Goal: Task Accomplishment & Management: Use online tool/utility

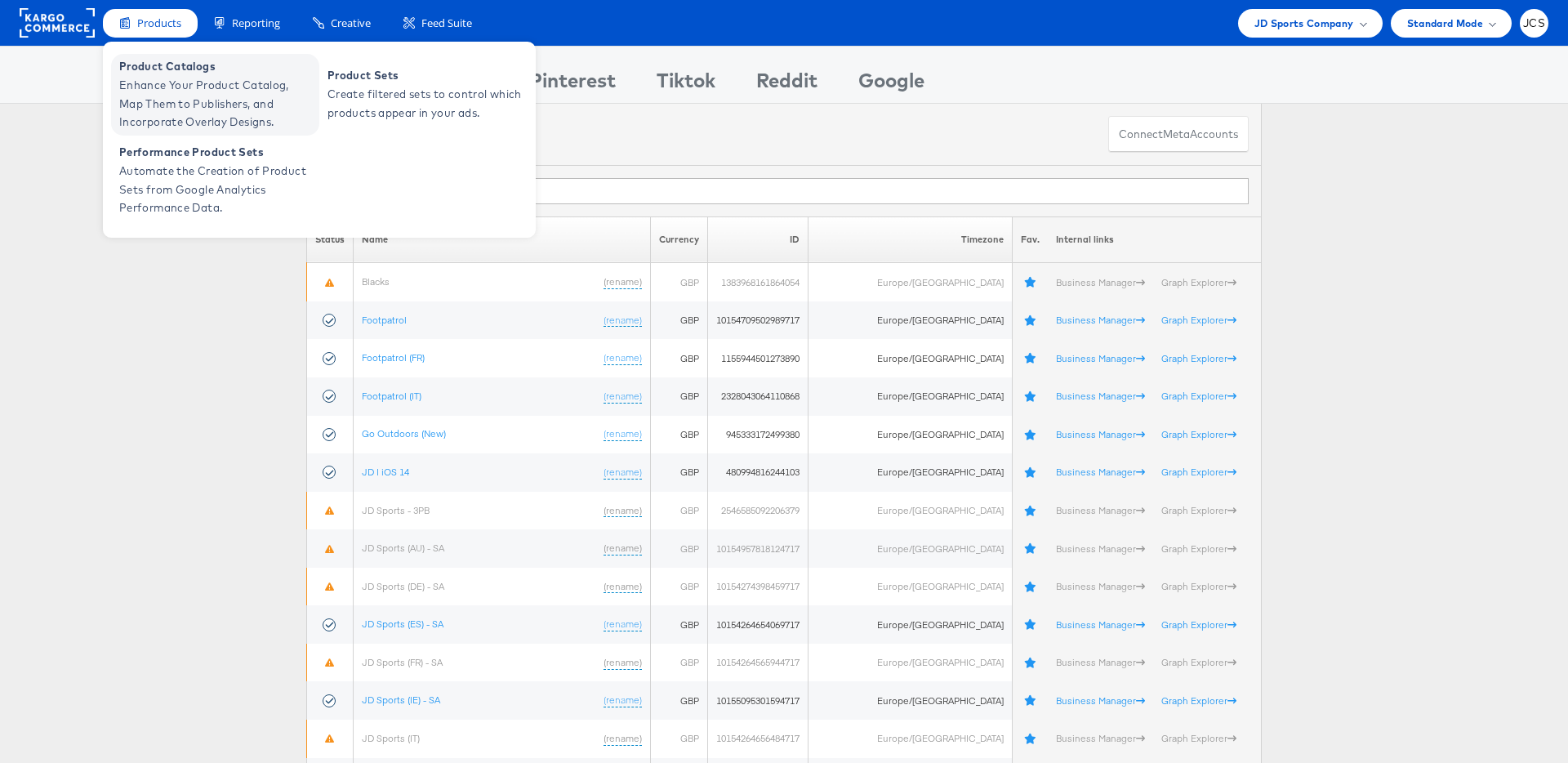
click at [163, 79] on span "Enhance Your Product Catalog, Map Them to Publishers, and Incorporate Overlay D…" at bounding box center [217, 103] width 196 height 56
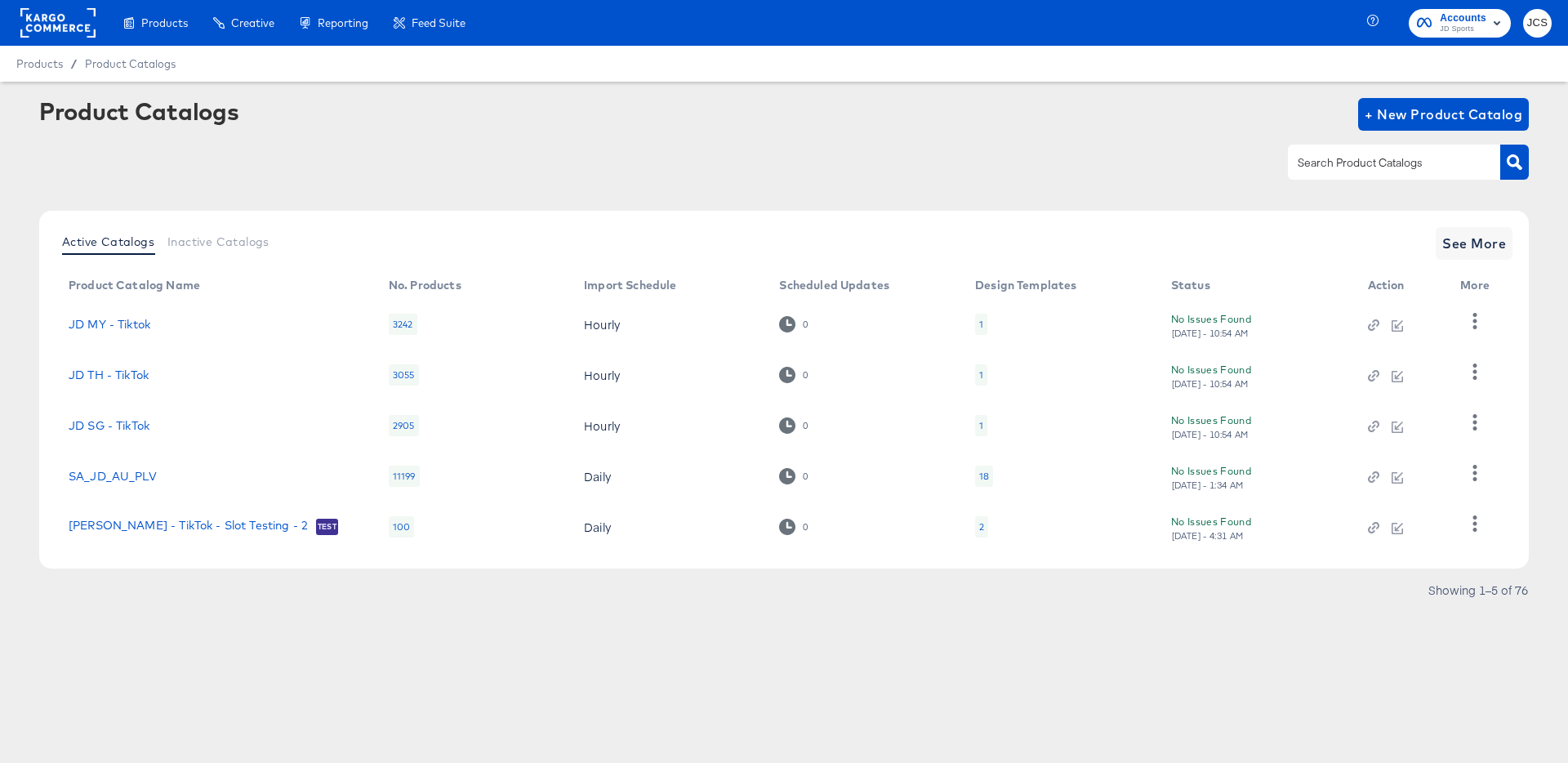
click at [1372, 162] on input "text" at bounding box center [1381, 163] width 174 height 19
type input "main"
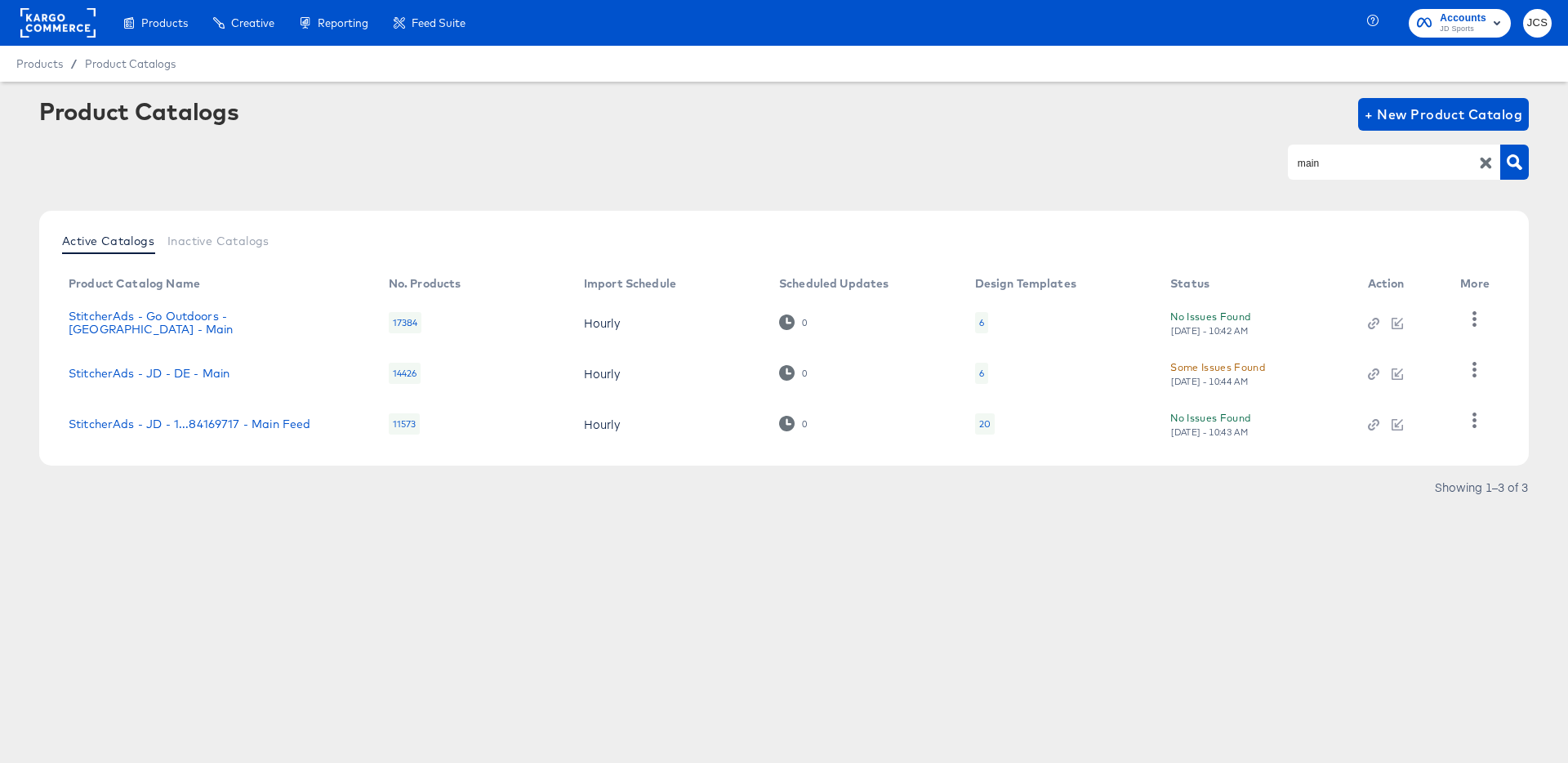
drag, startPoint x: 1009, startPoint y: 650, endPoint x: 430, endPoint y: 544, distance: 588.6
click at [989, 648] on div "Products Creative Reporting Feed Suite Accounts JD Sports JCS Products / Produc…" at bounding box center [784, 381] width 1568 height 763
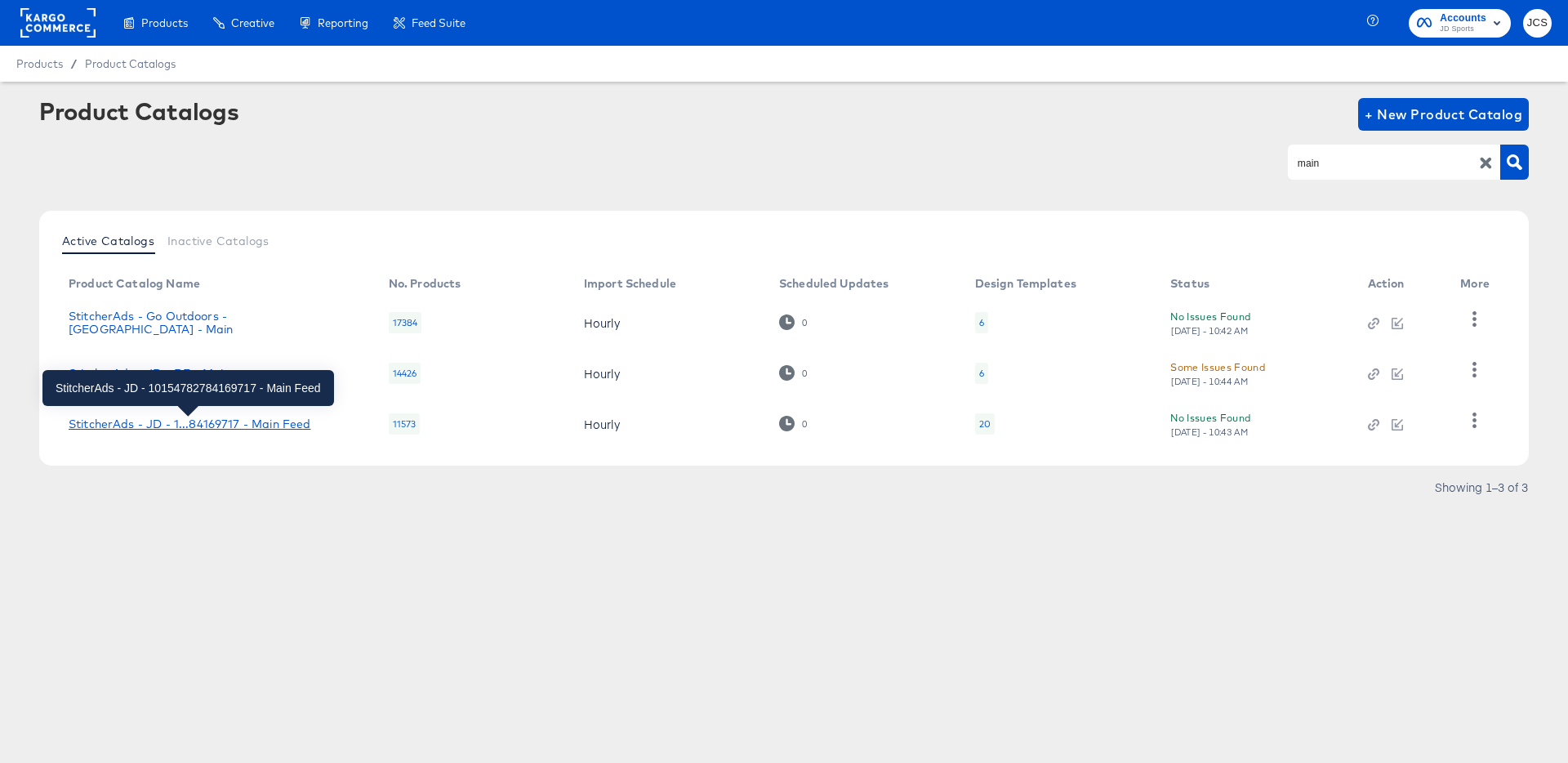
click at [249, 428] on div "StitcherAds - JD - 1...84169717 - Main Feed" at bounding box center [189, 424] width 242 height 13
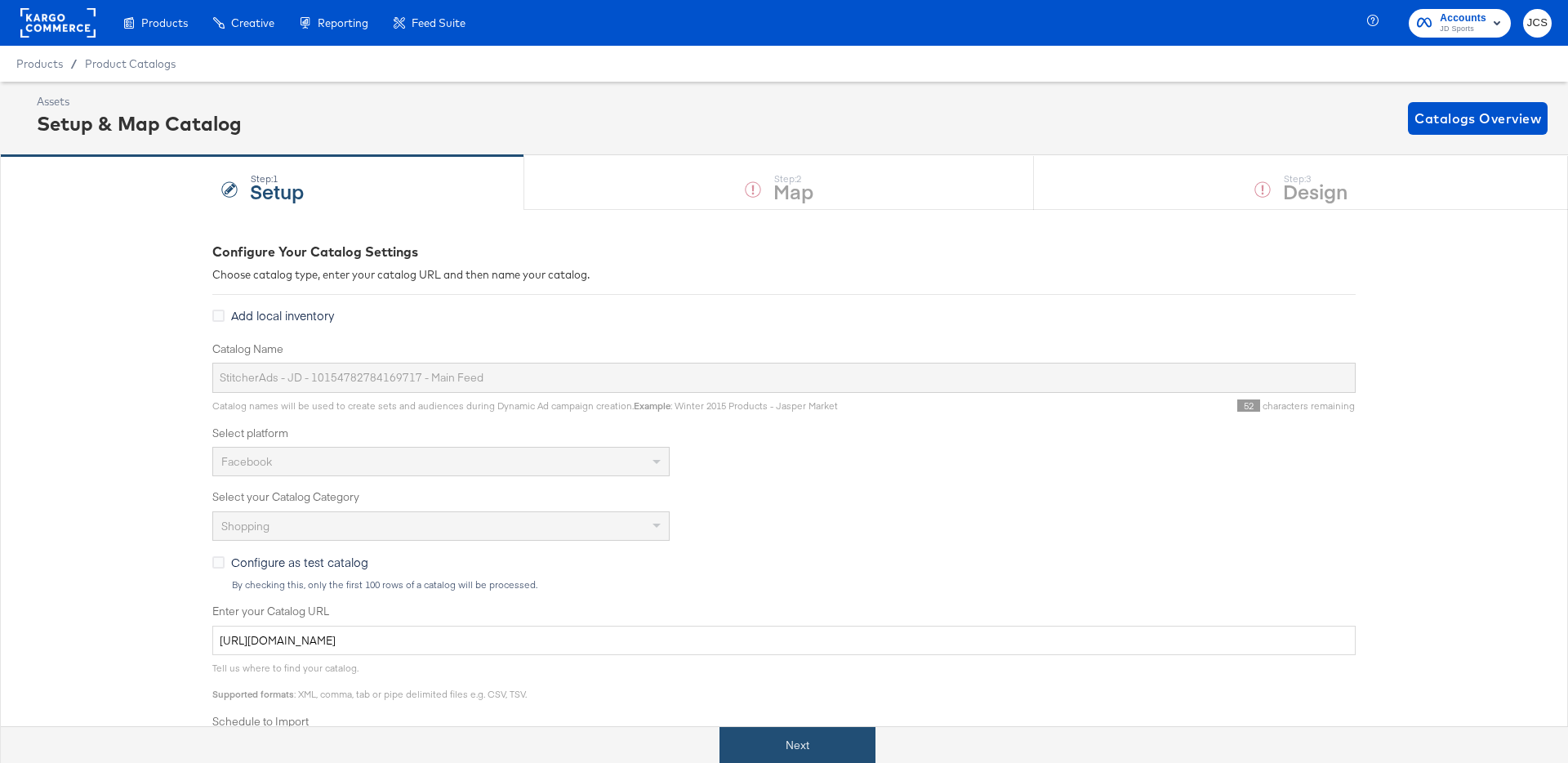
click at [815, 740] on button "Next" at bounding box center [797, 745] width 156 height 37
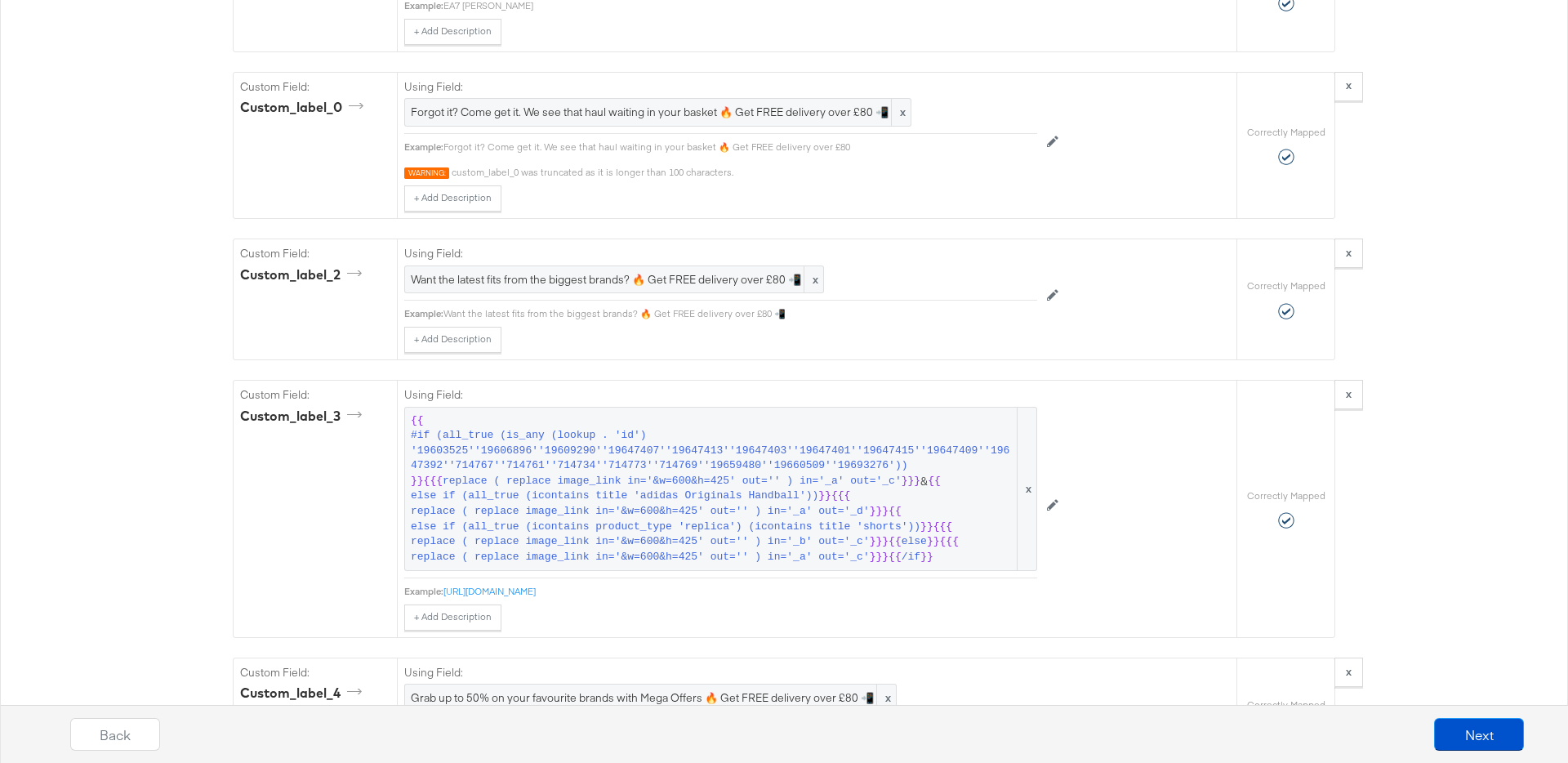
scroll to position [2005, 0]
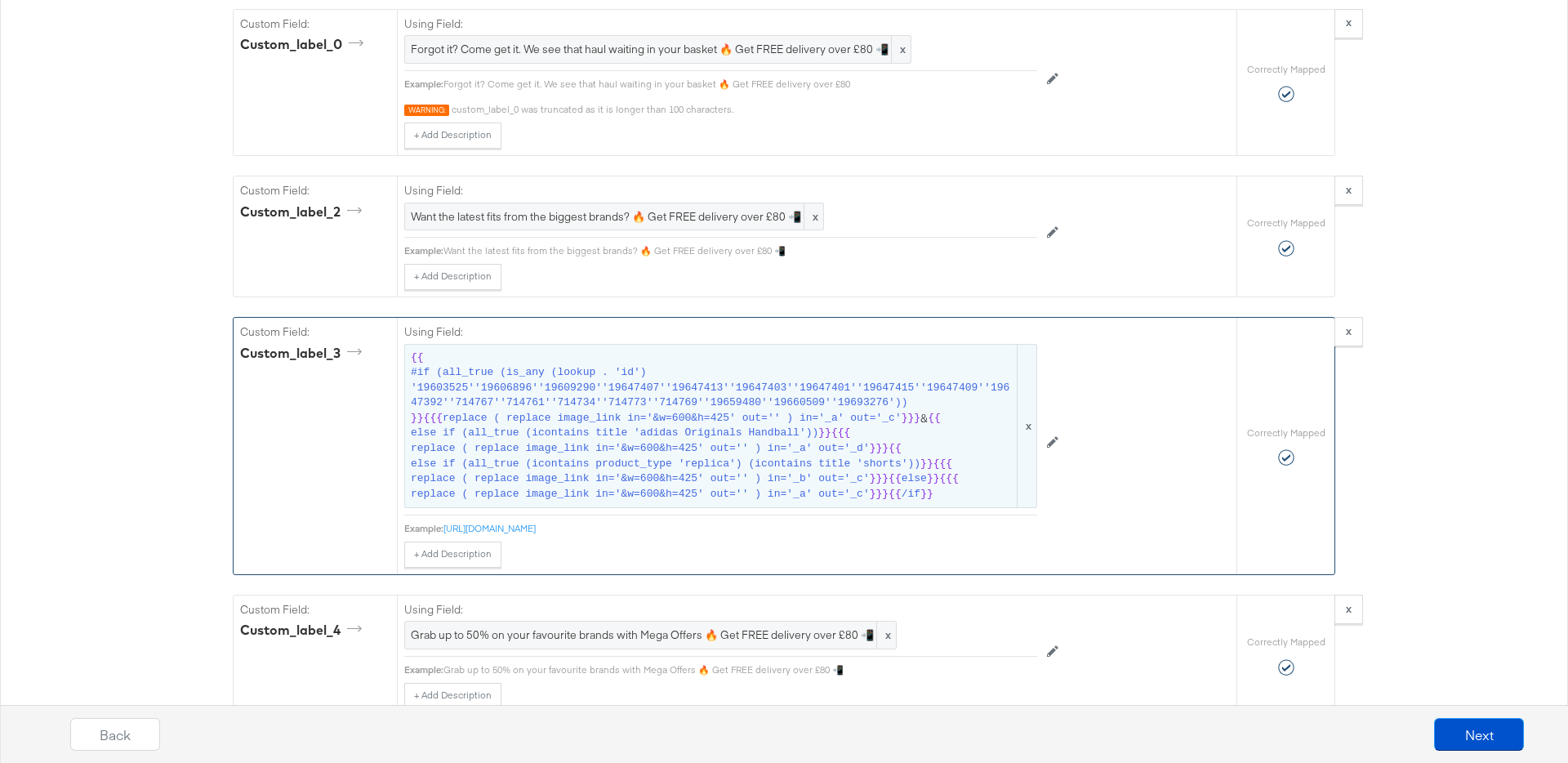
click at [723, 451] on span "replace ( replace image_link in='&w=600&h=425' out='' ) in='_a' out='_d'" at bounding box center [640, 448] width 459 height 15
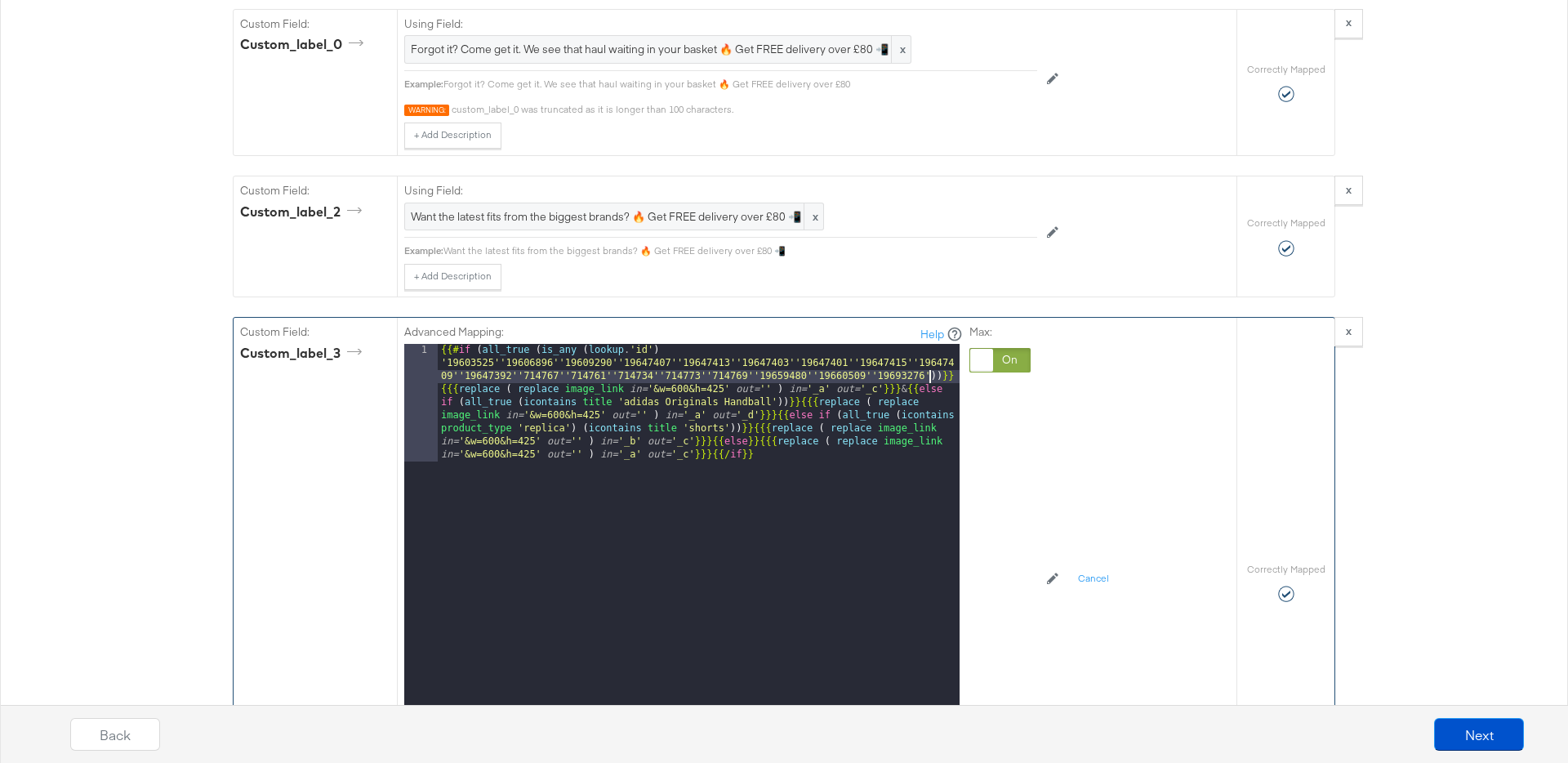
click at [929, 377] on div "{{# if ( all_true ( is_any ( lookup . 'id' ) '19603525''19606896''19609290''196…" at bounding box center [698, 665] width 522 height 644
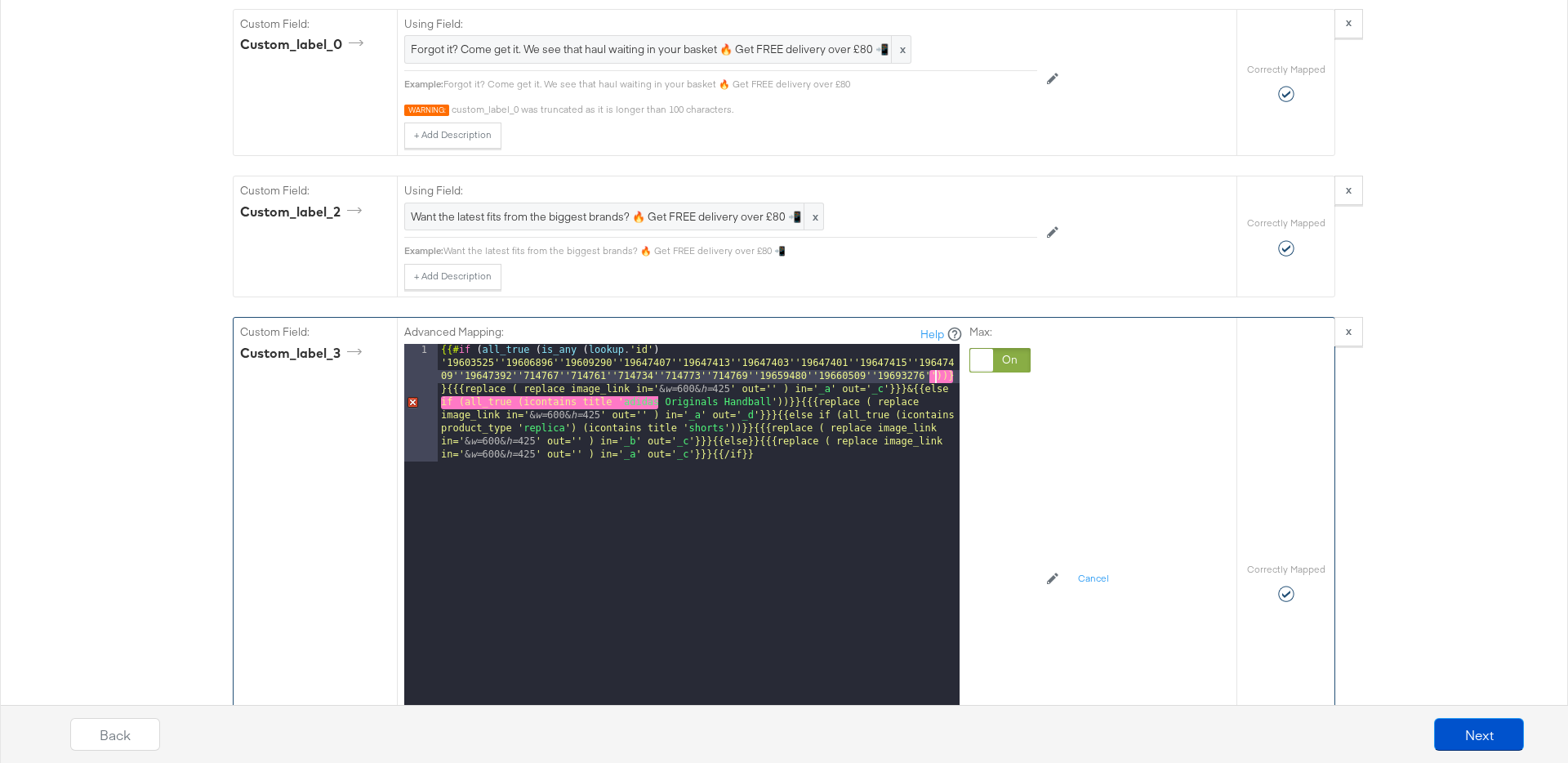
paste textarea
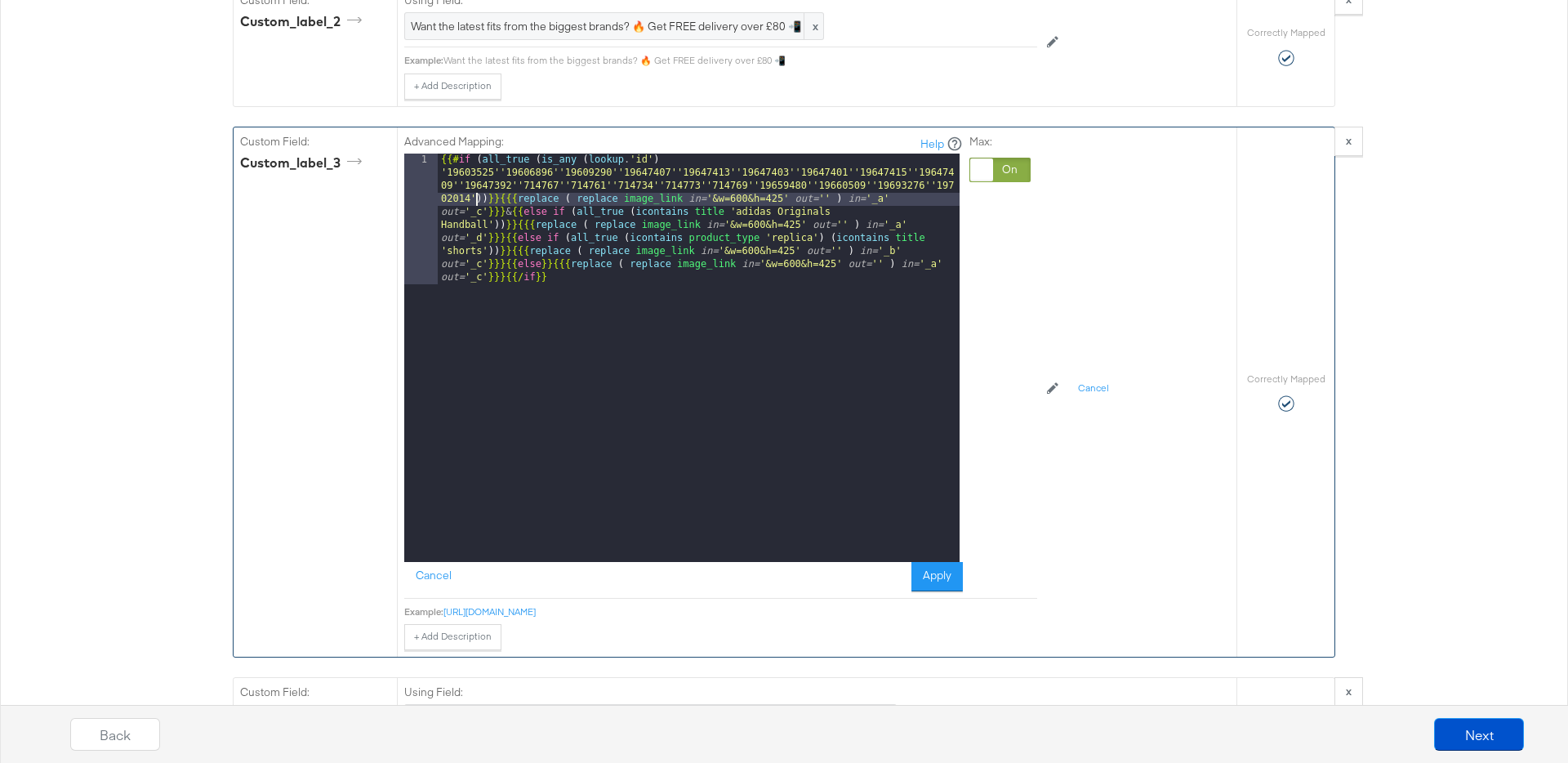
scroll to position [2221, 0]
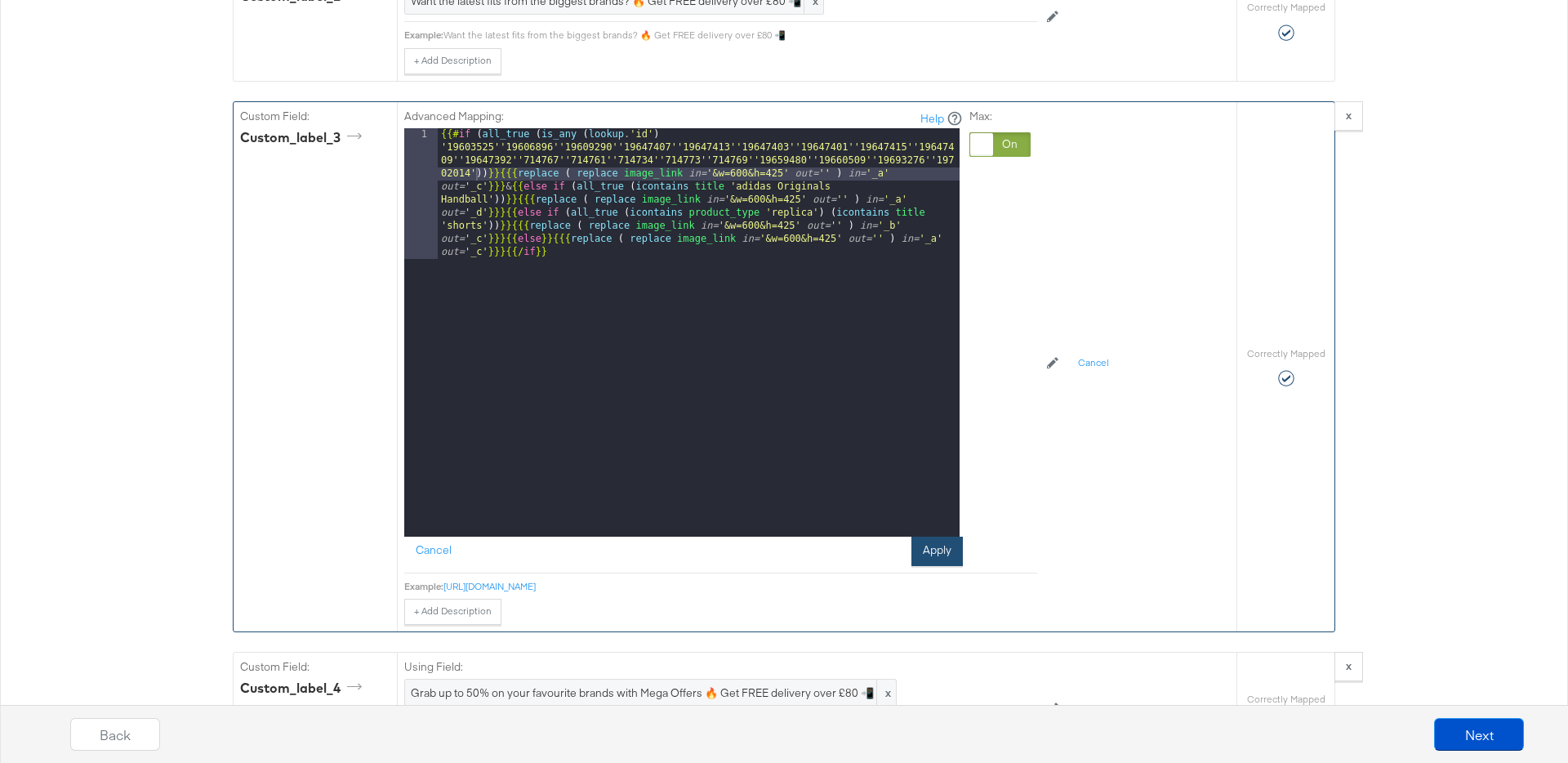
click at [922, 559] on button "Apply" at bounding box center [937, 551] width 51 height 29
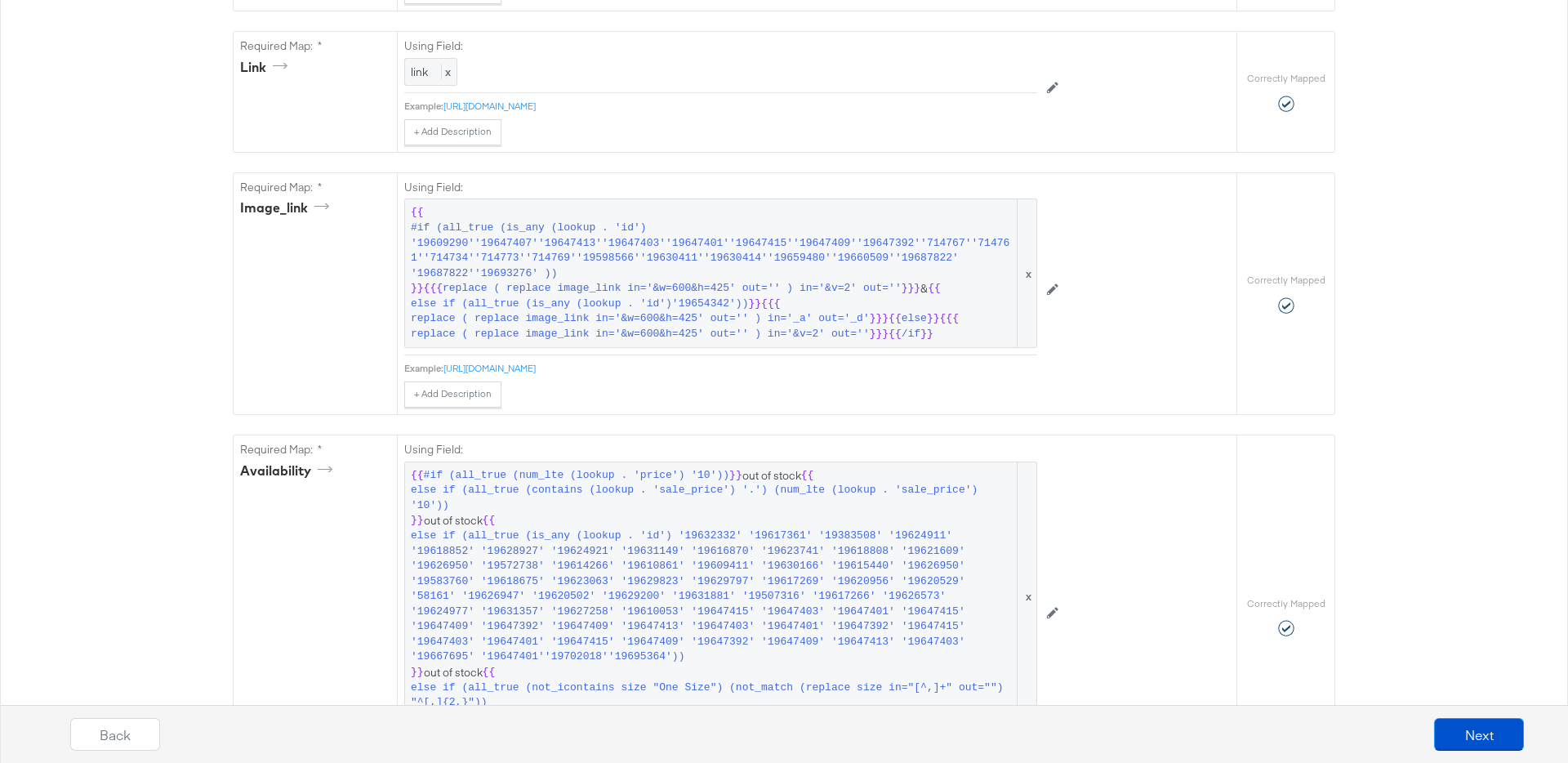
scroll to position [909, 0]
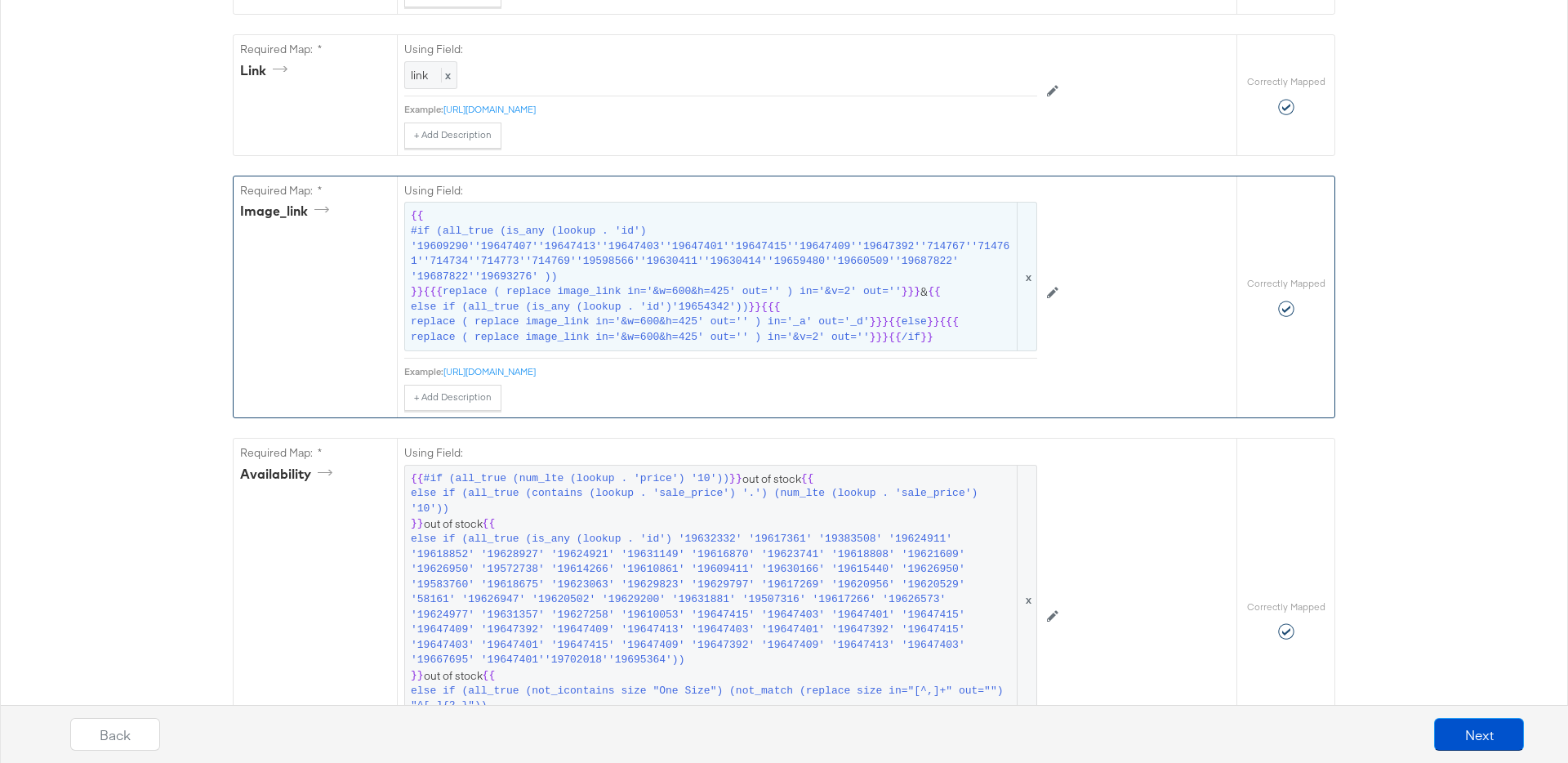
click at [822, 321] on span "replace ( replace image_link in='&w=600&h=425' out='' ) in='_a' out='_d'" at bounding box center [640, 322] width 459 height 15
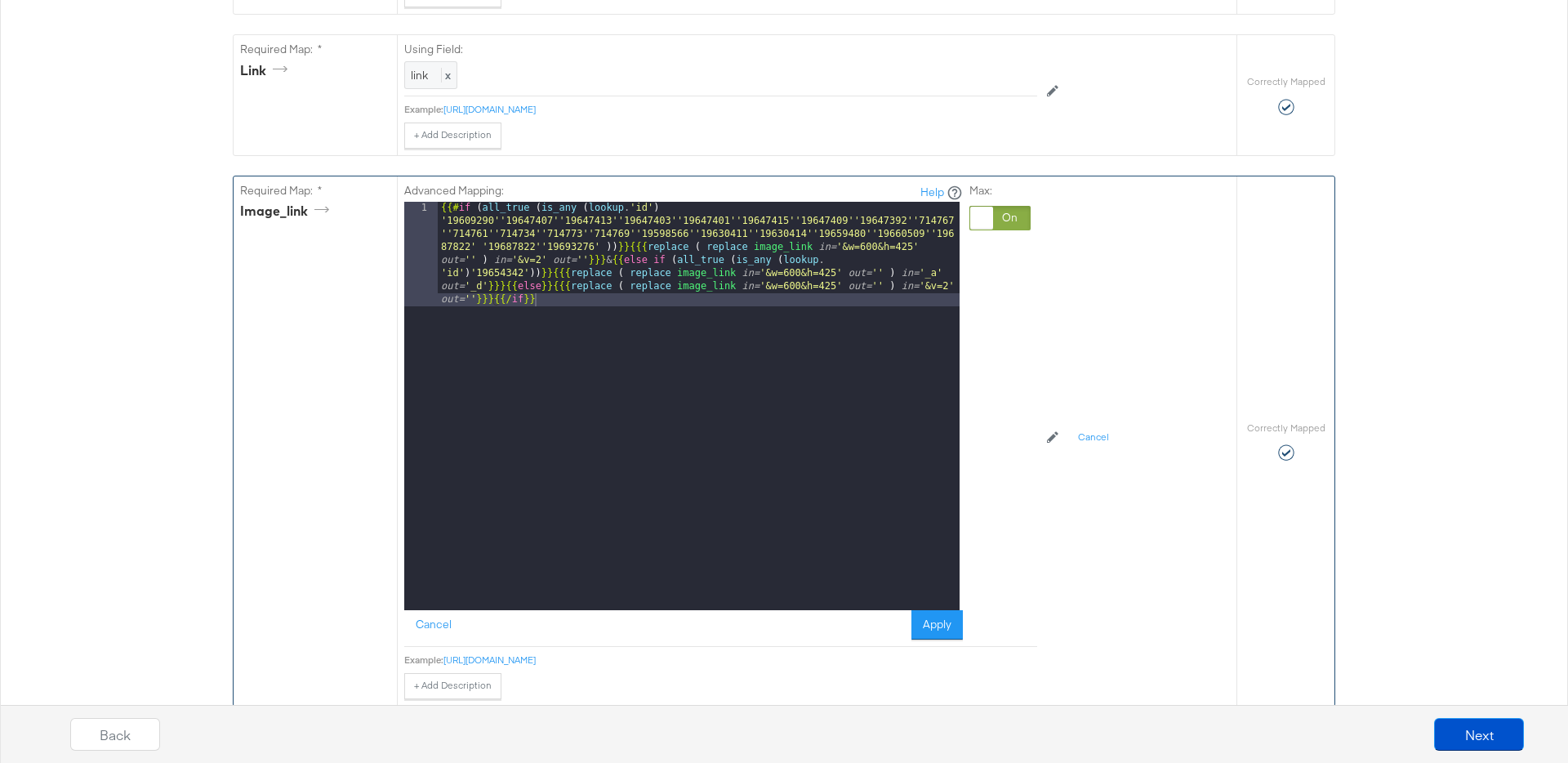
click at [600, 247] on div "{{# if ( all_true ( is_any ( lookup . 'id' ) '19609290''19647407''19647413''196…" at bounding box center [698, 511] width 522 height 618
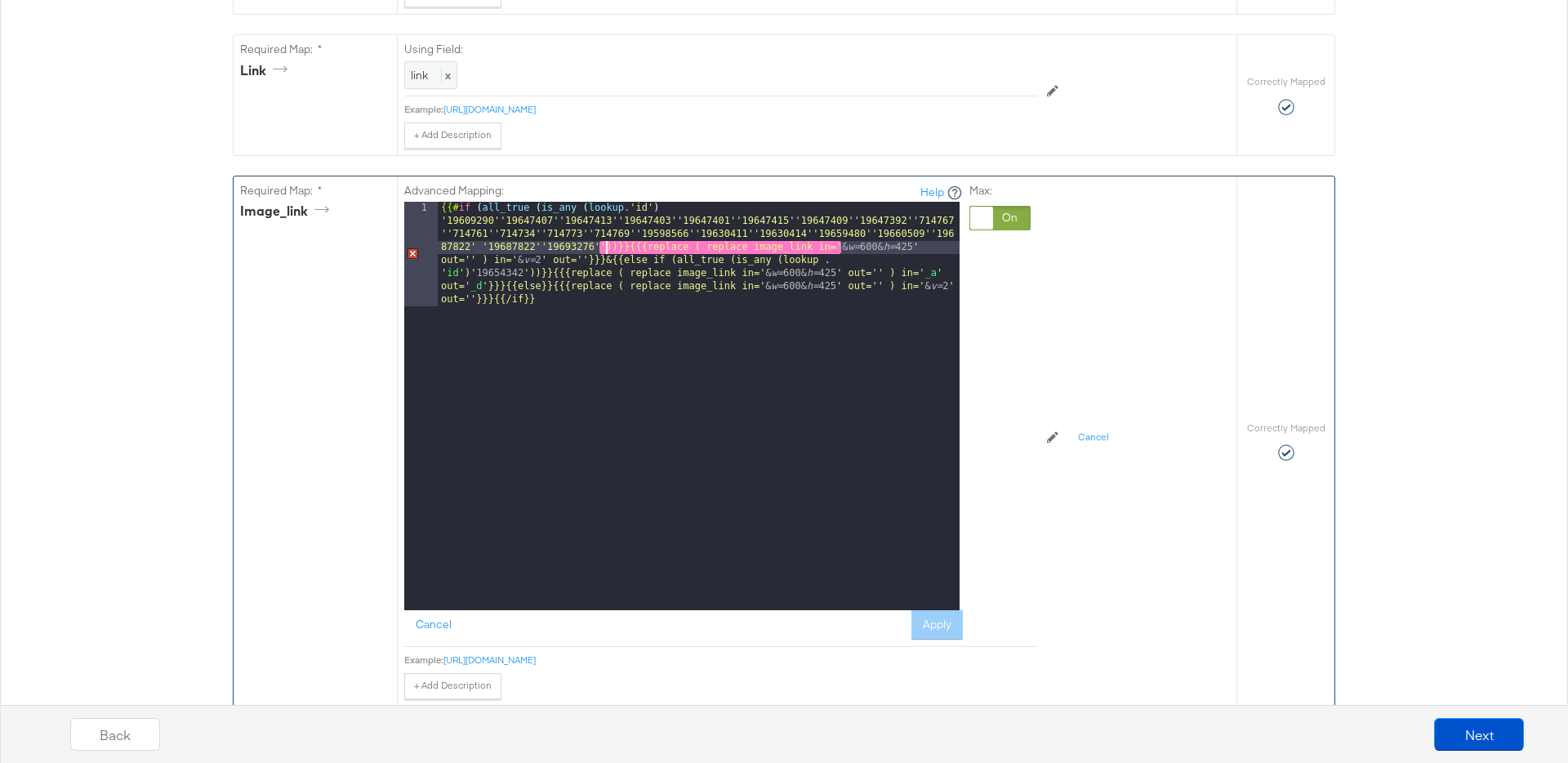
paste textarea
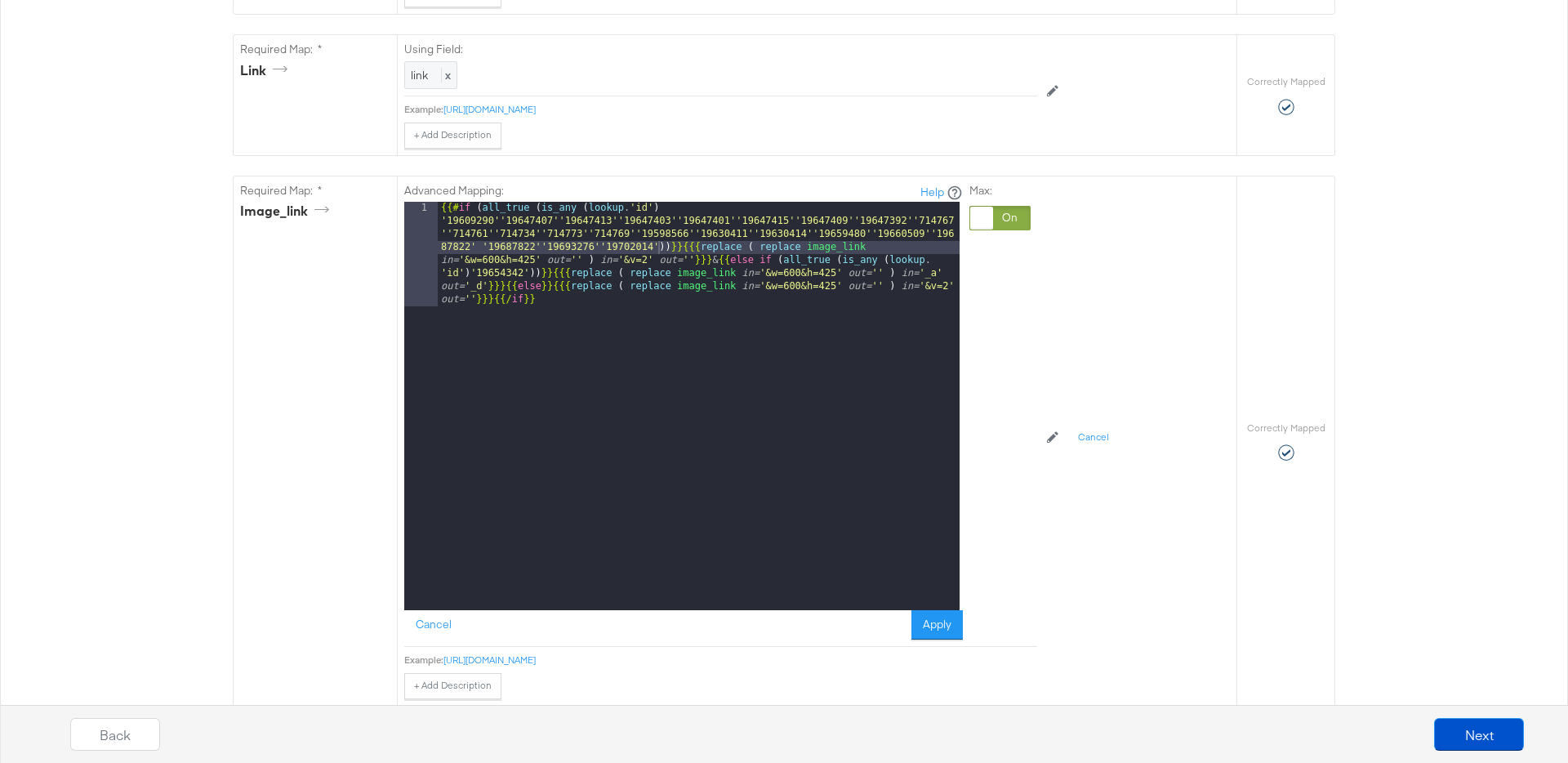
click at [933, 631] on button "Apply" at bounding box center [937, 625] width 51 height 29
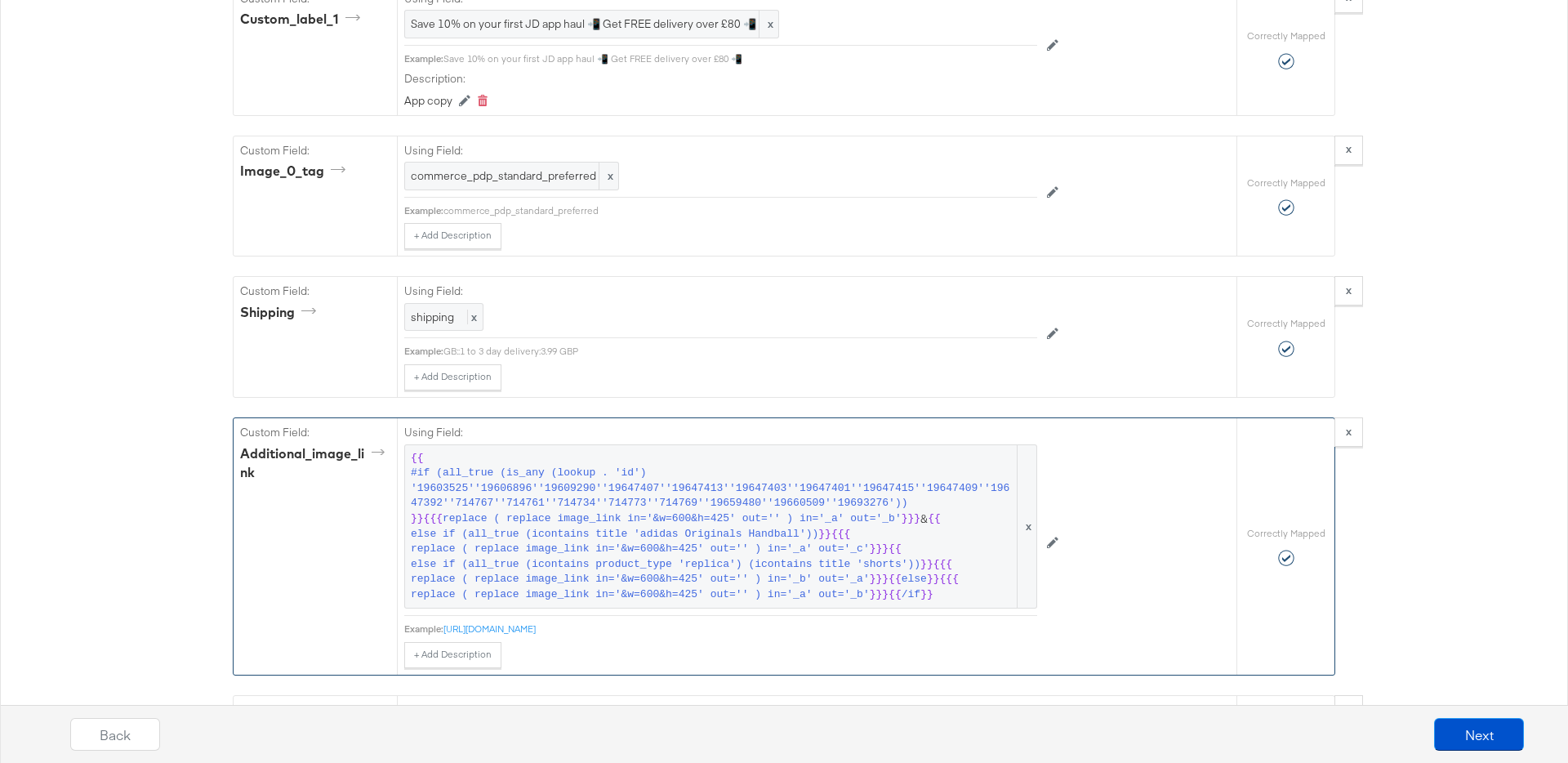
scroll to position [3139, 0]
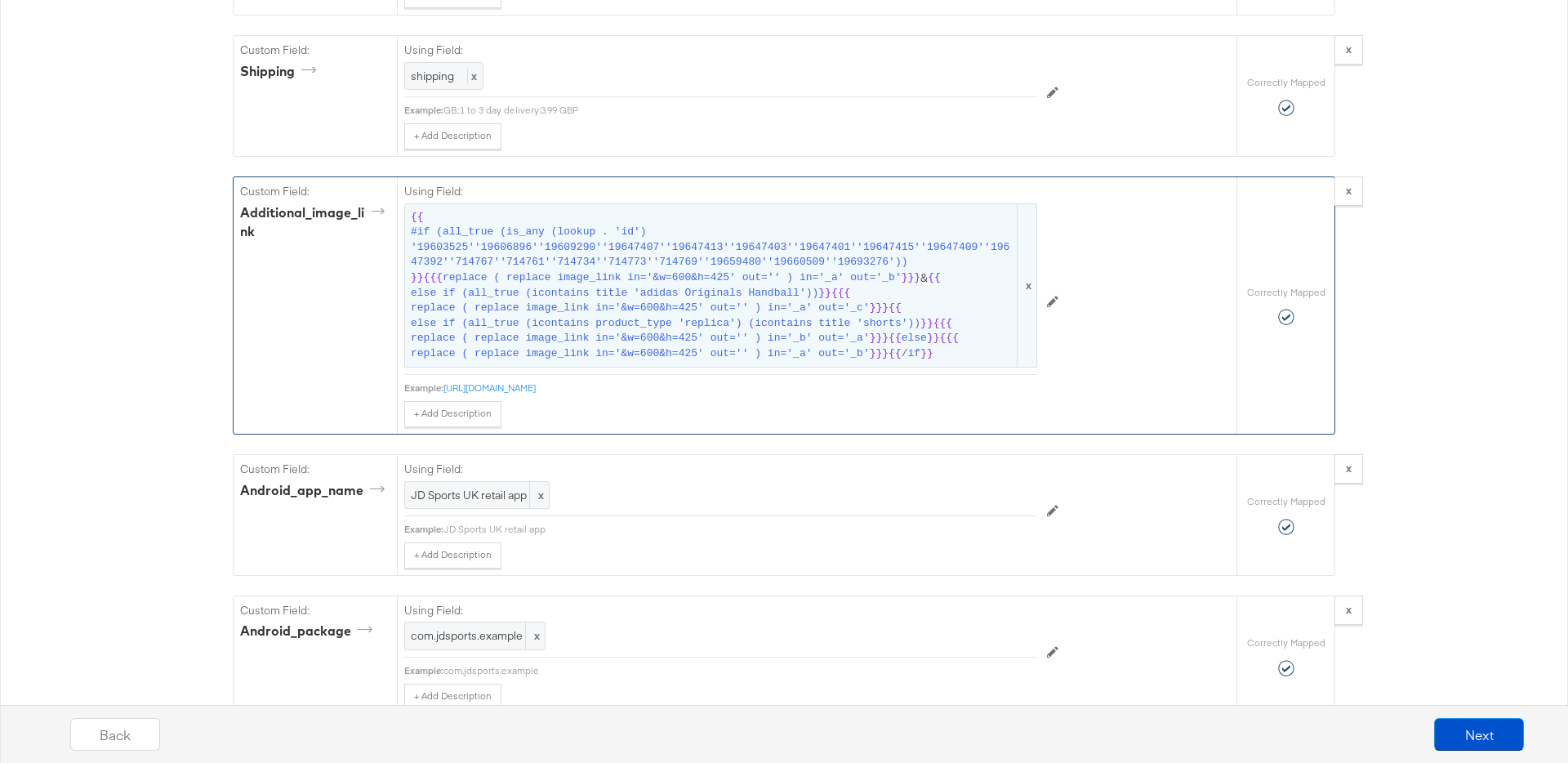
click at [738, 347] on span "replace ( replace image_link in='&w=600&h=425' out='' ) in='_a' out='_b'" at bounding box center [640, 354] width 459 height 15
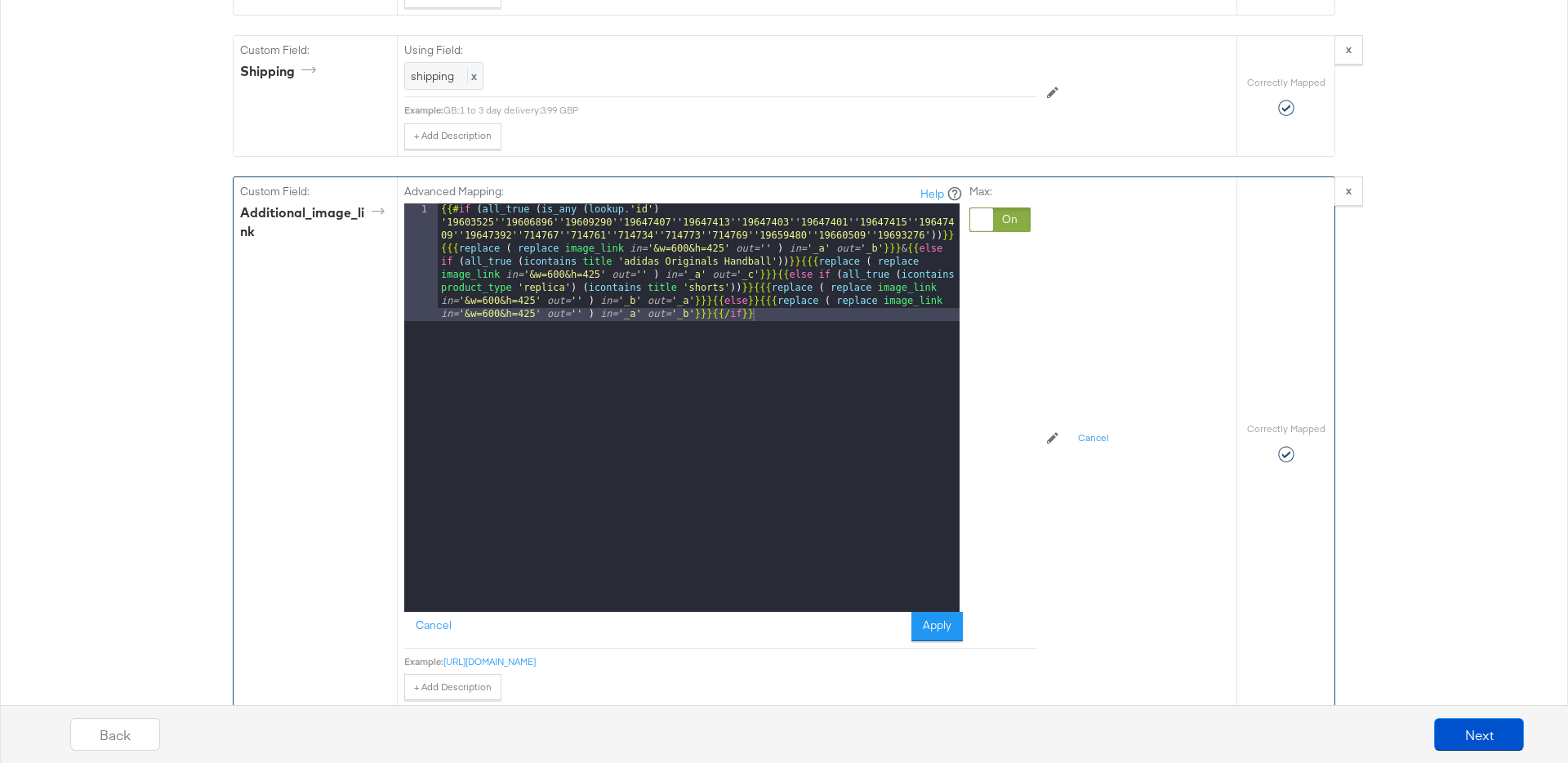
click at [927, 237] on div "{{# if ( all_true ( is_any ( lookup . 'id' ) '19603525''19606896''19609290''196…" at bounding box center [698, 525] width 522 height 644
paste textarea
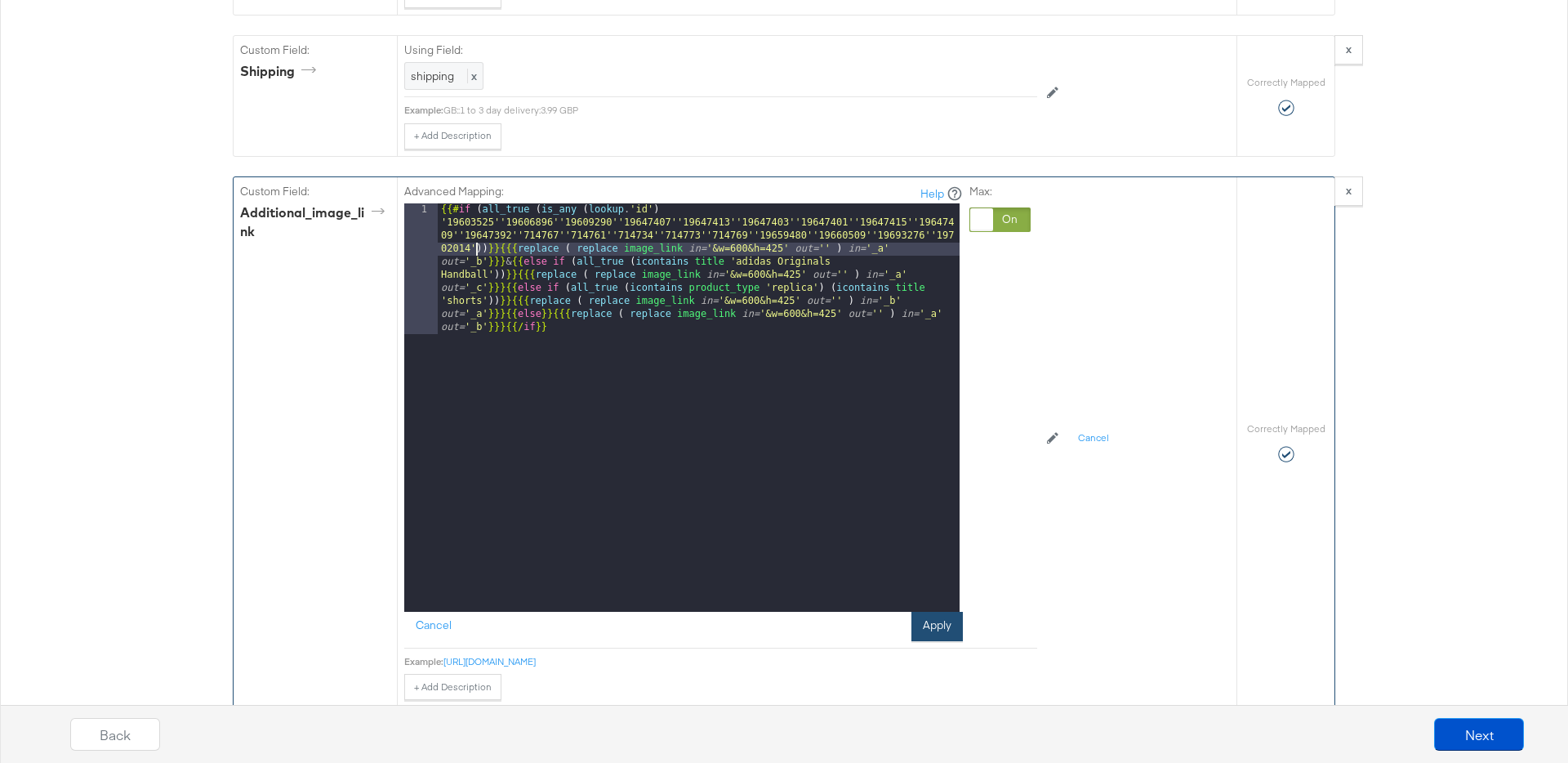
click at [937, 630] on button "Apply" at bounding box center [937, 627] width 51 height 29
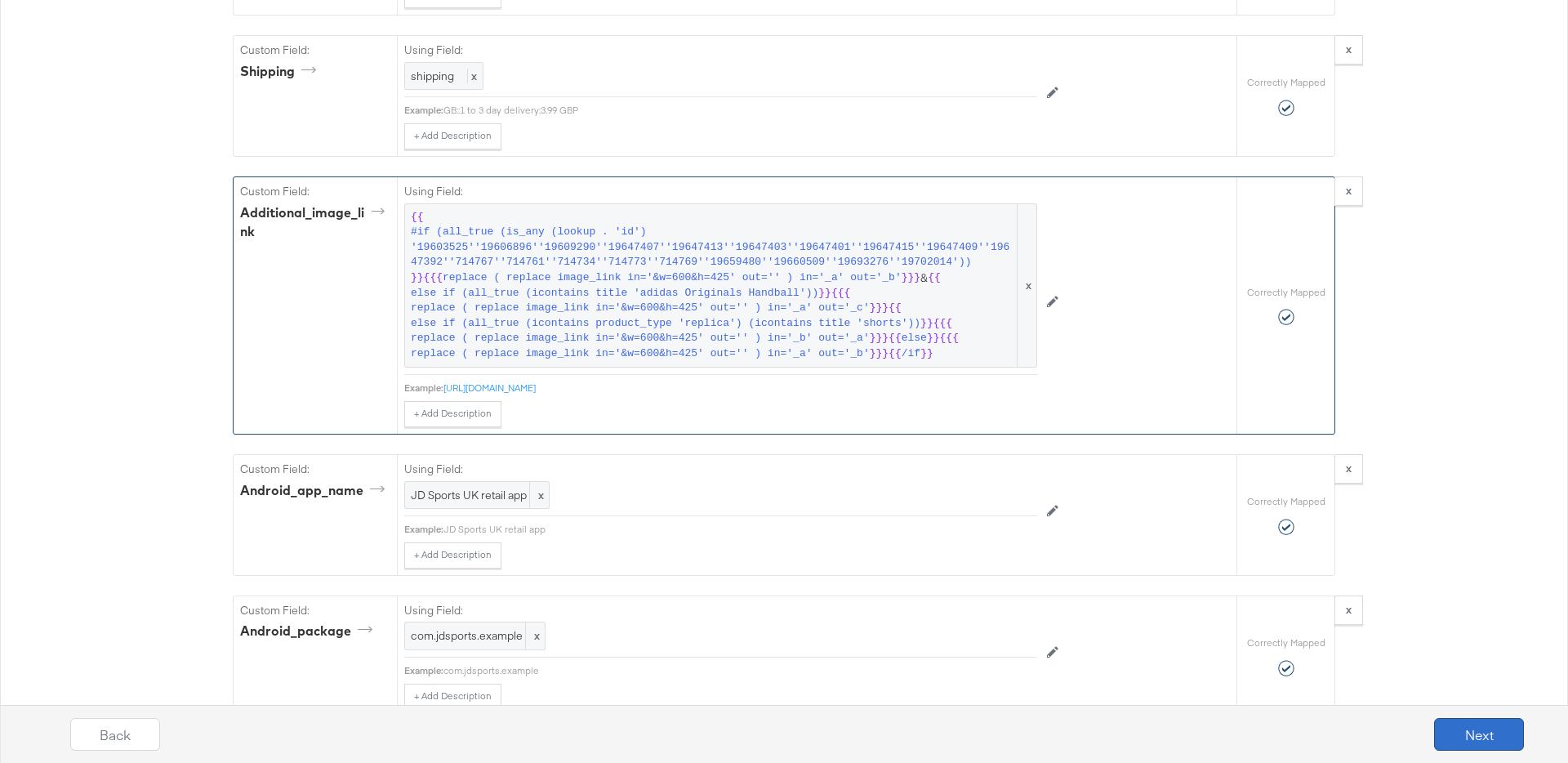
click at [1464, 739] on button "Next" at bounding box center [1478, 735] width 90 height 32
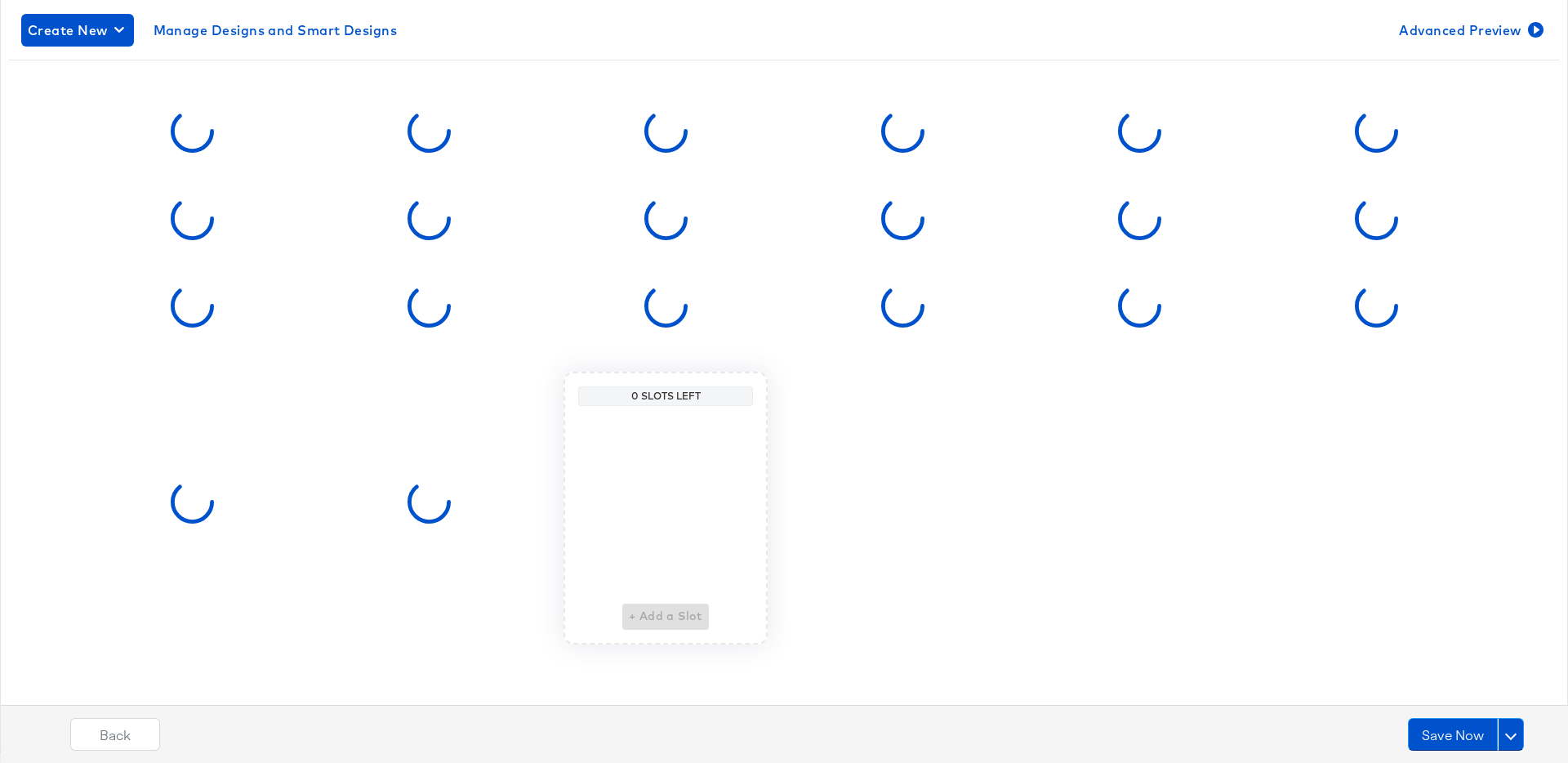
scroll to position [0, 0]
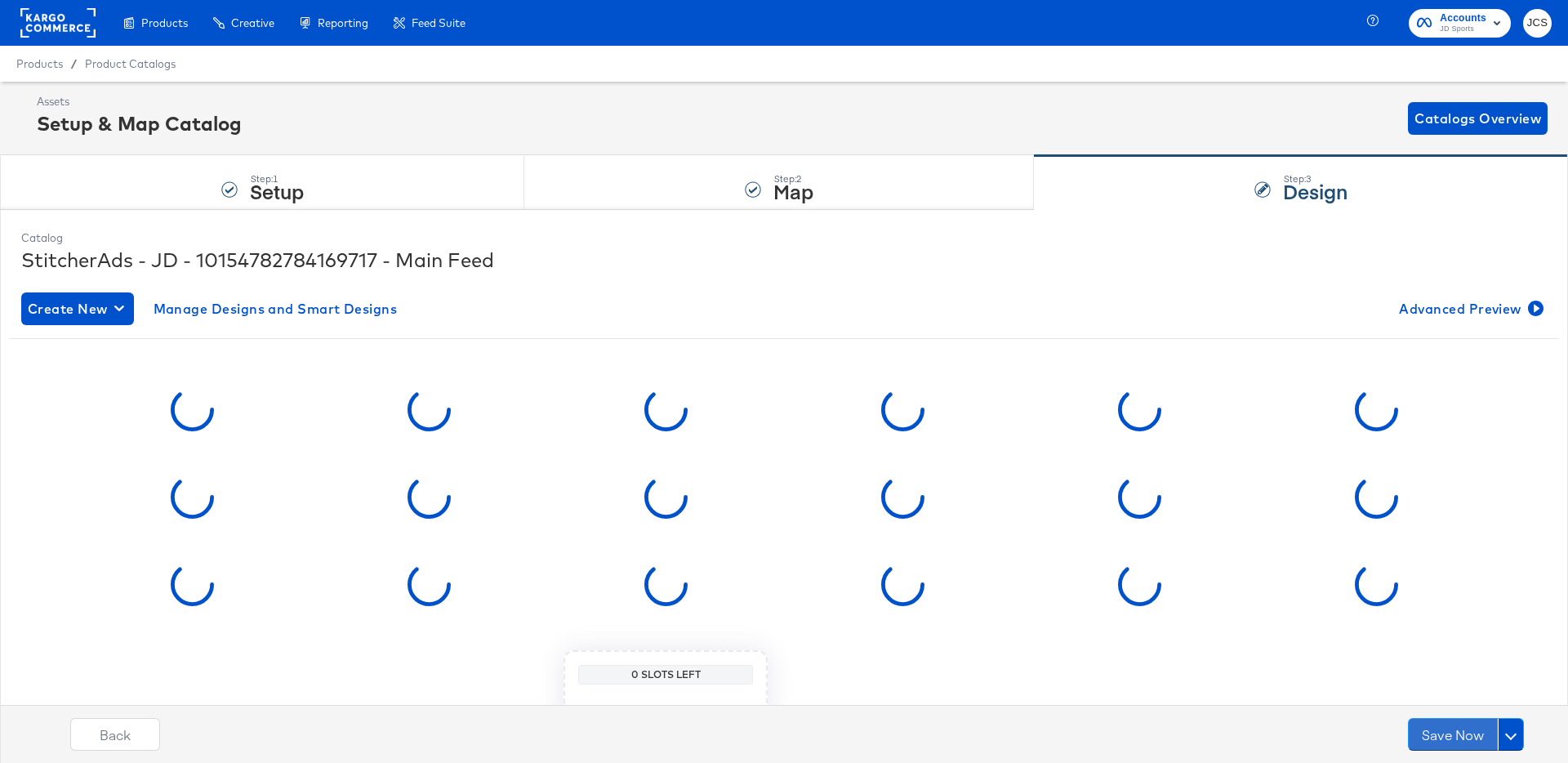
click at [1464, 739] on button "Save Now" at bounding box center [1452, 735] width 90 height 32
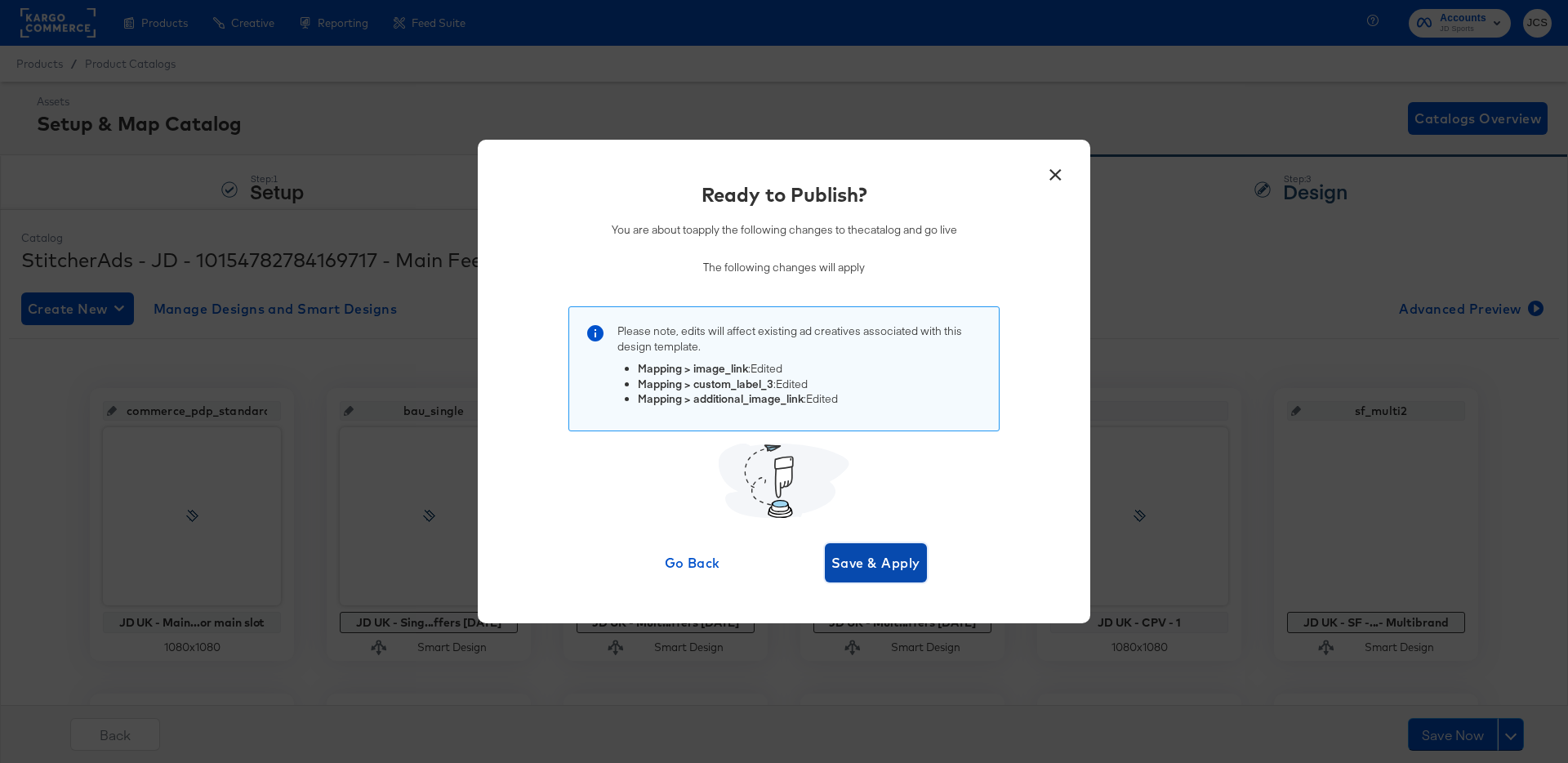
click at [896, 568] on span "Save & Apply" at bounding box center [875, 563] width 89 height 23
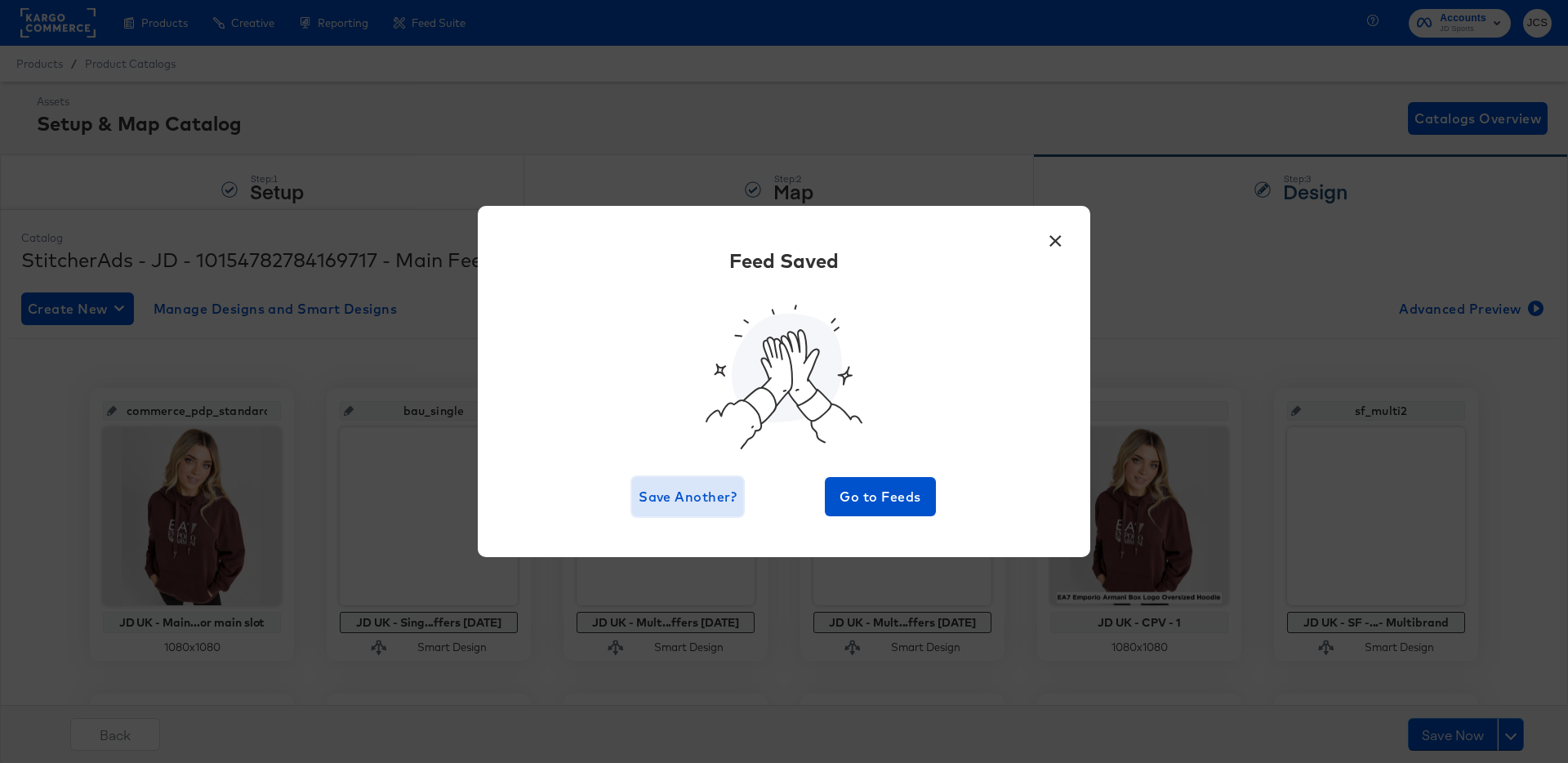
click at [684, 494] on span "Save Another?" at bounding box center [687, 497] width 98 height 23
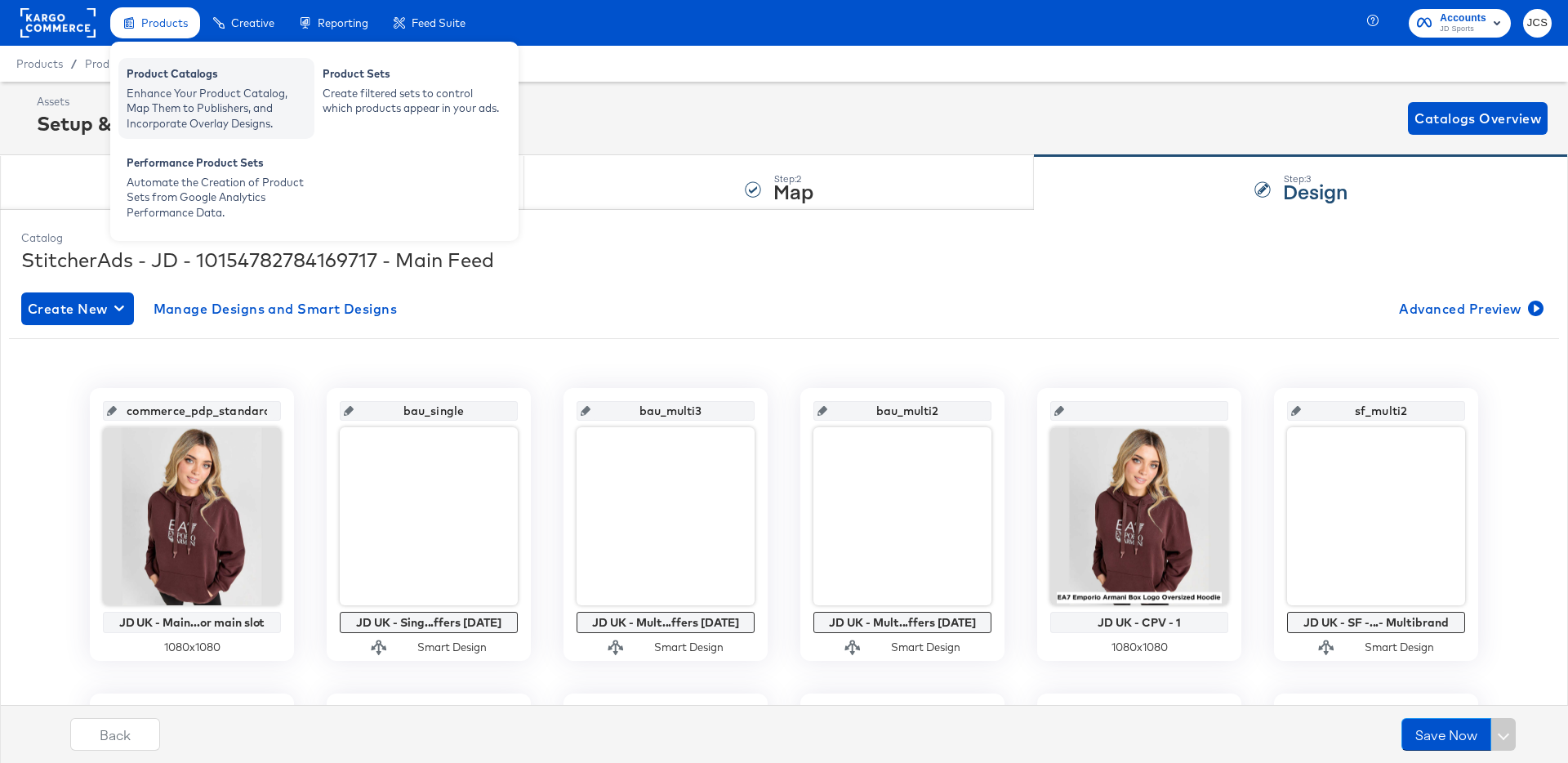
click at [157, 75] on div "Product Catalogs" at bounding box center [217, 76] width 180 height 20
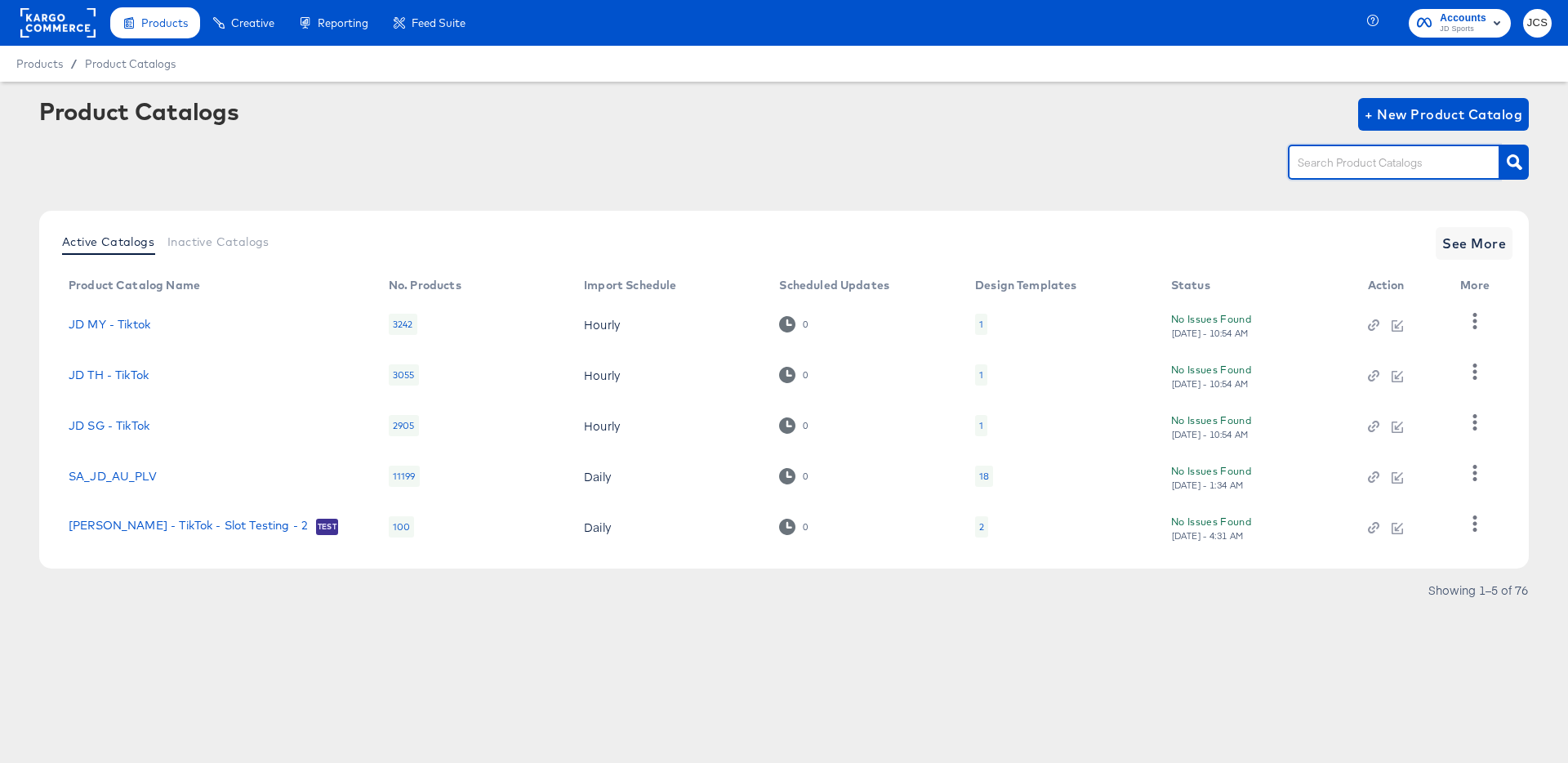
click at [1395, 154] on input "text" at bounding box center [1381, 163] width 174 height 19
type input "sn"
click at [1457, 251] on span "See More" at bounding box center [1473, 244] width 63 height 23
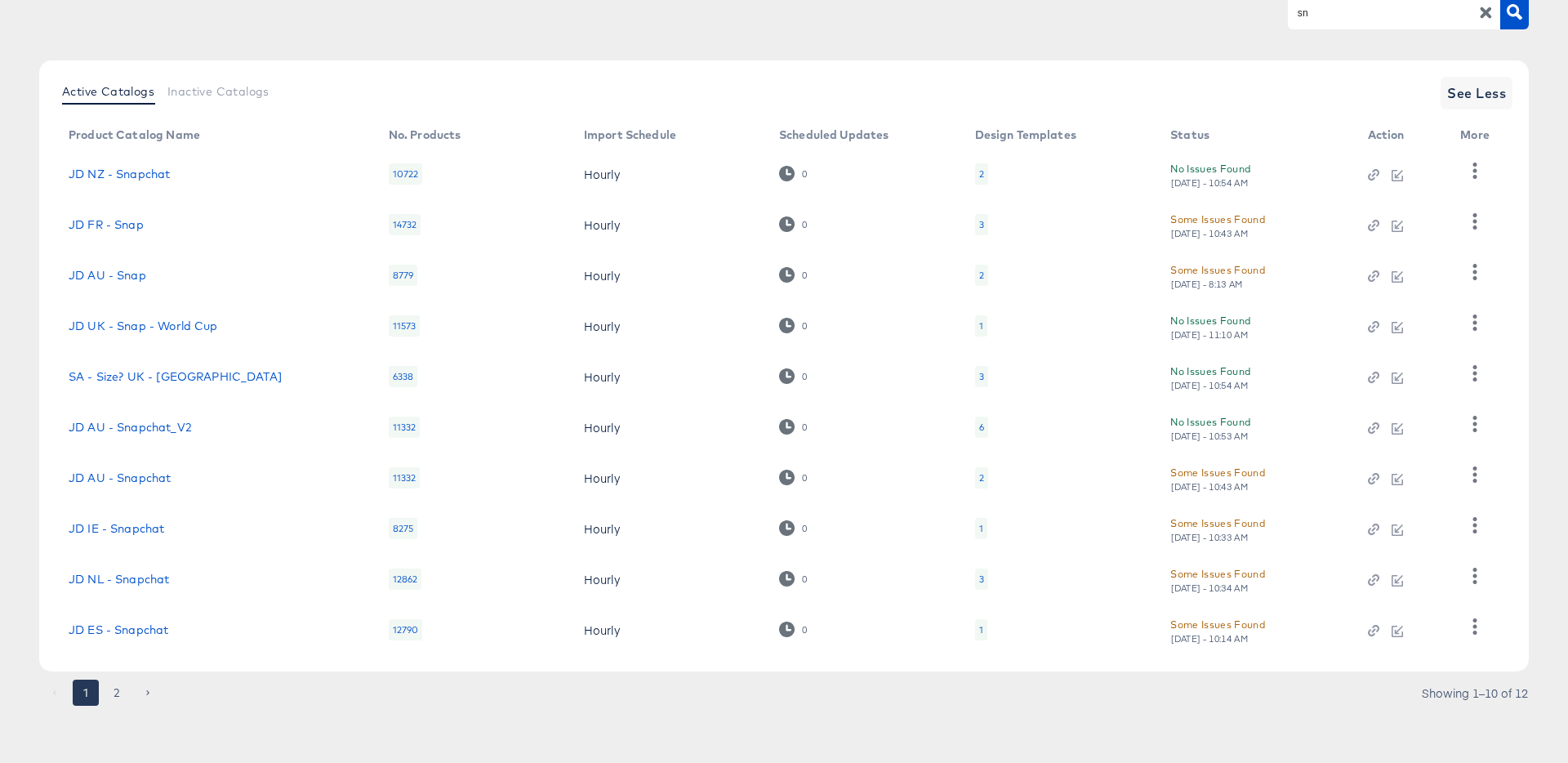
scroll to position [151, 0]
click at [123, 695] on button "2" at bounding box center [117, 693] width 27 height 27
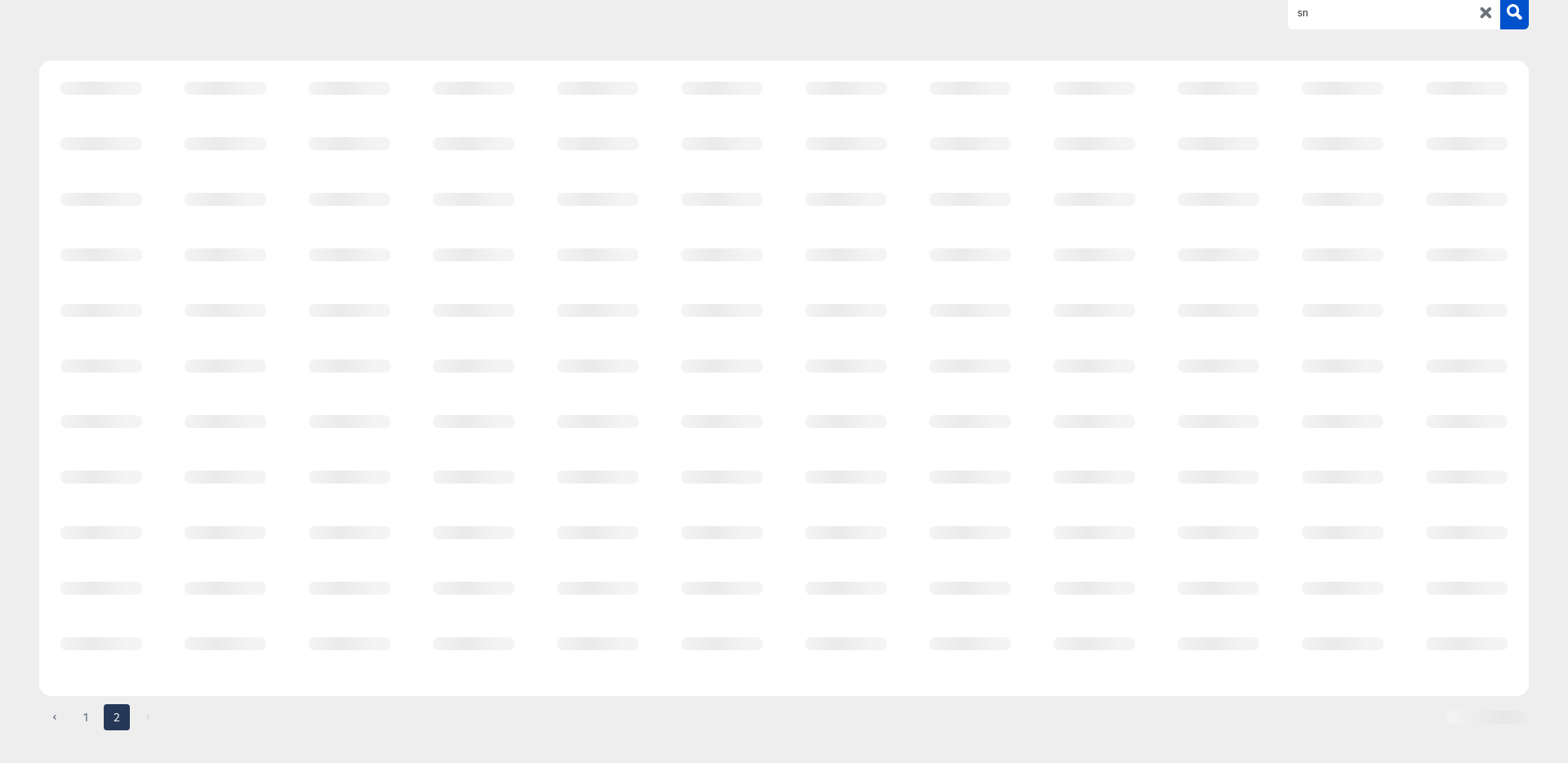
scroll to position [0, 0]
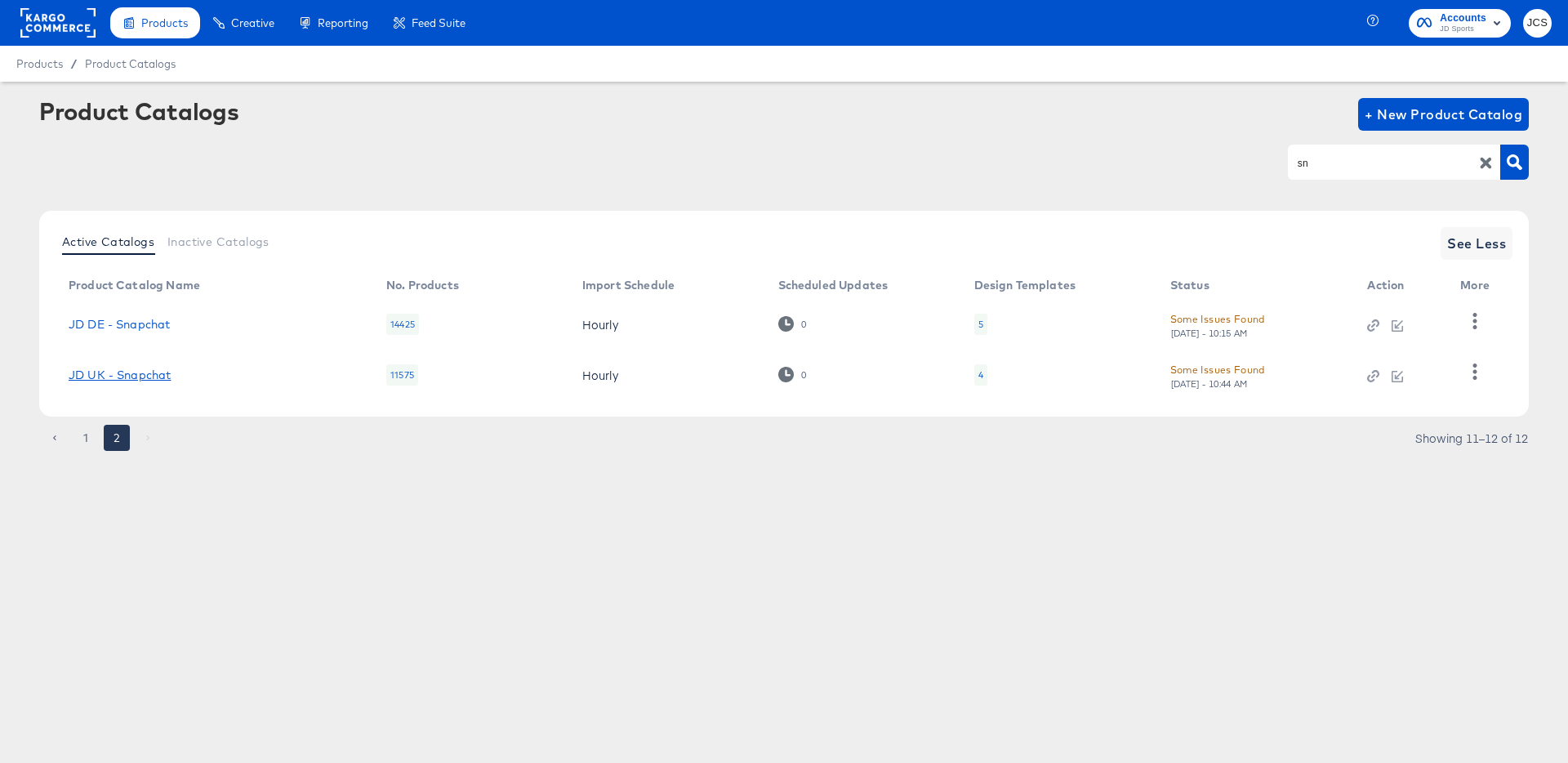
click at [137, 377] on link "JD UK - Snapchat" at bounding box center [119, 375] width 102 height 13
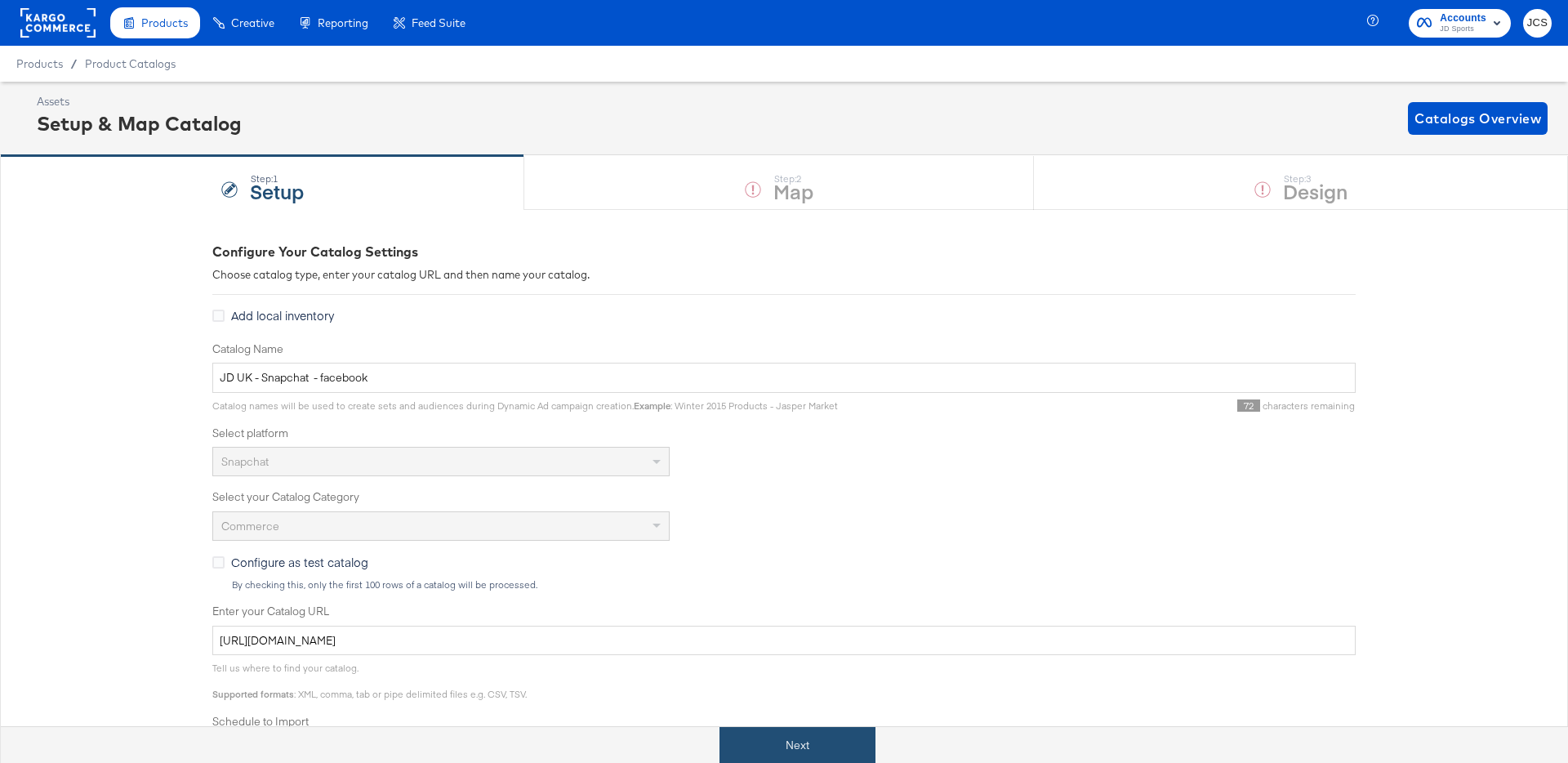
click at [851, 761] on button "Next" at bounding box center [797, 745] width 156 height 37
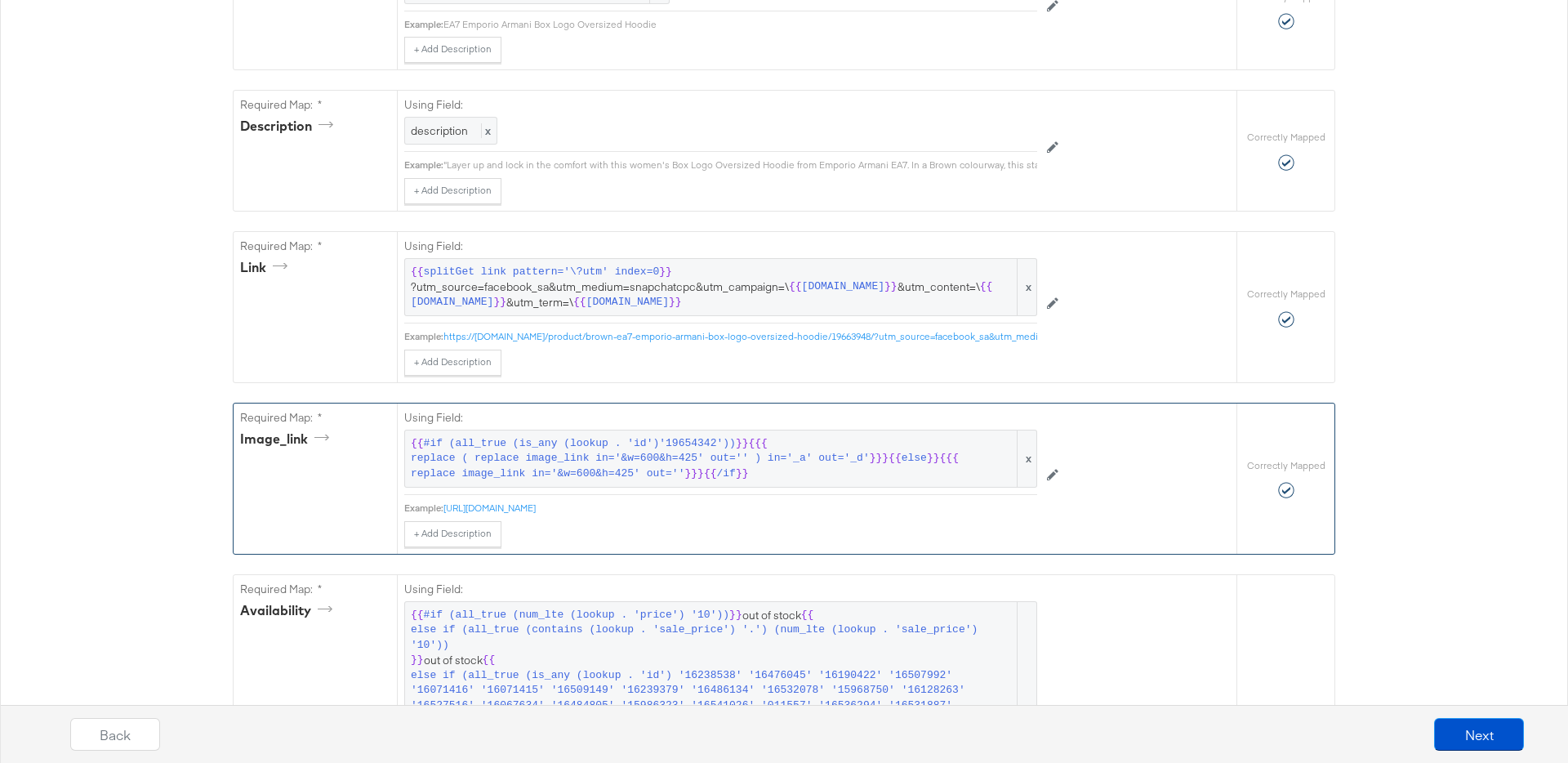
scroll to position [610, 0]
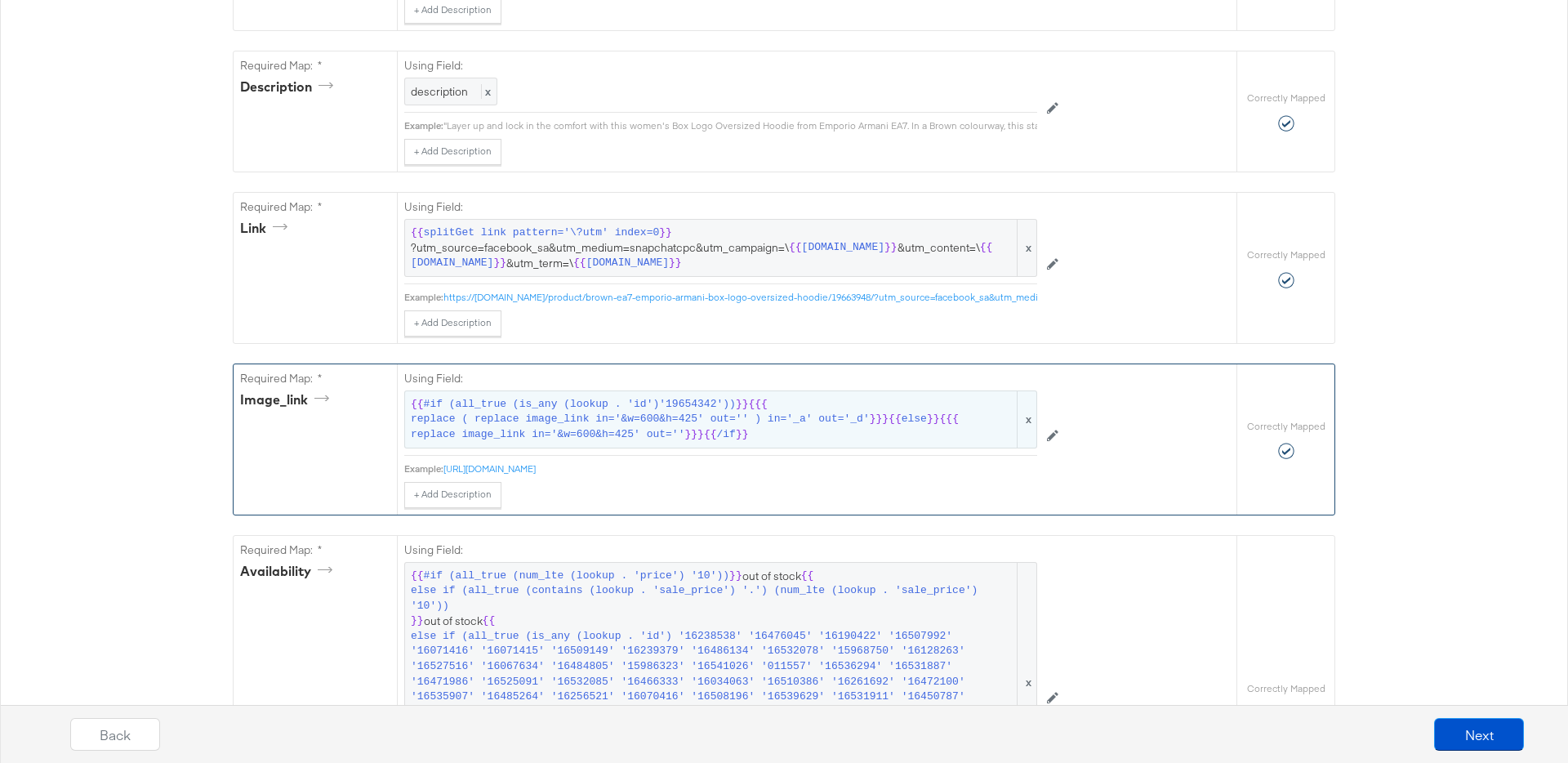
click at [620, 426] on span "replace ( replace image_link in='&w=600&h=425' out='' ) in='_a' out='_d'" at bounding box center [640, 419] width 459 height 15
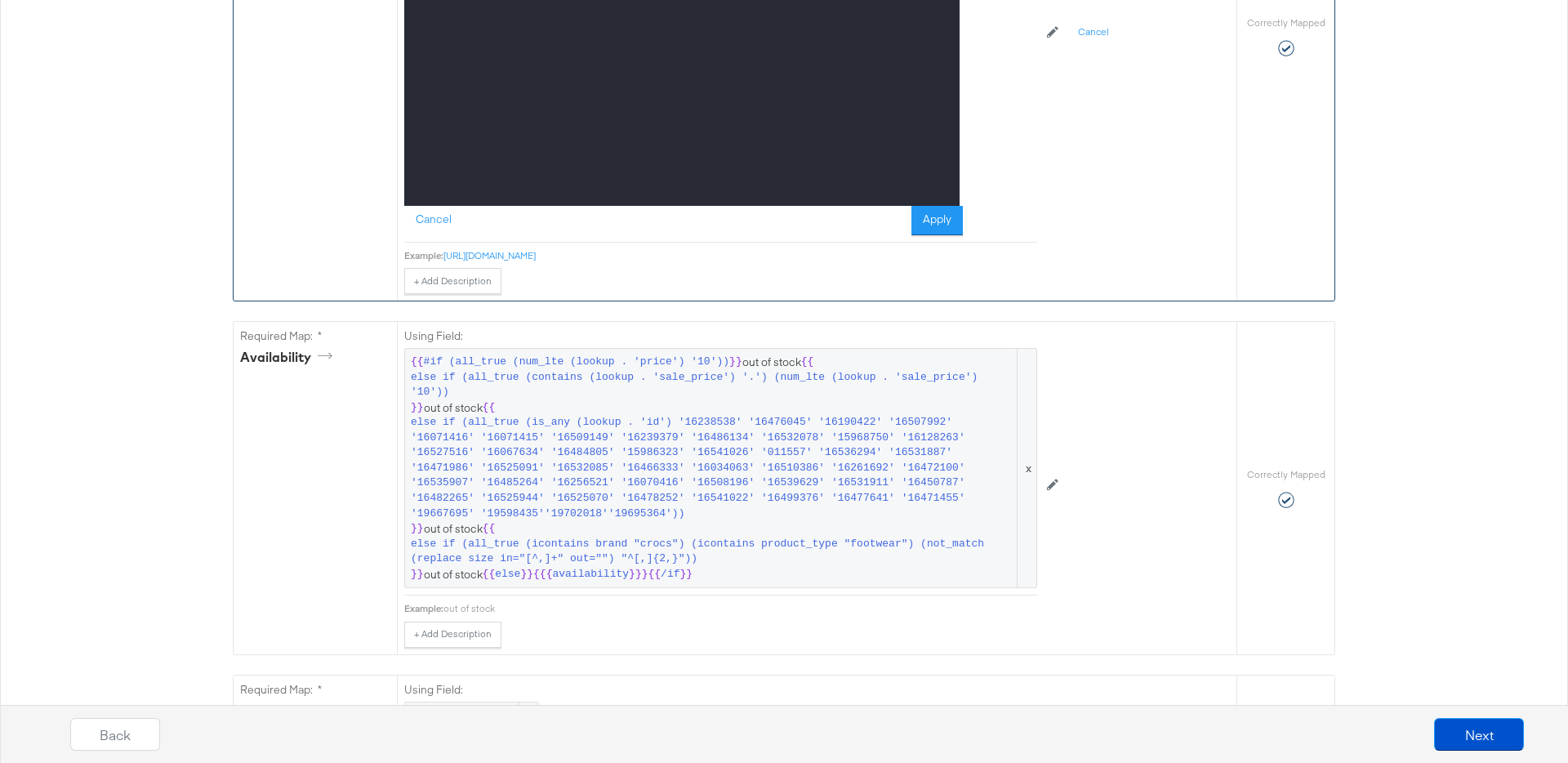
scroll to position [1348, 0]
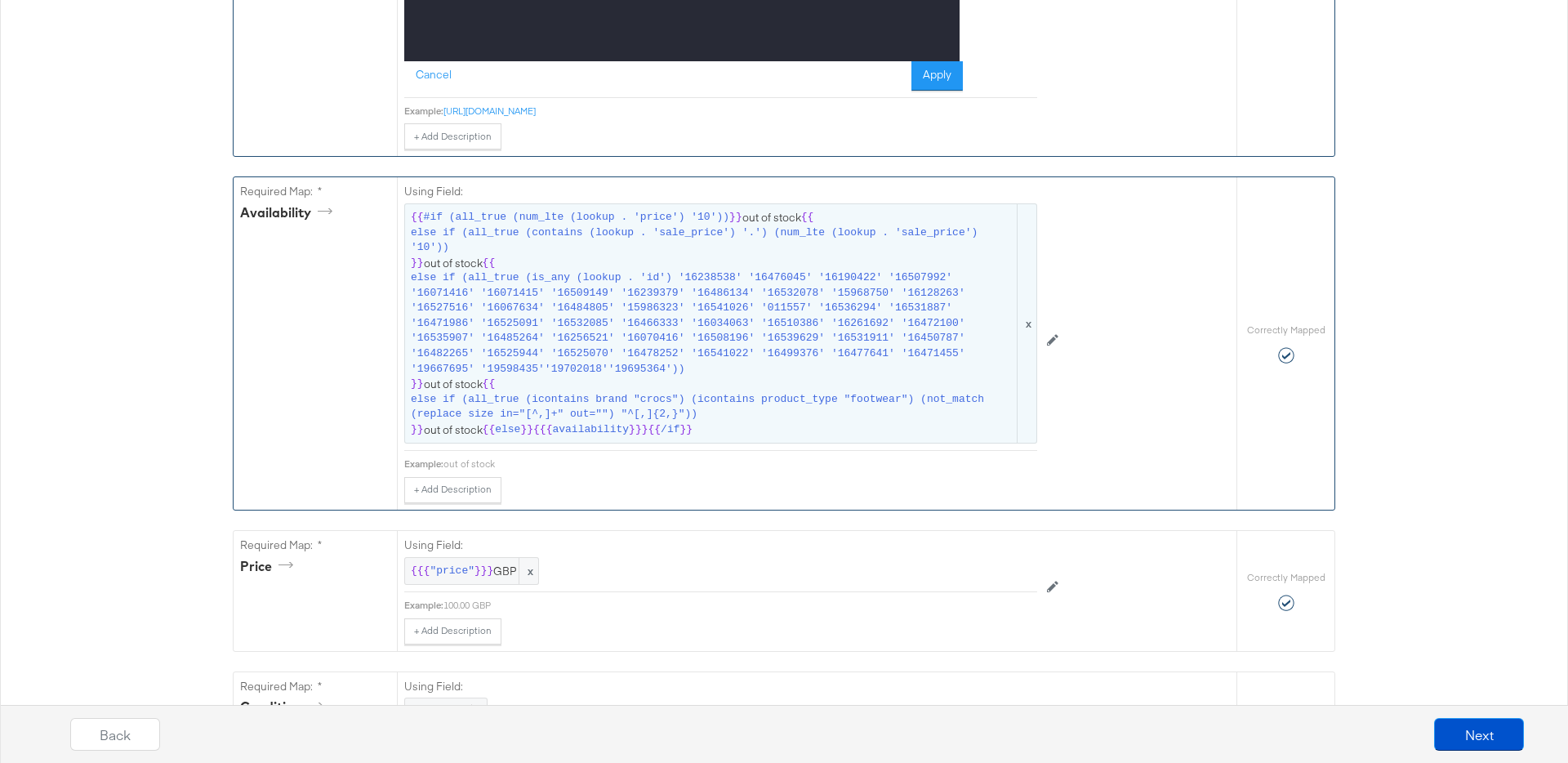
click at [701, 337] on span "else if (all_true (is_any (lookup . 'id') '16238538' '16476045' '16190422' '165…" at bounding box center [712, 323] width 604 height 106
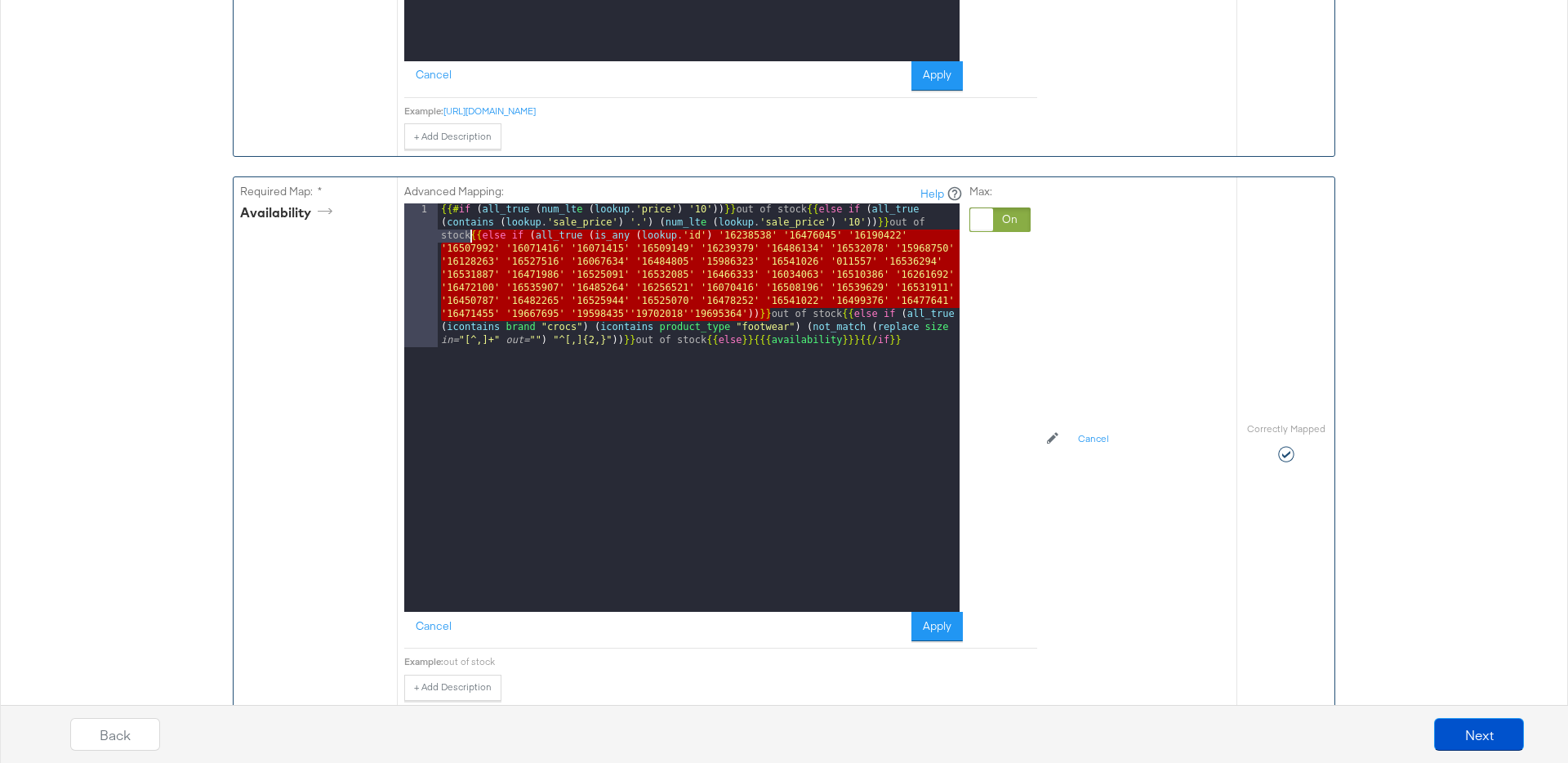
drag, startPoint x: 770, startPoint y: 314, endPoint x: 472, endPoint y: 241, distance: 306.8
click at [472, 241] on div "{{# if ( all_true ( num_lt e ( lookup . 'price' ) '10' )) }} out of stock {{ el…" at bounding box center [698, 552] width 522 height 696
click at [445, 626] on button "Cancel" at bounding box center [434, 627] width 59 height 29
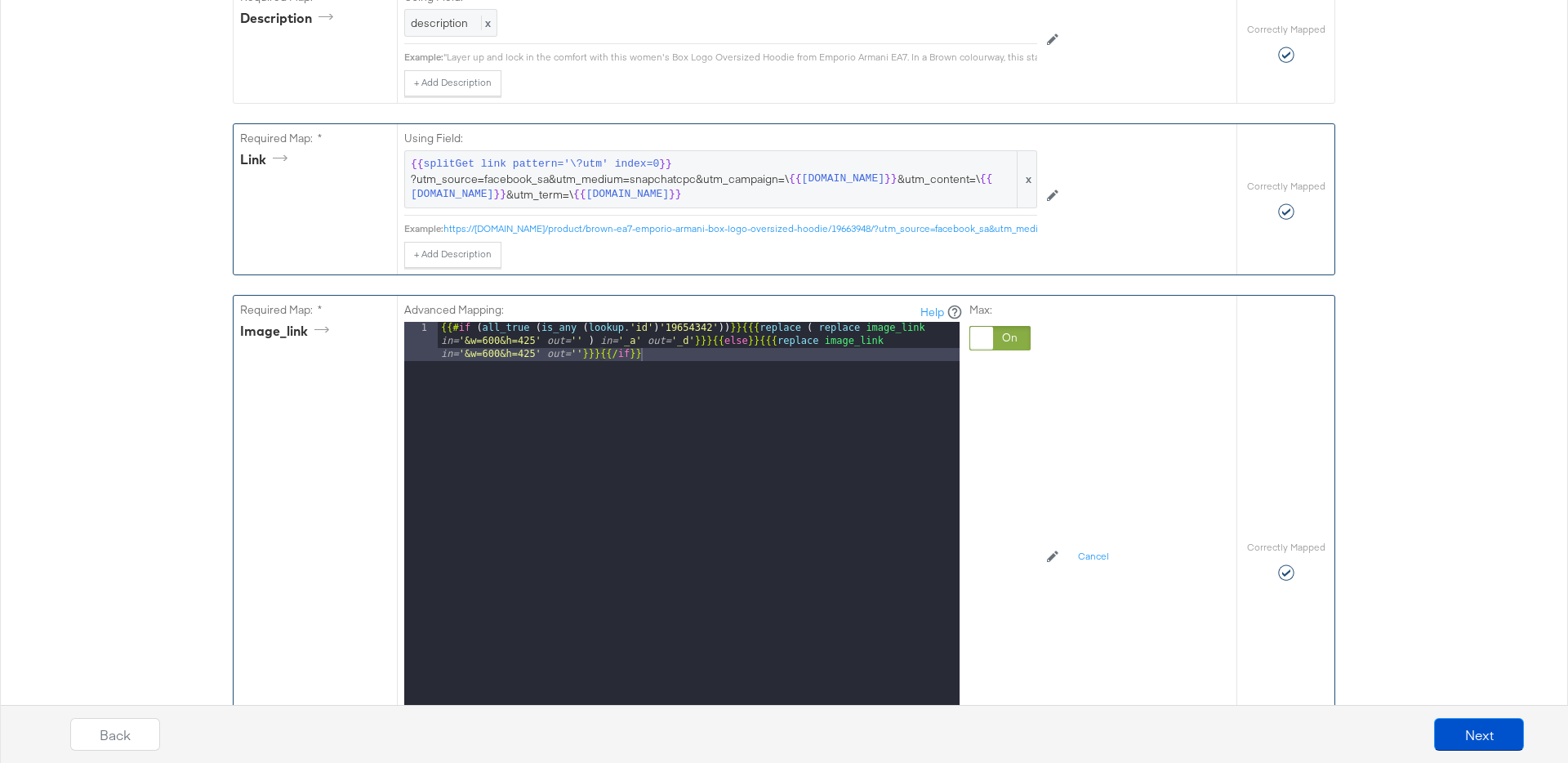
scroll to position [671, 0]
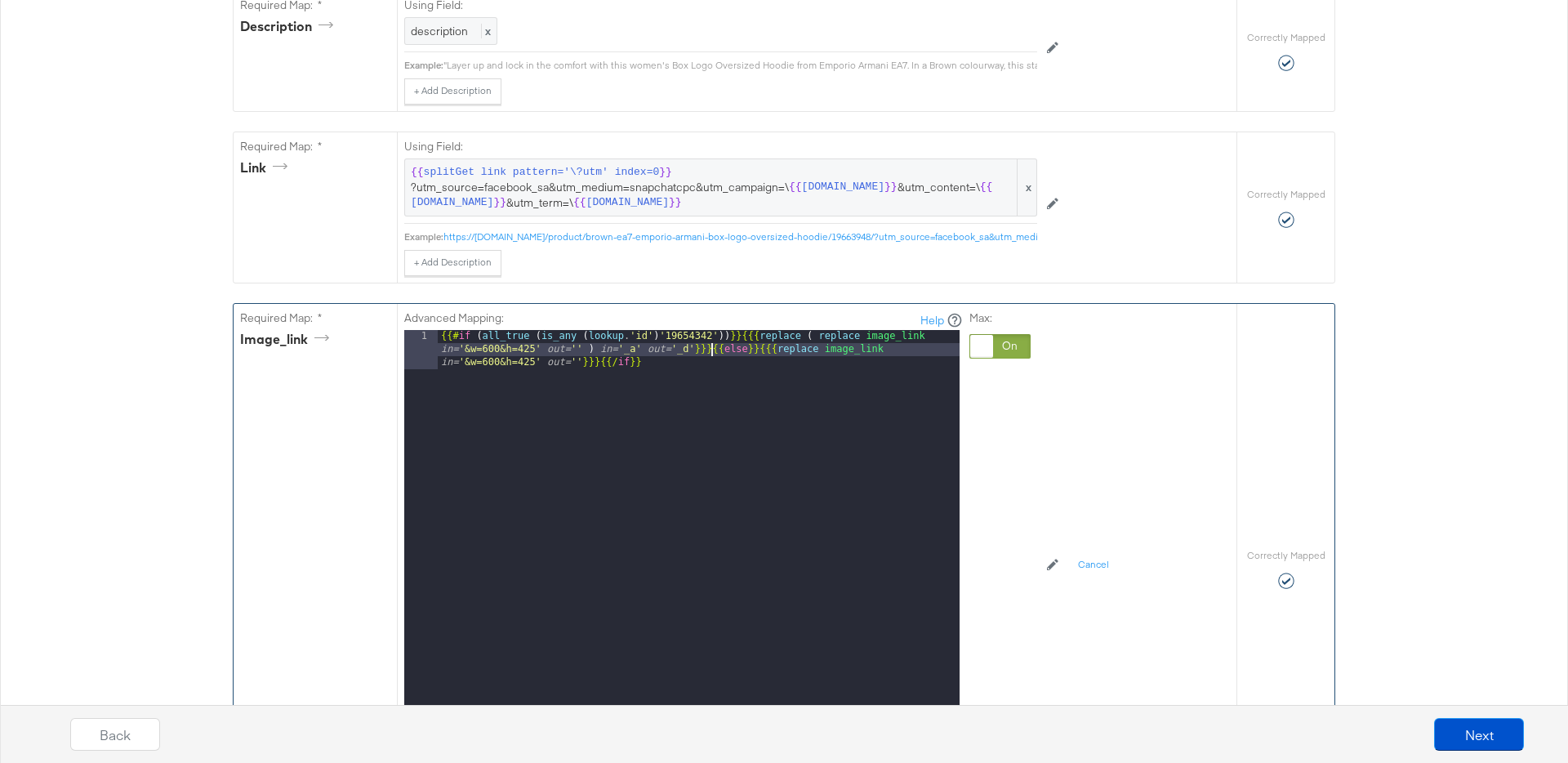
click at [710, 349] on div "{{# if ( all_true ( is_any ( lookup . 'id' ) '19654342' )) }} {{{ replace ( rep…" at bounding box center [698, 573] width 522 height 487
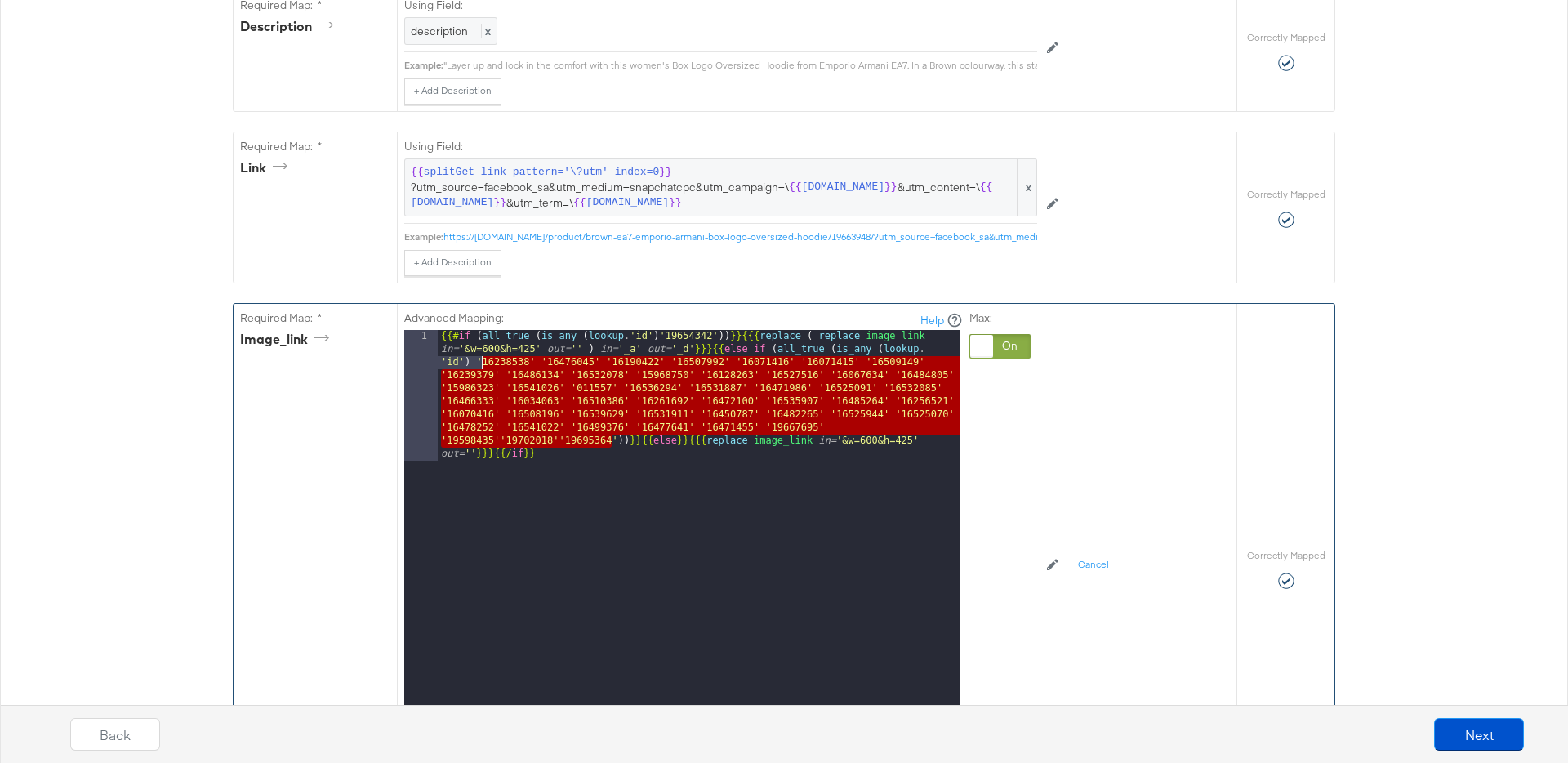
drag, startPoint x: 611, startPoint y: 443, endPoint x: 483, endPoint y: 367, distance: 148.9
click at [483, 367] on div "{{# if ( all_true ( is_any ( lookup . 'id' ) '19654342' )) }} {{{ replace ( rep…" at bounding box center [698, 664] width 522 height 670
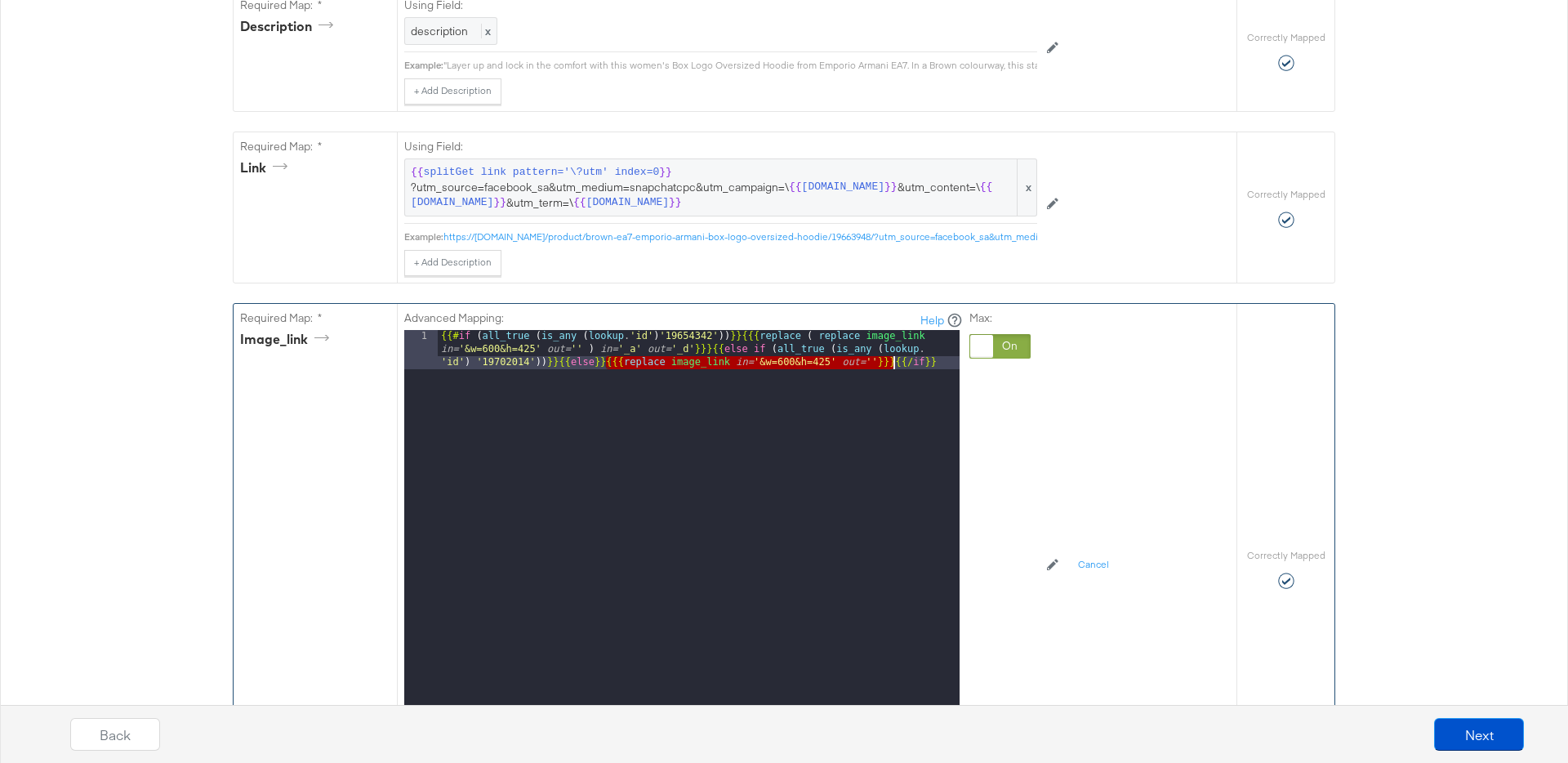
drag, startPoint x: 606, startPoint y: 363, endPoint x: 894, endPoint y: 365, distance: 288.0
click at [894, 365] on div "{{# if ( all_true ( is_any ( lookup . 'id' ) '19654342' )) }} {{{ replace ( rep…" at bounding box center [698, 573] width 522 height 487
click at [559, 361] on div "{{# if ( all_true ( is_any ( lookup . 'id' ) '19654342' )) }} {{{ replace ( rep…" at bounding box center [698, 573] width 522 height 487
paste textarea
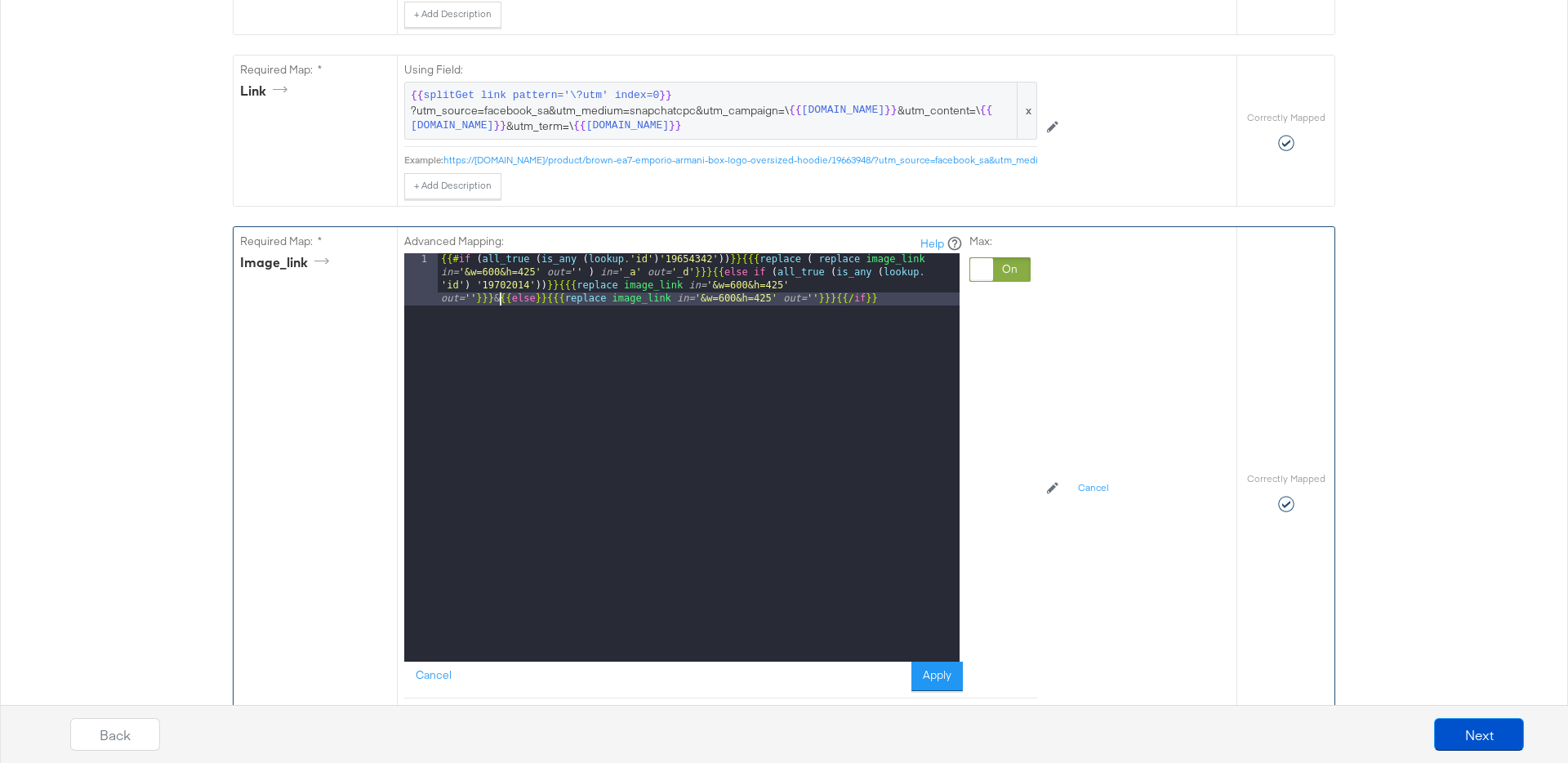
scroll to position [760, 0]
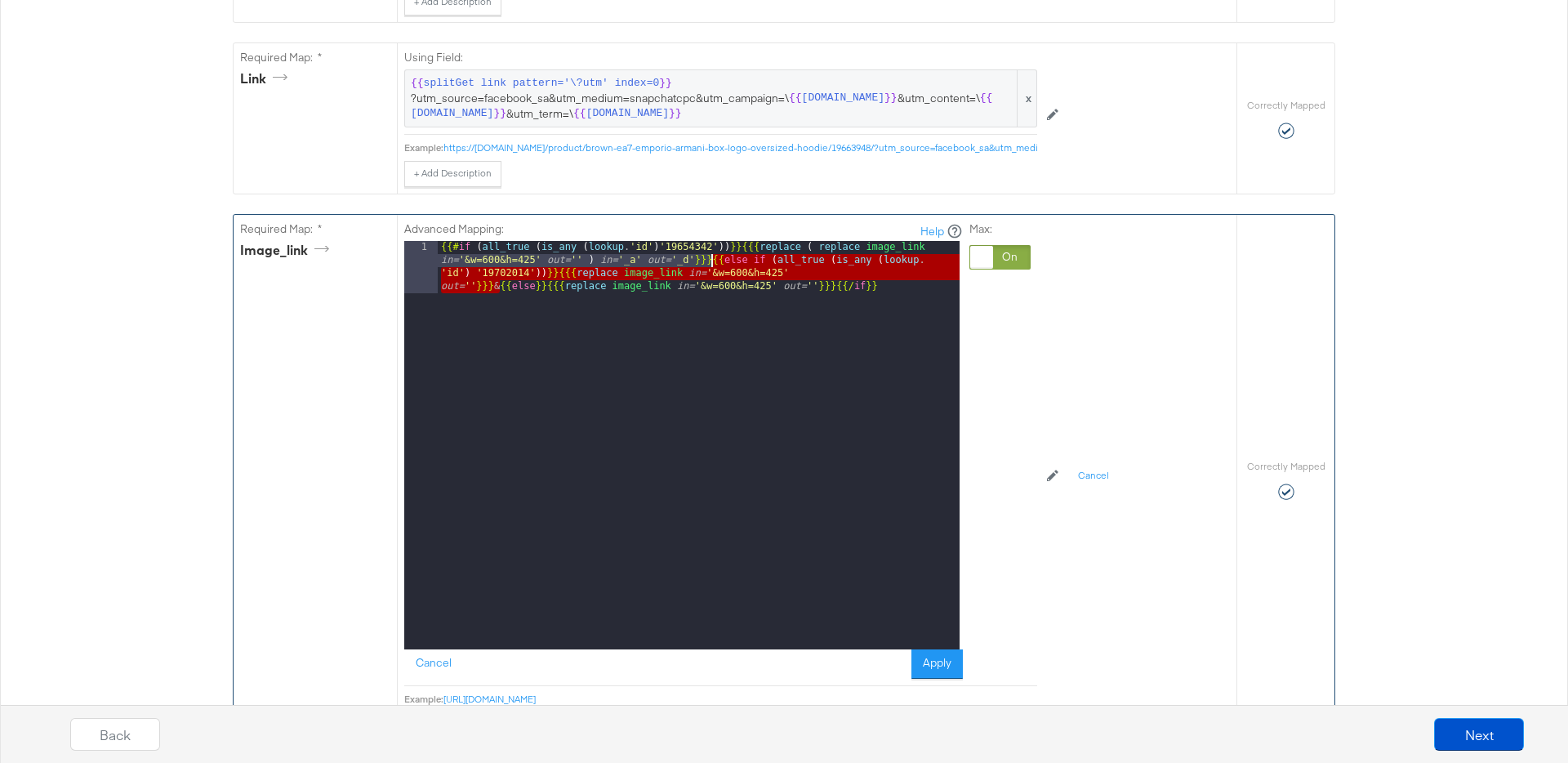
drag, startPoint x: 499, startPoint y: 287, endPoint x: 712, endPoint y: 264, distance: 214.2
click at [712, 264] on div "{{# if ( all_true ( is_any ( lookup . 'id' ) '19654342' )) }} {{{ replace ( rep…" at bounding box center [698, 497] width 522 height 513
click at [934, 659] on button "Apply" at bounding box center [937, 663] width 51 height 29
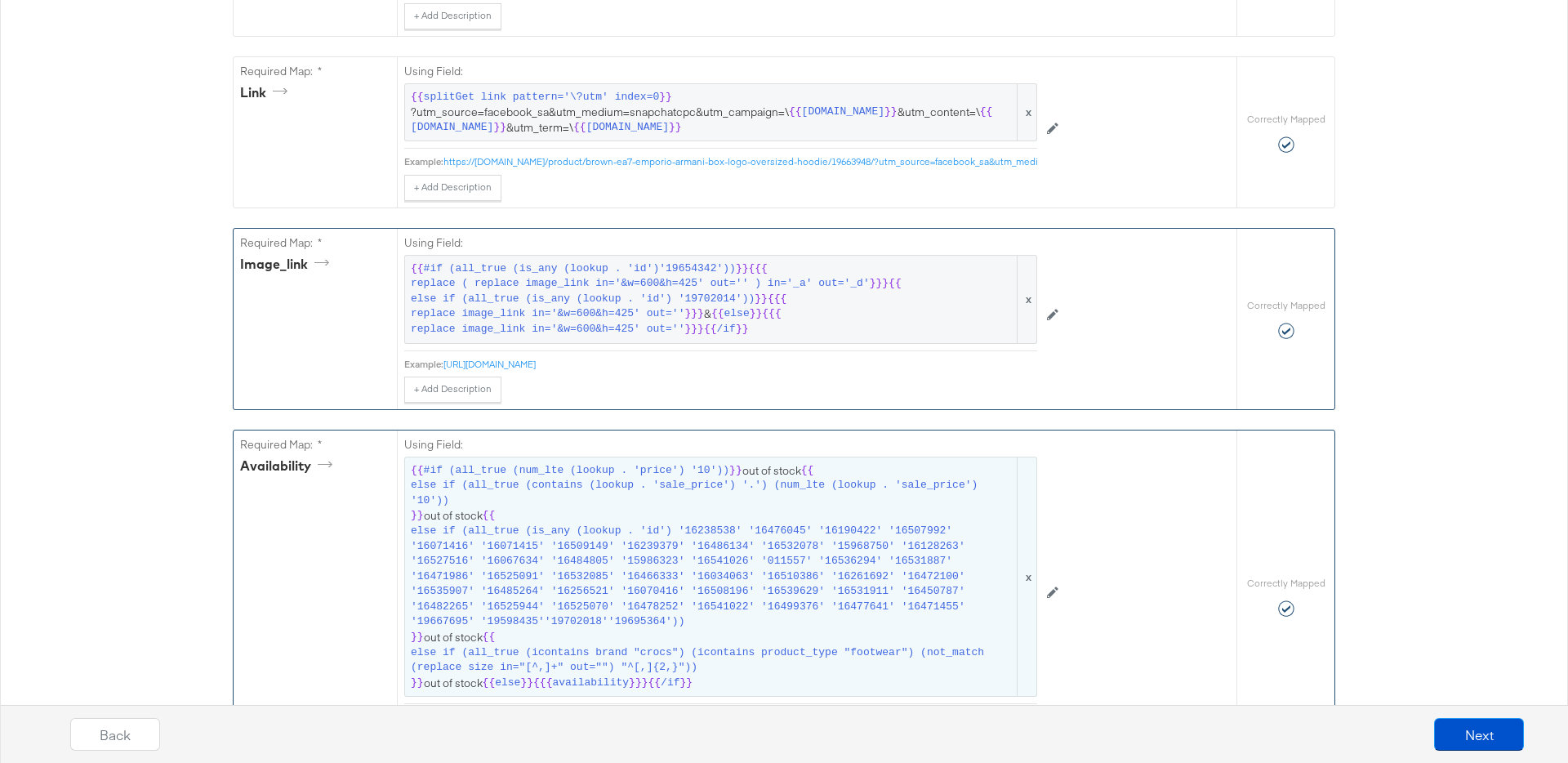
scroll to position [715, 0]
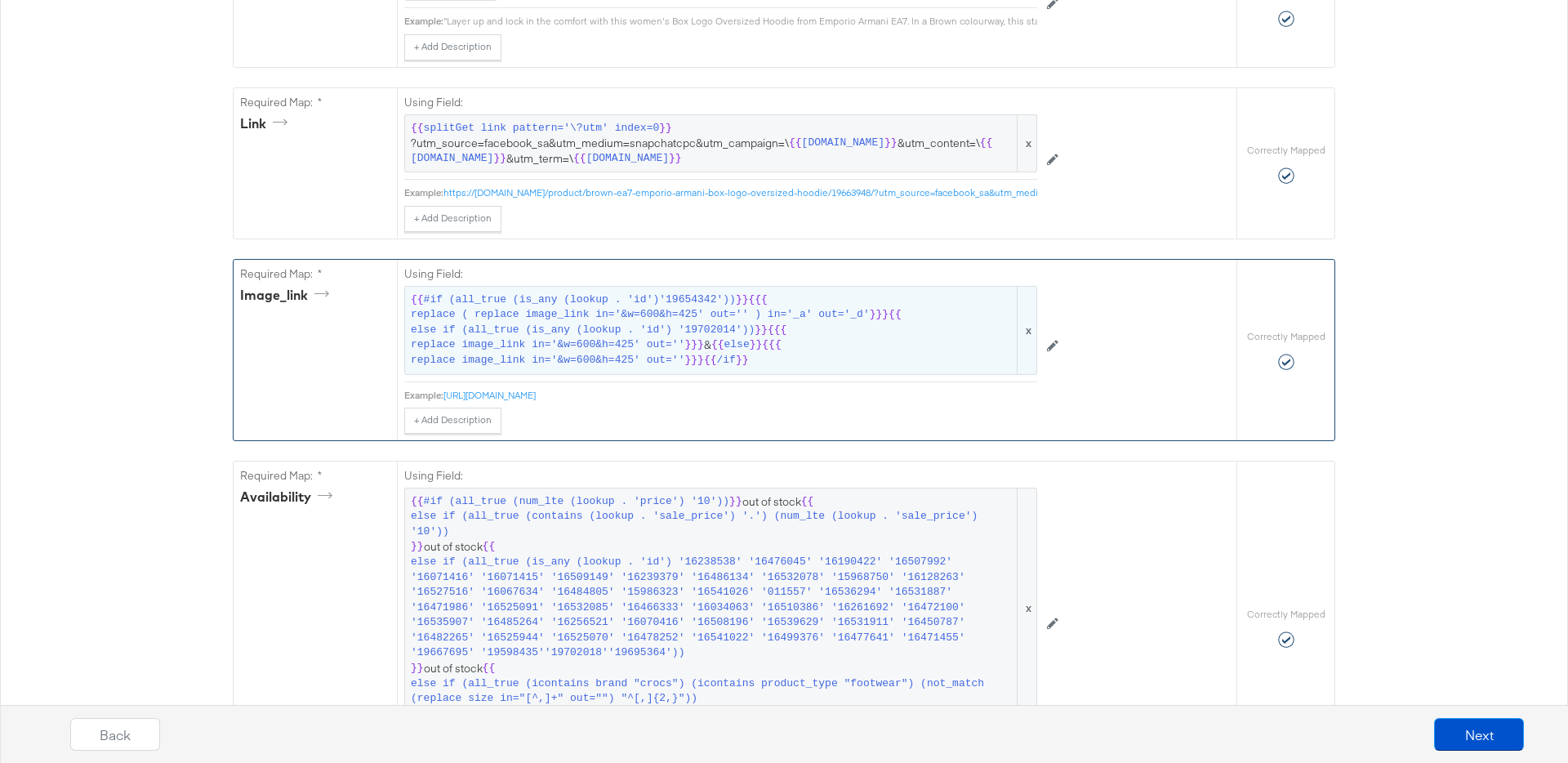
click at [641, 332] on span "else if (all_true (is_any (lookup . 'id') '19702014'))" at bounding box center [583, 330] width 344 height 15
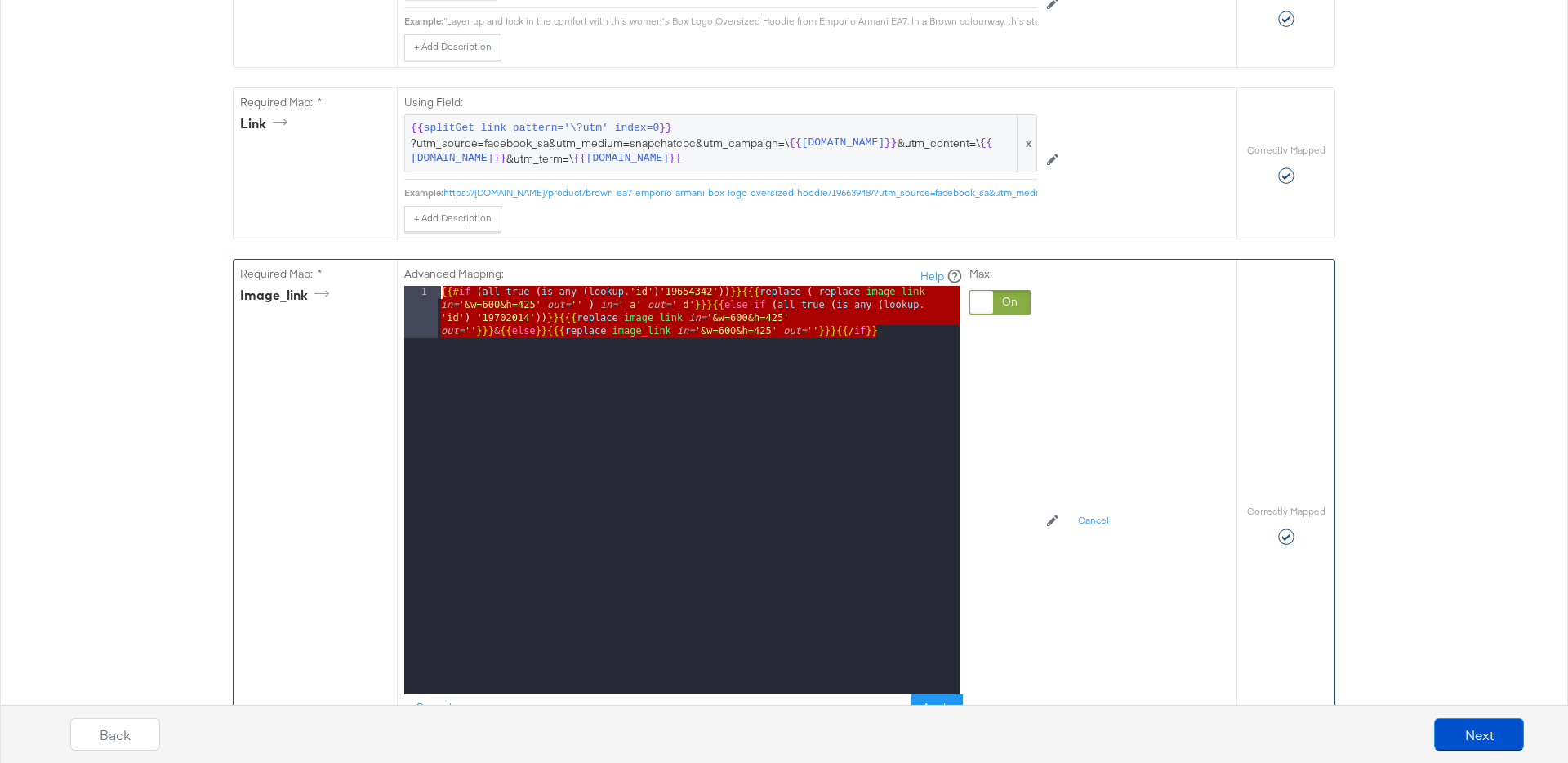
drag, startPoint x: 913, startPoint y: 333, endPoint x: 432, endPoint y: 290, distance: 482.9
click at [432, 290] on div "1 {{# if ( all_true ( is_any ( lookup . 'id' ) '19654342' )) }} {{{ replace ( r…" at bounding box center [682, 490] width 555 height 409
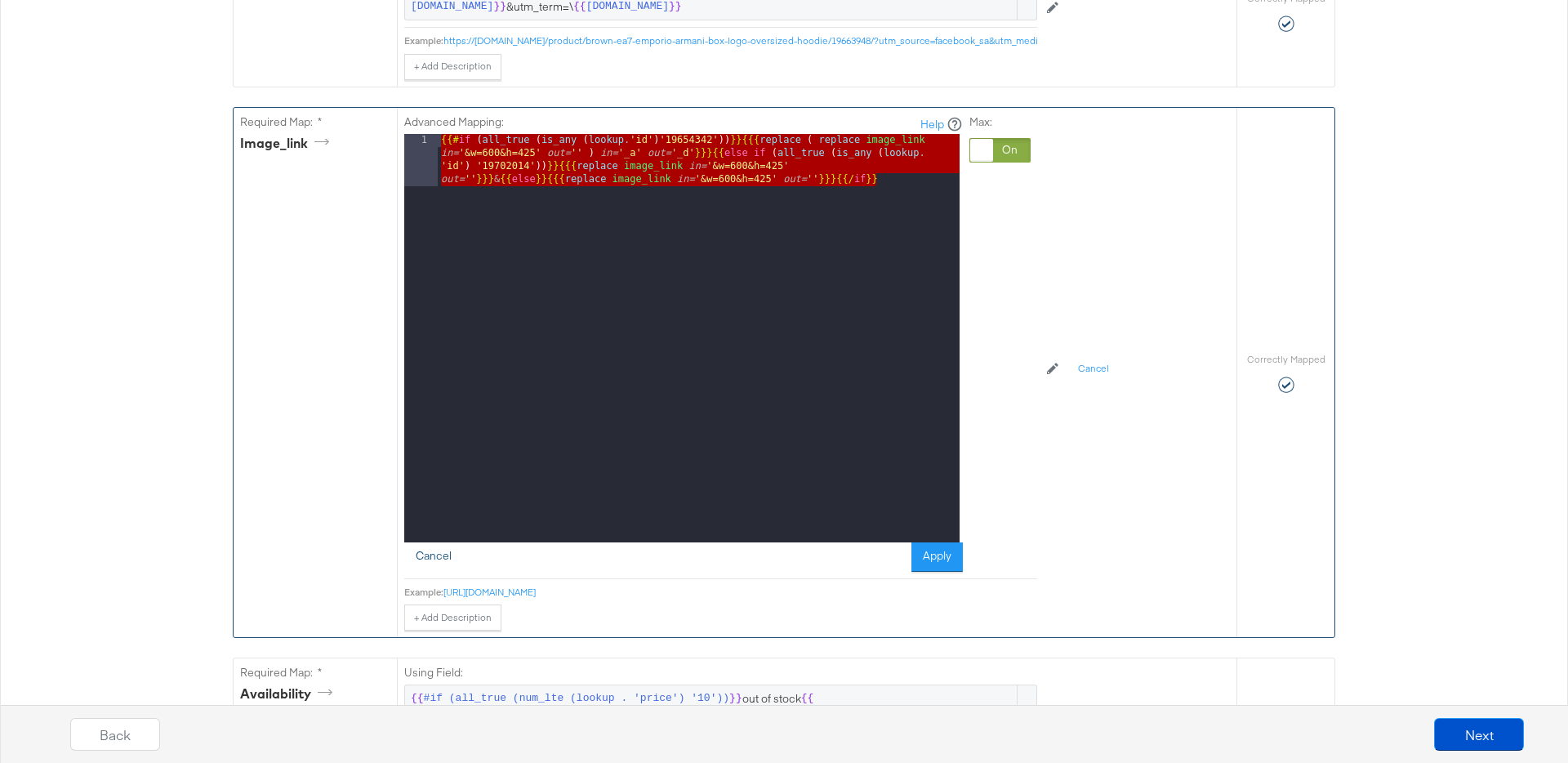
click at [441, 552] on button "Cancel" at bounding box center [434, 556] width 59 height 29
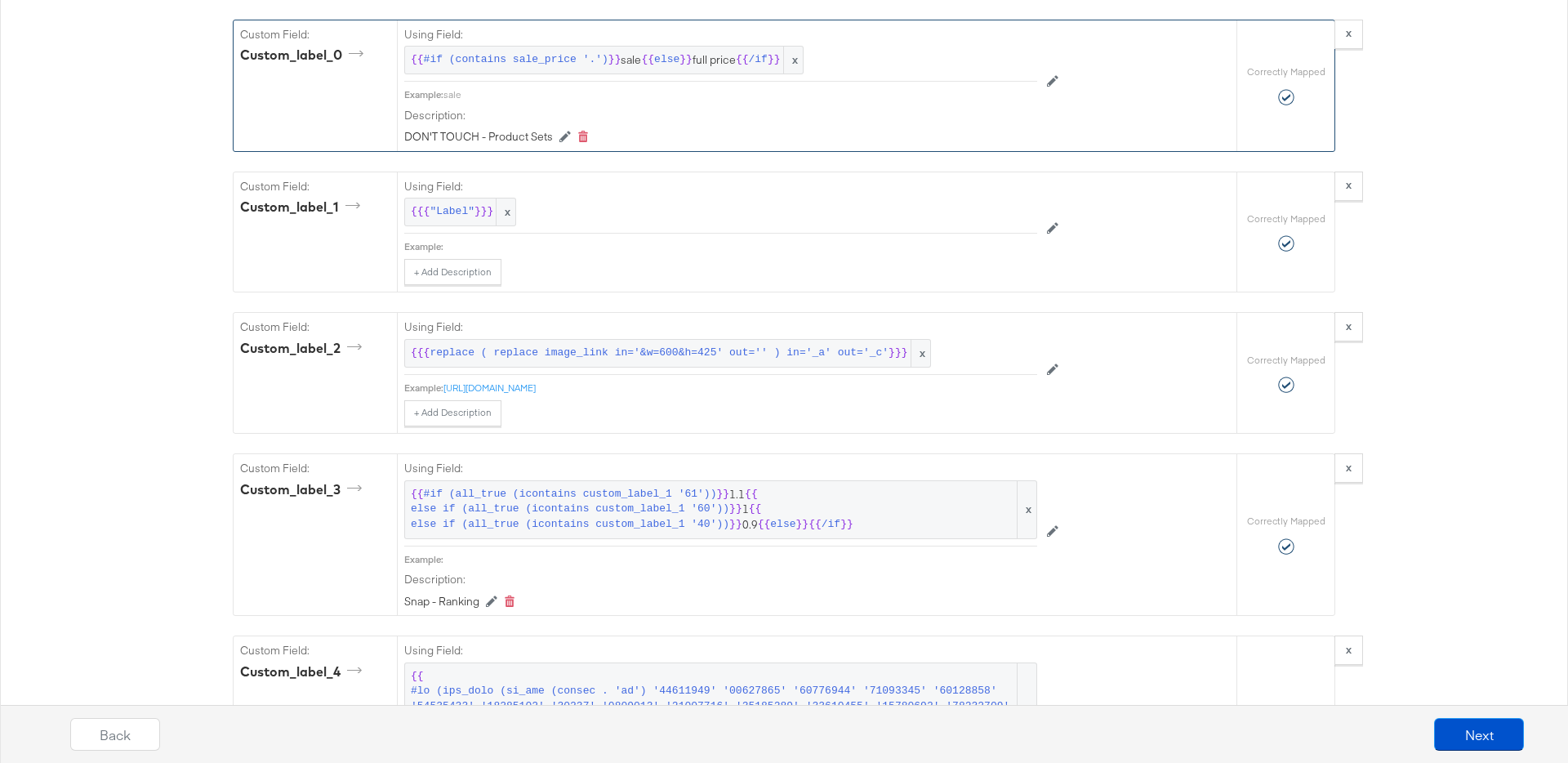
scroll to position [3349, 0]
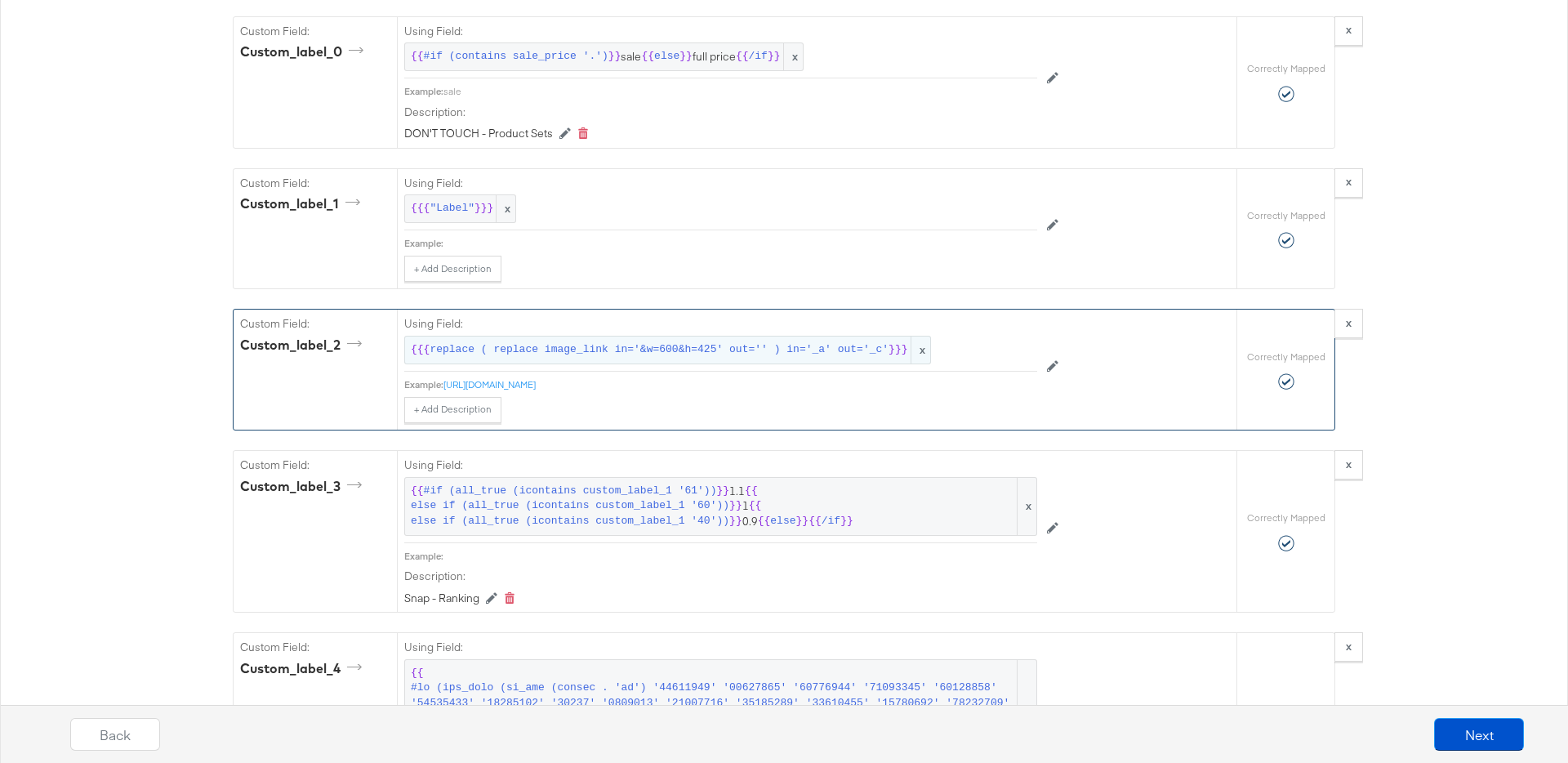
click at [641, 352] on span "replace ( replace image_link in='&w=600&h=425' out='' ) in='_a' out='_c'" at bounding box center [658, 350] width 459 height 15
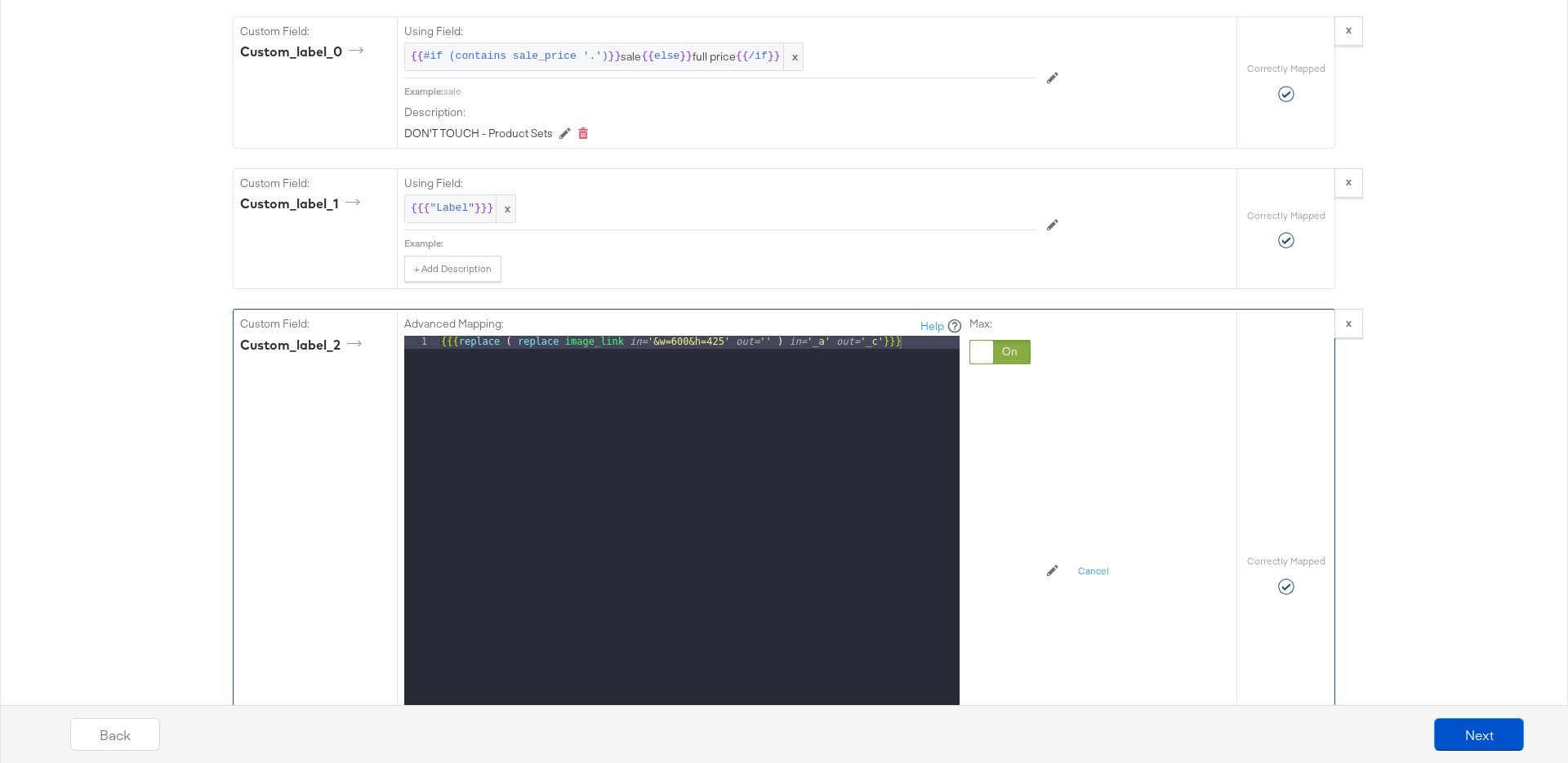
click at [922, 336] on div "{{{ replace ( replace image_link in= '&w=600&h=425' out= '' ) in= '_a' out= '_c…" at bounding box center [698, 553] width 522 height 435
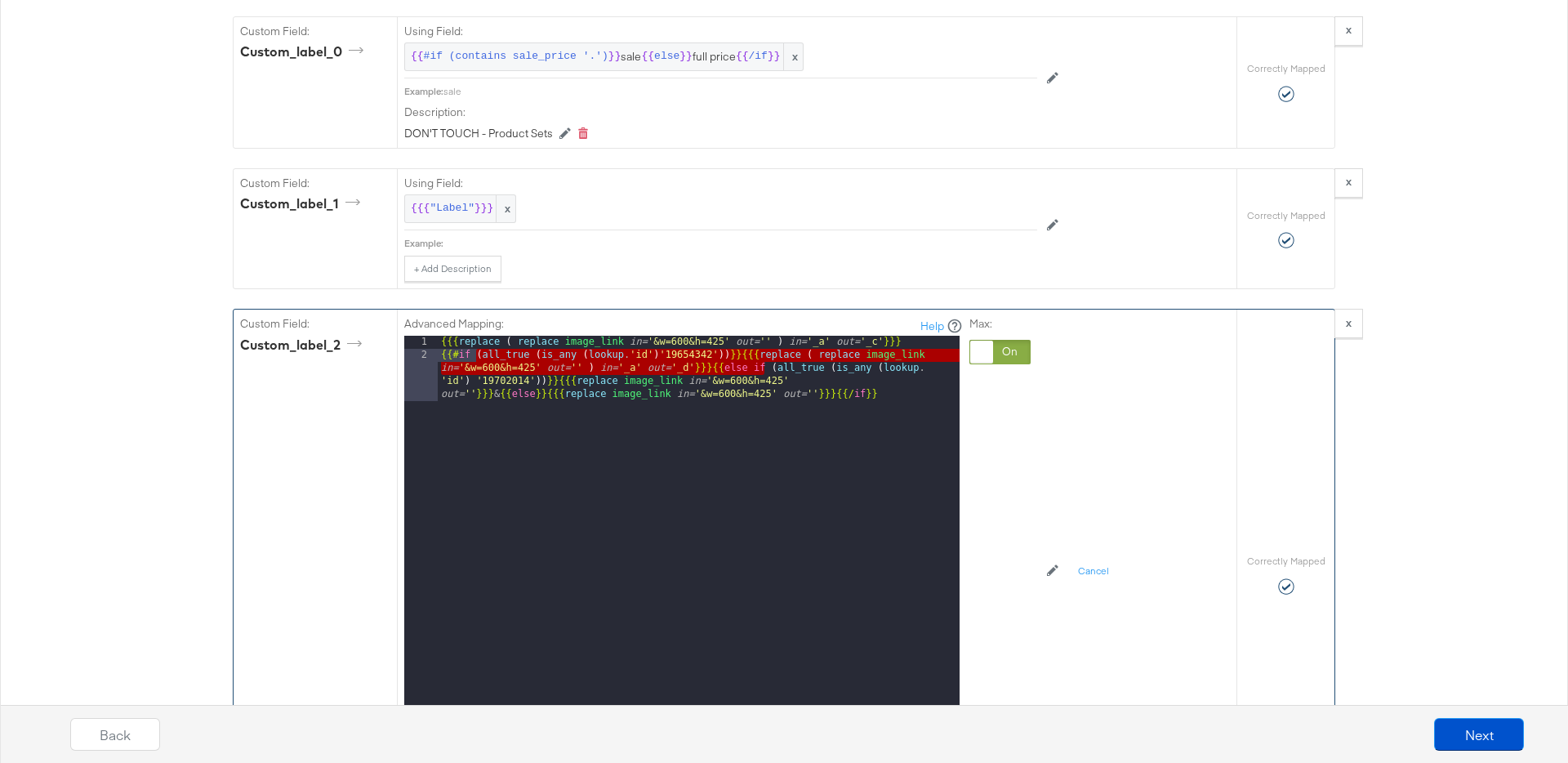
drag, startPoint x: 766, startPoint y: 367, endPoint x: 476, endPoint y: 360, distance: 290.1
click at [476, 360] on div "{{{ replace ( replace image_link in= '&w=600&h=425' out= '' ) in= '_a' out= '_c…" at bounding box center [698, 572] width 522 height 474
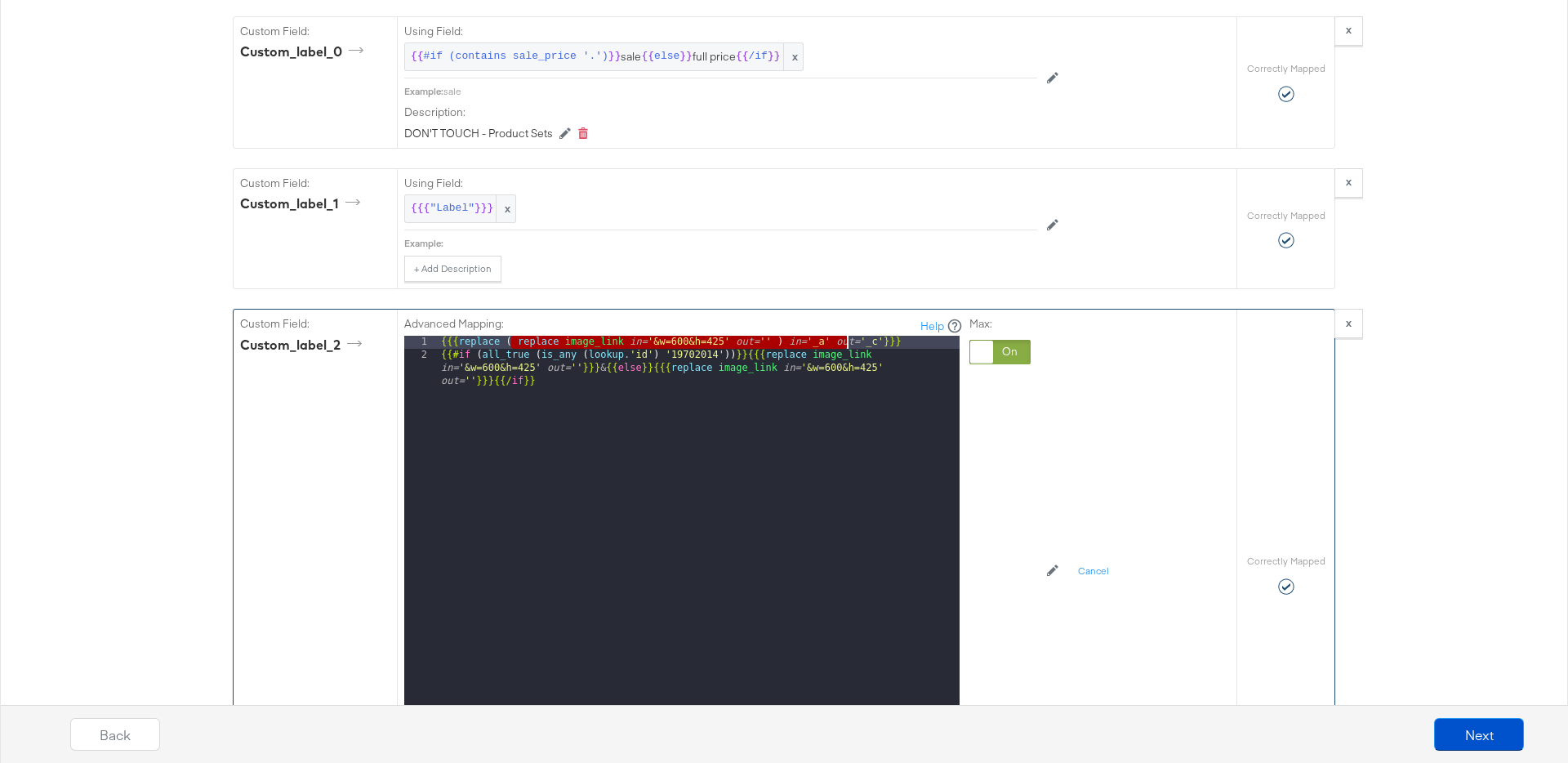
drag, startPoint x: 514, startPoint y: 340, endPoint x: 849, endPoint y: 343, distance: 335.0
click at [849, 343] on div "{{{ replace ( replace image_link in= '&w=600&h=425' out= '' ) in= '_a' out= '_c…" at bounding box center [698, 566] width 522 height 461
click at [576, 340] on div "{{{ replace ( replace image_link in= '&w=600&h=425' out= '' ) in= '_a' out= '_c…" at bounding box center [698, 566] width 522 height 461
drag, startPoint x: 565, startPoint y: 341, endPoint x: 879, endPoint y: 338, distance: 314.0
click at [879, 338] on div "{{{ replace ( replace image_link in= '&w=600&h=425' out= '' ) in= '_a' out= '_c…" at bounding box center [698, 566] width 522 height 461
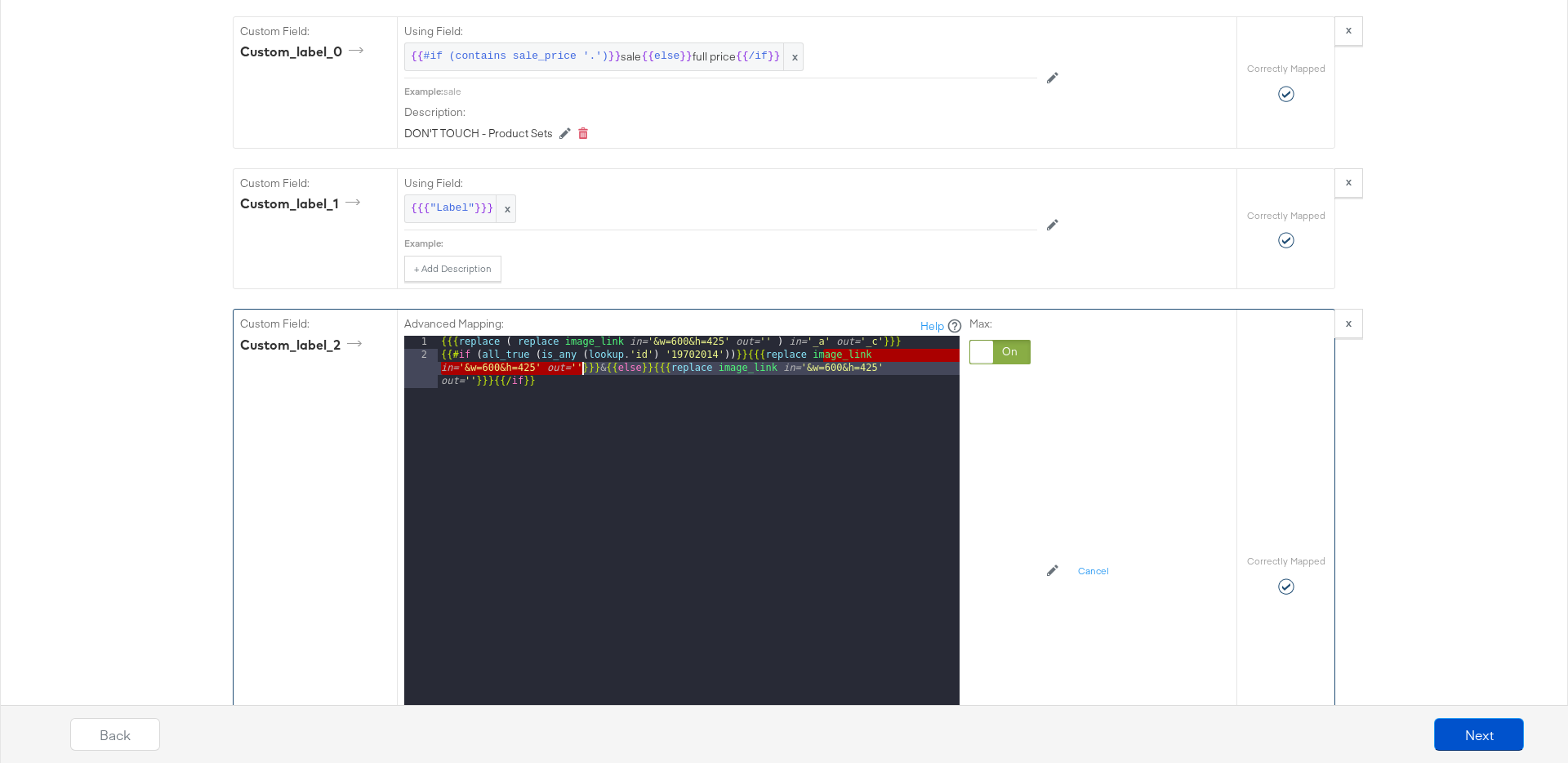
drag, startPoint x: 824, startPoint y: 354, endPoint x: 580, endPoint y: 370, distance: 244.5
click at [580, 370] on div "{{{ replace ( replace image_link in= '&w=600&h=425' out= '' ) in= '_a' out= '_c…" at bounding box center [698, 566] width 522 height 461
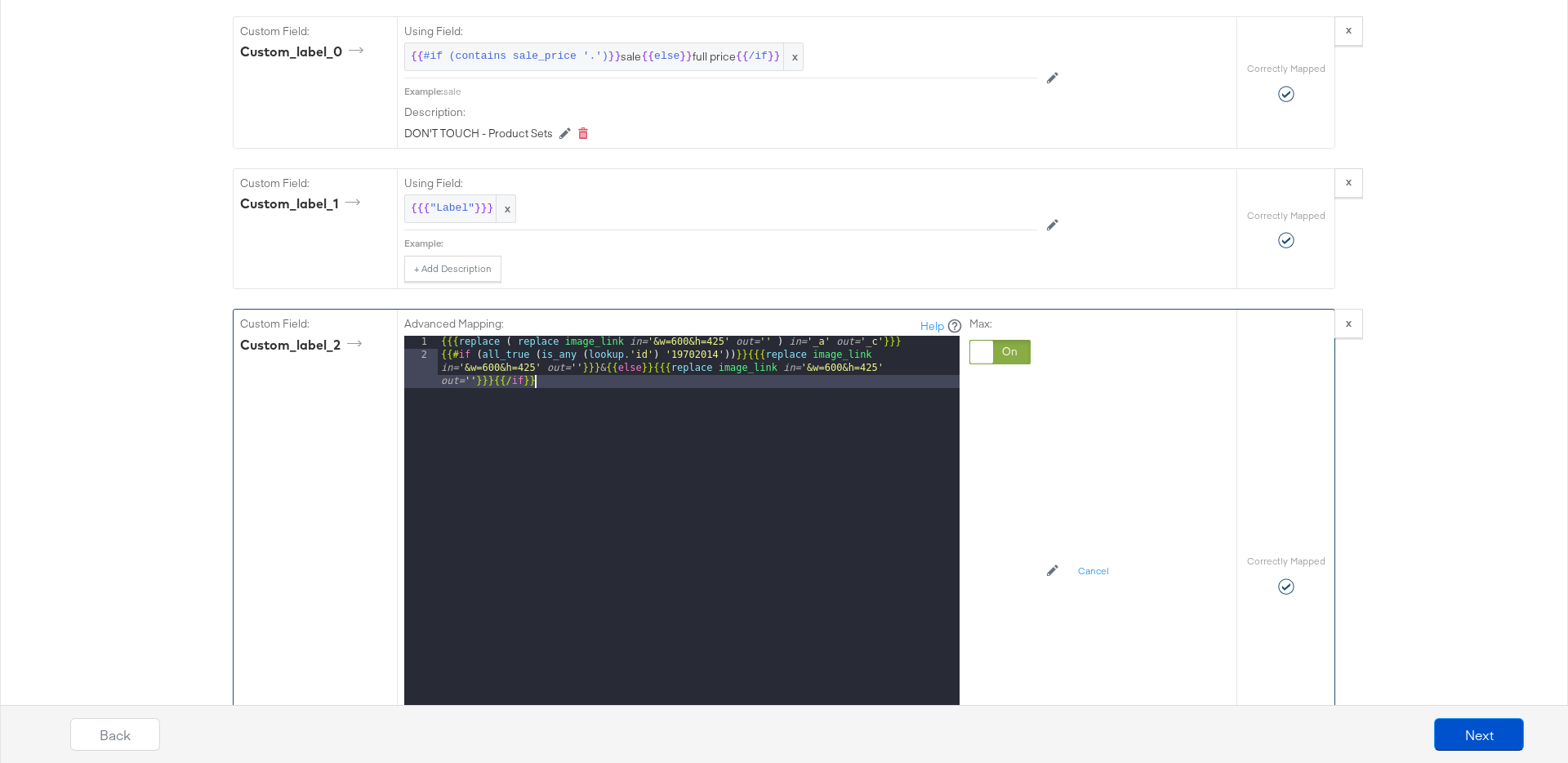
click at [665, 423] on div "{{{ replace ( replace image_link in= '&w=600&h=425' out= '' ) in= '_a' out= '_c…" at bounding box center [698, 566] width 522 height 461
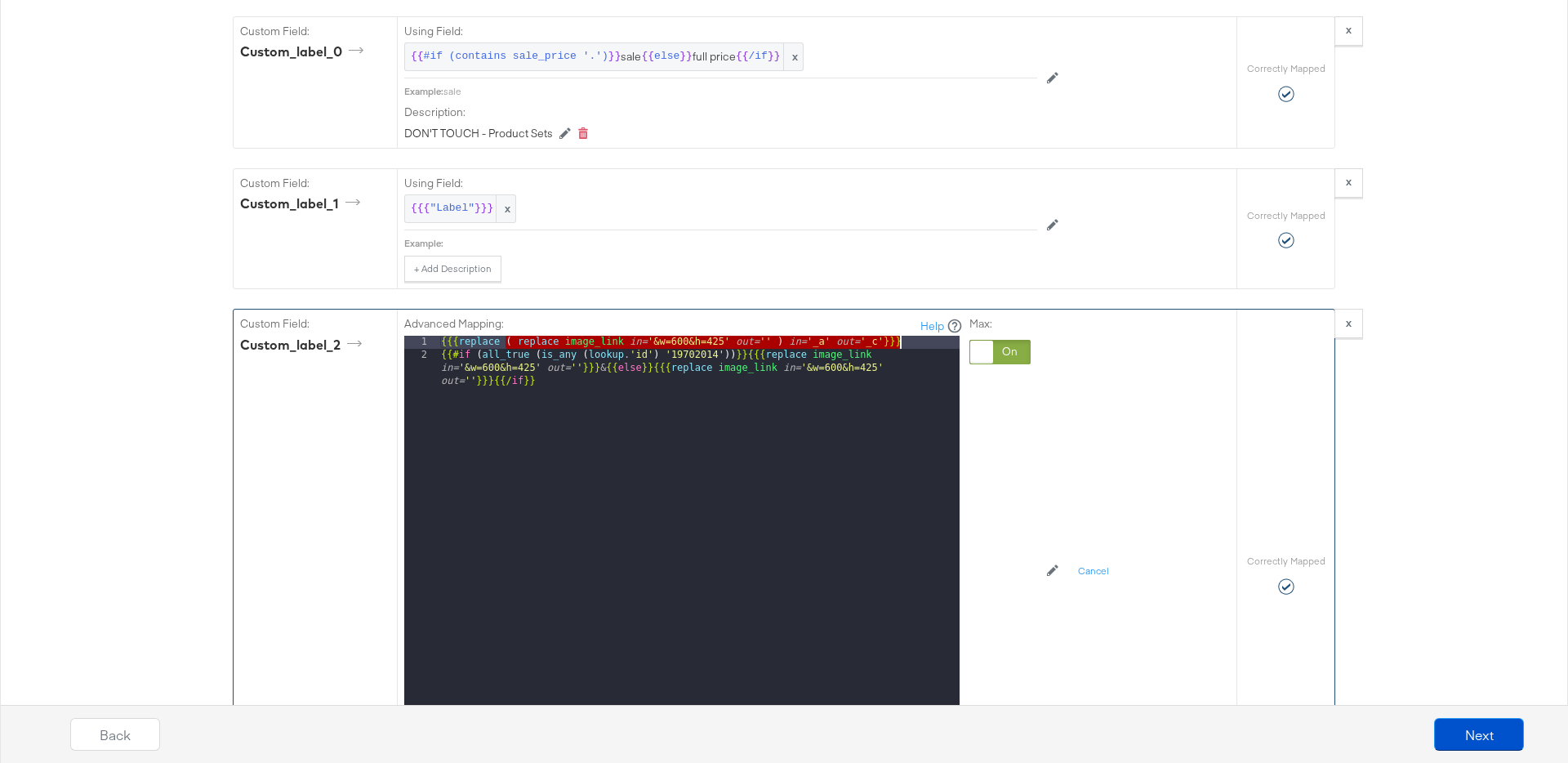
drag, startPoint x: 506, startPoint y: 343, endPoint x: 900, endPoint y: 341, distance: 394.0
click at [900, 341] on div "{{{ replace ( replace image_link in= '&w=600&h=425' out= '' ) in= '_a' out= '_c…" at bounding box center [698, 566] width 522 height 461
drag, startPoint x: 459, startPoint y: 344, endPoint x: 879, endPoint y: 345, distance: 420.0
click at [879, 345] on div "{{{ replace ( replace image_link in= '&w=600&h=425' out= '' ) in= '_a' out= '_c…" at bounding box center [698, 566] width 522 height 461
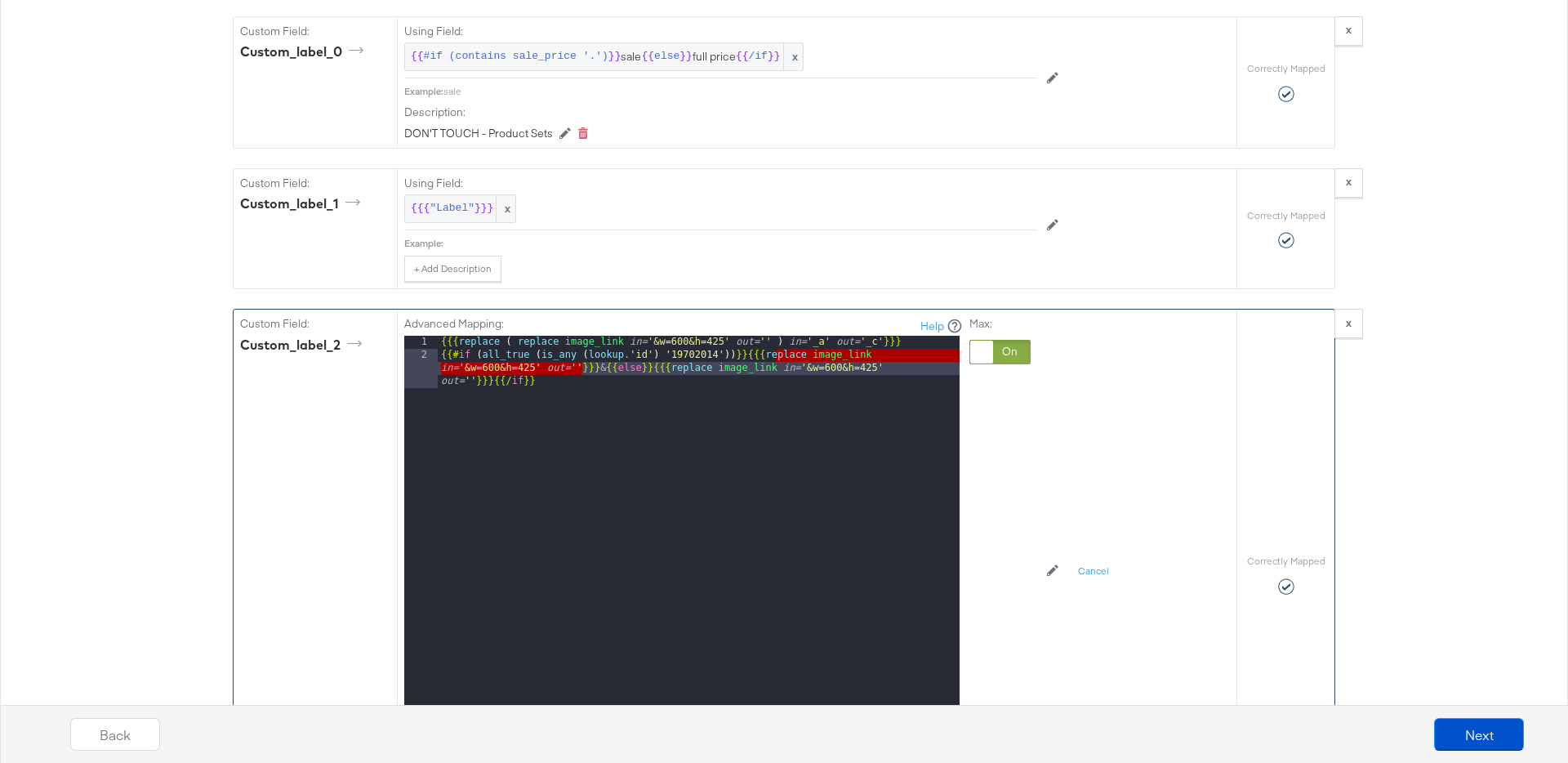
drag, startPoint x: 778, startPoint y: 355, endPoint x: 580, endPoint y: 370, distance: 198.6
click at [580, 370] on div "{{{ replace ( replace image_link in= '&w=600&h=425' out= '' ) in= '_a' out= '_c…" at bounding box center [698, 566] width 522 height 461
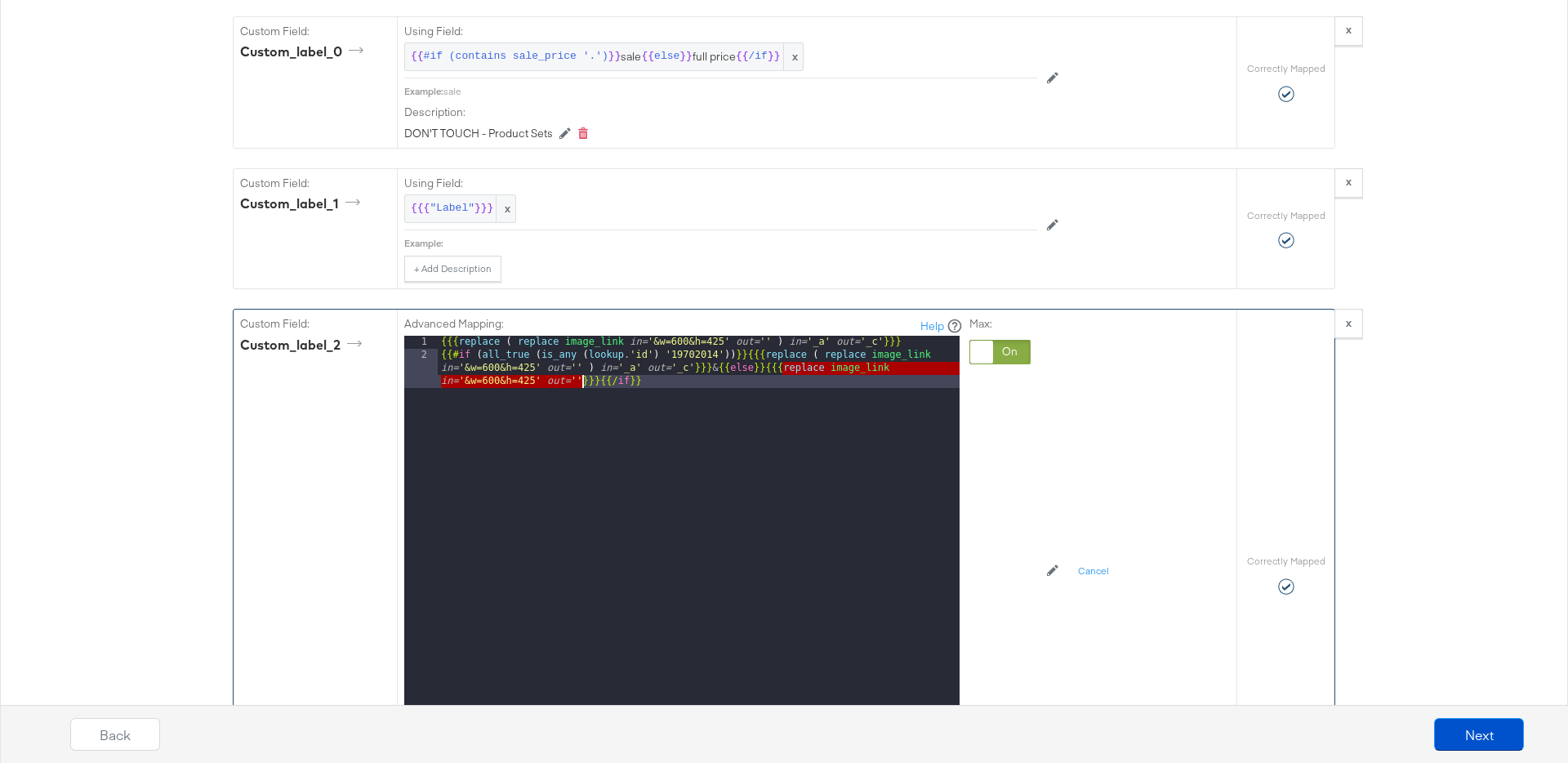
drag, startPoint x: 784, startPoint y: 369, endPoint x: 583, endPoint y: 377, distance: 201.2
click at [583, 377] on div "{{{ replace ( replace image_link in= '&w=600&h=425' out= '' ) in= '_a' out= '_c…" at bounding box center [698, 566] width 522 height 461
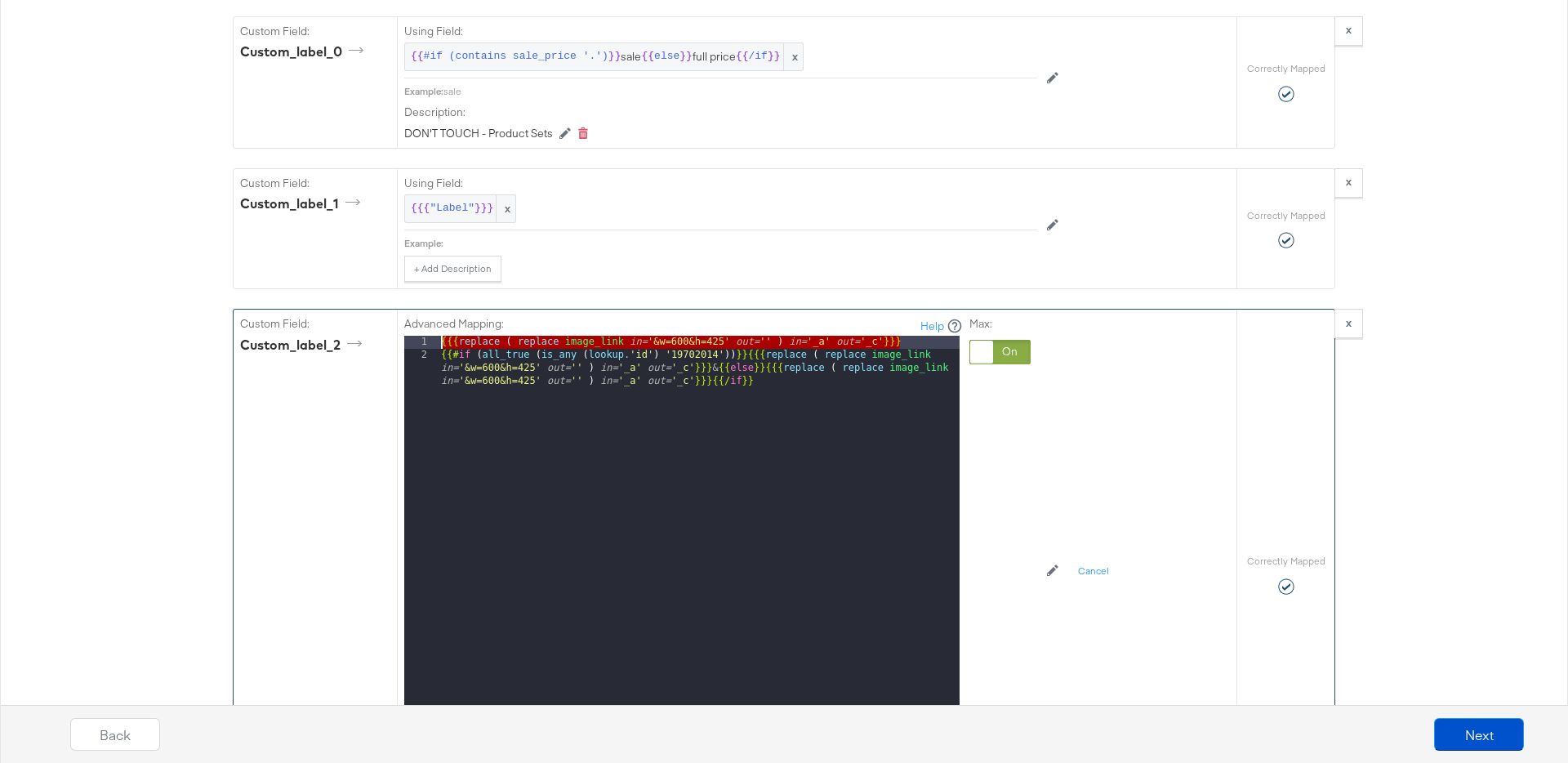
drag, startPoint x: 906, startPoint y: 340, endPoint x: 434, endPoint y: 339, distance: 472.0
click at [434, 339] on div "1 2 {{{ replace ( replace image_link in= '&w=600&h=425' out= '' ) in= '_a' out=…" at bounding box center [682, 539] width 555 height 409
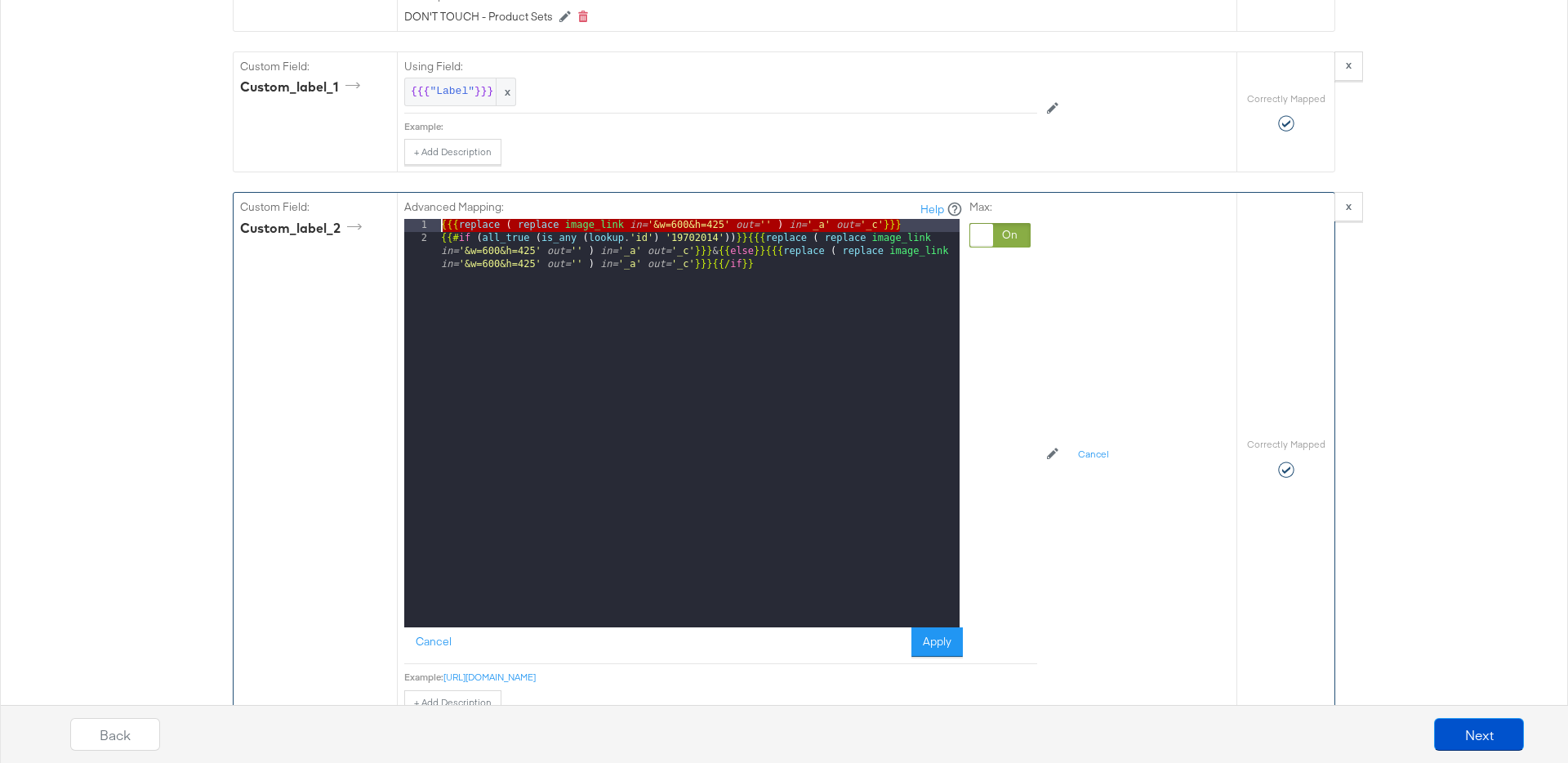
scroll to position [3469, 0]
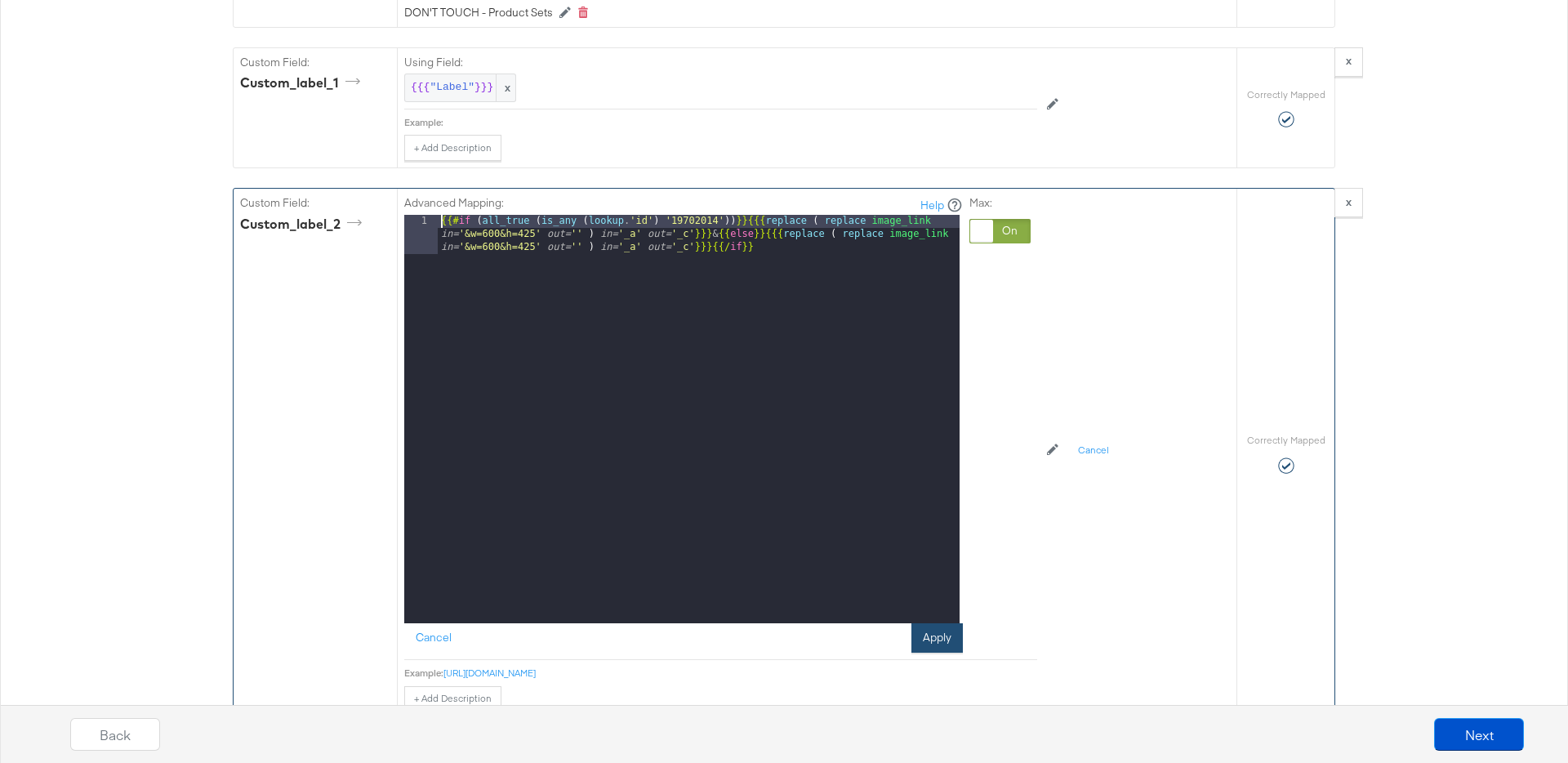
click at [949, 638] on button "Apply" at bounding box center [937, 638] width 51 height 29
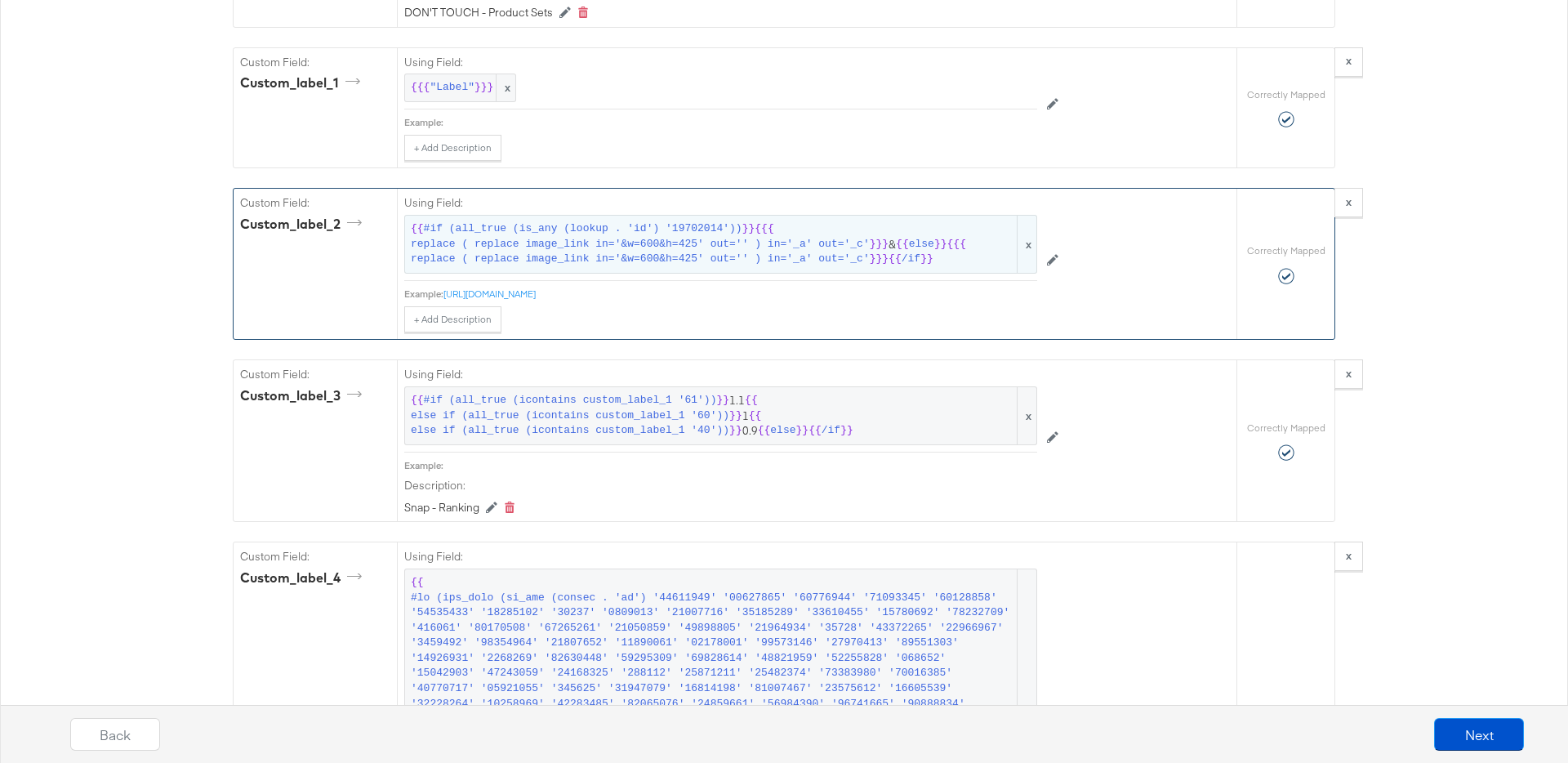
click at [802, 251] on span "replace ( replace image_link in='&w=600&h=425' out='' ) in='_a' out='_c'" at bounding box center [640, 259] width 459 height 15
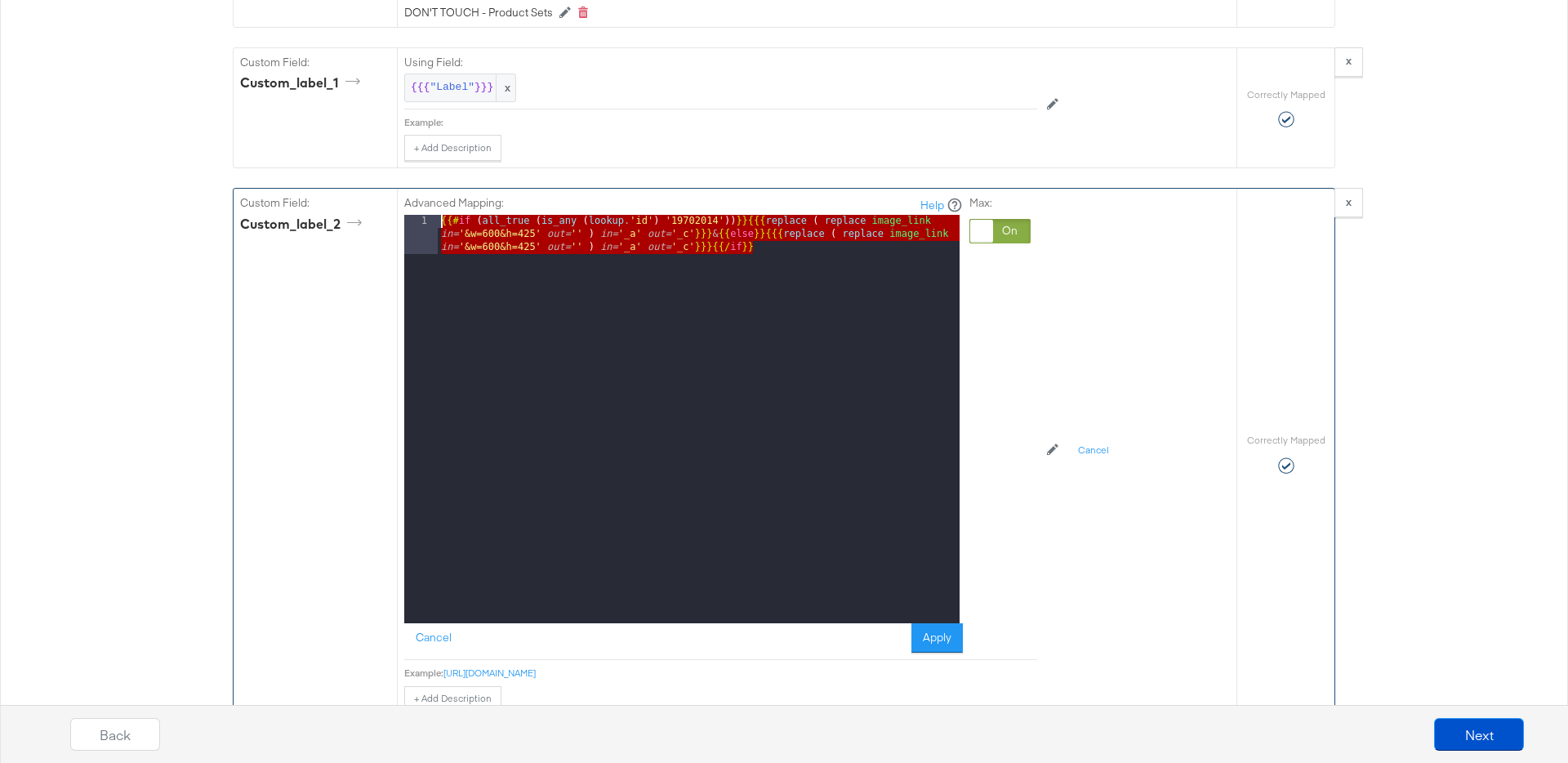
drag, startPoint x: 791, startPoint y: 249, endPoint x: 426, endPoint y: 227, distance: 365.7
click at [426, 227] on div "1 {{# if ( all_true ( is_any ( lookup . 'id' ) '19702014' )) }} {{{ replace ( r…" at bounding box center [682, 419] width 555 height 409
click at [933, 642] on button "Apply" at bounding box center [937, 638] width 51 height 29
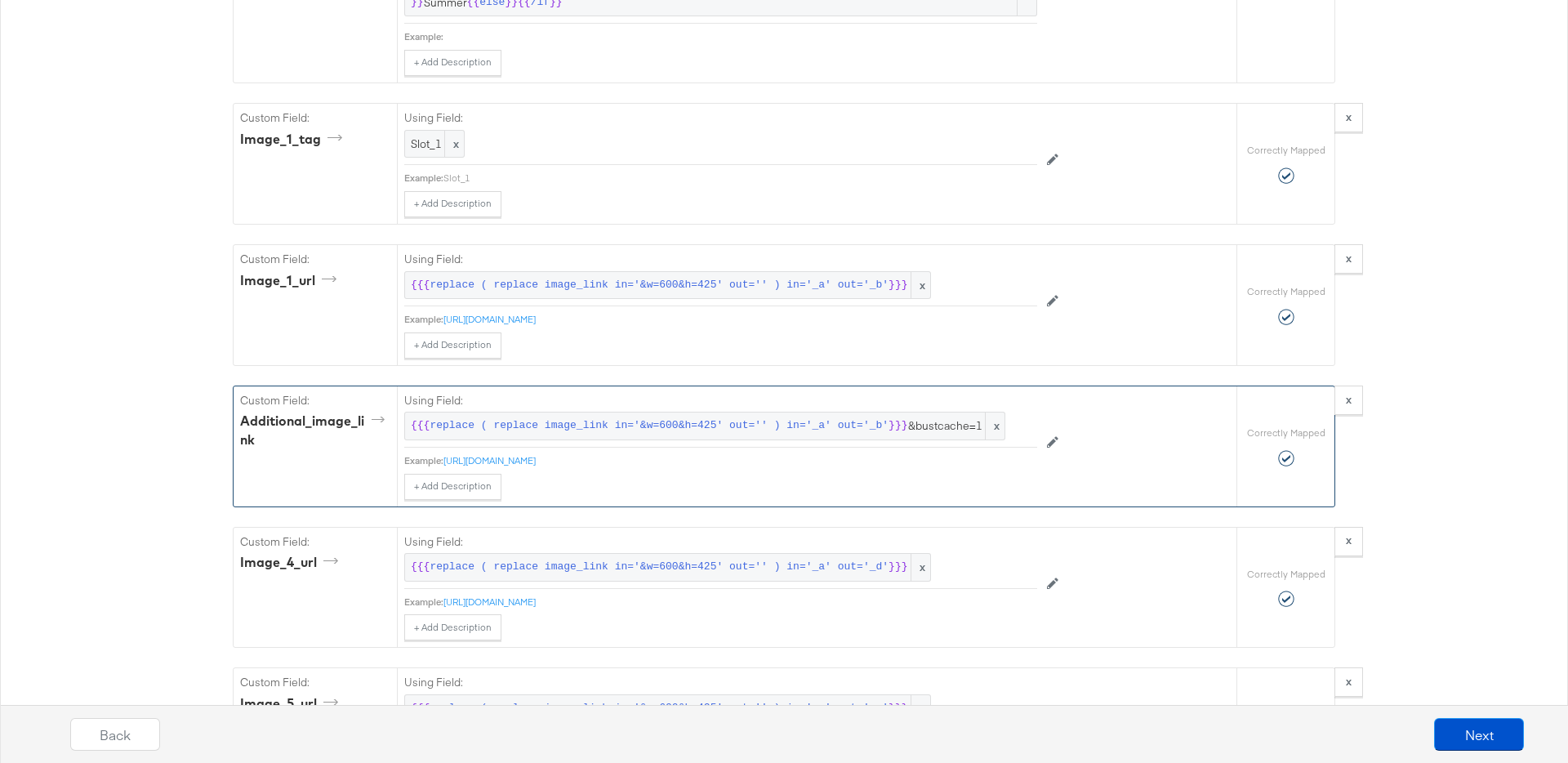
scroll to position [12981, 0]
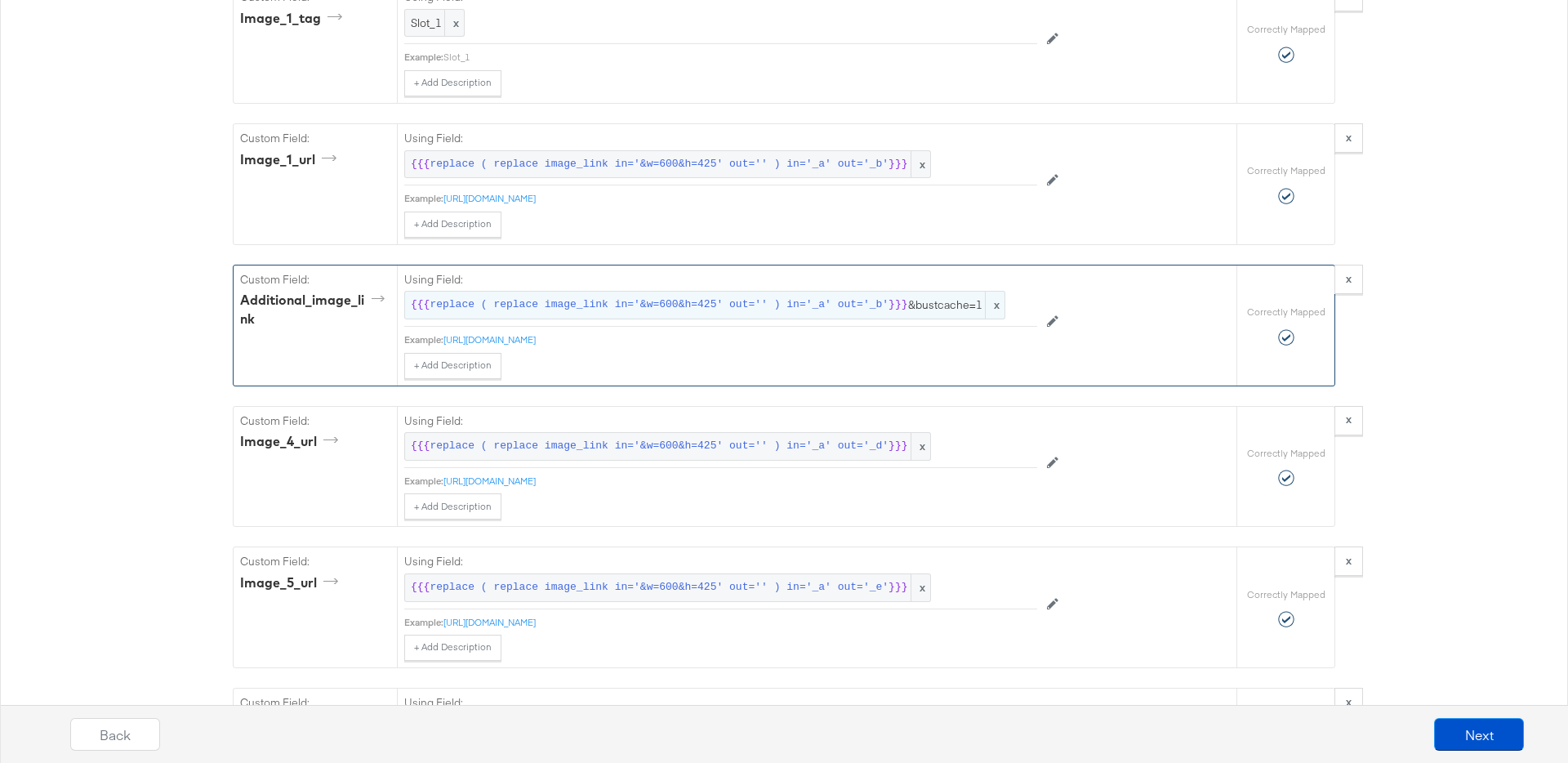
click at [652, 310] on span "replace ( replace image_link in='&w=600&h=425' out='' ) in='_a' out='_b'" at bounding box center [658, 305] width 459 height 15
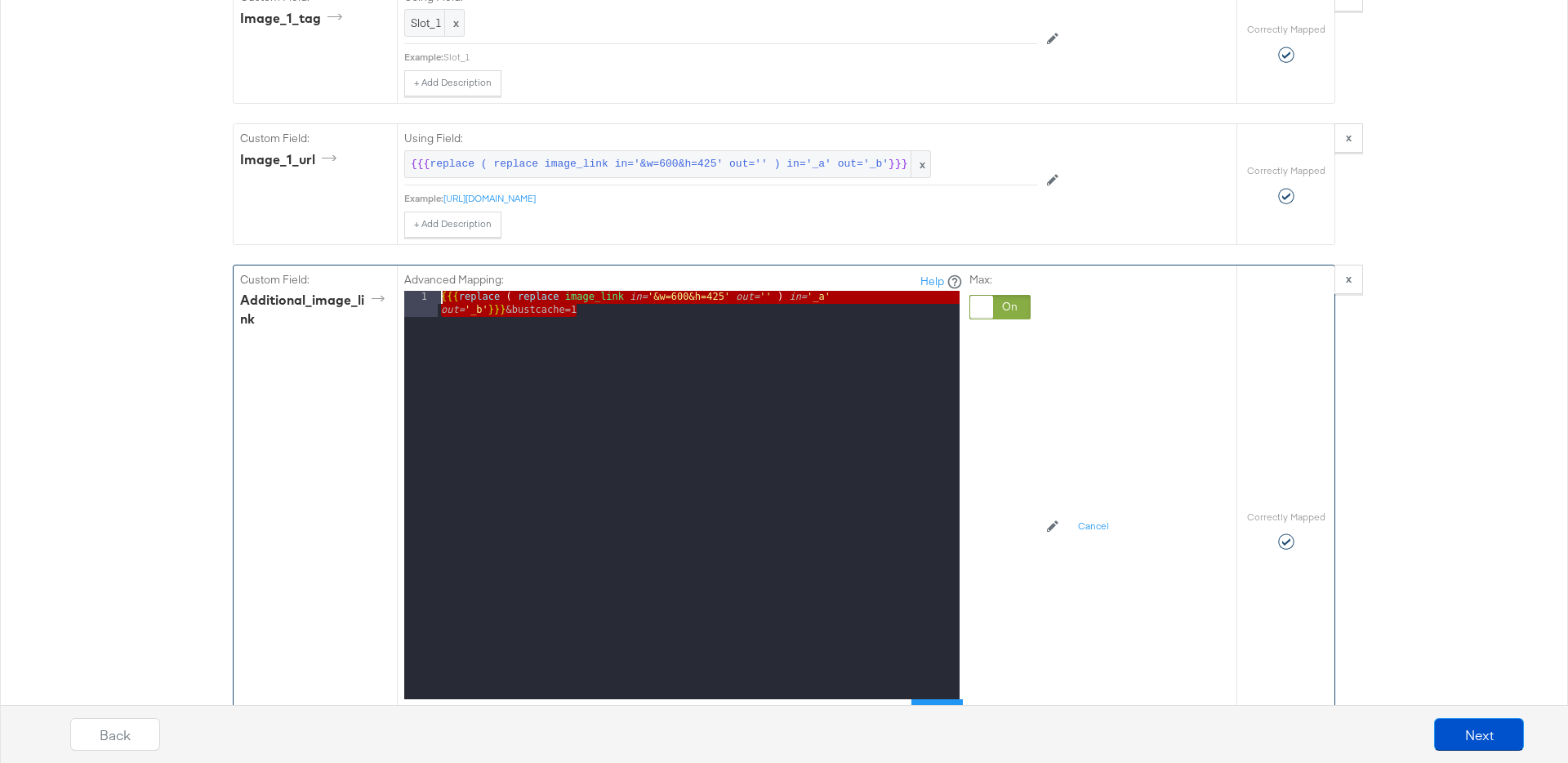
drag, startPoint x: 528, startPoint y: 311, endPoint x: 423, endPoint y: 289, distance: 107.3
click at [423, 289] on div "Advanced Mapping: Help 1 {{{ replace ( replace image_link in= '&w=600&h=425' ou…" at bounding box center [684, 500] width 559 height 458
paste textarea
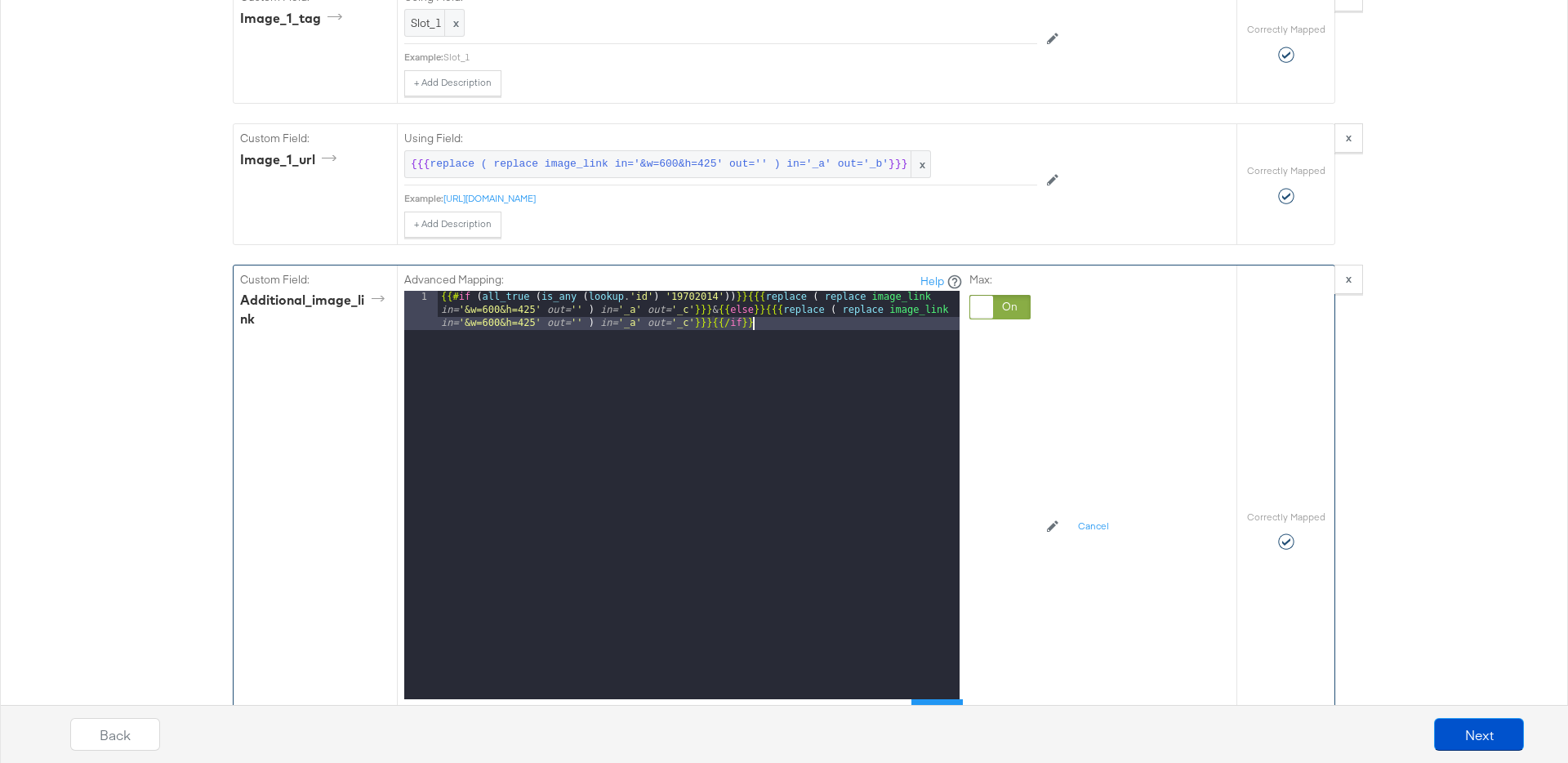
click at [689, 312] on div "{{# if ( all_true ( is_any ( lookup . 'id' ) '19702014' )) }} {{{ replace ( rep…" at bounding box center [698, 535] width 522 height 487
drag, startPoint x: 702, startPoint y: 445, endPoint x: 678, endPoint y: 351, distance: 97.0
click at [702, 437] on div "{{# if ( all_true ( is_any ( lookup . 'id' ) '19702014' )) }} {{{ replace ( rep…" at bounding box center [698, 535] width 522 height 487
click at [691, 322] on div "{{# if ( all_true ( is_any ( lookup . 'id' ) '19702014' )) }} {{{ replace ( rep…" at bounding box center [698, 535] width 522 height 487
click at [1054, 436] on div "Advanced Mapping: Help 1 {{# if ( all_true ( is_any ( lookup . 'id' ) '19702014…" at bounding box center [762, 527] width 714 height 523
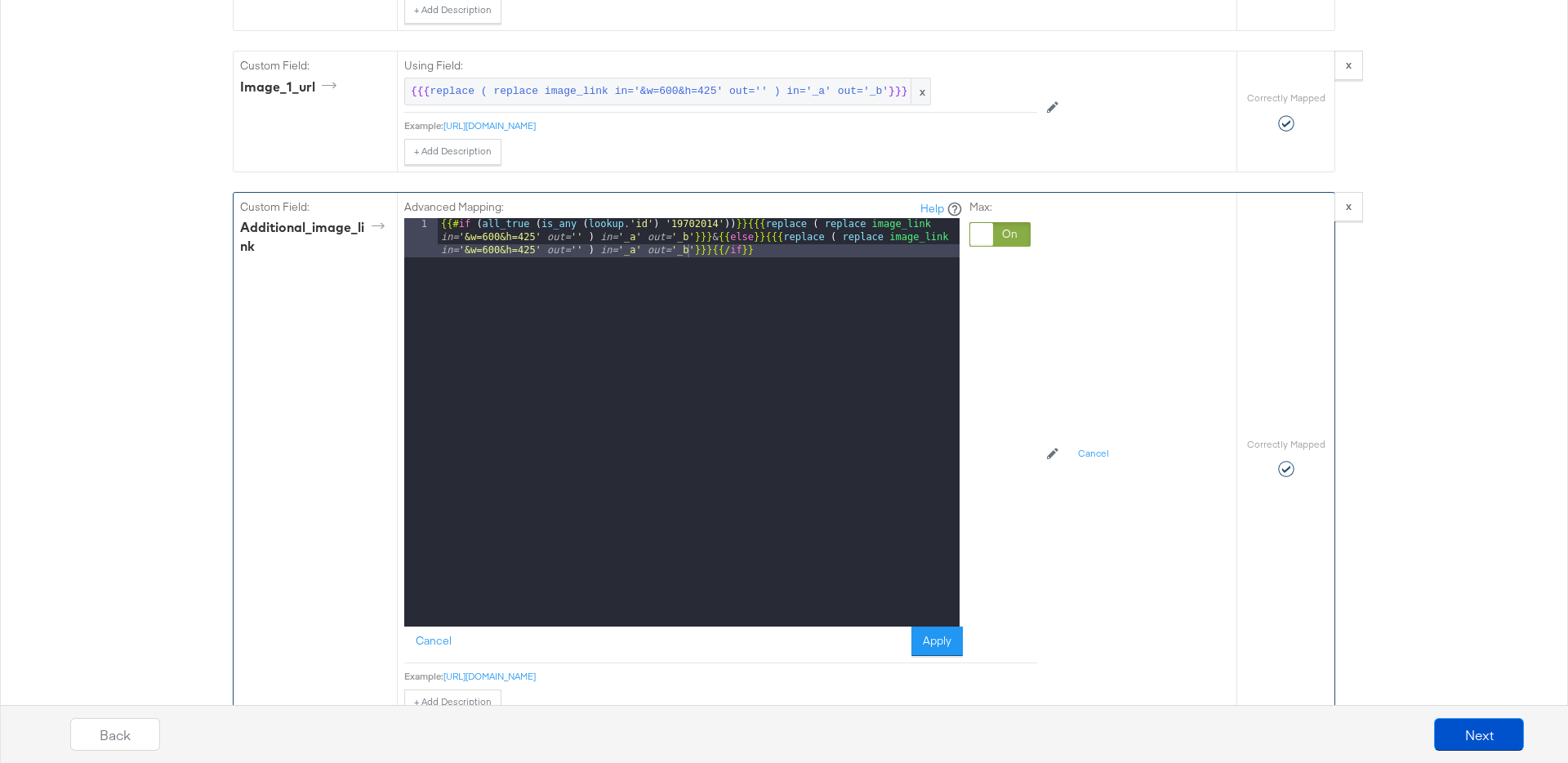
scroll to position [13055, 0]
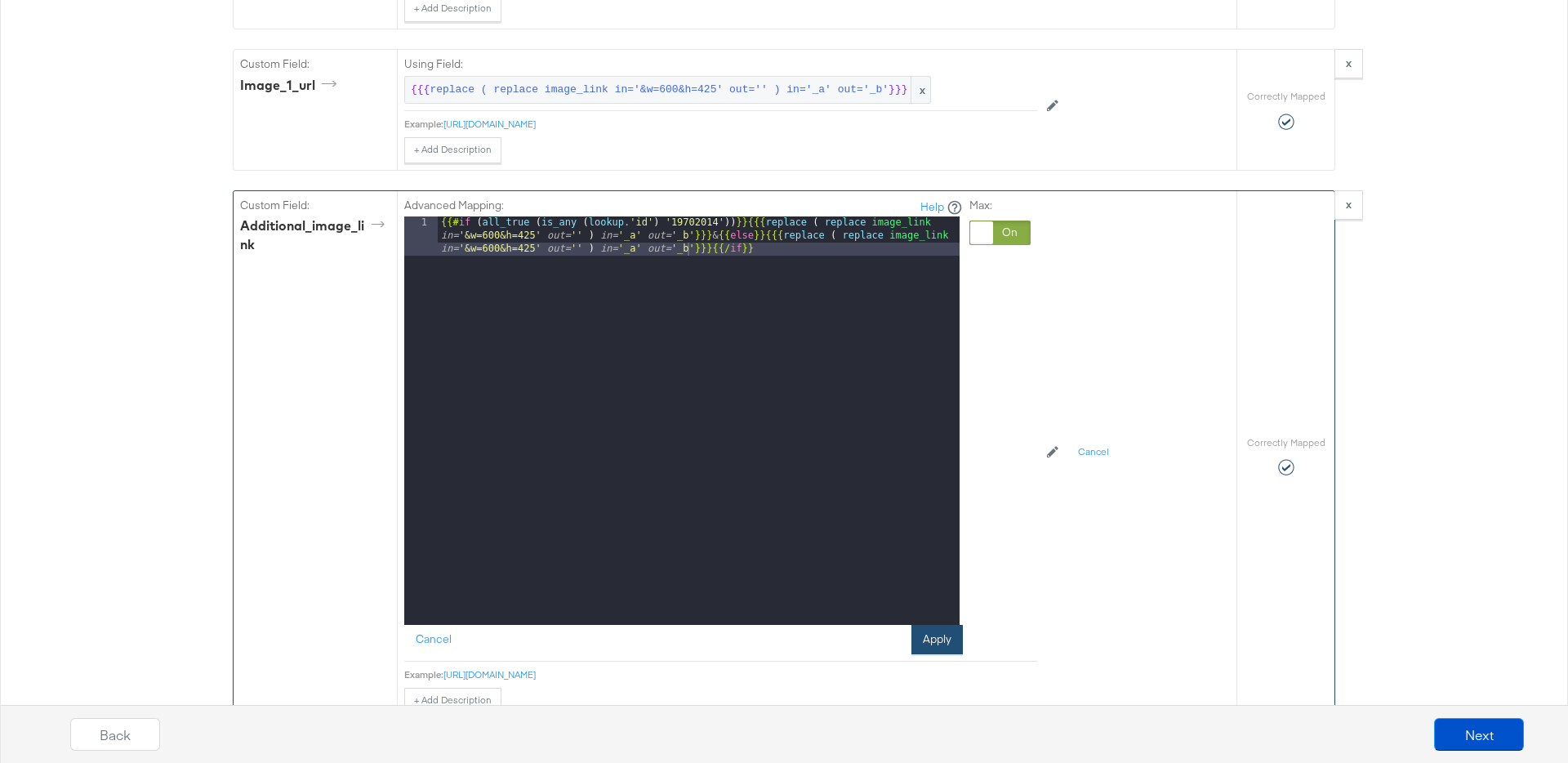
click at [945, 636] on button "Apply" at bounding box center [937, 639] width 51 height 29
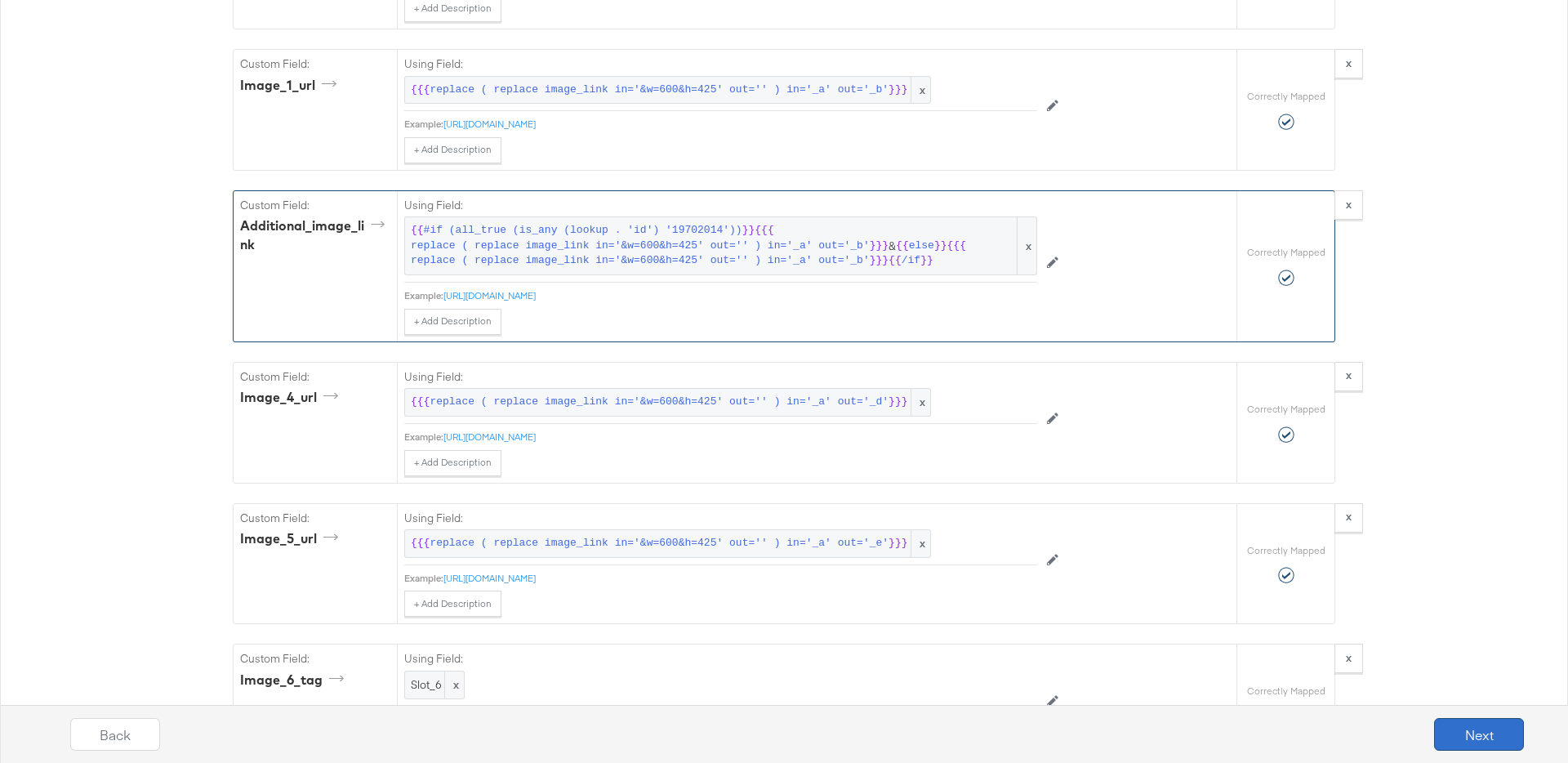
click at [1459, 734] on button "Next" at bounding box center [1478, 735] width 90 height 32
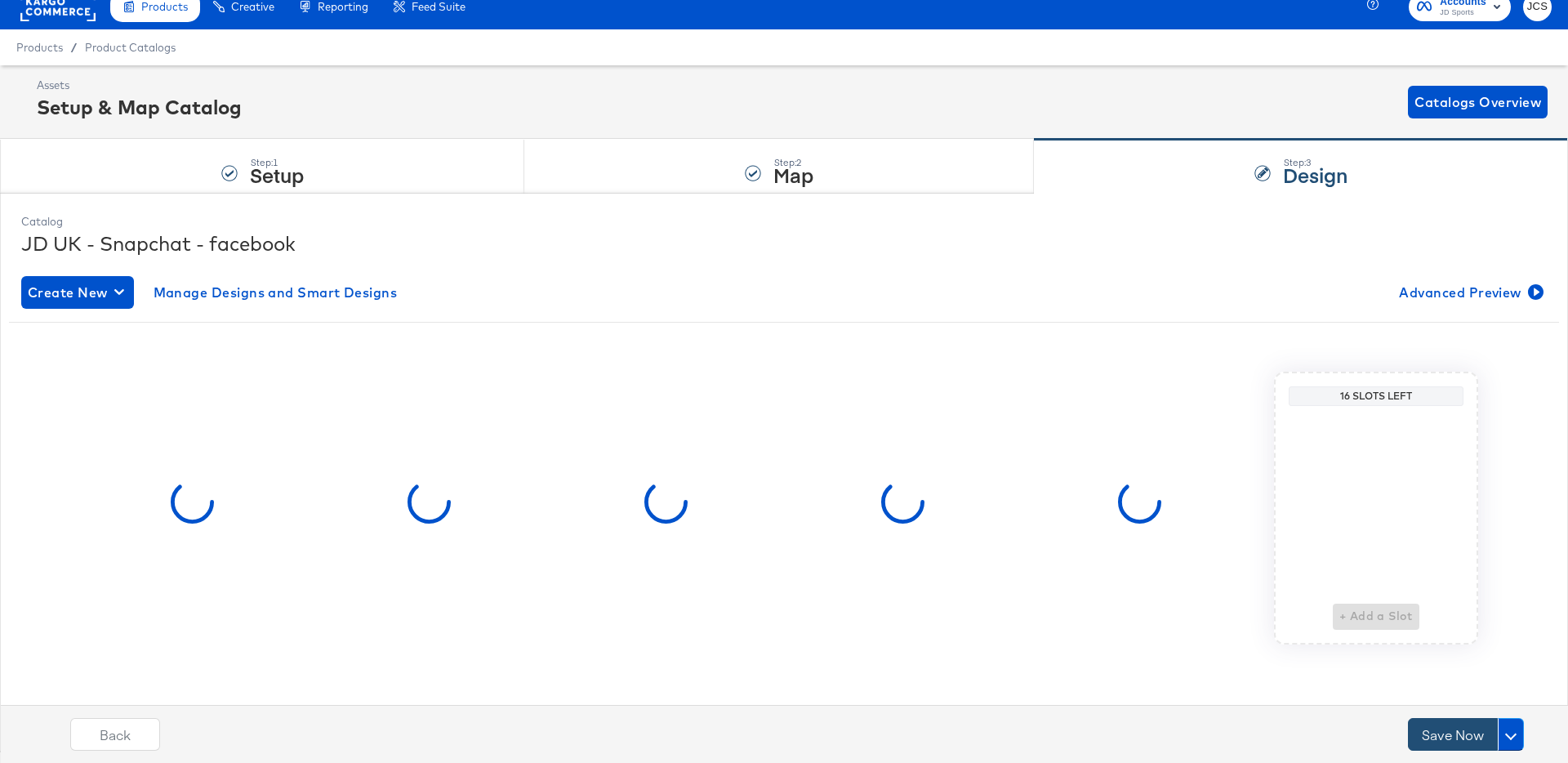
scroll to position [0, 0]
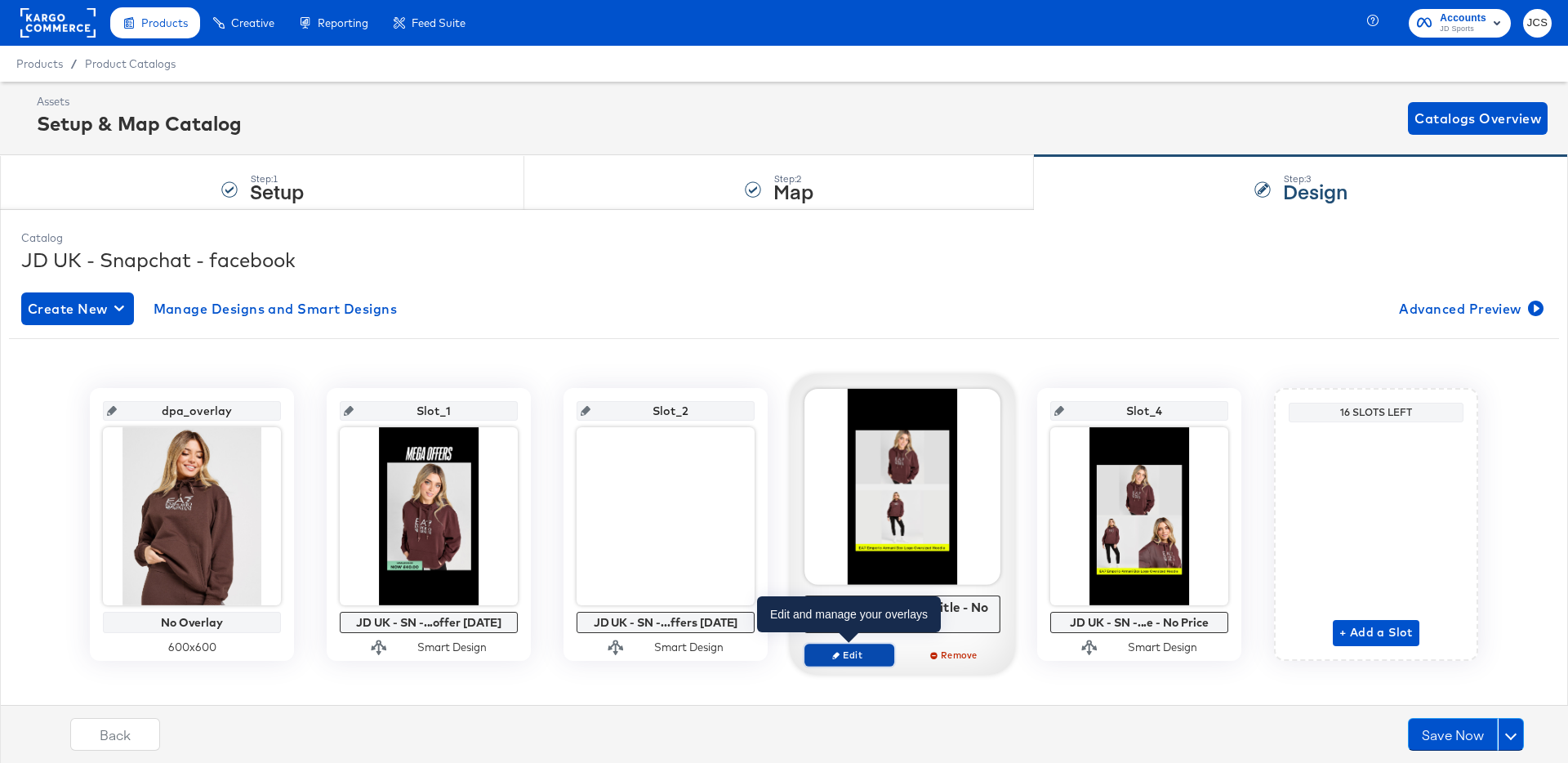
click at [879, 659] on span "Edit" at bounding box center [849, 654] width 75 height 12
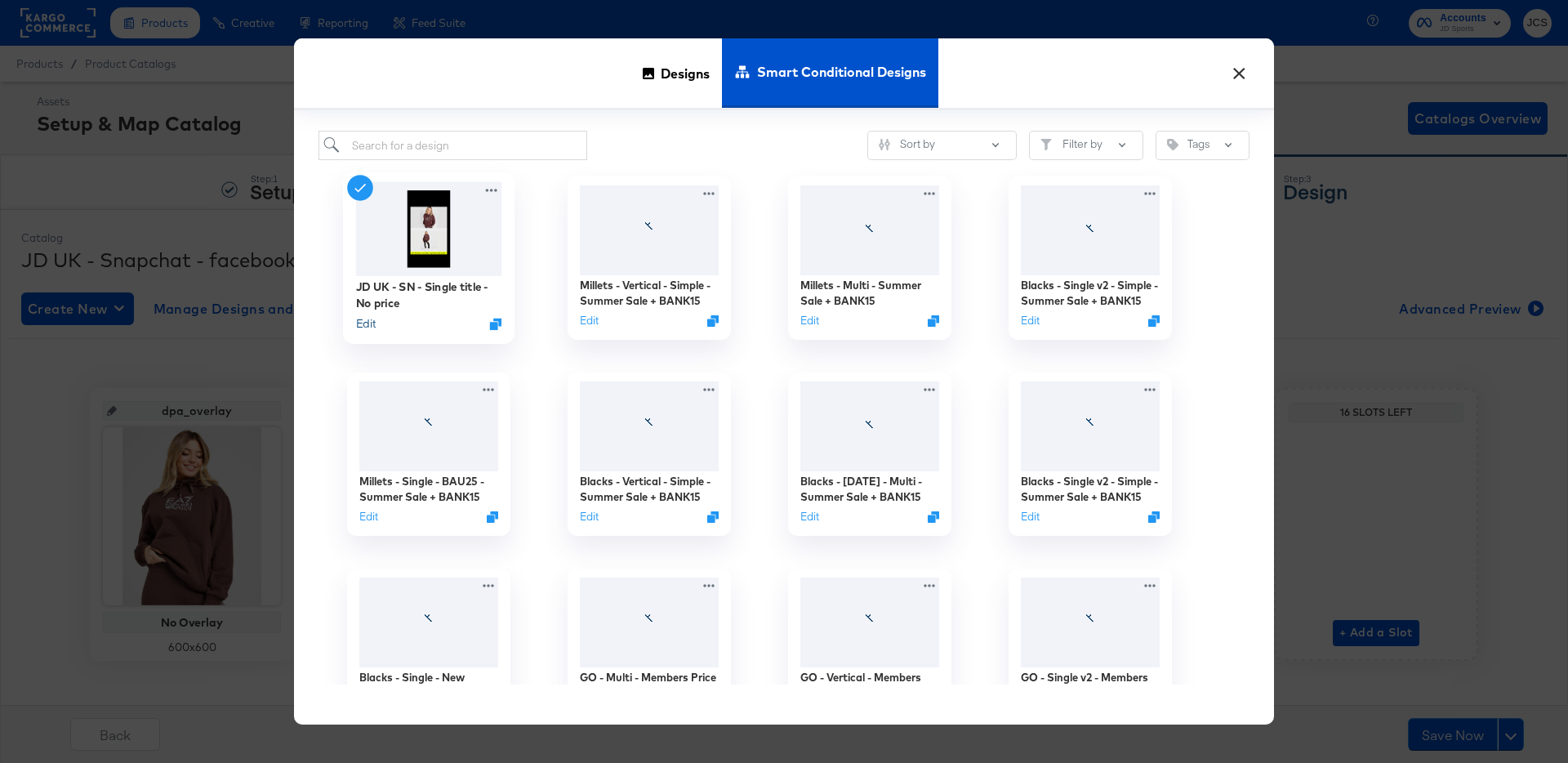
click at [368, 322] on button "Edit" at bounding box center [366, 324] width 20 height 15
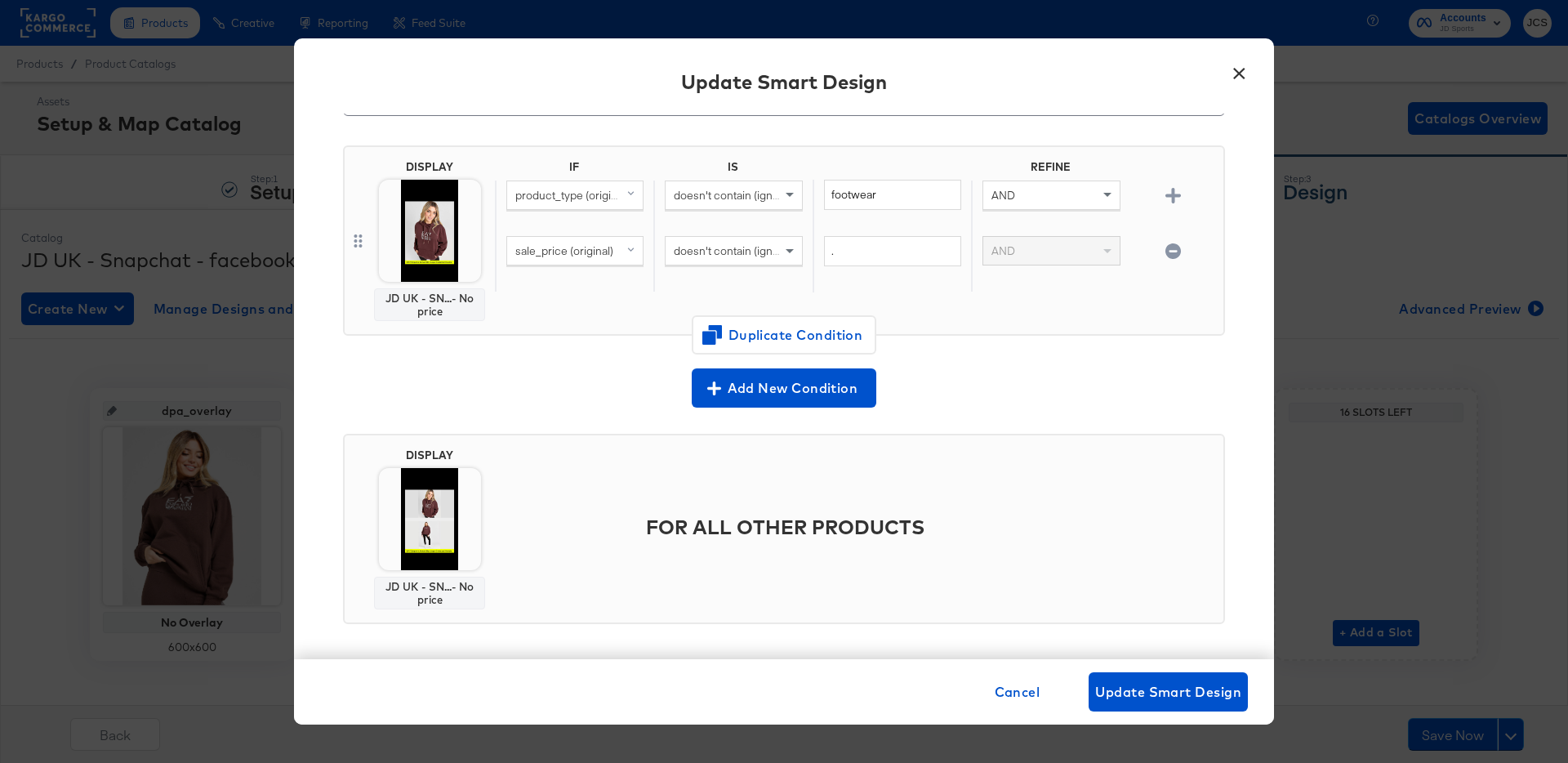
scroll to position [108, 0]
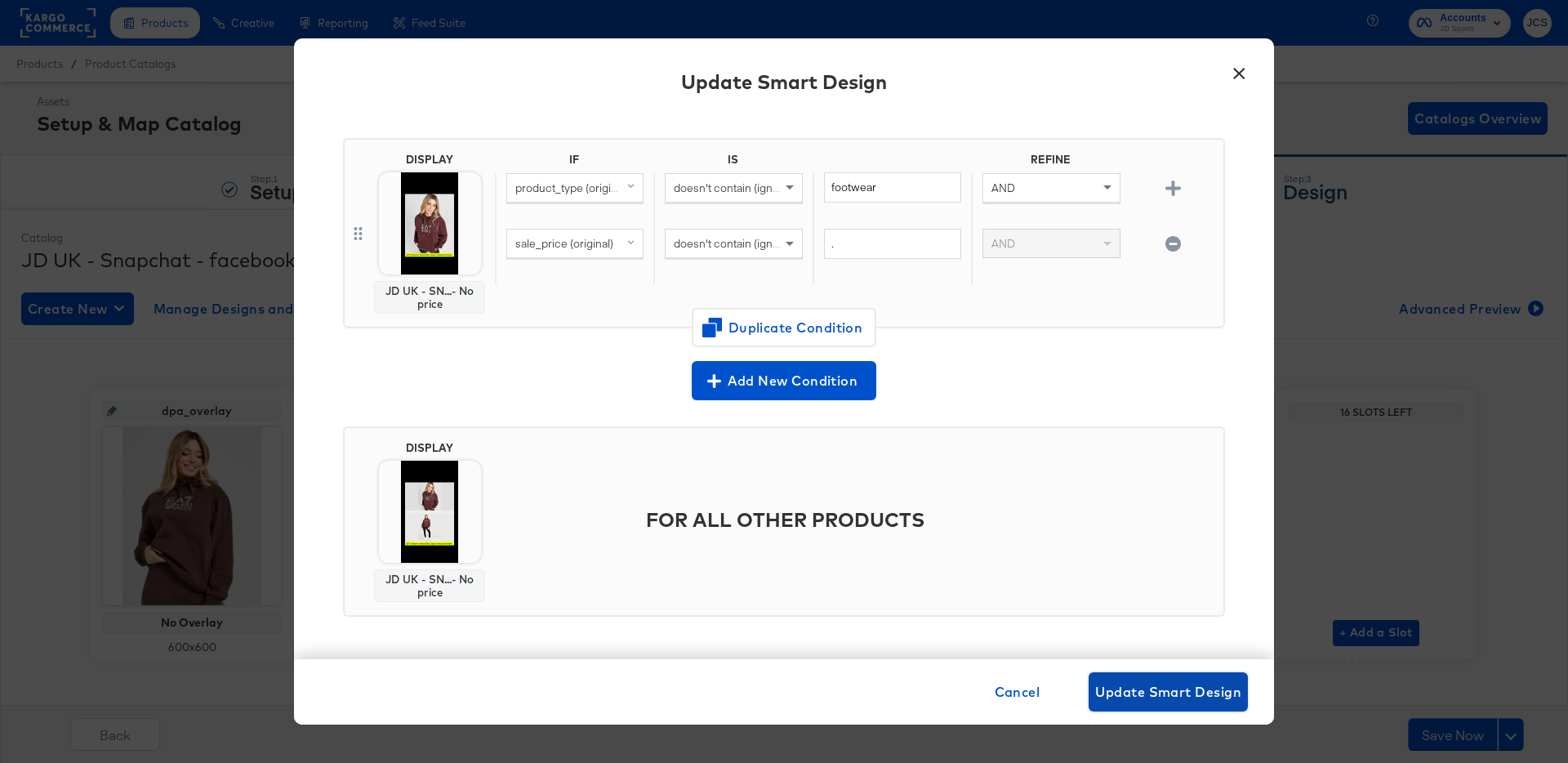
click at [1127, 686] on span "Update Smart Design" at bounding box center [1168, 692] width 146 height 23
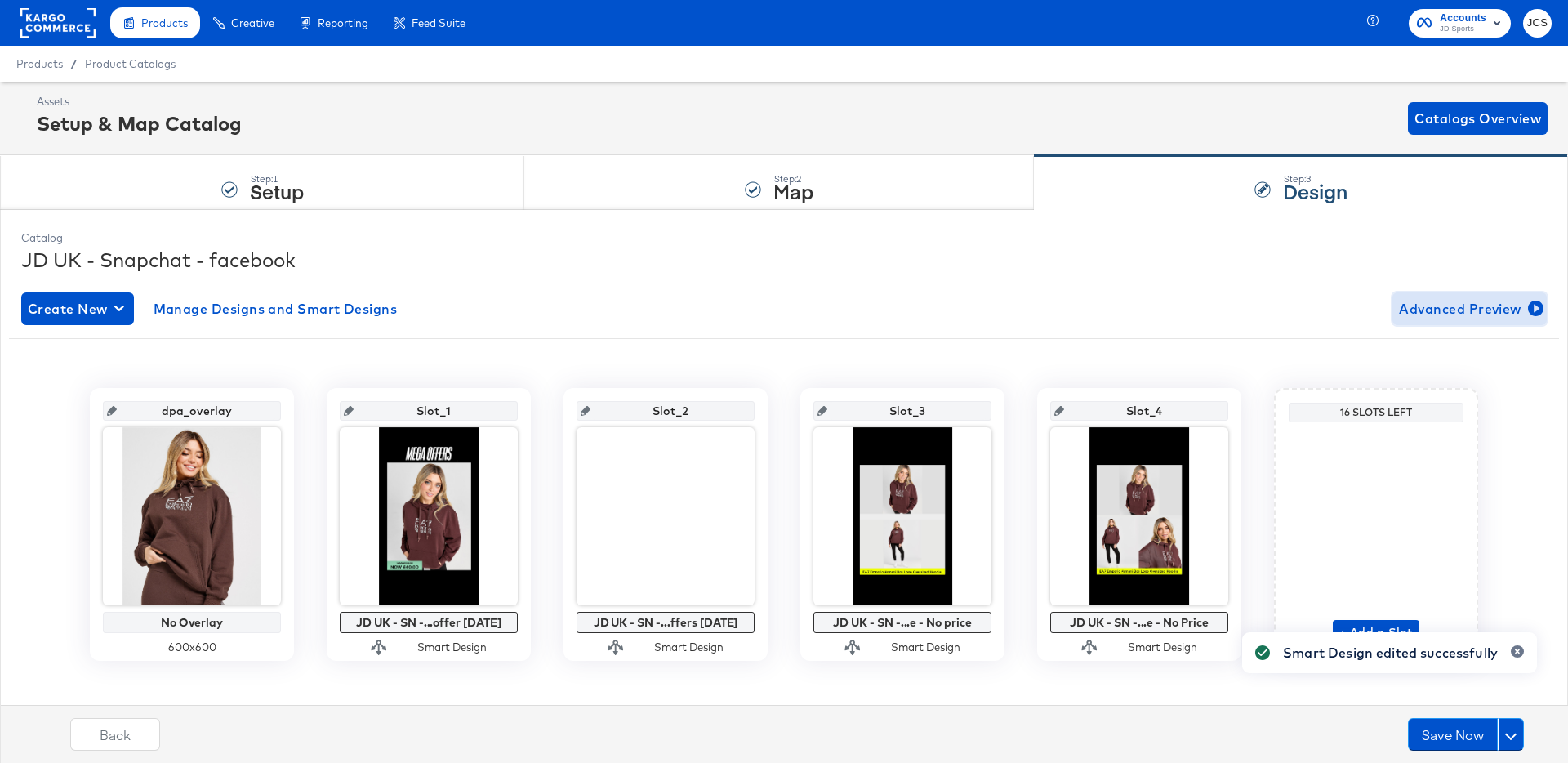
click at [1460, 306] on span "Advanced Preview" at bounding box center [1469, 309] width 141 height 23
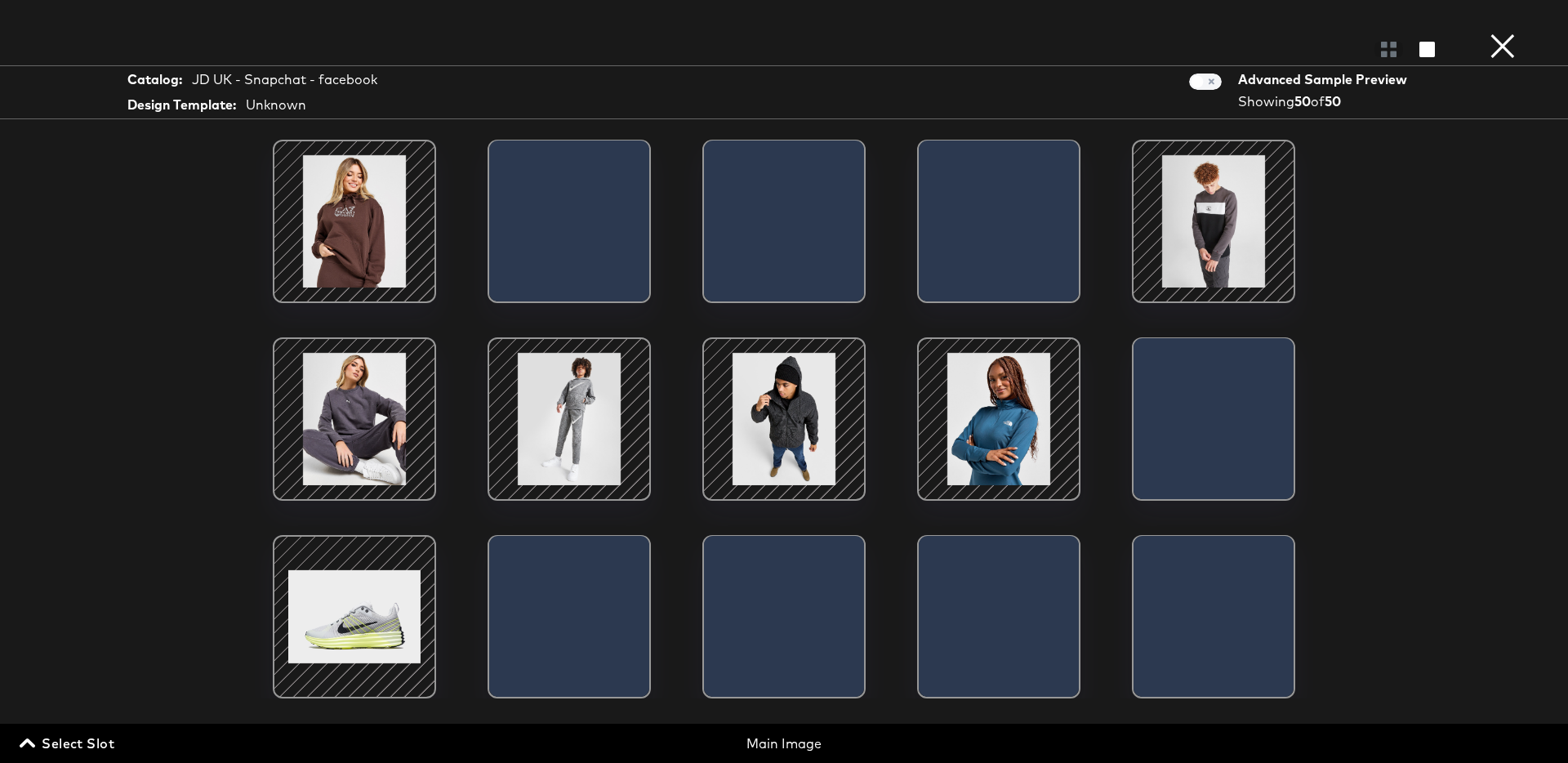
click at [99, 738] on span "Select Slot" at bounding box center [68, 743] width 92 height 23
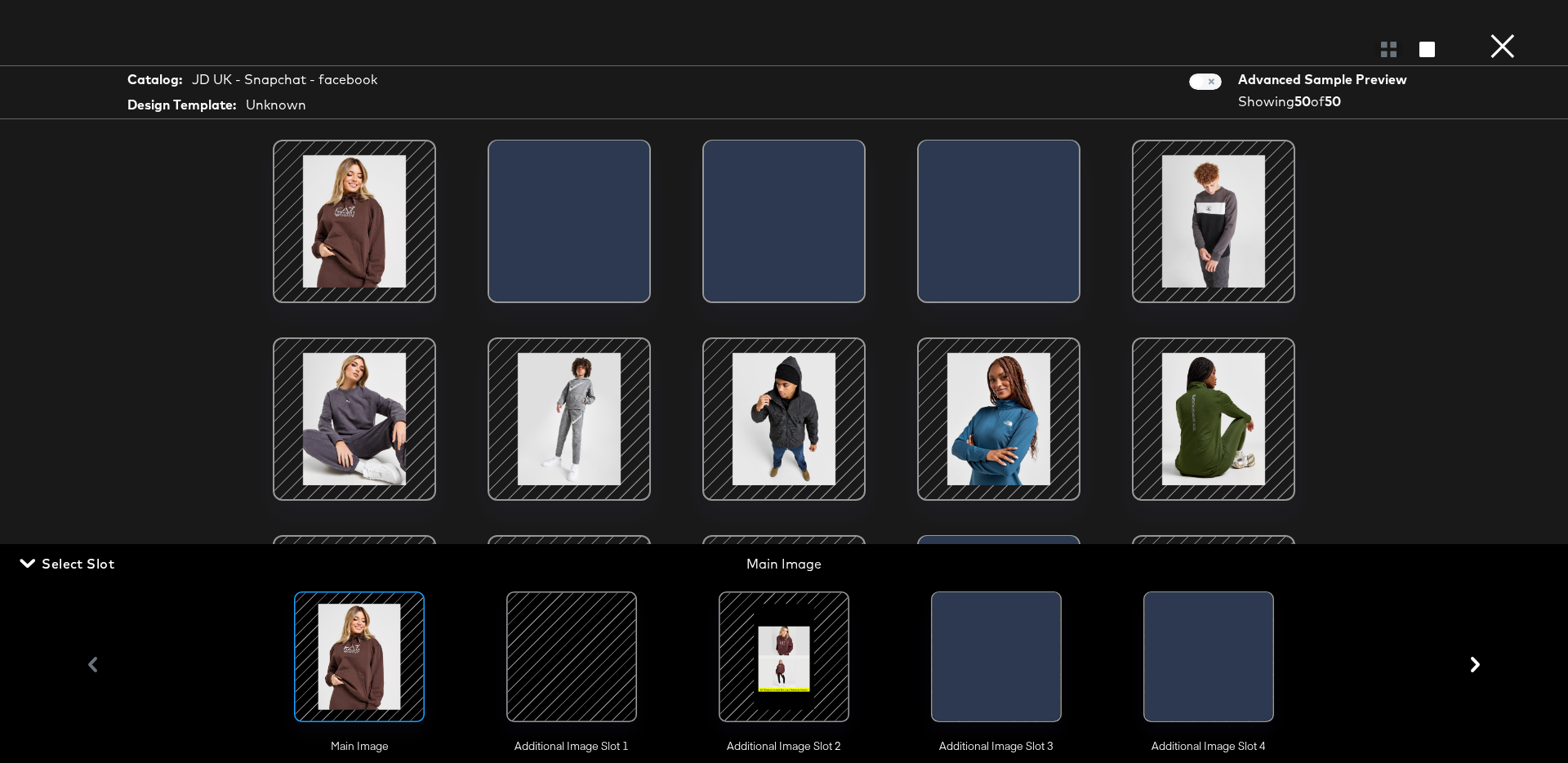
click at [796, 672] on div at bounding box center [784, 656] width 111 height 111
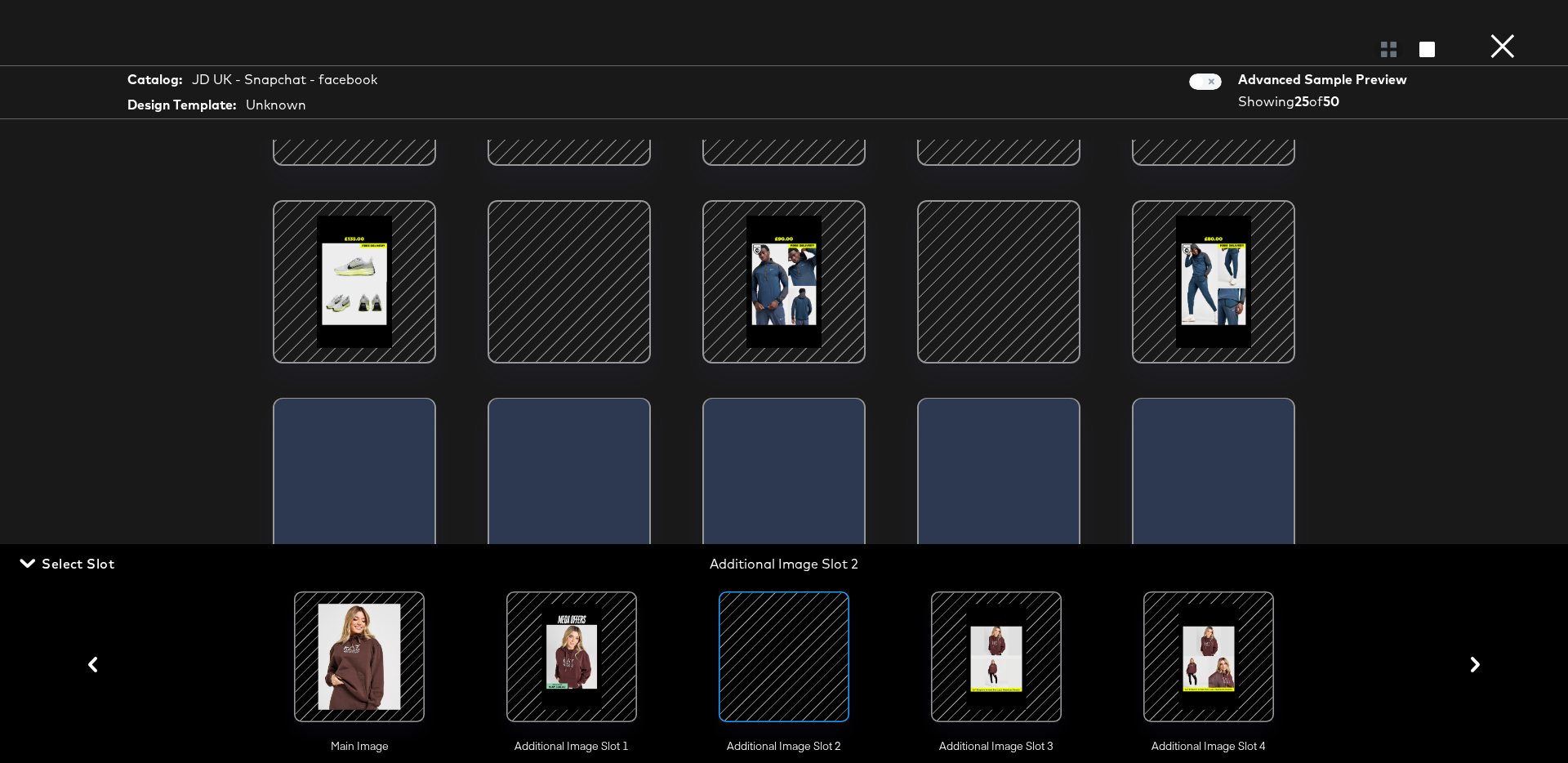
scroll to position [358, 0]
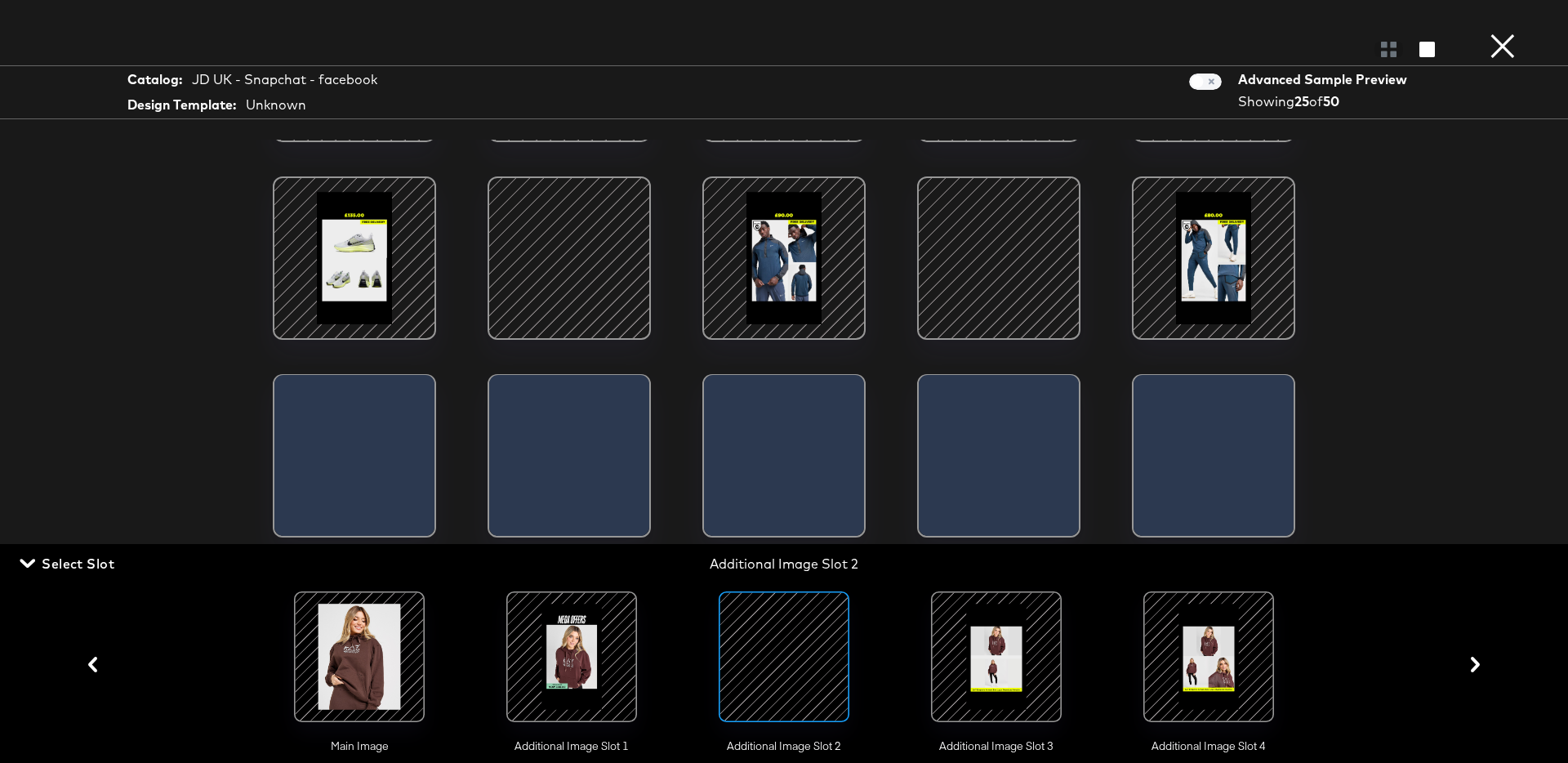
click at [1000, 652] on div at bounding box center [996, 656] width 111 height 111
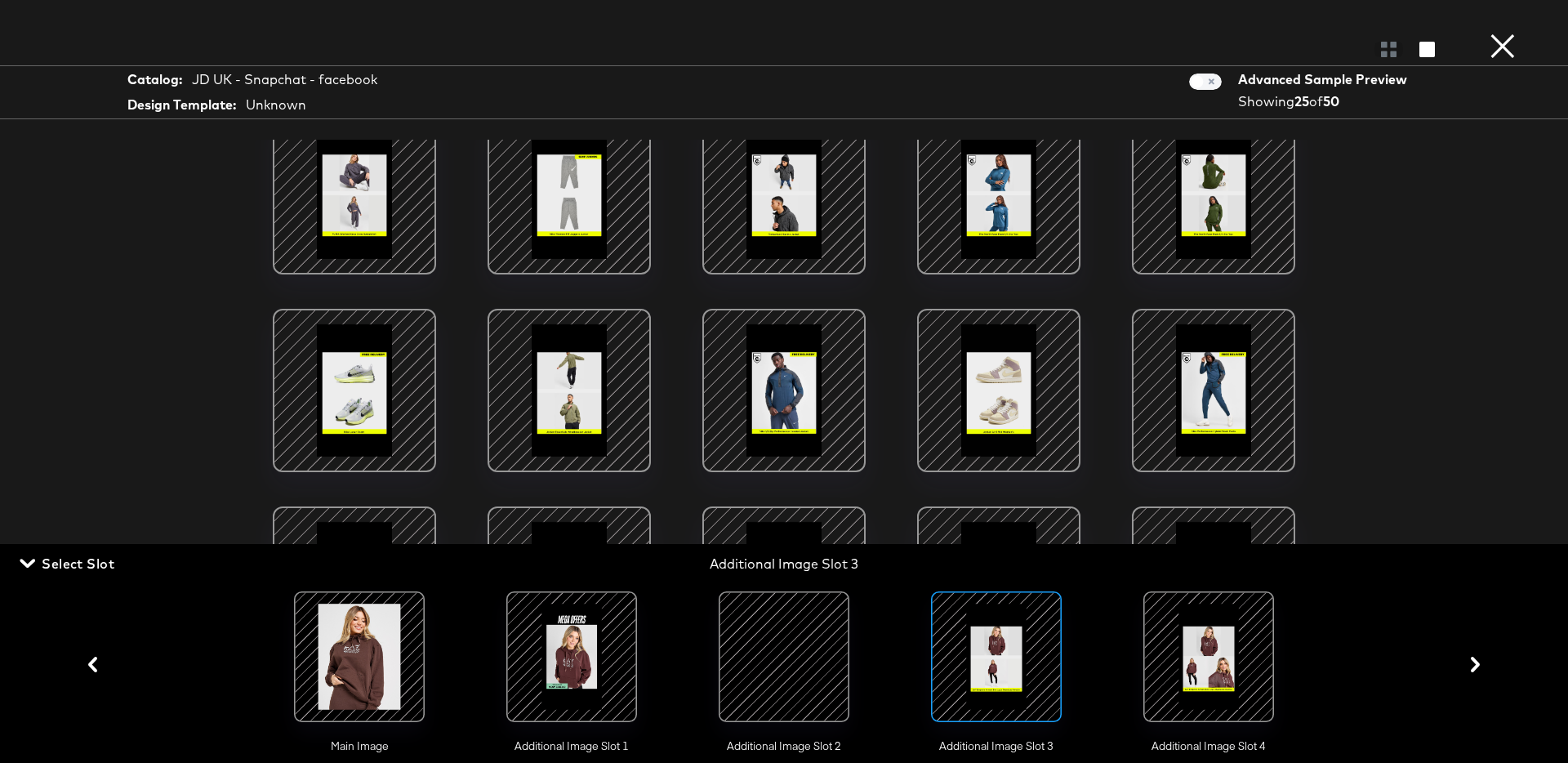
scroll to position [235, 0]
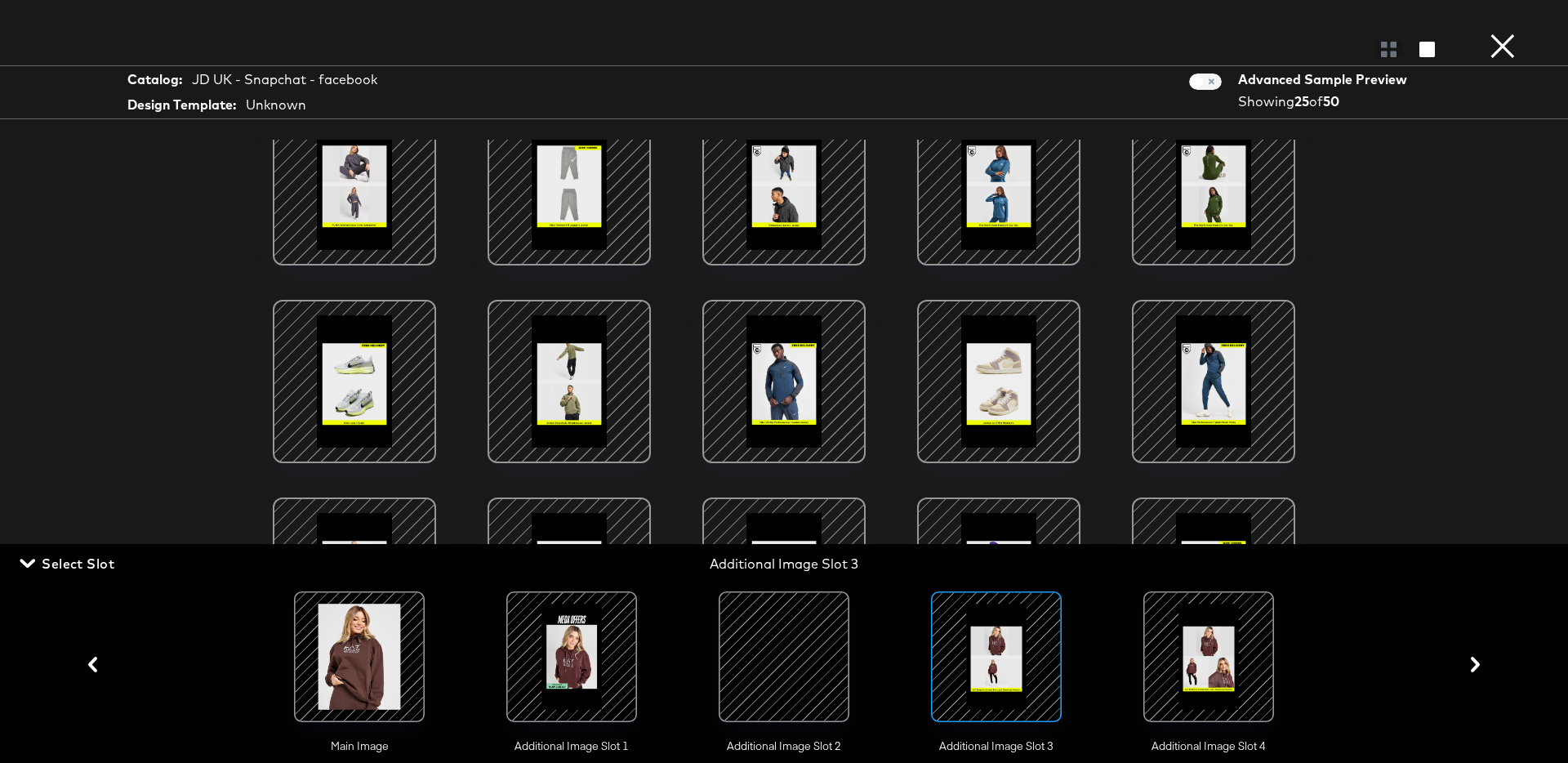
click at [1509, 32] on button "×" at bounding box center [1503, 16] width 32 height 32
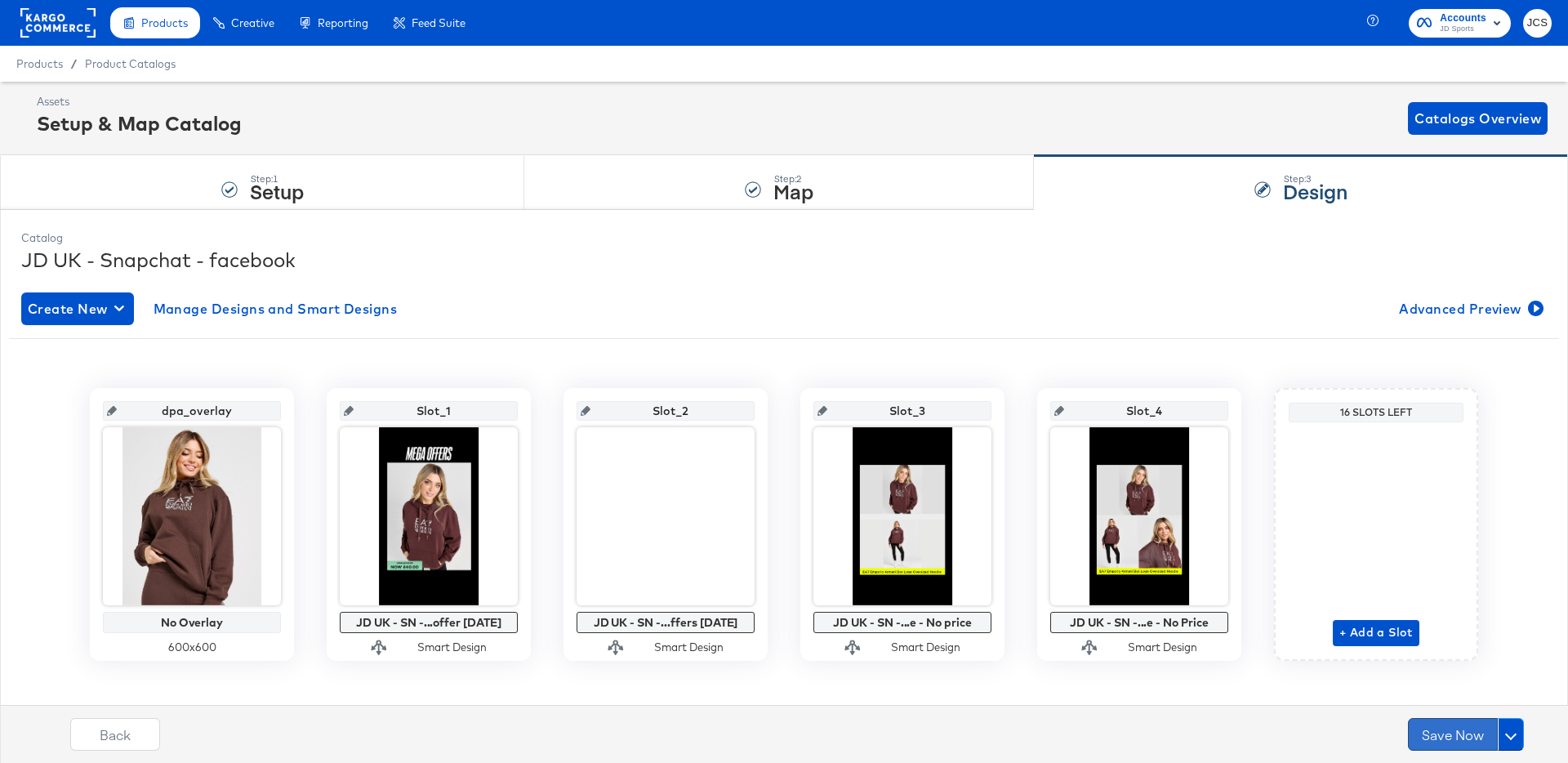
click at [1426, 730] on button "Save Now" at bounding box center [1452, 735] width 90 height 32
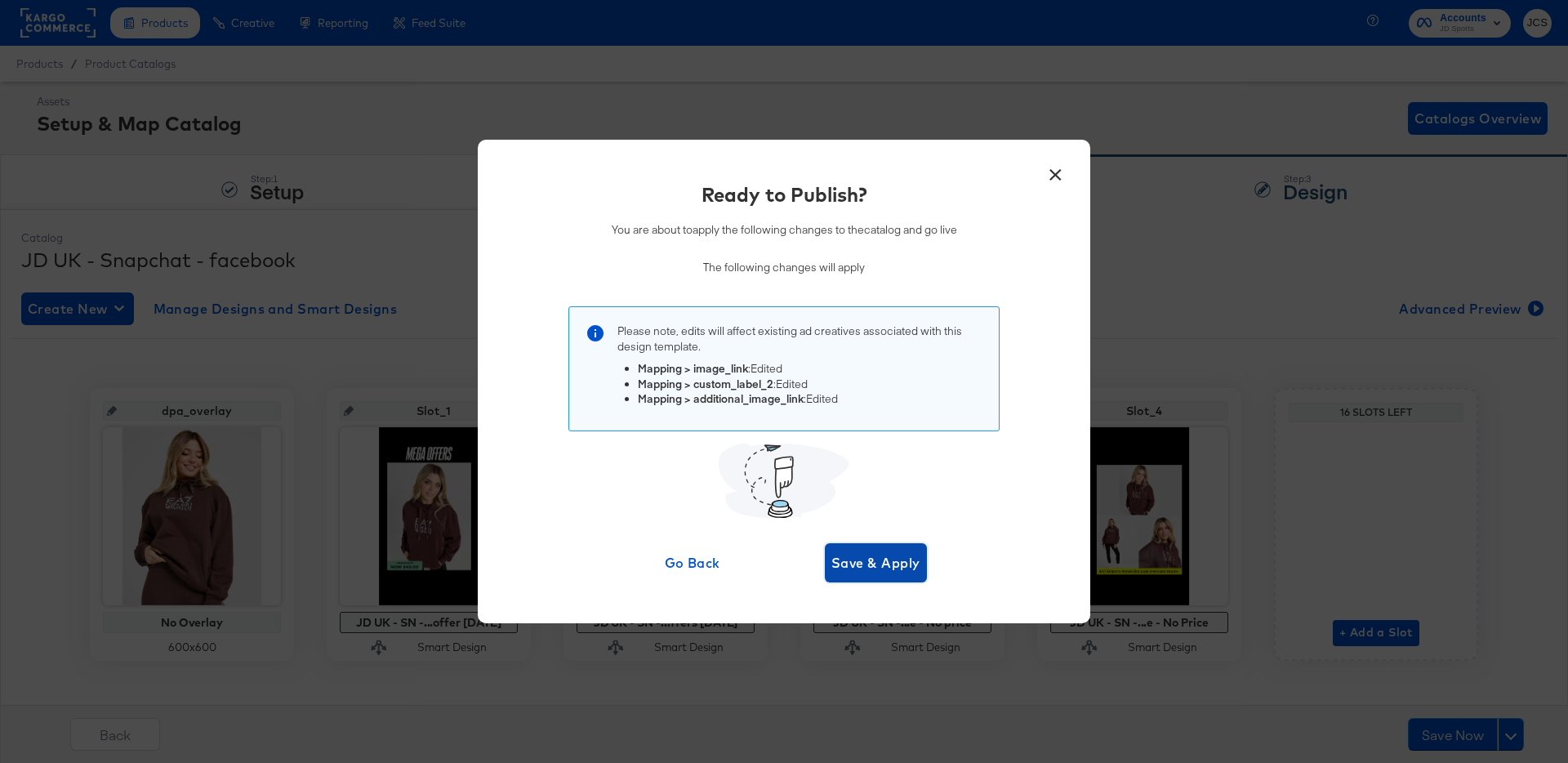
click at [869, 571] on span "Save & Apply" at bounding box center [875, 563] width 89 height 23
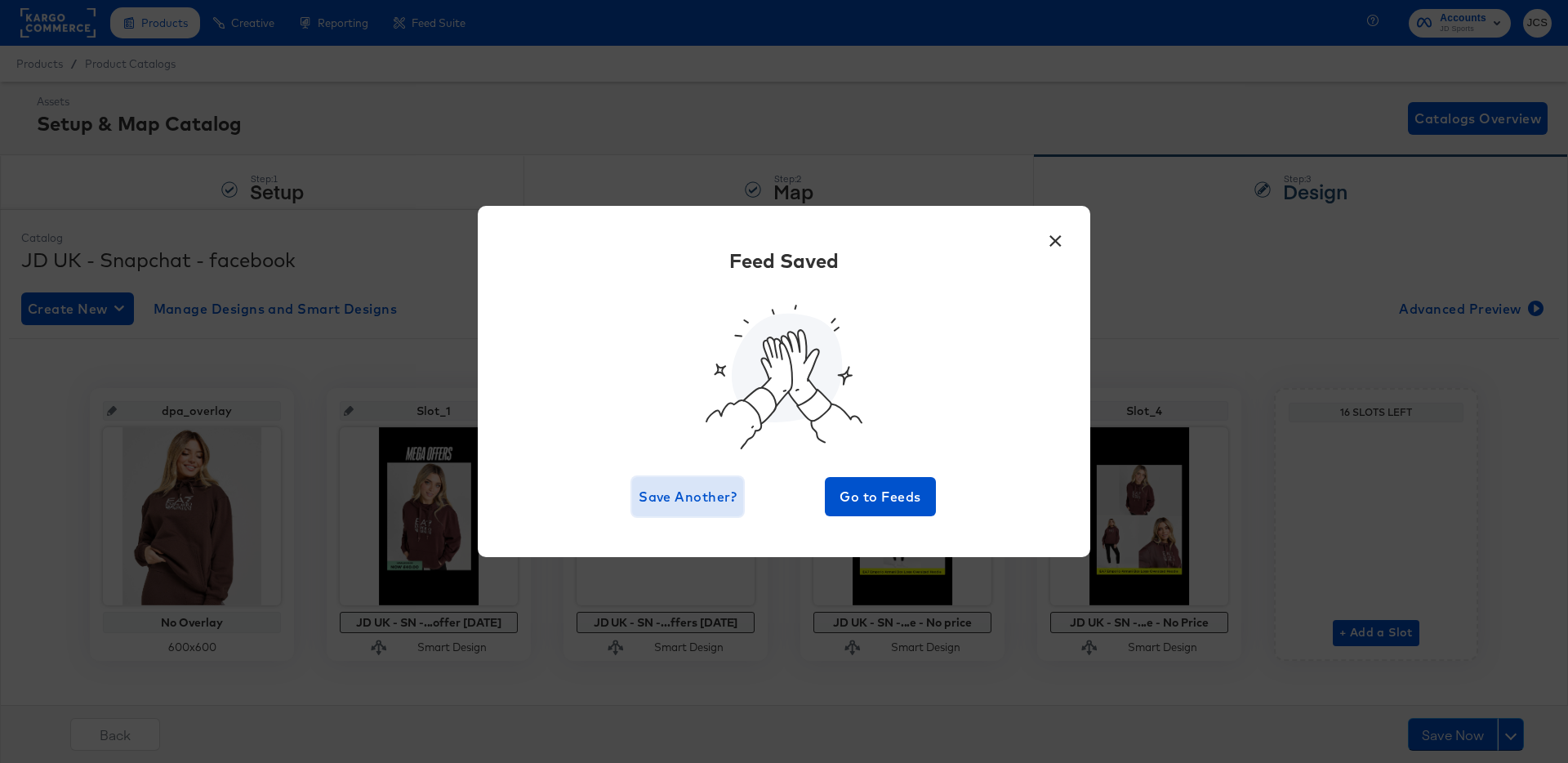
click at [696, 501] on span "Save Another?" at bounding box center [687, 497] width 98 height 23
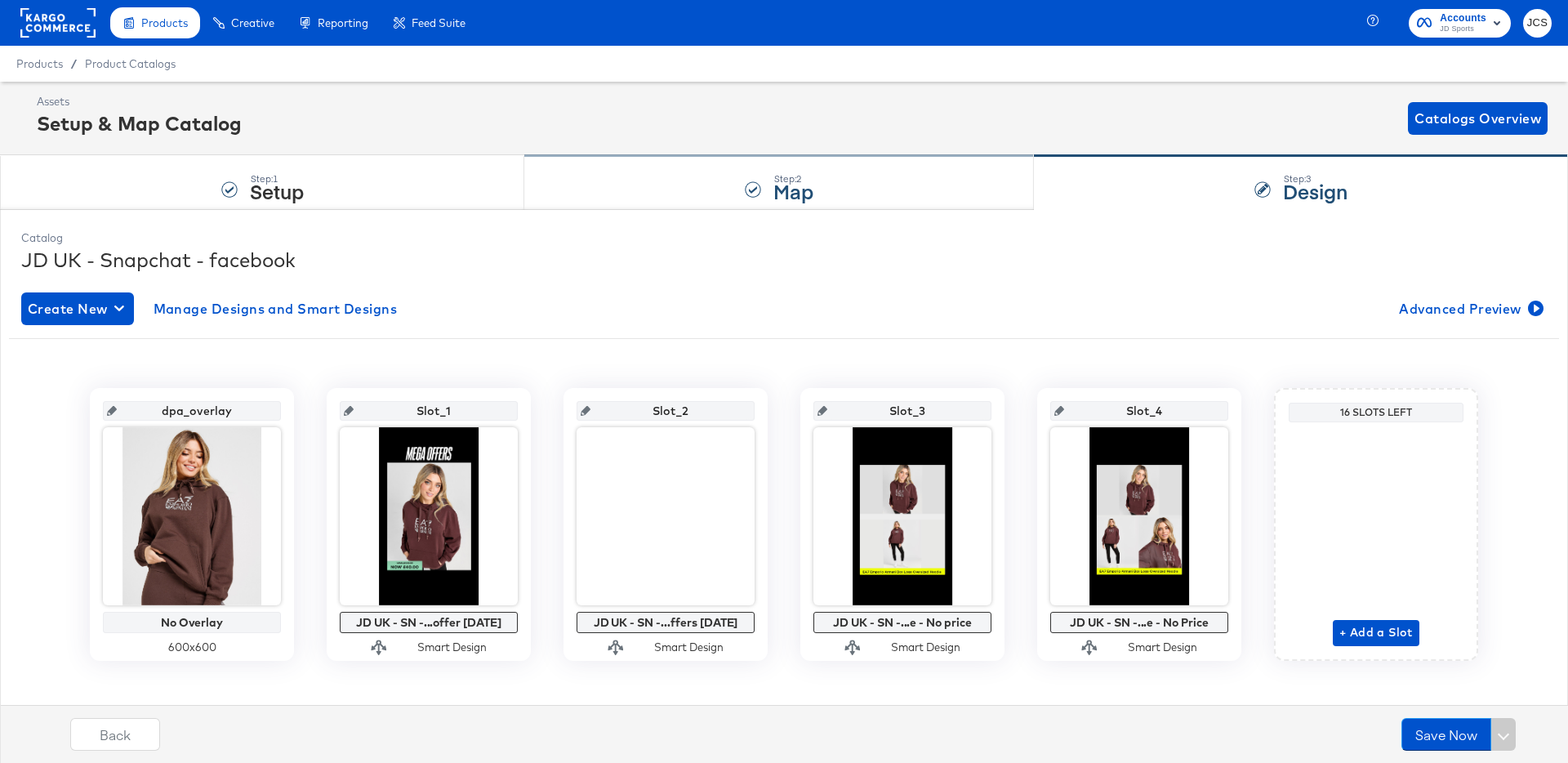
click at [794, 169] on div "Step: 2 Map" at bounding box center [793, 183] width 40 height 29
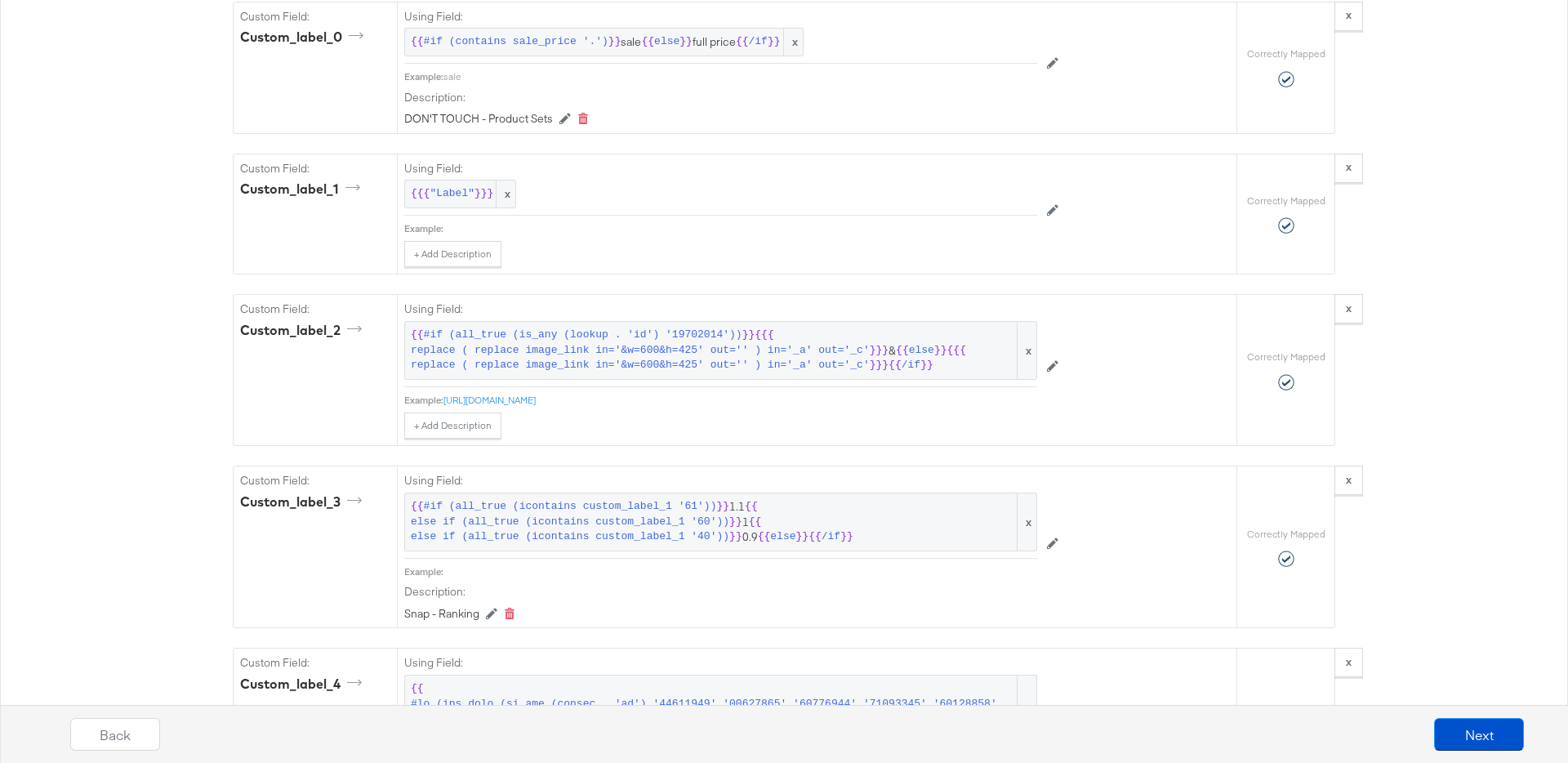
scroll to position [3470, 0]
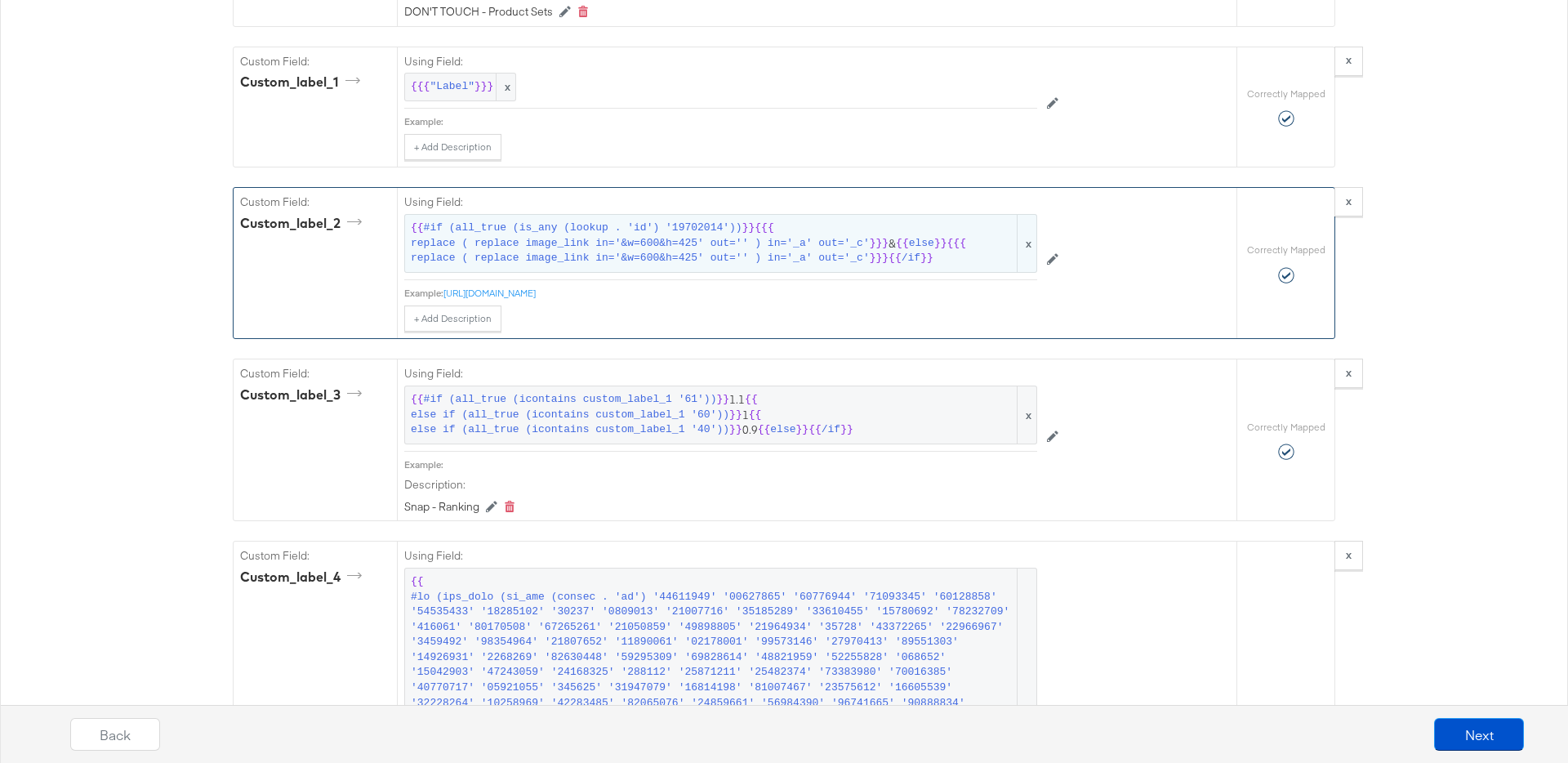
click at [771, 251] on span "replace ( replace image_link in='&w=600&h=425' out='' ) in='_a' out='_c'" at bounding box center [640, 259] width 459 height 15
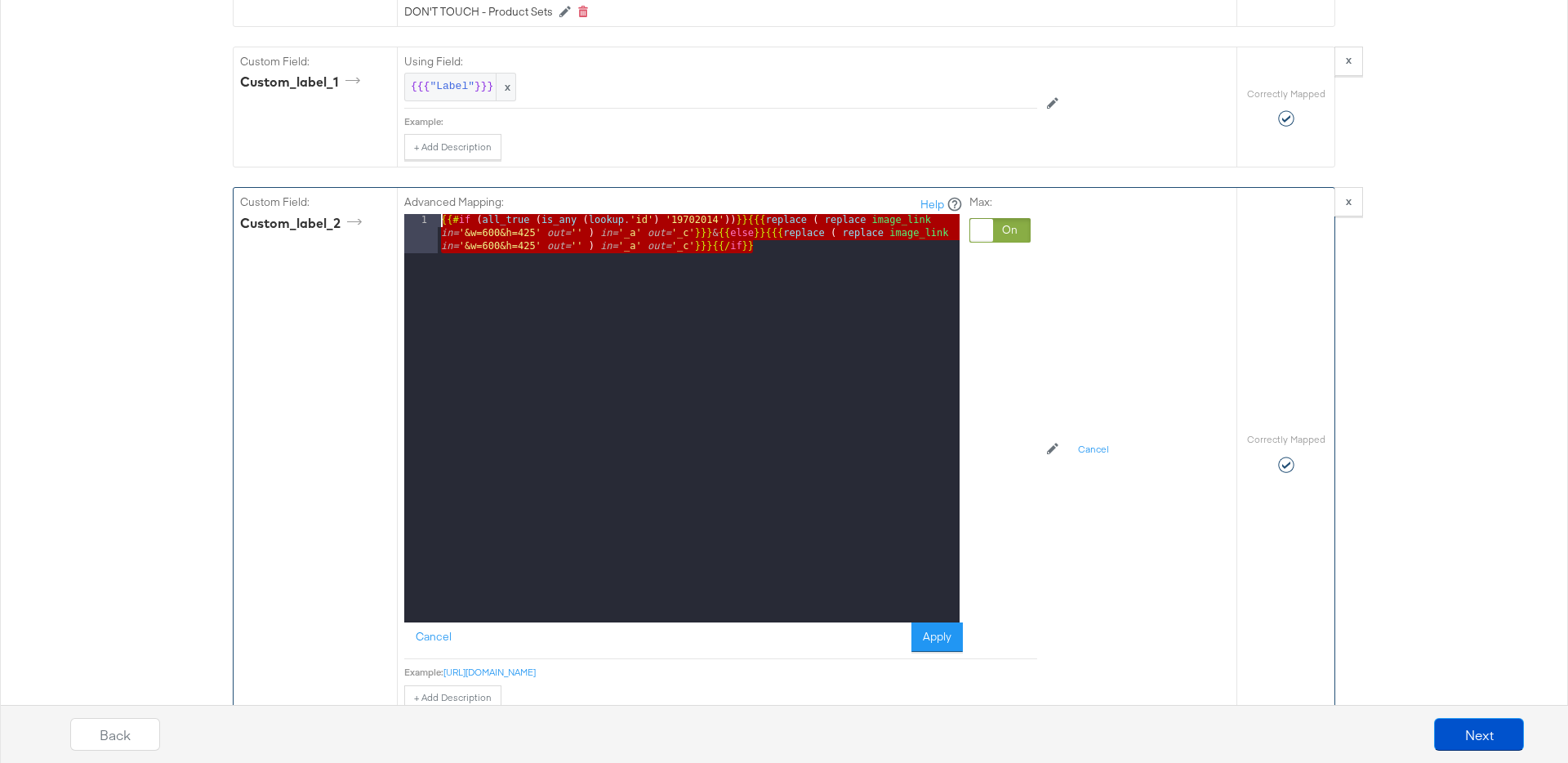
drag, startPoint x: 784, startPoint y: 245, endPoint x: 405, endPoint y: 216, distance: 380.1
click at [405, 216] on div "1 {{# if ( all_true ( is_any ( lookup . 'id' ) '19702014' )) }} {{{ replace ( r…" at bounding box center [682, 418] width 555 height 409
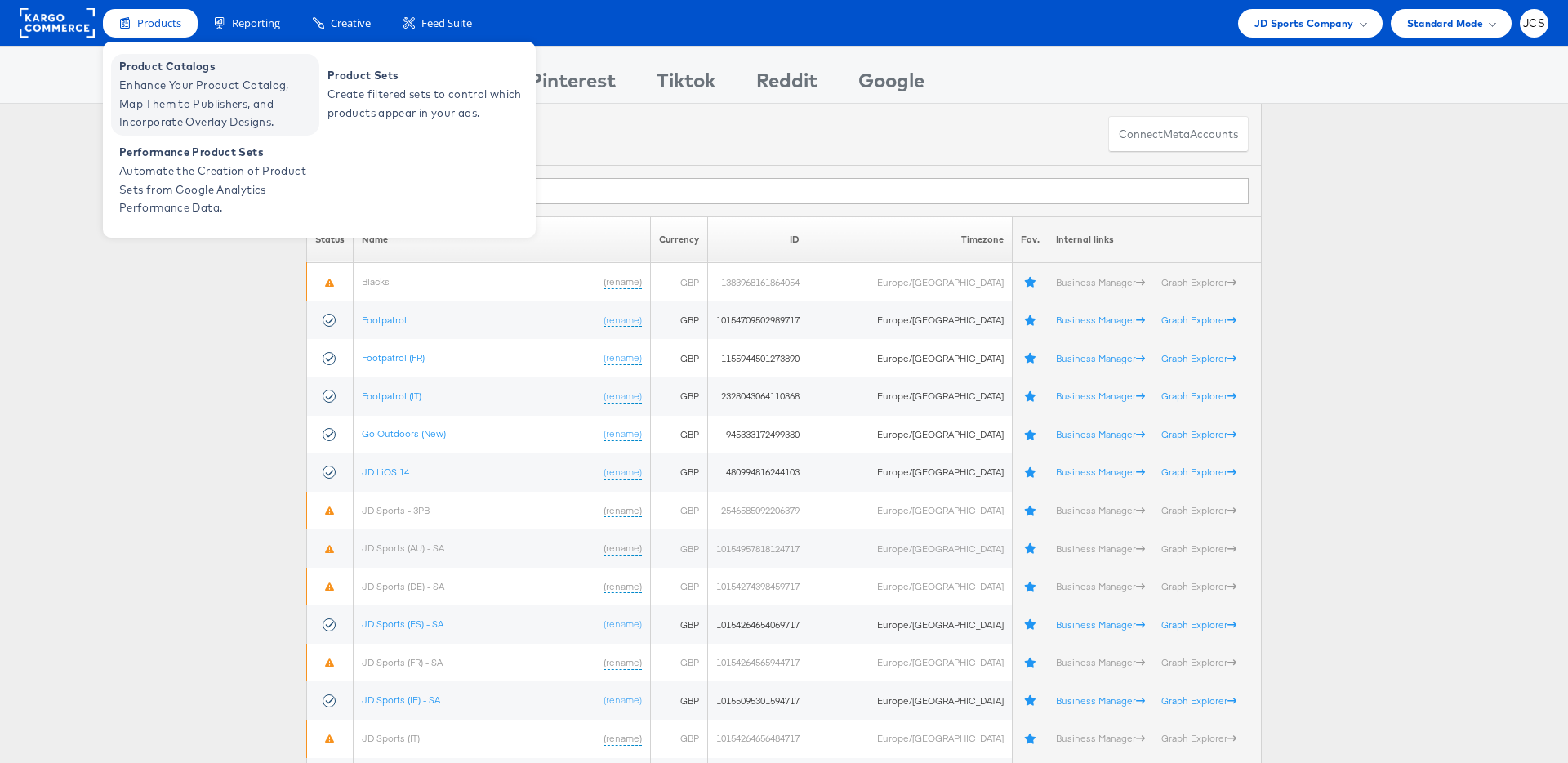
click at [145, 85] on span "Enhance Your Product Catalog, Map Them to Publishers, and Incorporate Overlay D…" at bounding box center [217, 103] width 196 height 56
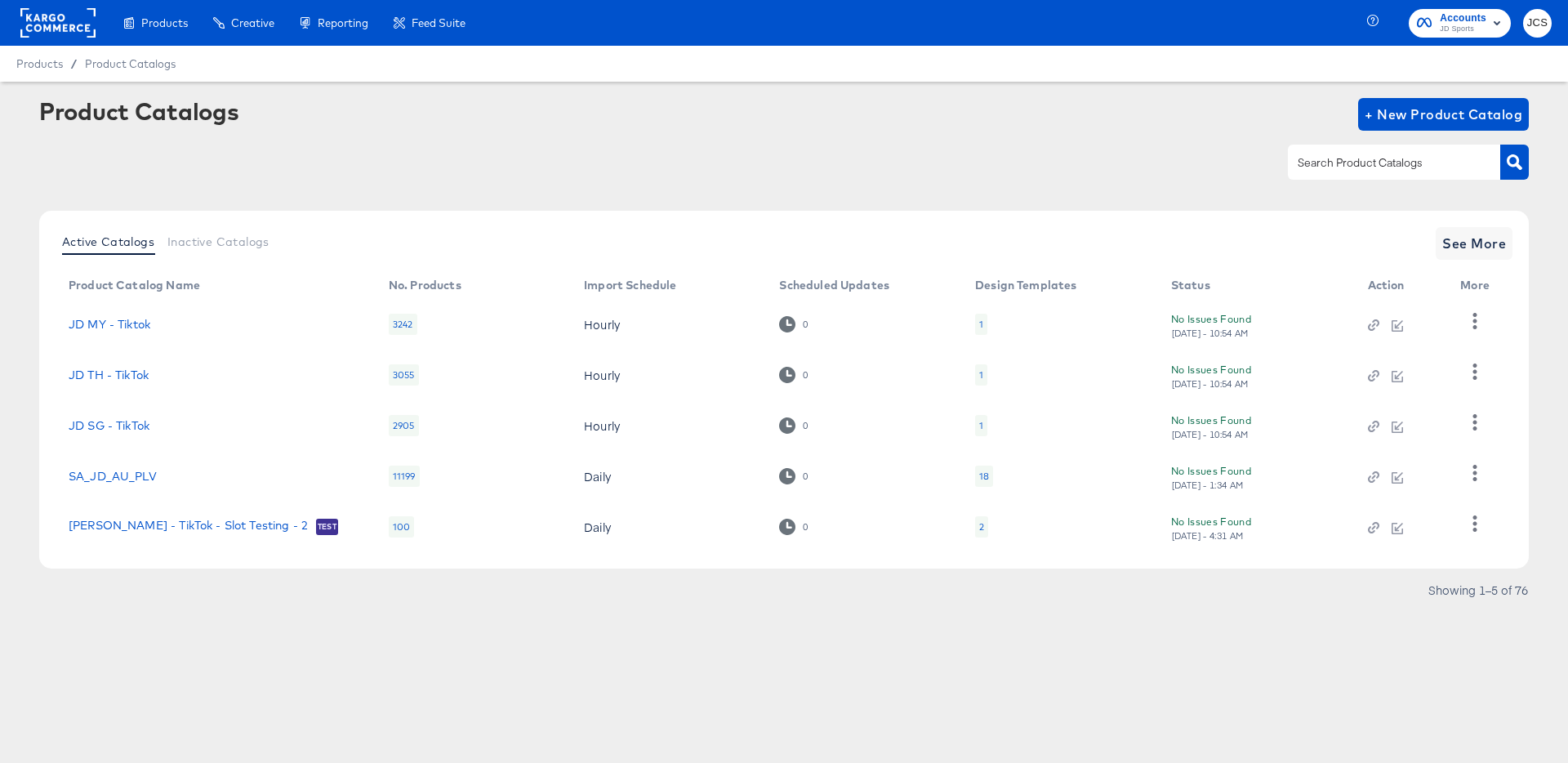
click at [1413, 169] on input "text" at bounding box center [1381, 163] width 174 height 19
type input "tiktok"
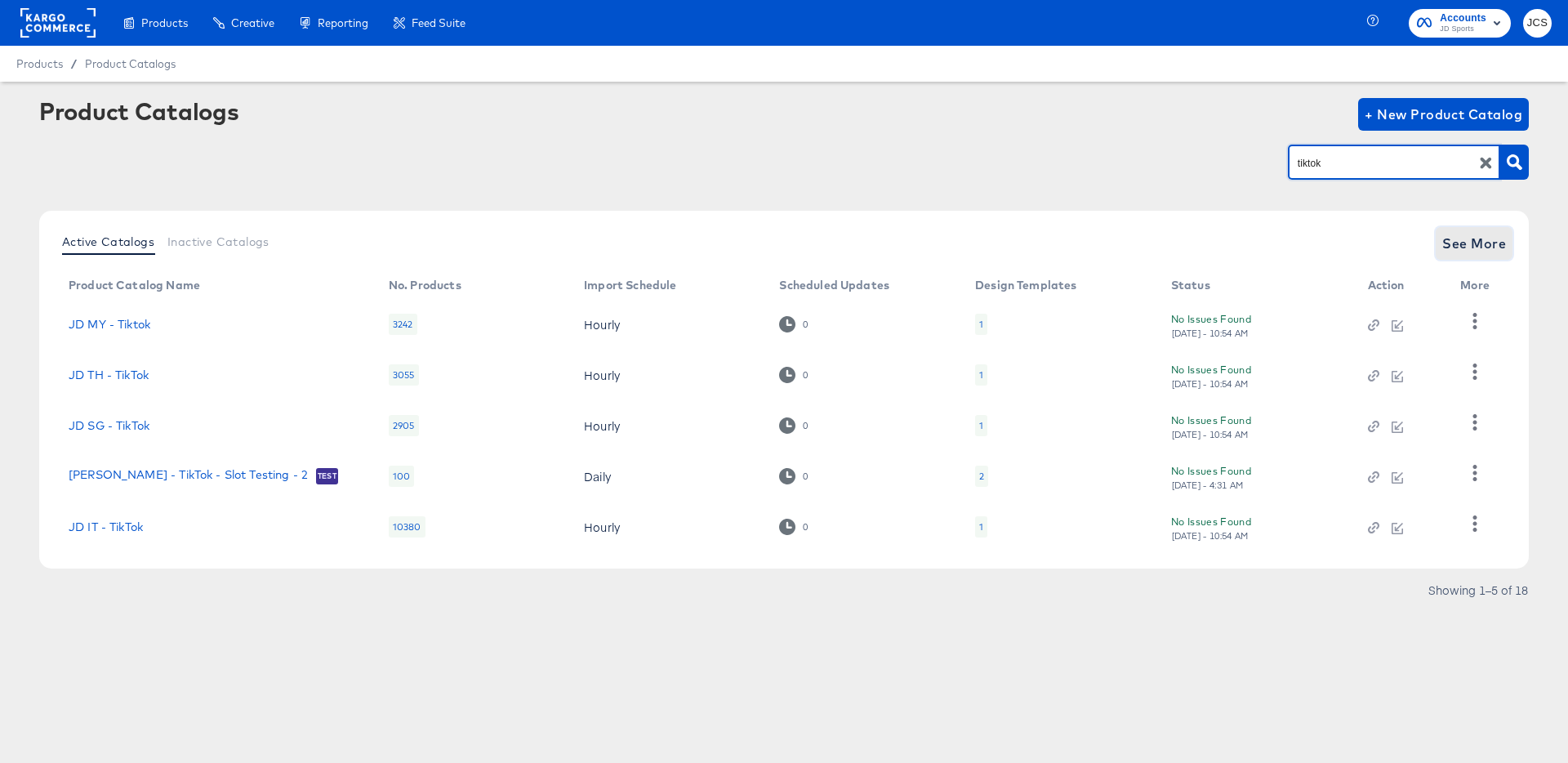
click at [1461, 249] on span "See More" at bounding box center [1473, 244] width 63 height 23
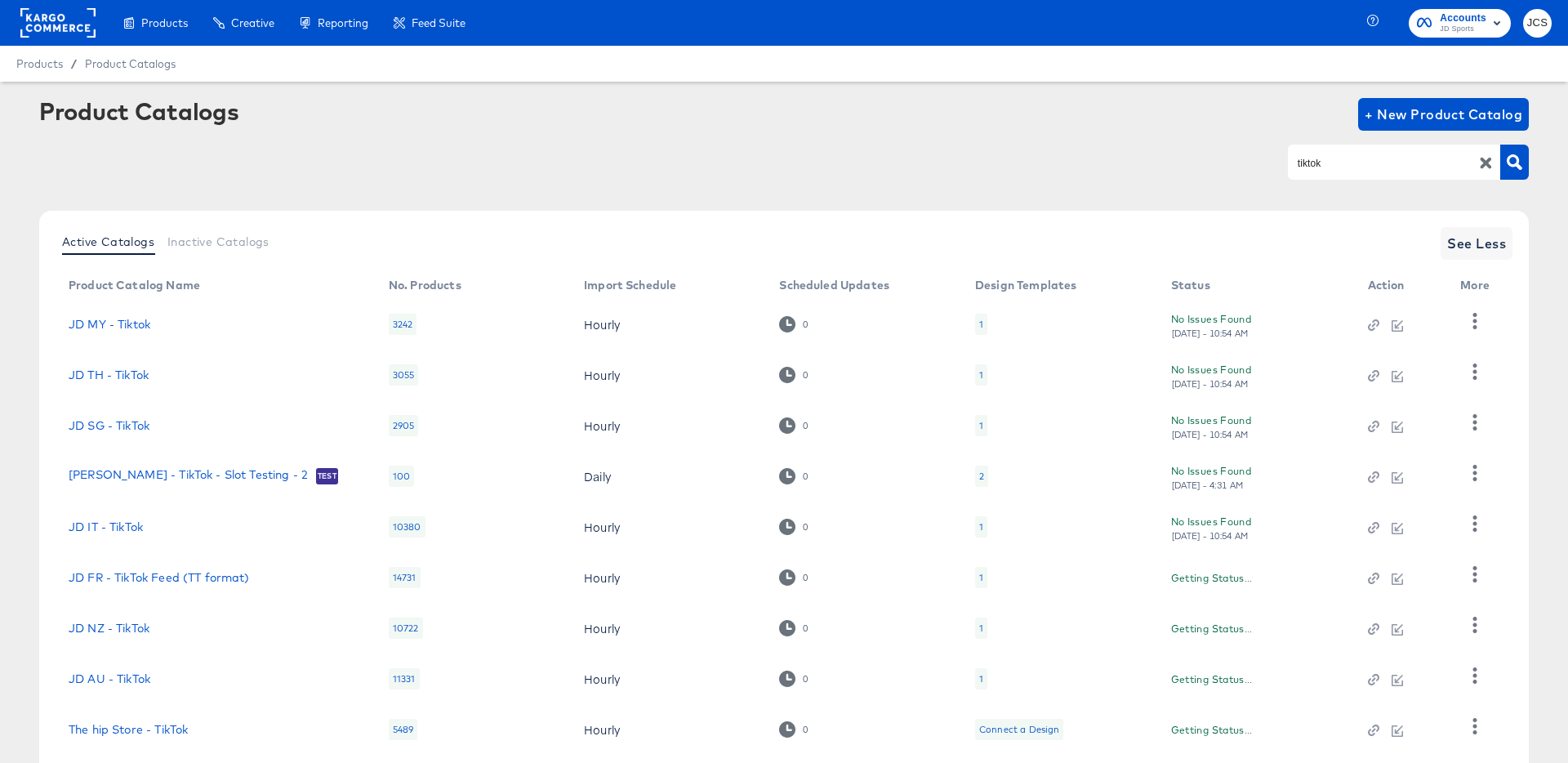
scroll to position [151, 0]
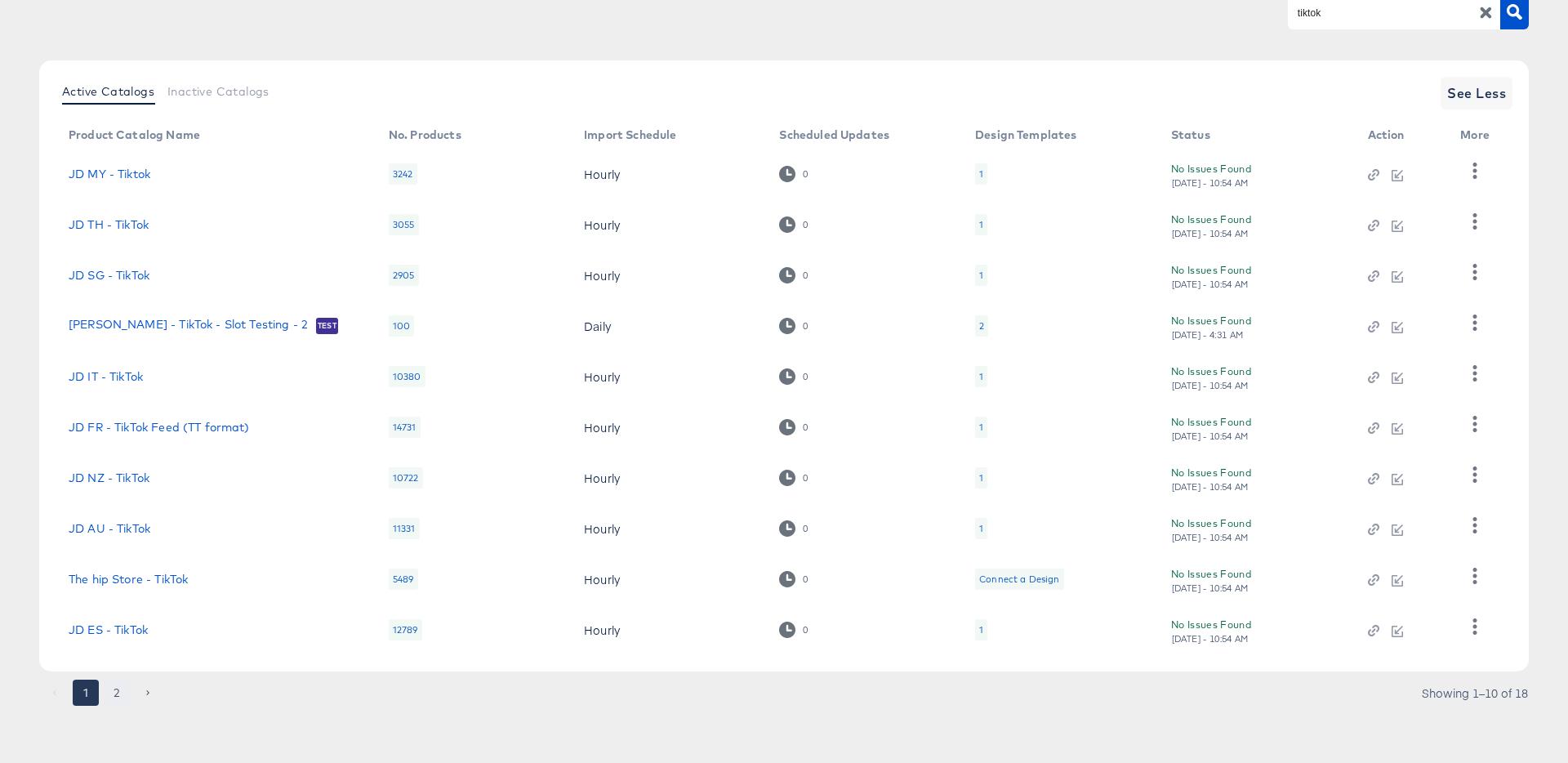
click at [118, 684] on button "2" at bounding box center [117, 693] width 27 height 27
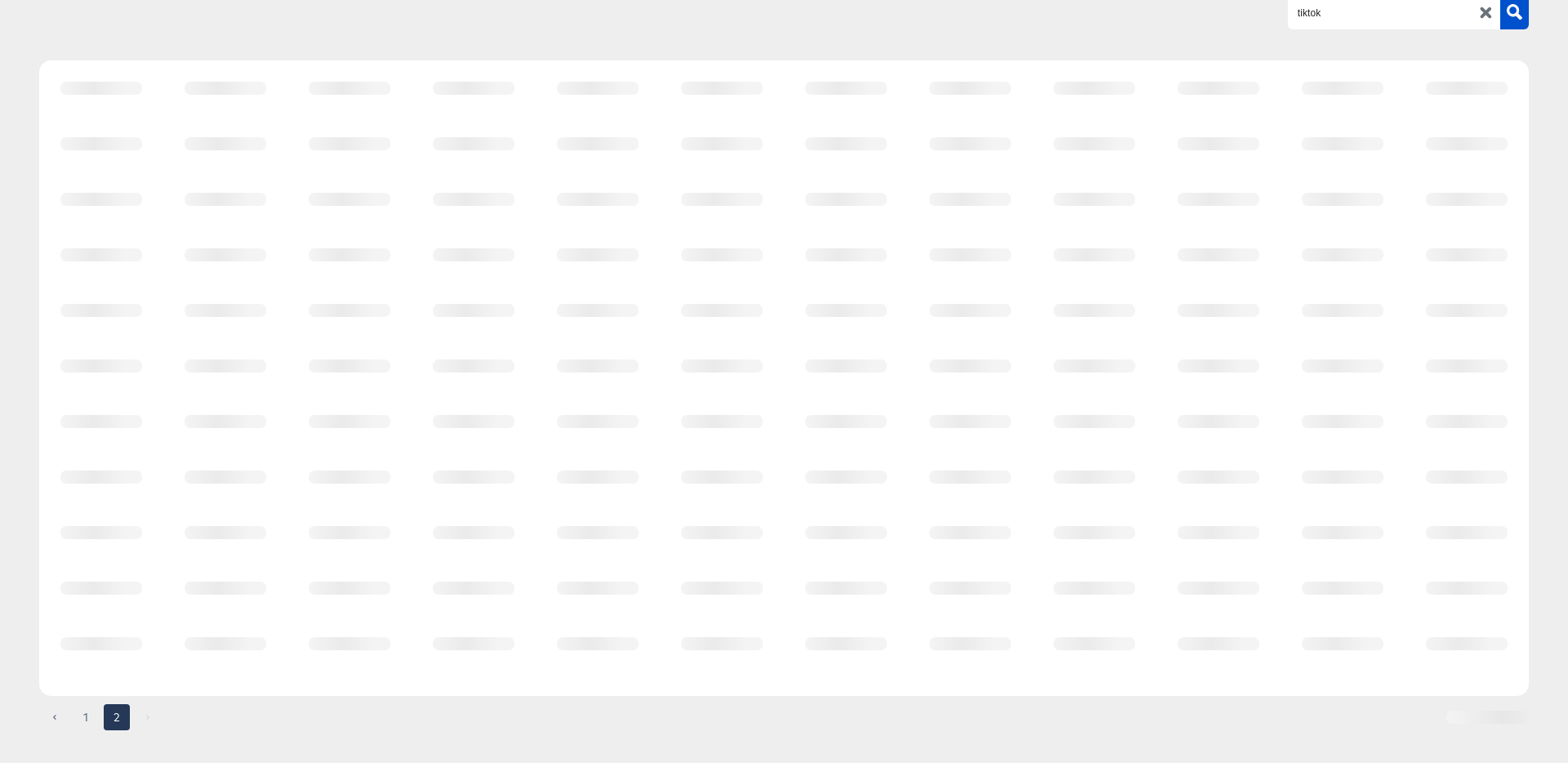
scroll to position [49, 0]
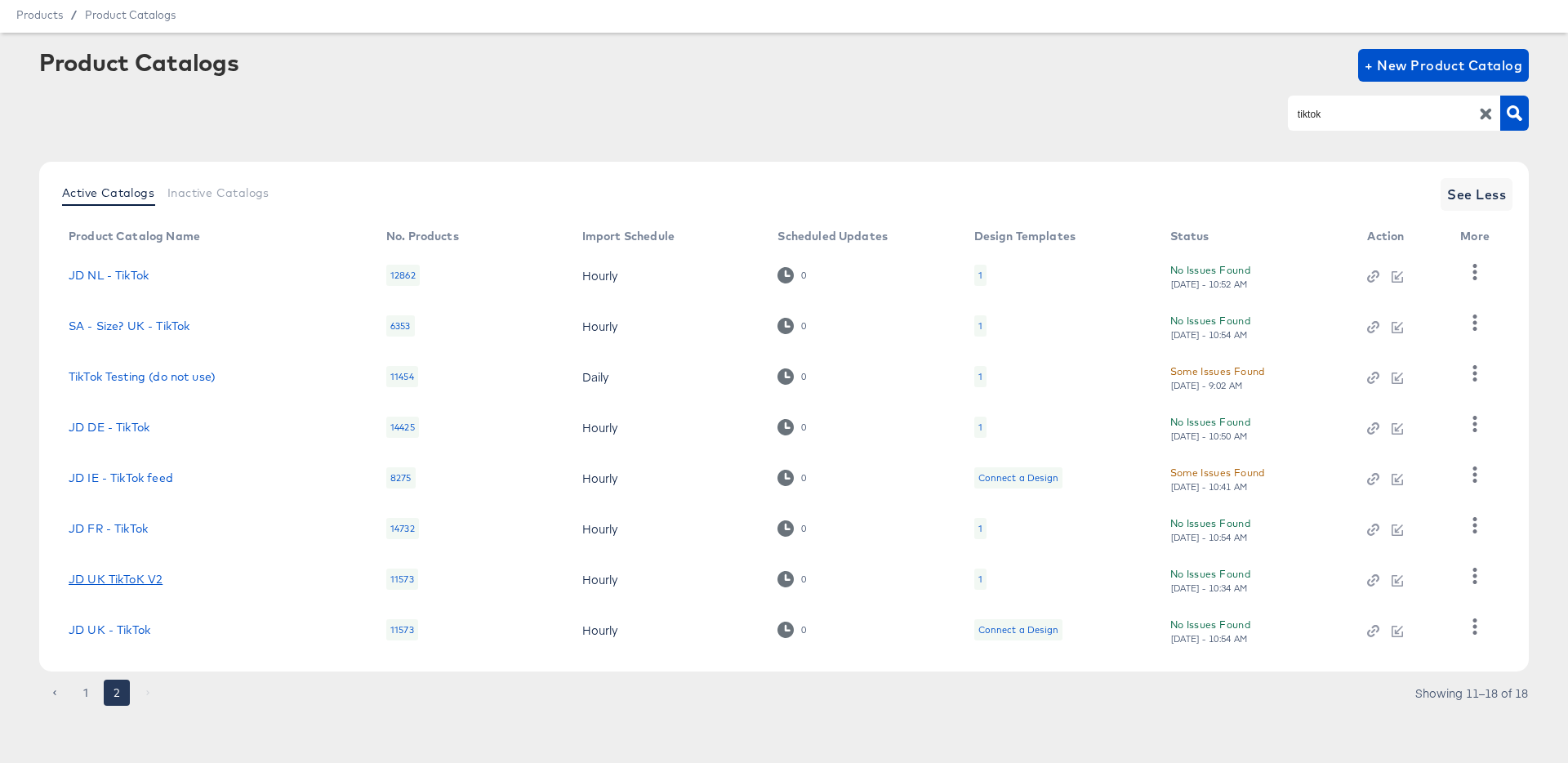
click at [88, 579] on link "JD UK TikToK V2" at bounding box center [115, 579] width 94 height 13
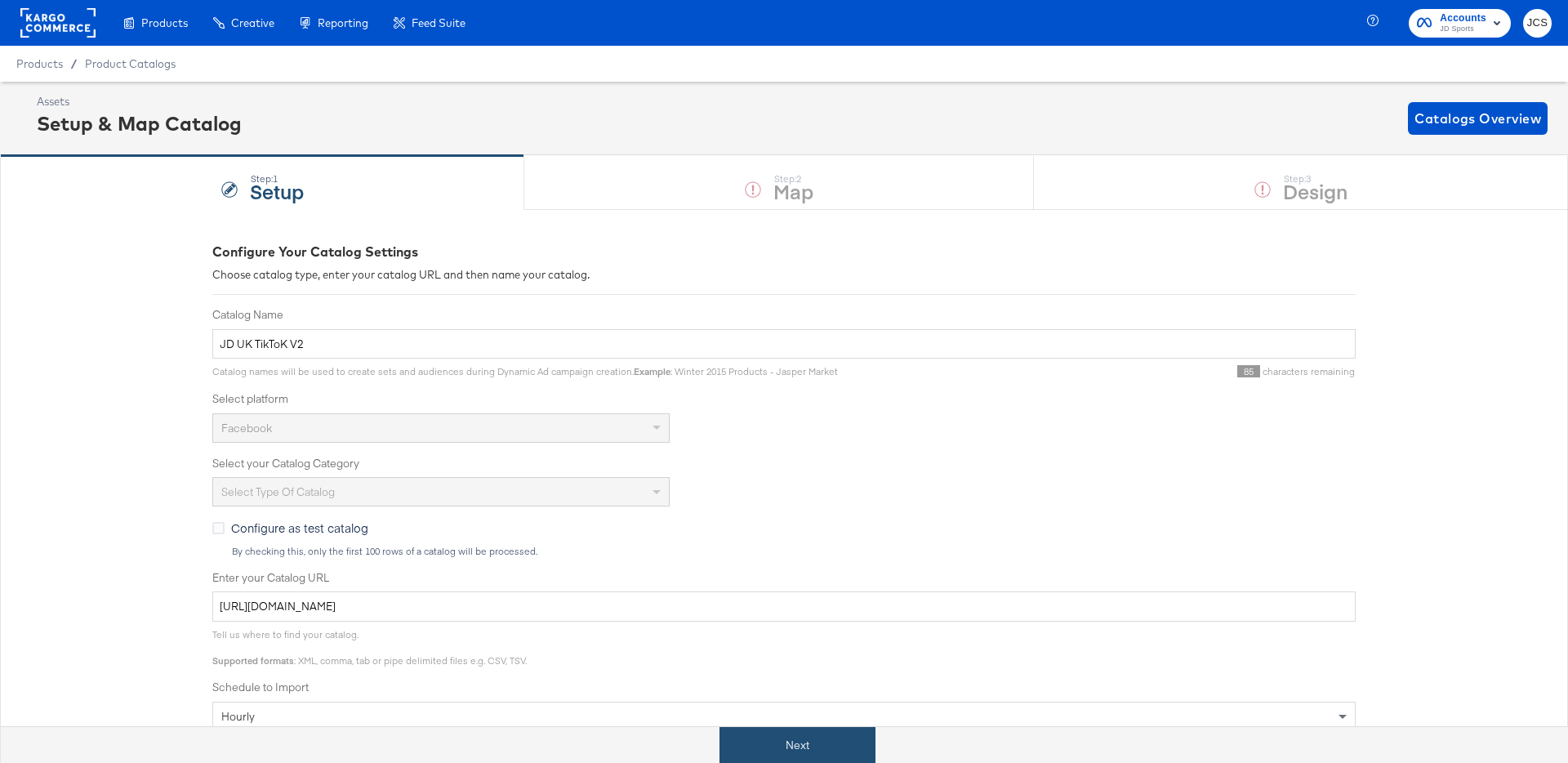
click at [796, 749] on button "Next" at bounding box center [797, 745] width 156 height 37
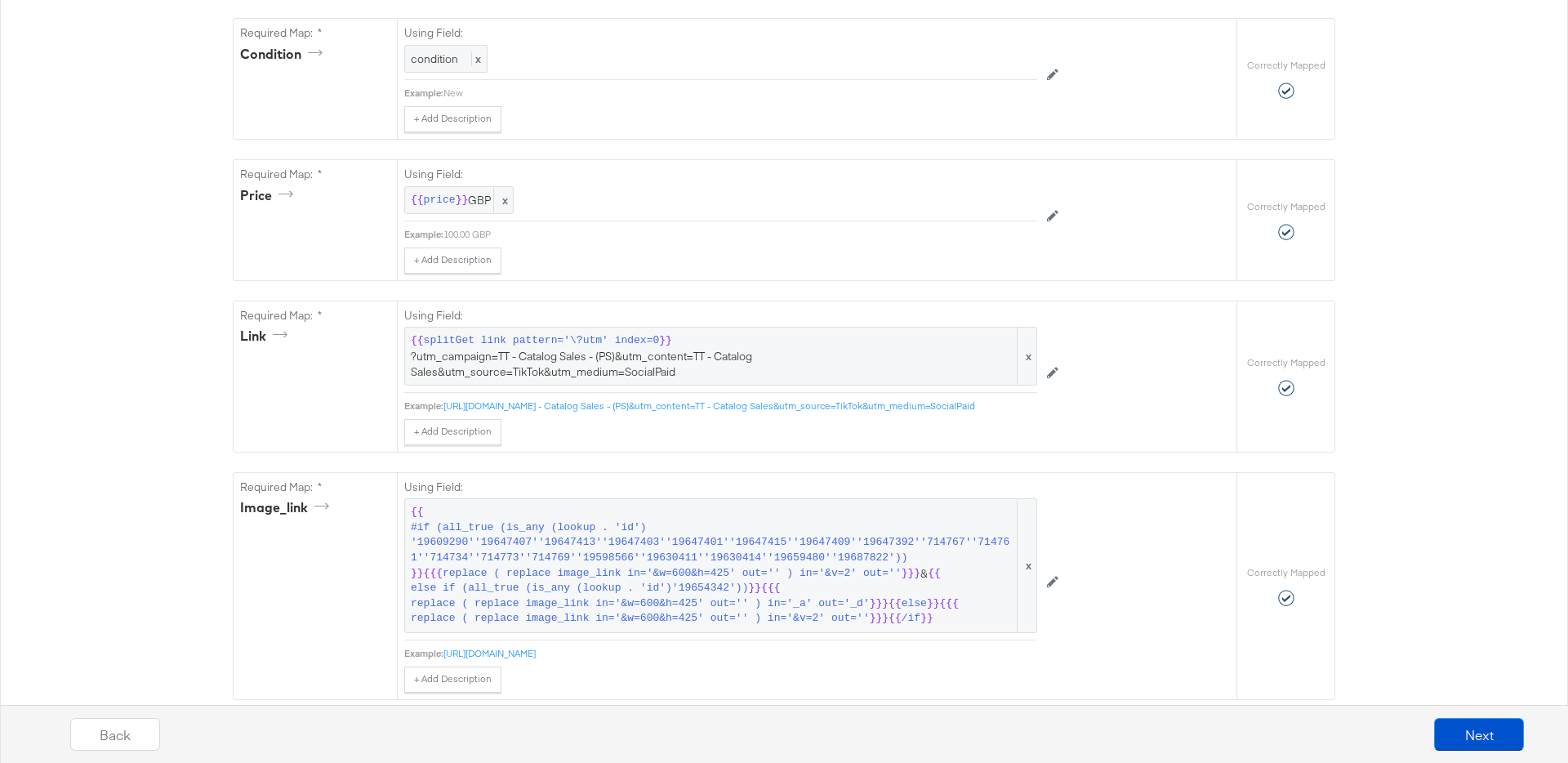
scroll to position [1113, 0]
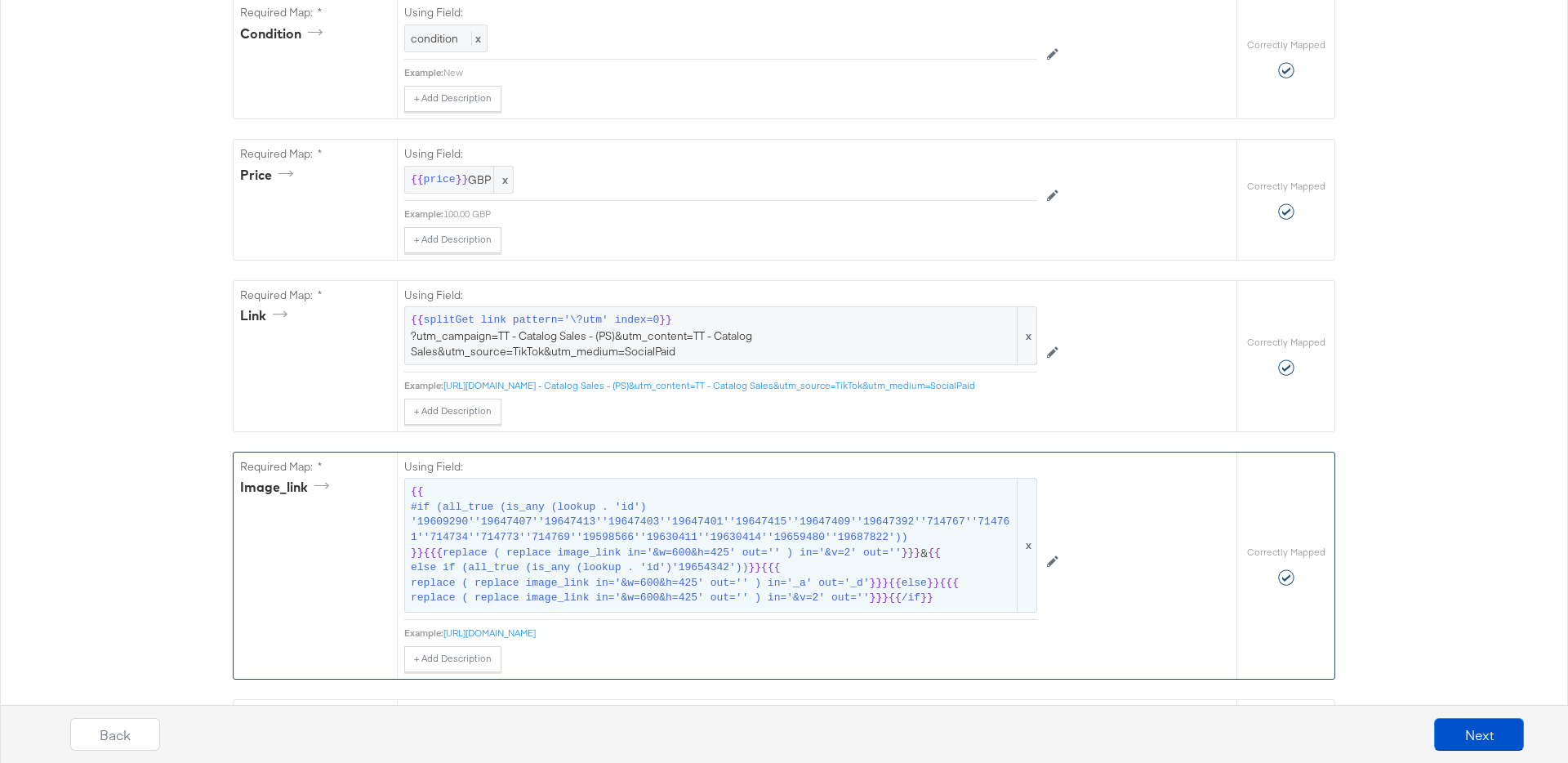
click at [745, 571] on span "else if (all_true (is_any (lookup . 'id')'19654342'))" at bounding box center [580, 568] width 337 height 15
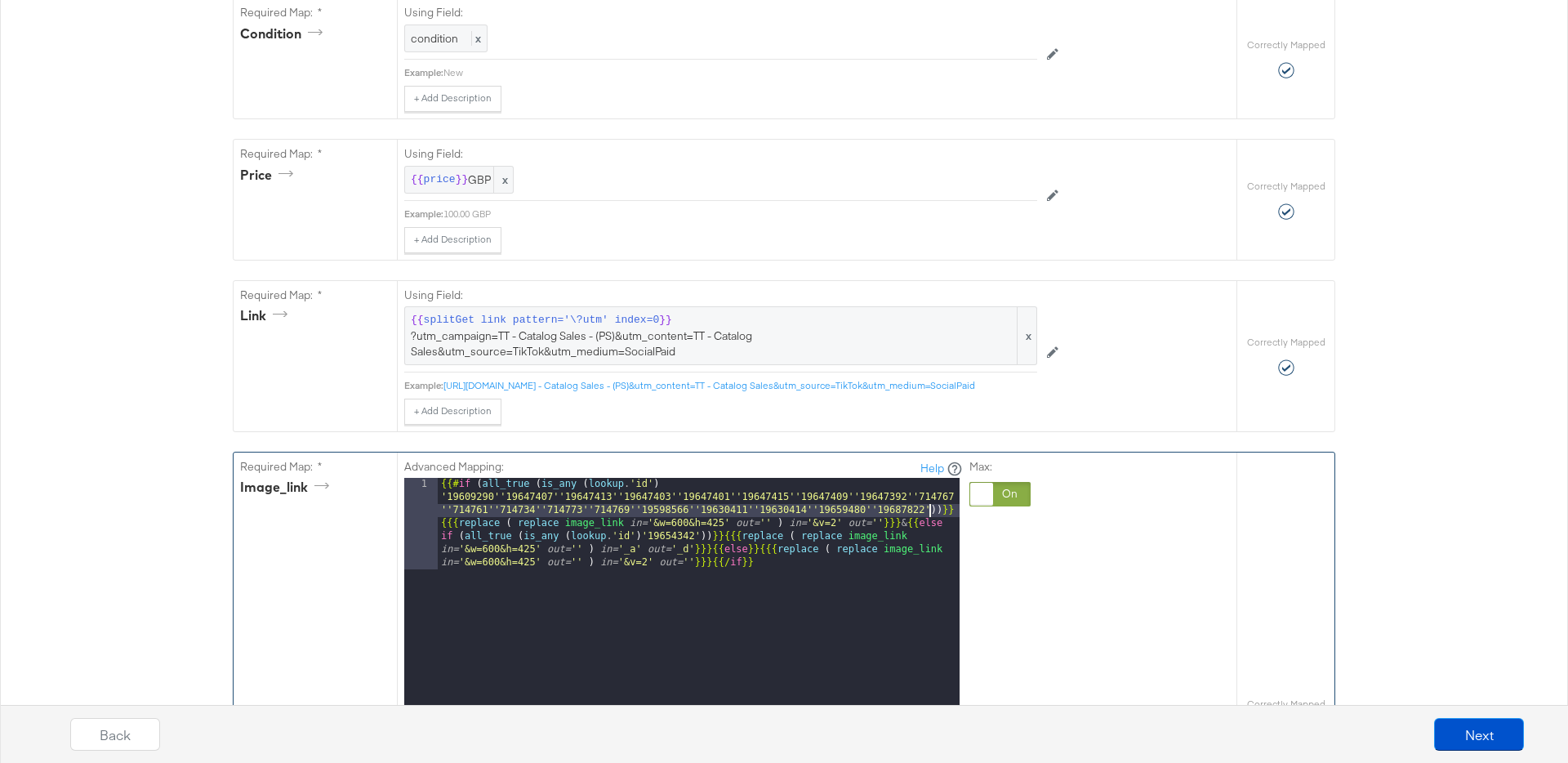
click at [929, 512] on div "{{# if ( all_true ( is_any ( lookup . 'id' ) '19609290''19647407''19647413''196…" at bounding box center [698, 773] width 522 height 591
paste textarea
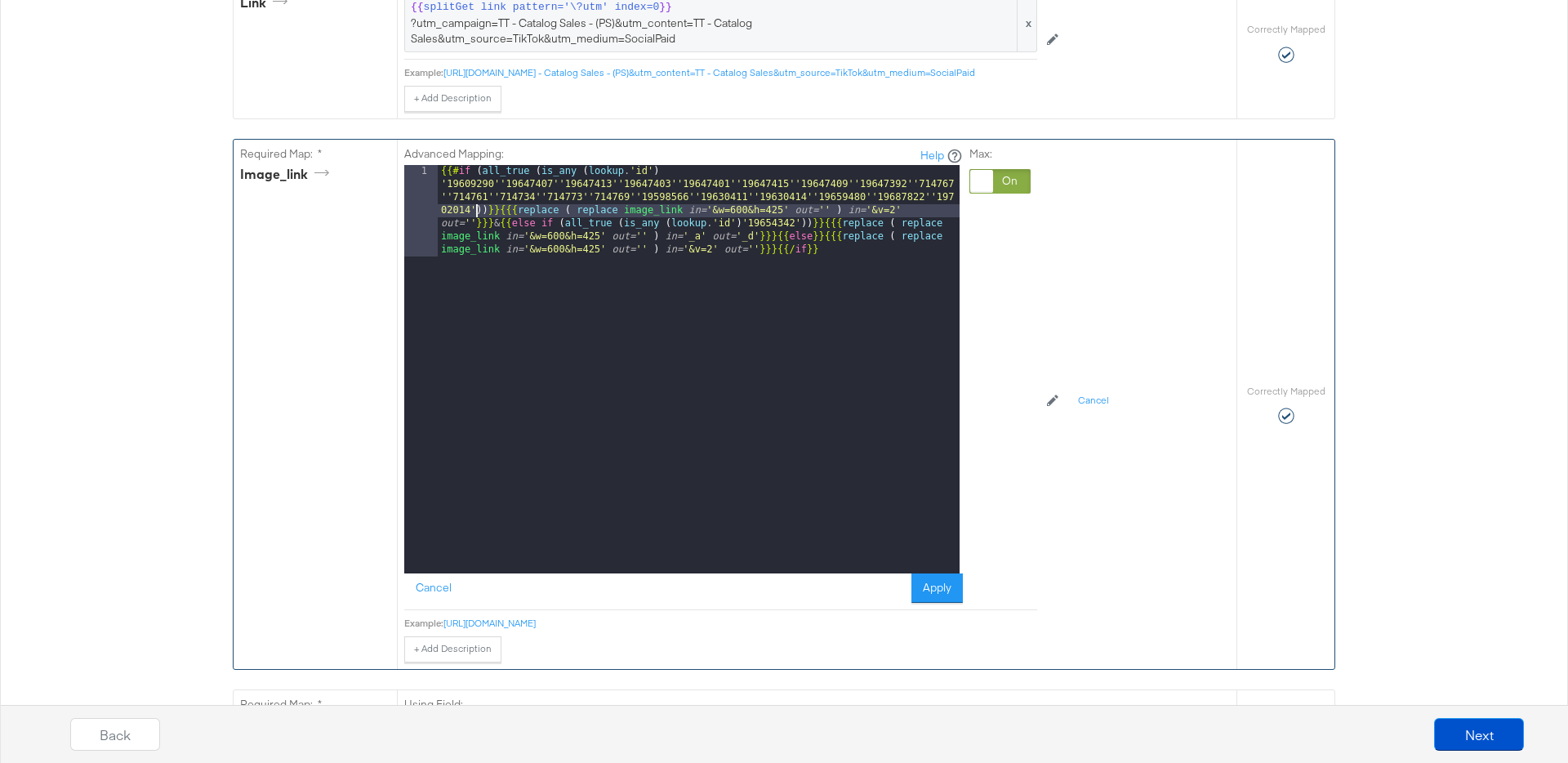
scroll to position [1487, 0]
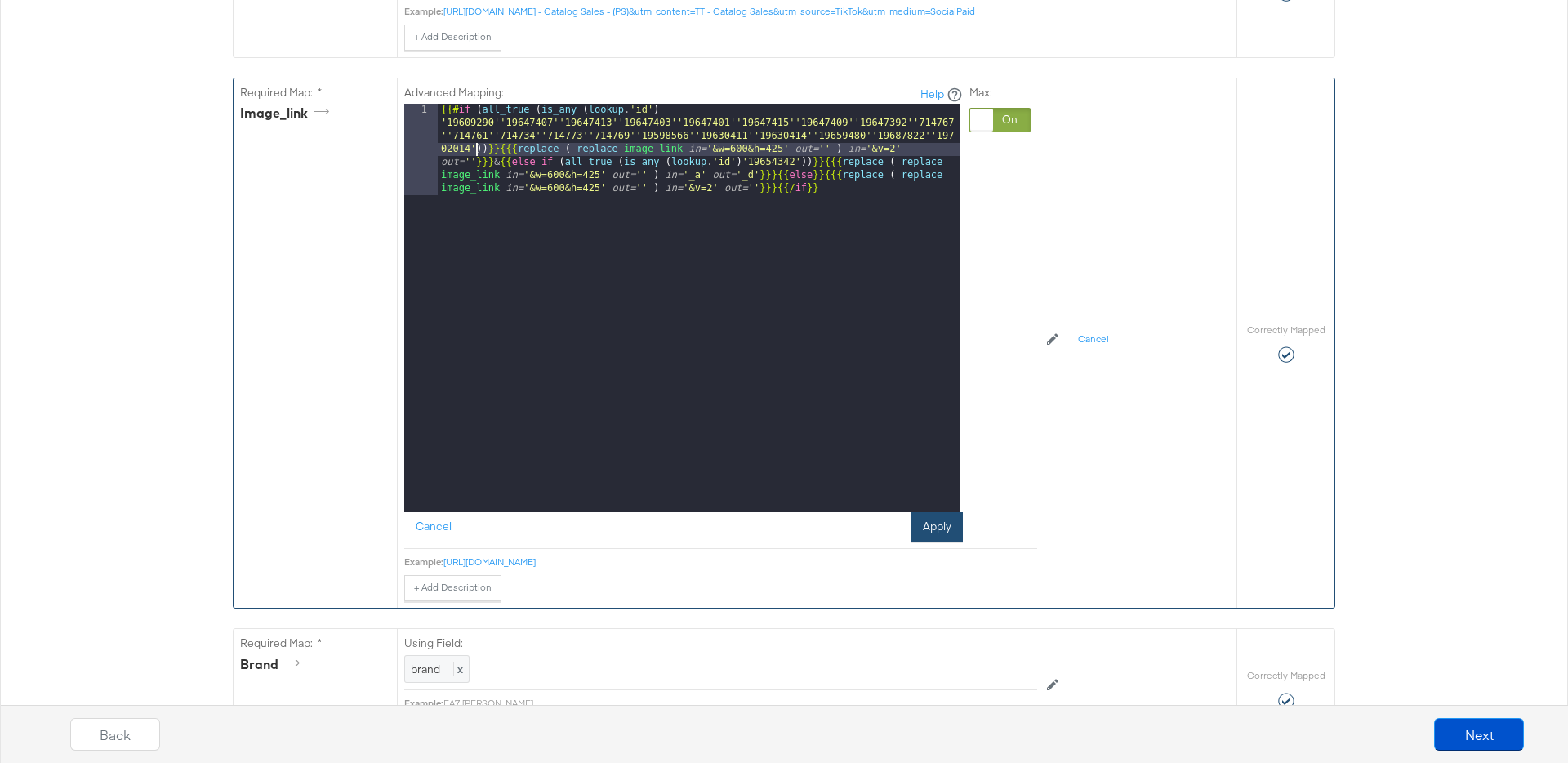
click at [943, 535] on button "Apply" at bounding box center [937, 526] width 51 height 29
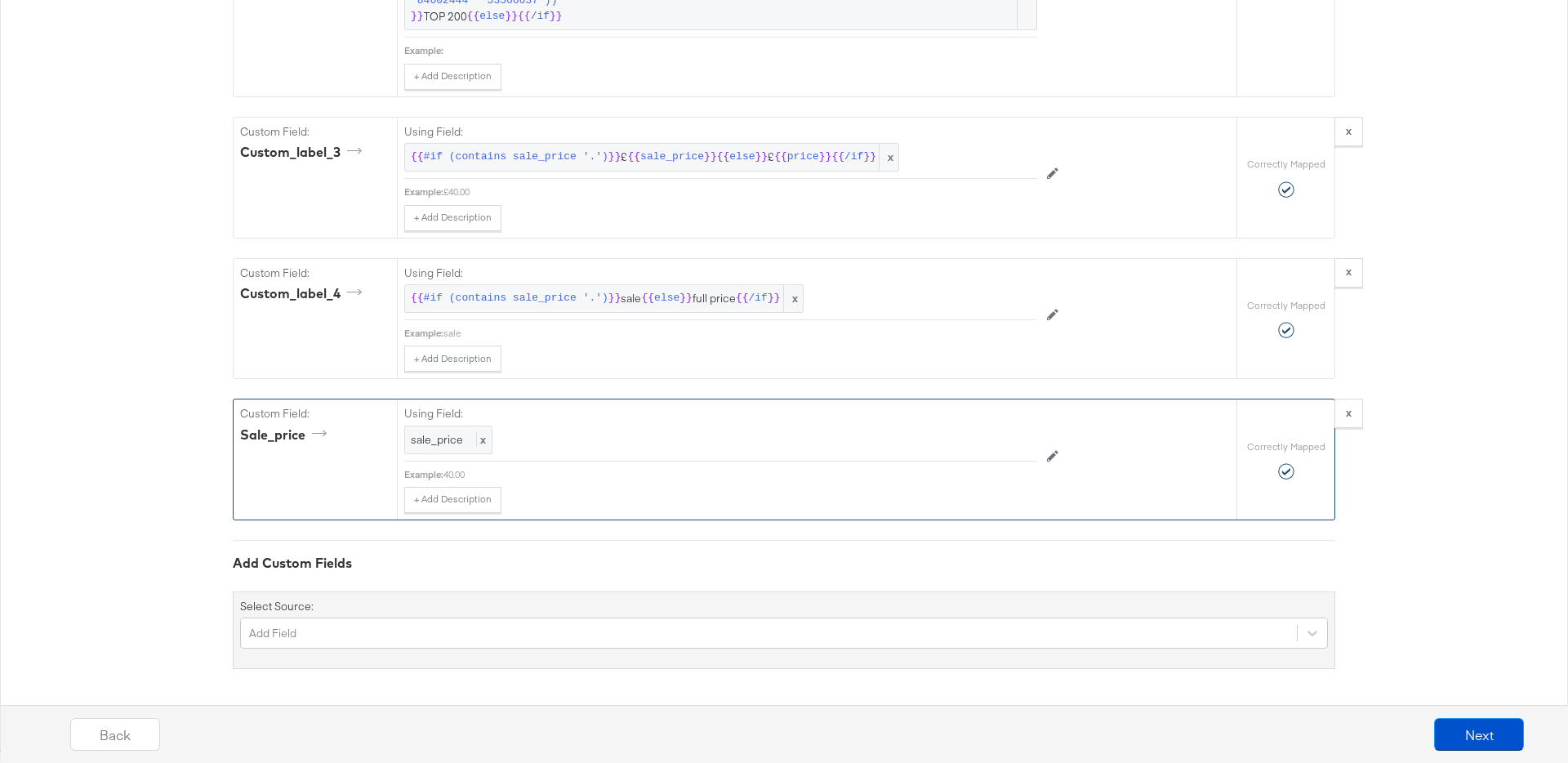
scroll to position [3406, 0]
click at [1469, 729] on button "Next" at bounding box center [1478, 735] width 90 height 32
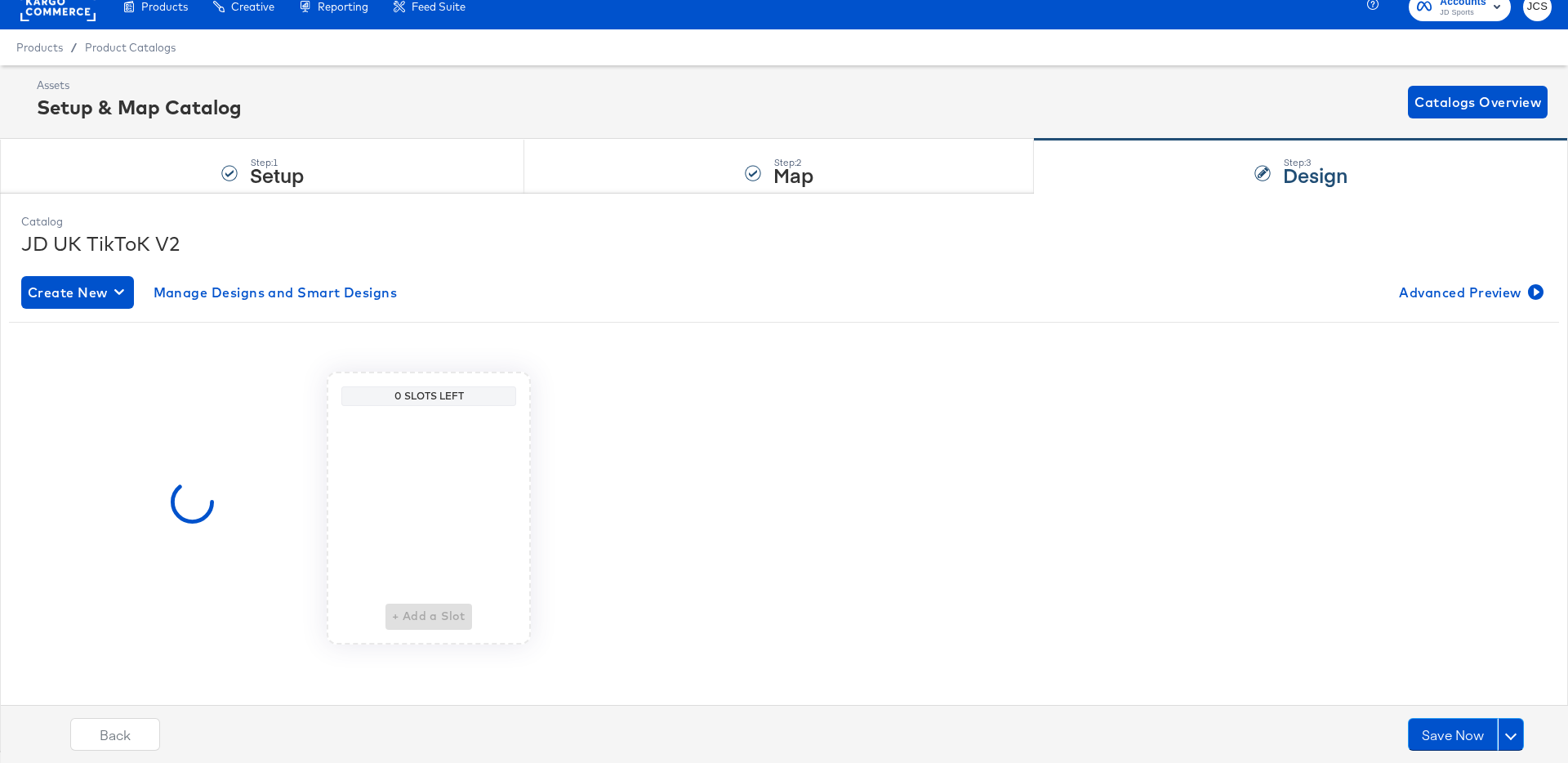
scroll to position [0, 0]
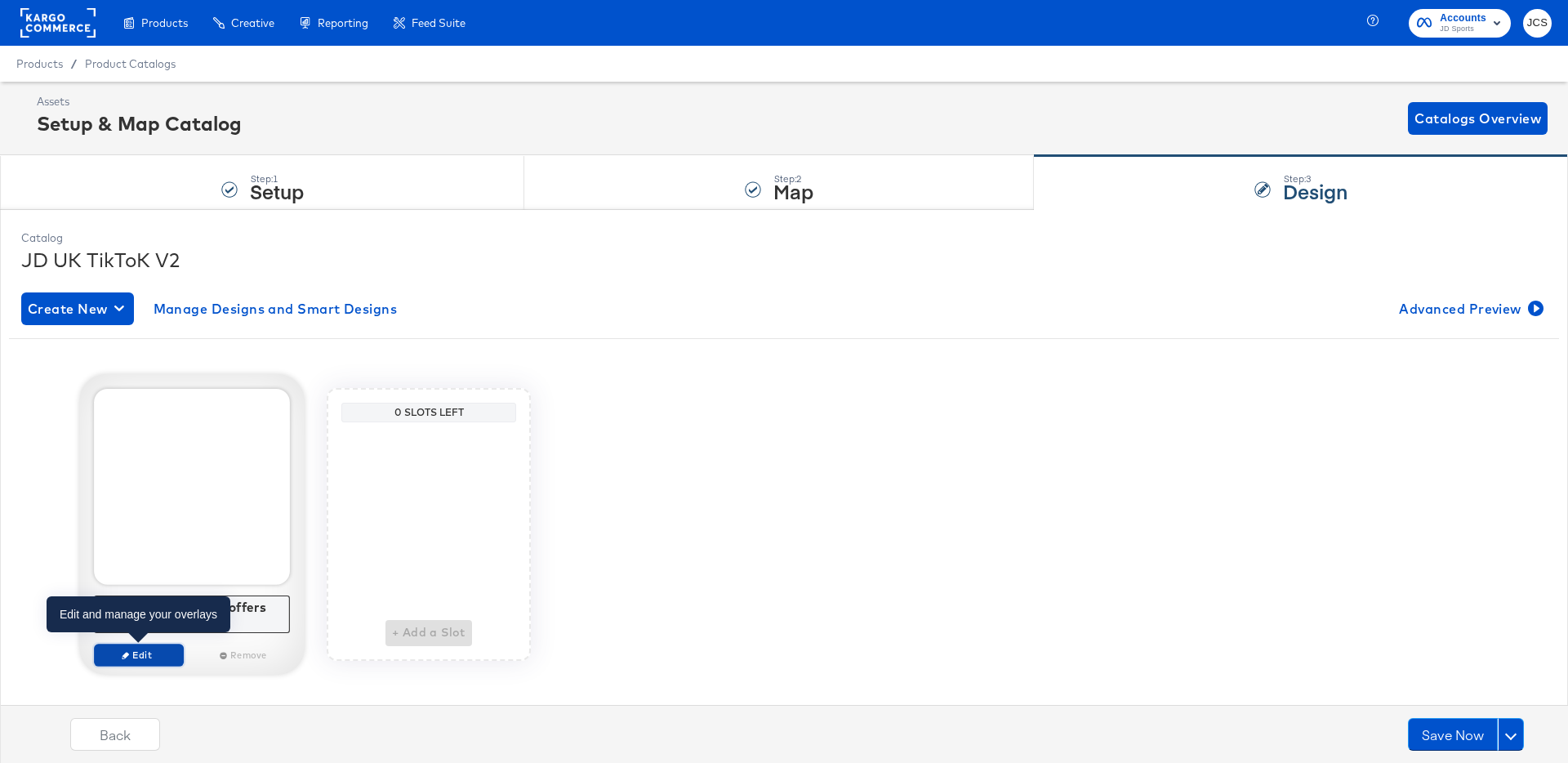
click at [149, 657] on span "Edit" at bounding box center [138, 654] width 75 height 12
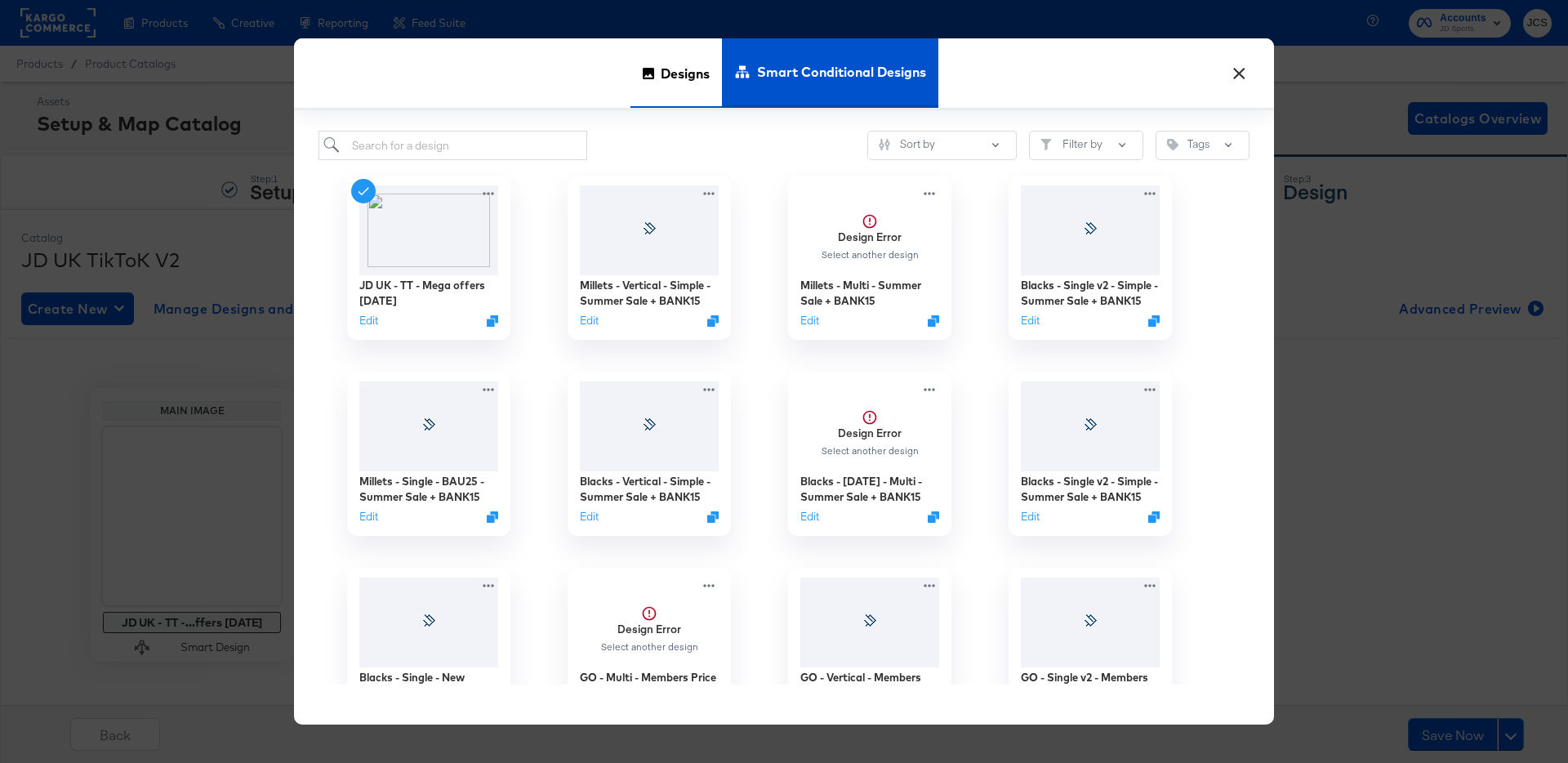
click at [666, 80] on span "Designs" at bounding box center [685, 73] width 49 height 72
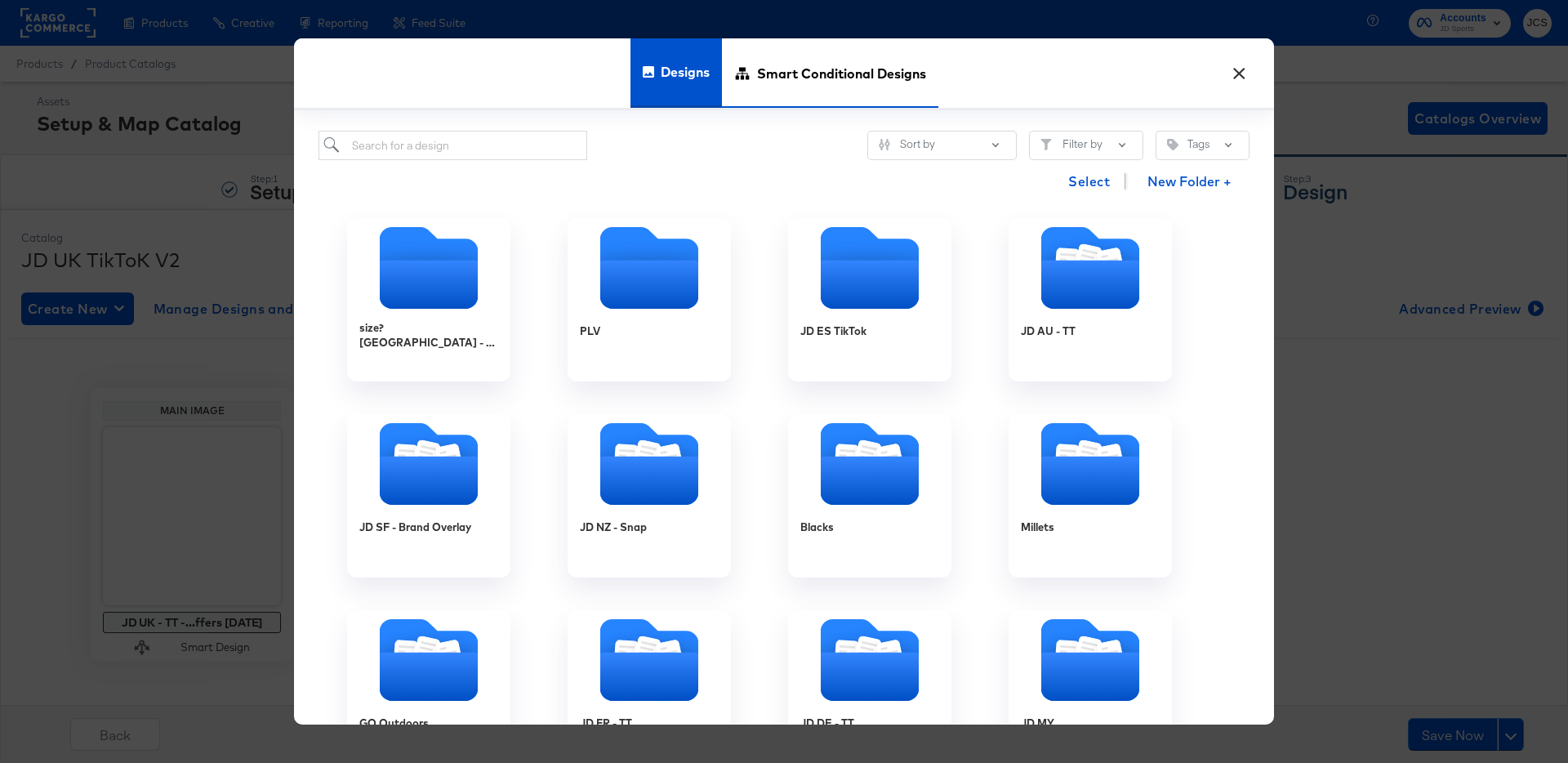
click at [752, 75] on div "Smart Conditional Designs" at bounding box center [830, 73] width 216 height 69
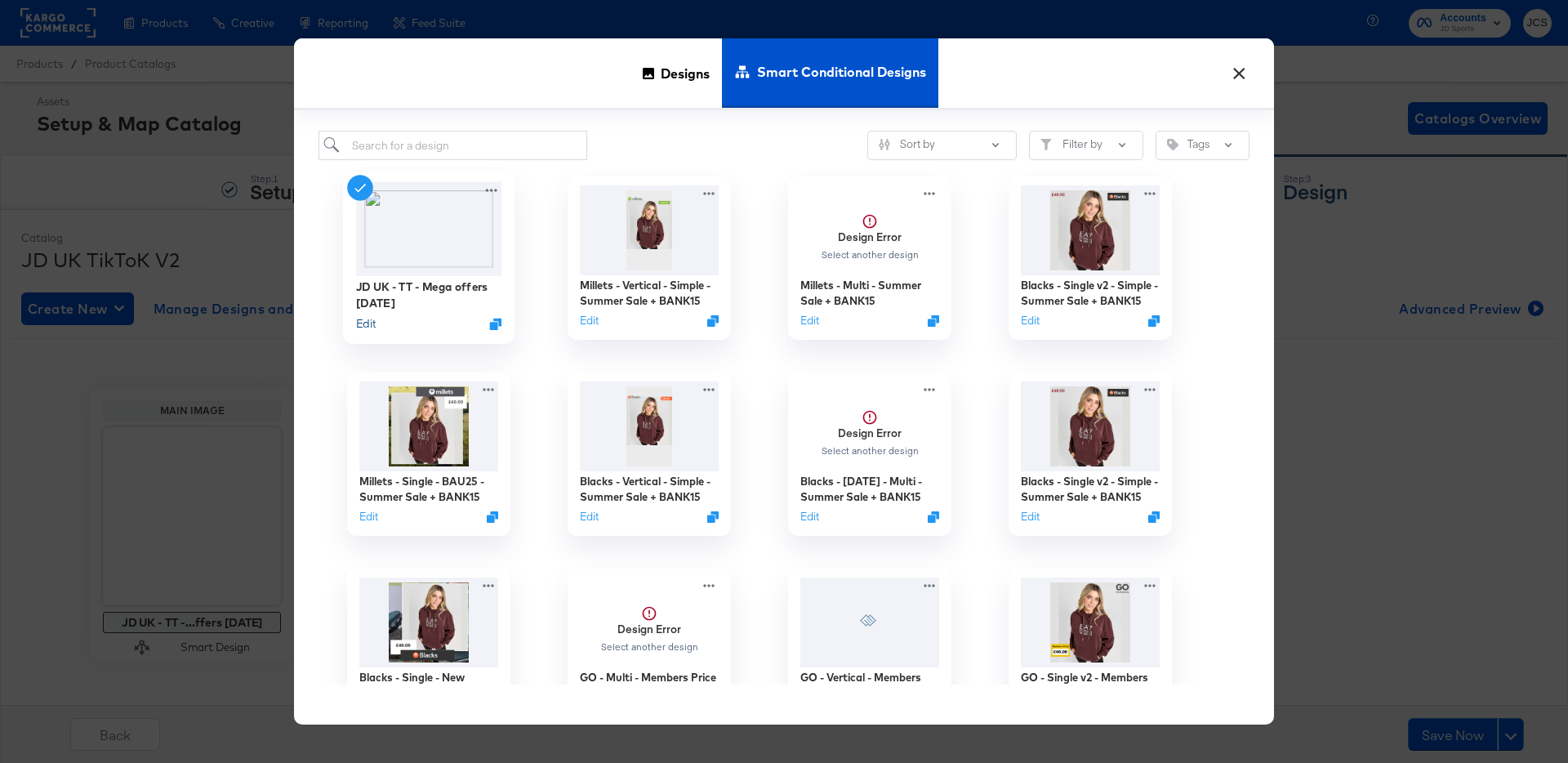
click at [362, 325] on button "Edit" at bounding box center [366, 324] width 20 height 15
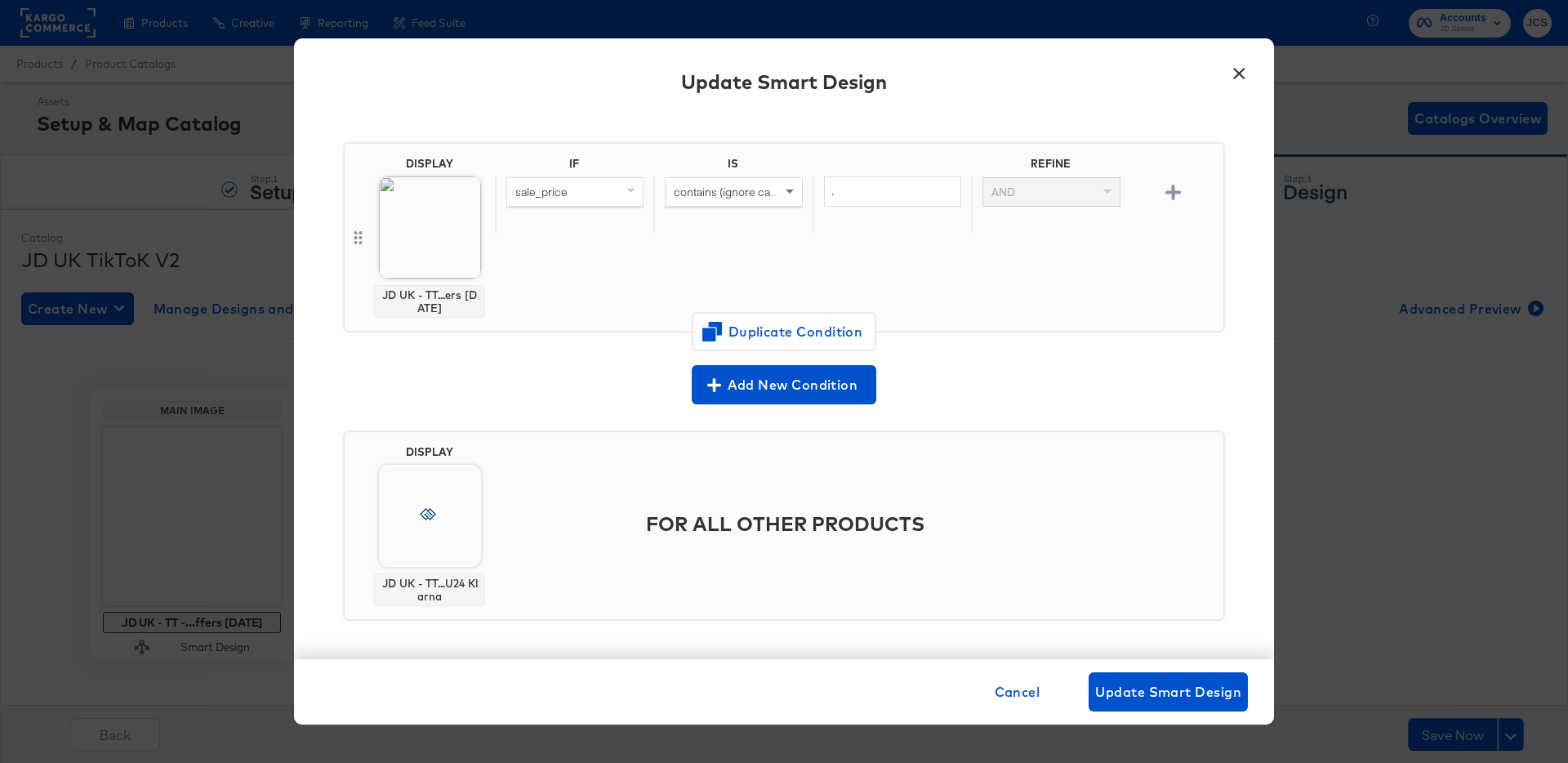
scroll to position [108, 0]
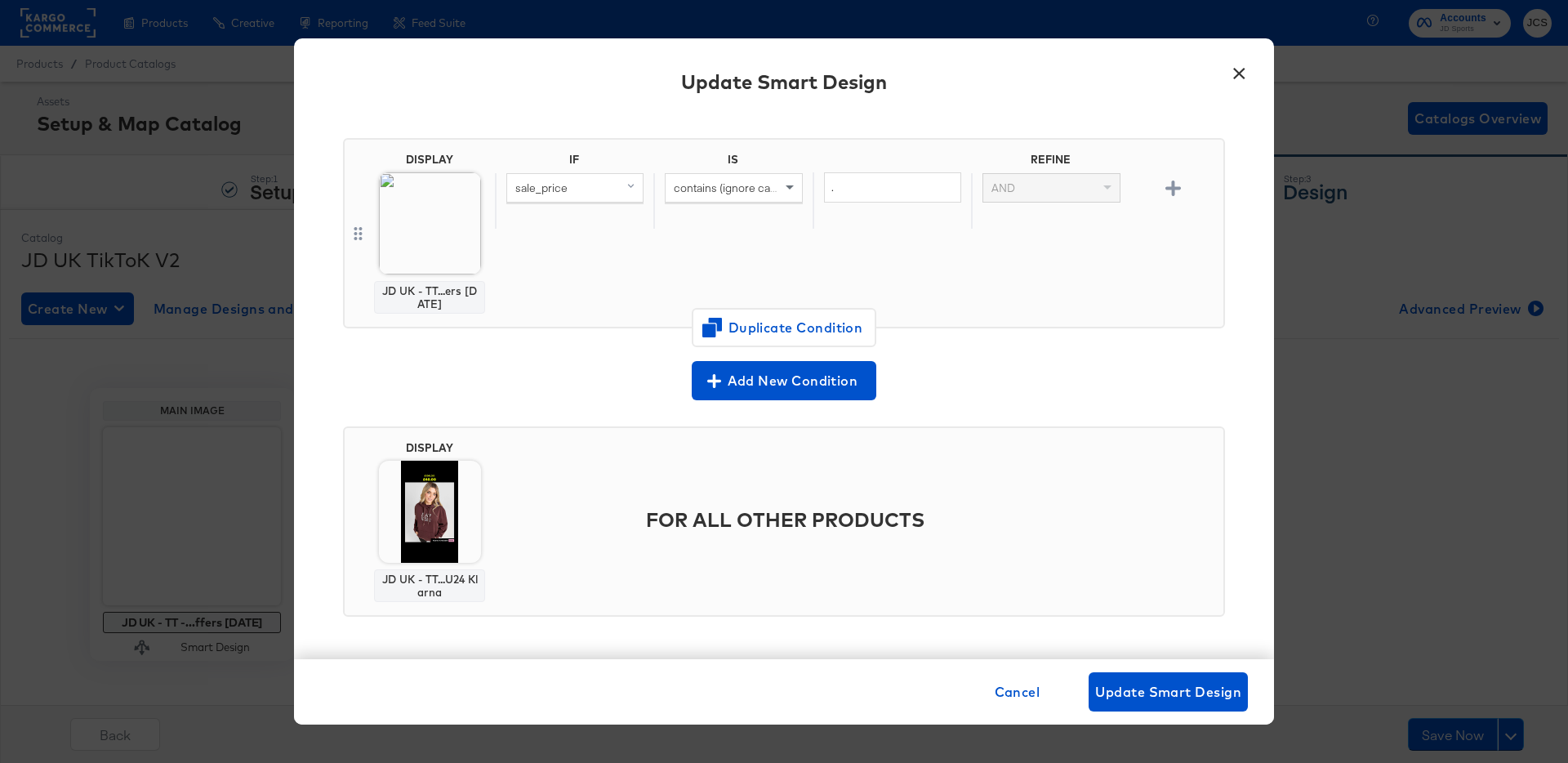
click at [1245, 77] on button "×" at bounding box center [1238, 69] width 29 height 29
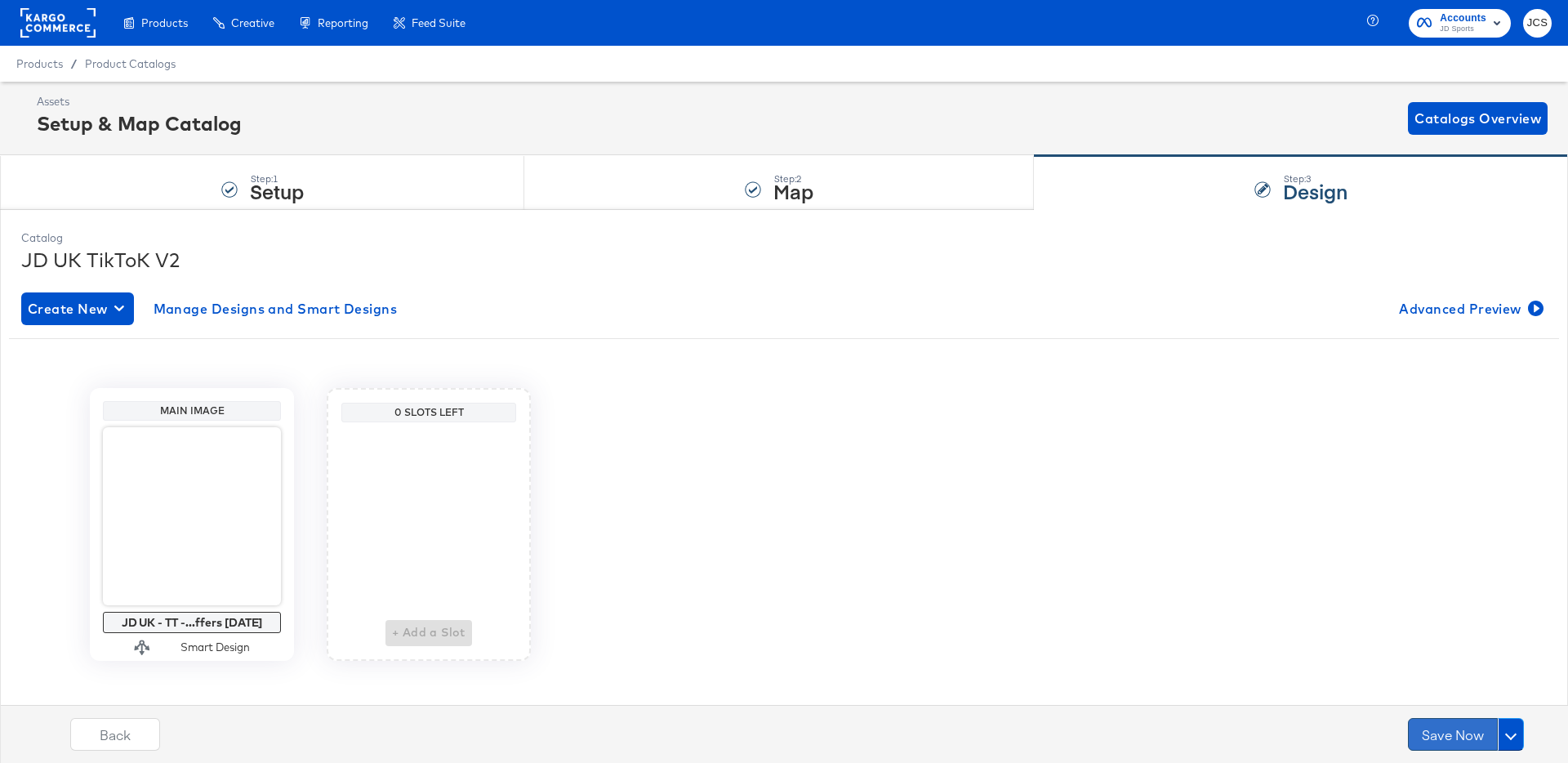
click at [1442, 741] on button "Save Now" at bounding box center [1452, 735] width 90 height 32
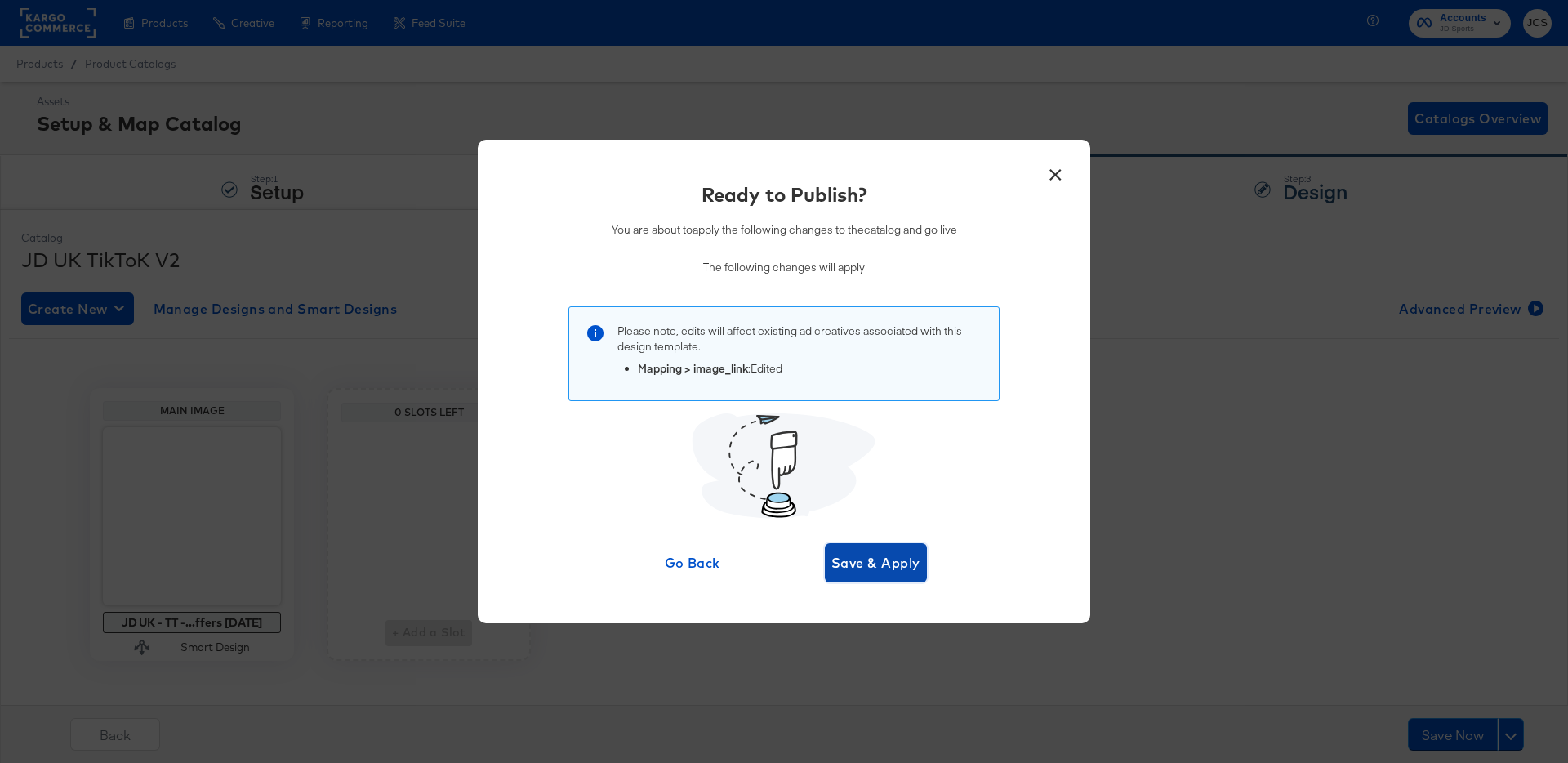
click at [880, 564] on span "Save & Apply" at bounding box center [875, 563] width 89 height 23
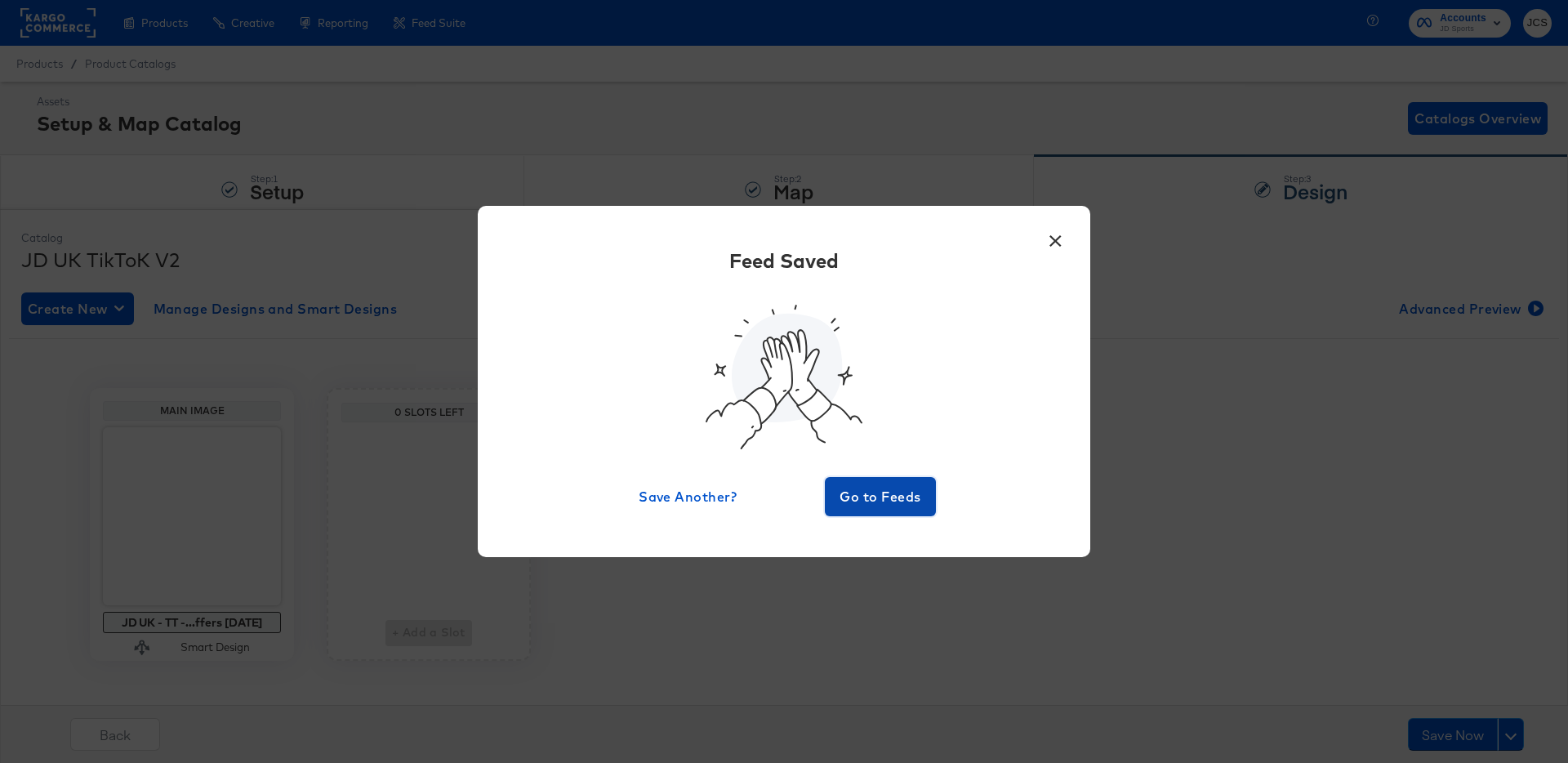
click at [871, 483] on button "Go to Feeds" at bounding box center [880, 496] width 111 height 39
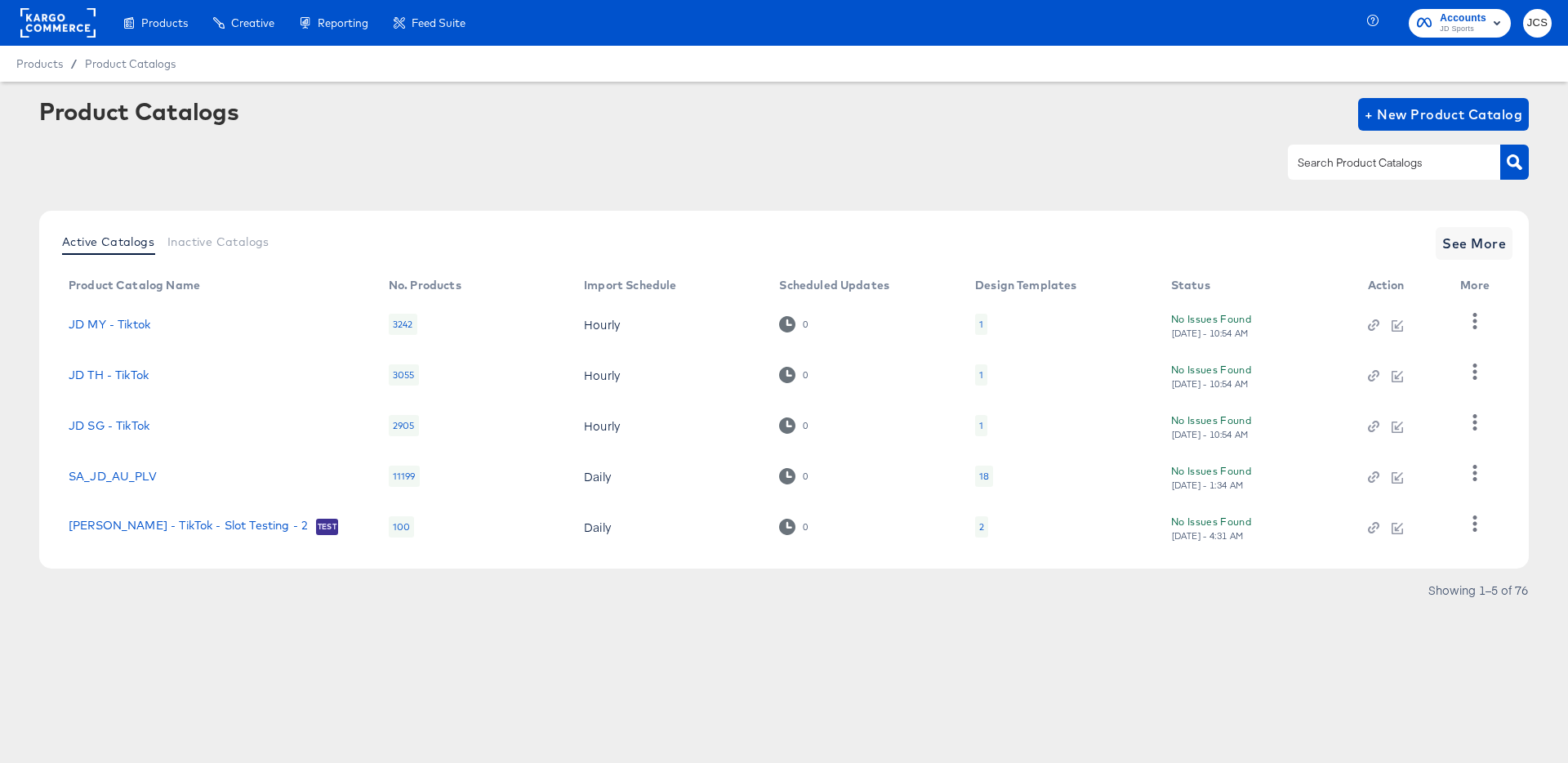
click at [1345, 154] on input "text" at bounding box center [1381, 163] width 174 height 19
type input "ie"
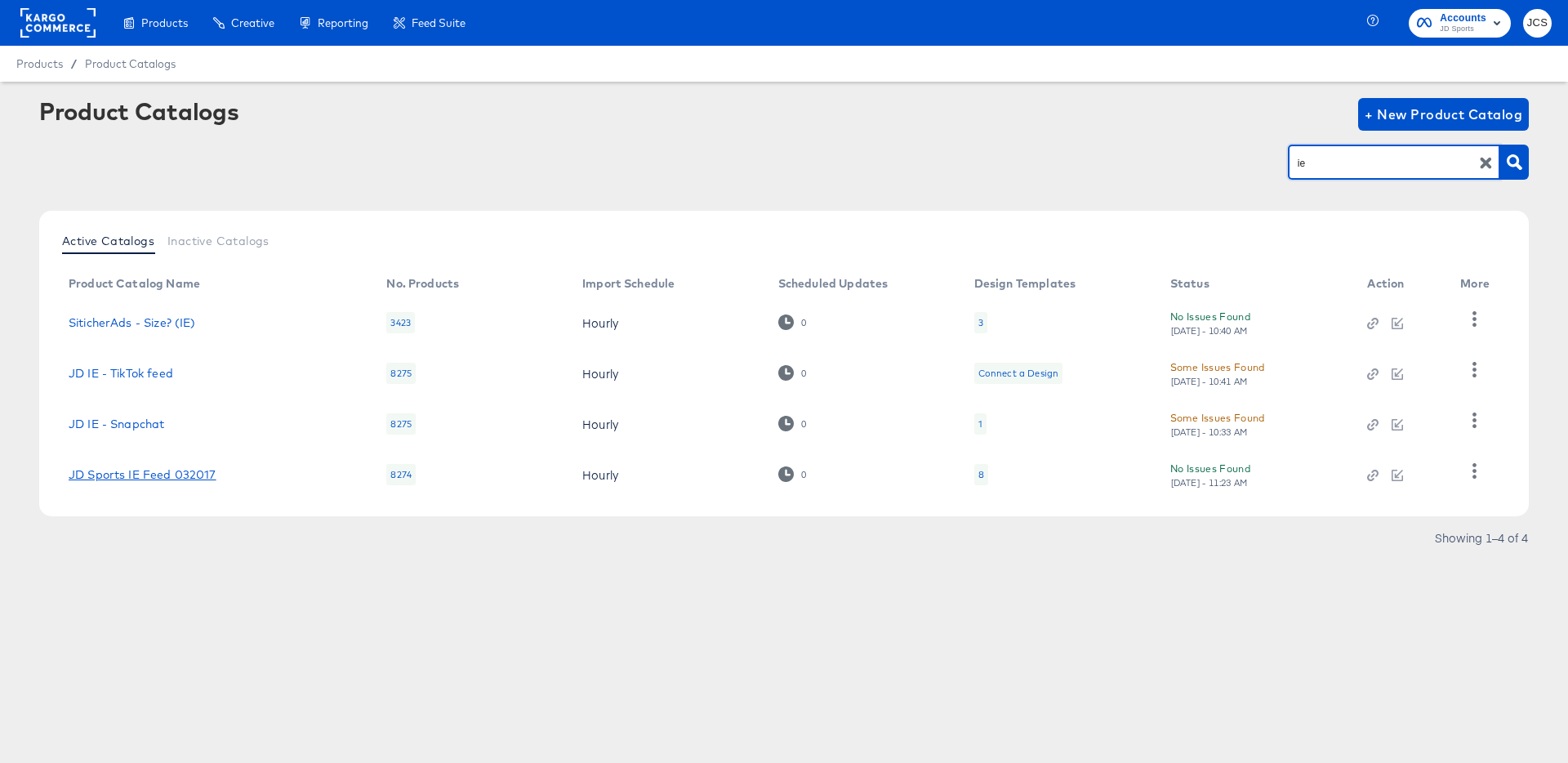
click at [155, 476] on link "JD Sports IE Feed 032017" at bounding box center [142, 475] width 148 height 13
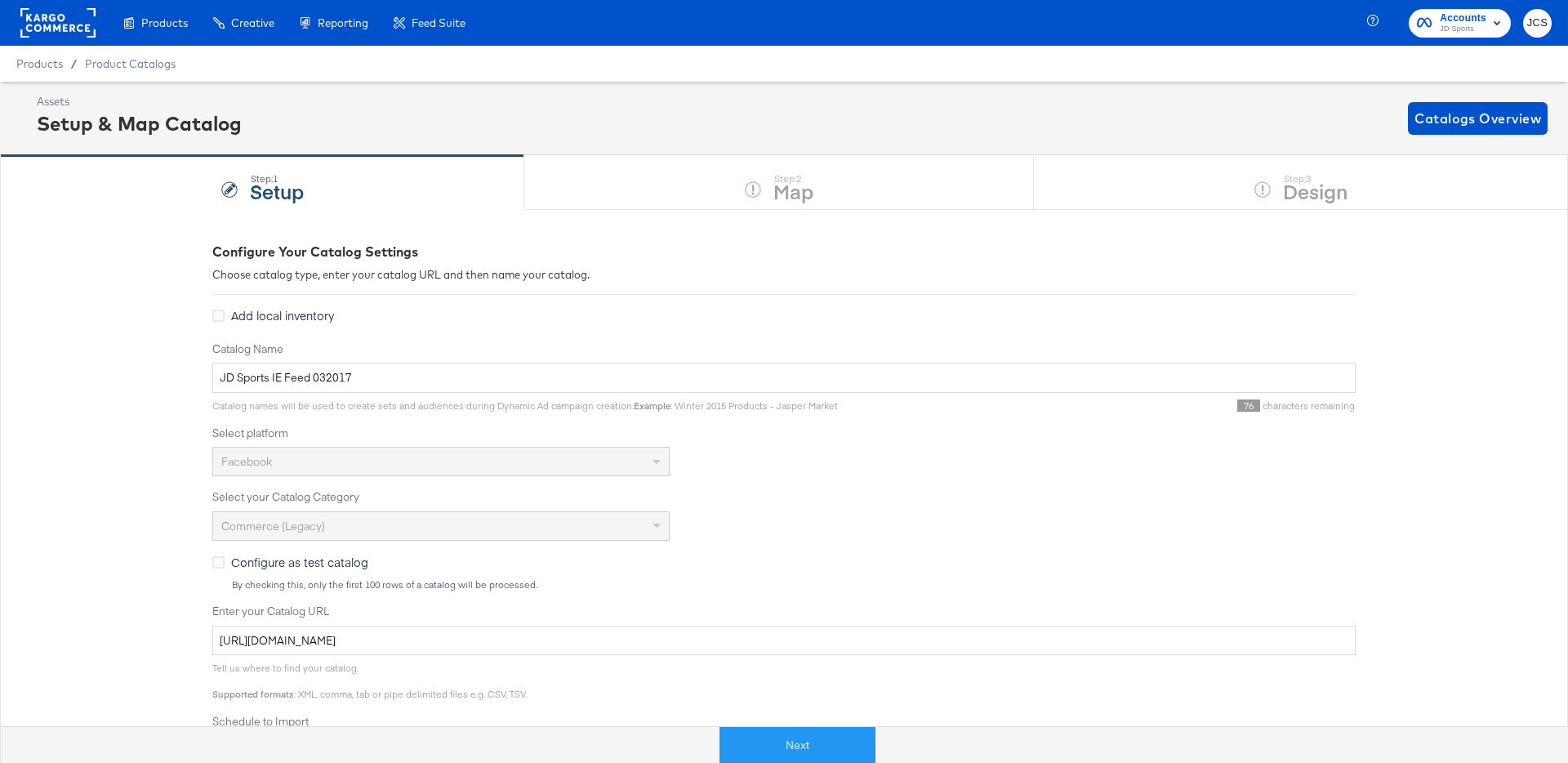
click at [811, 742] on button "Next" at bounding box center [797, 745] width 156 height 37
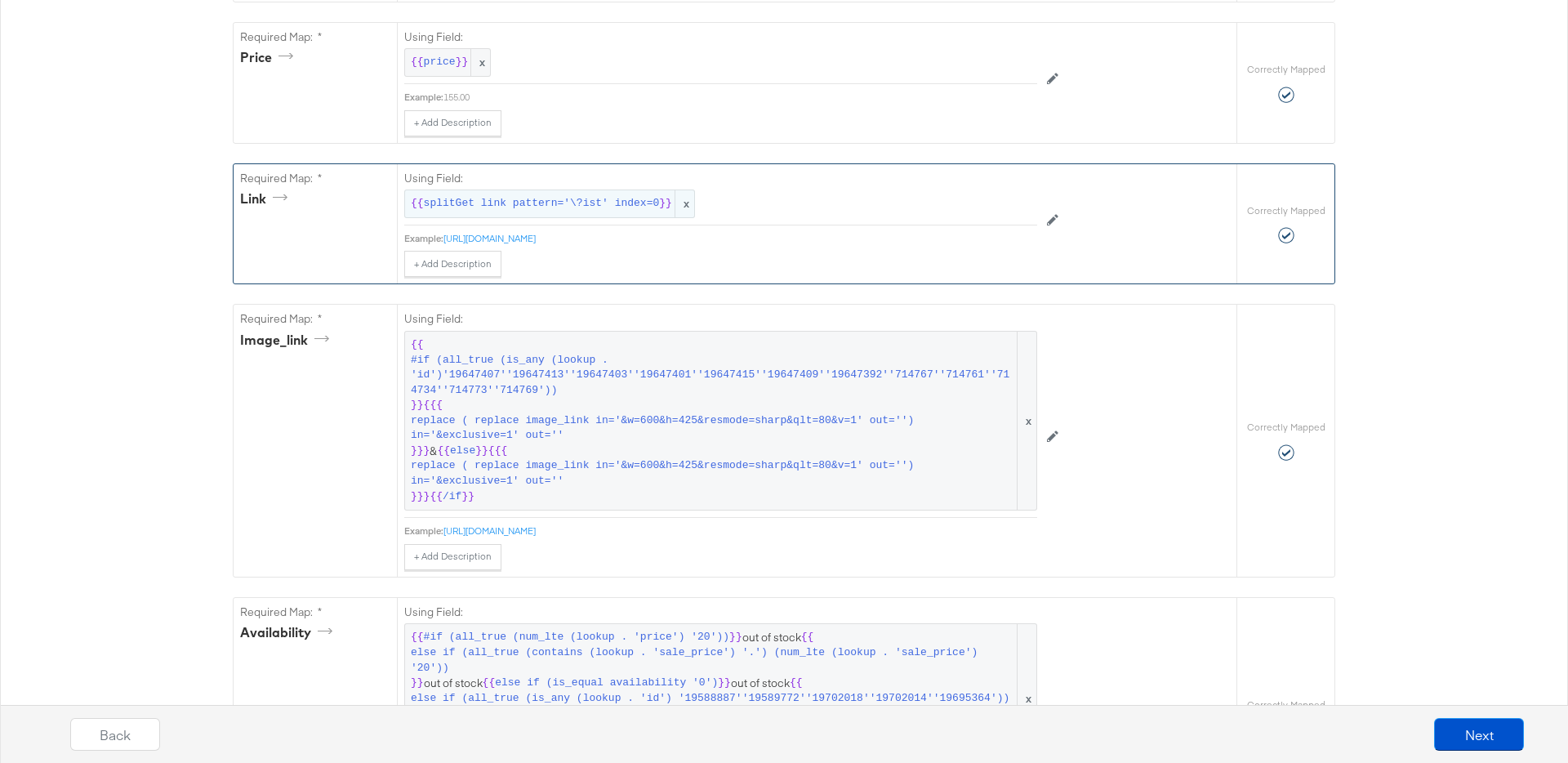
scroll to position [821, 0]
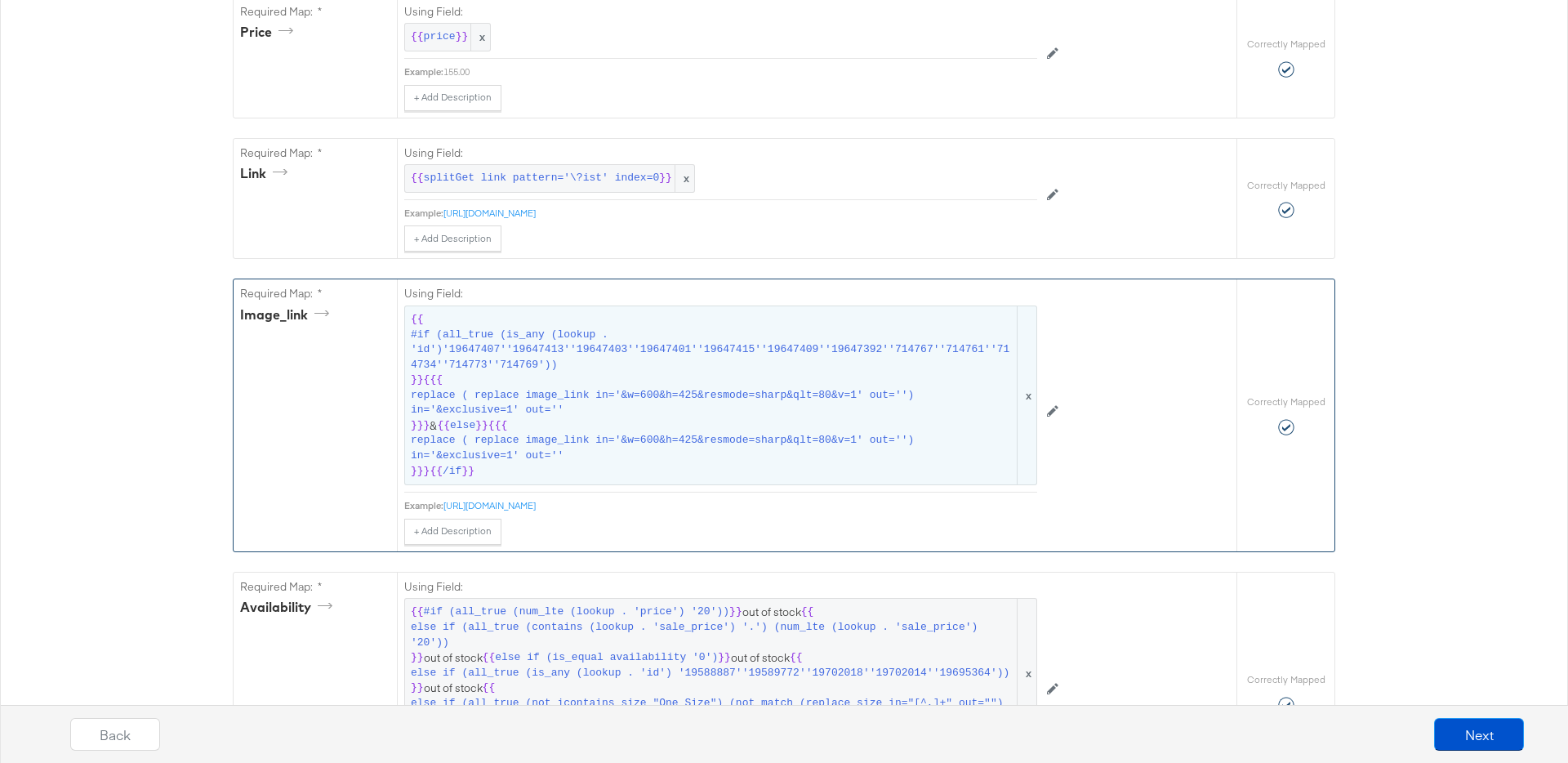
click at [584, 409] on span "replace ( replace image_link in='&w=600&h=425&resmode=sharp&qlt=80&v=1' out='')…" at bounding box center [712, 403] width 604 height 30
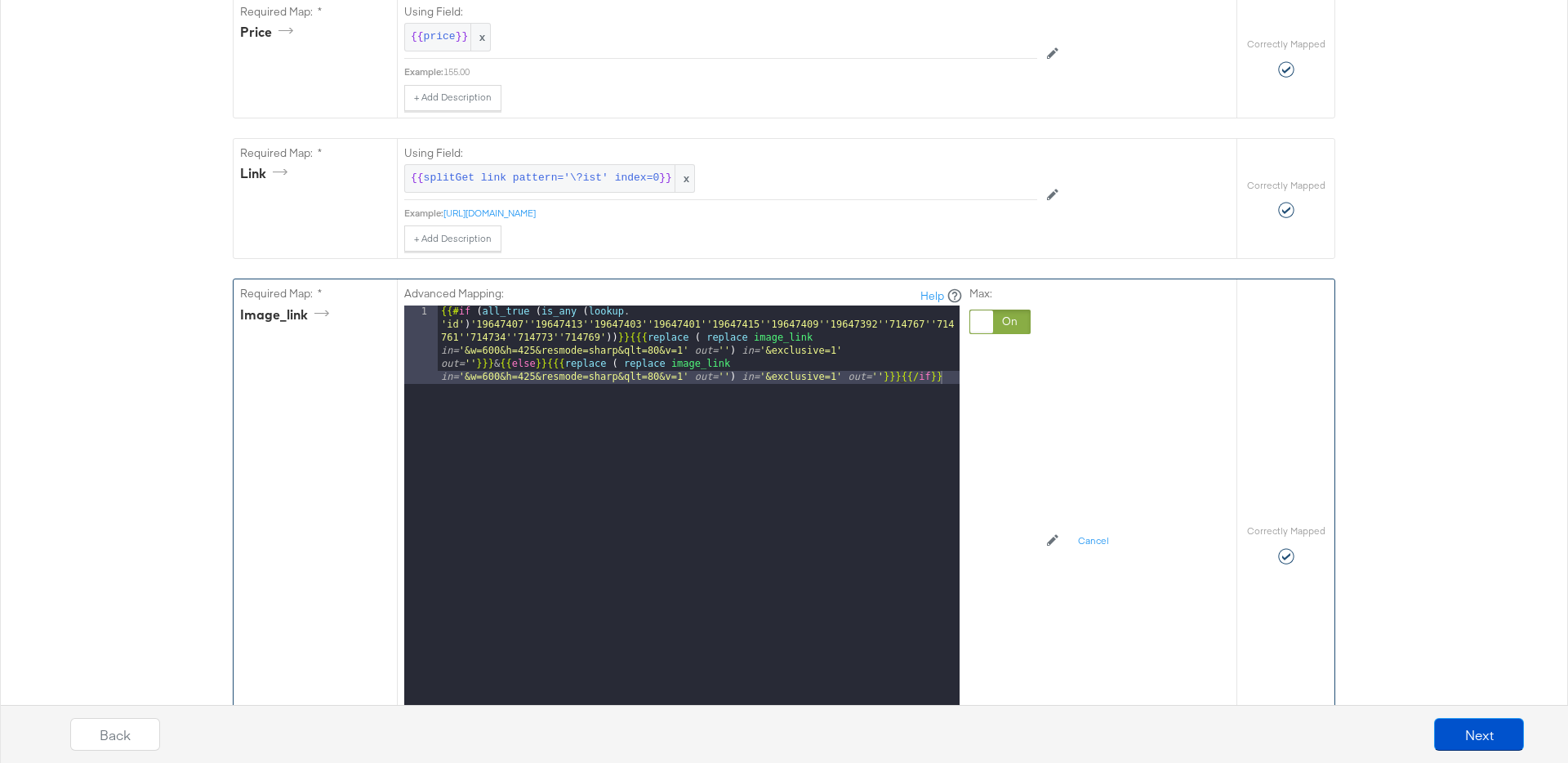
click at [607, 338] on div "{{# if ( all_true ( is_any ( lookup . 'id' ) '19647407''19647413''19647403''196…" at bounding box center [698, 588] width 522 height 565
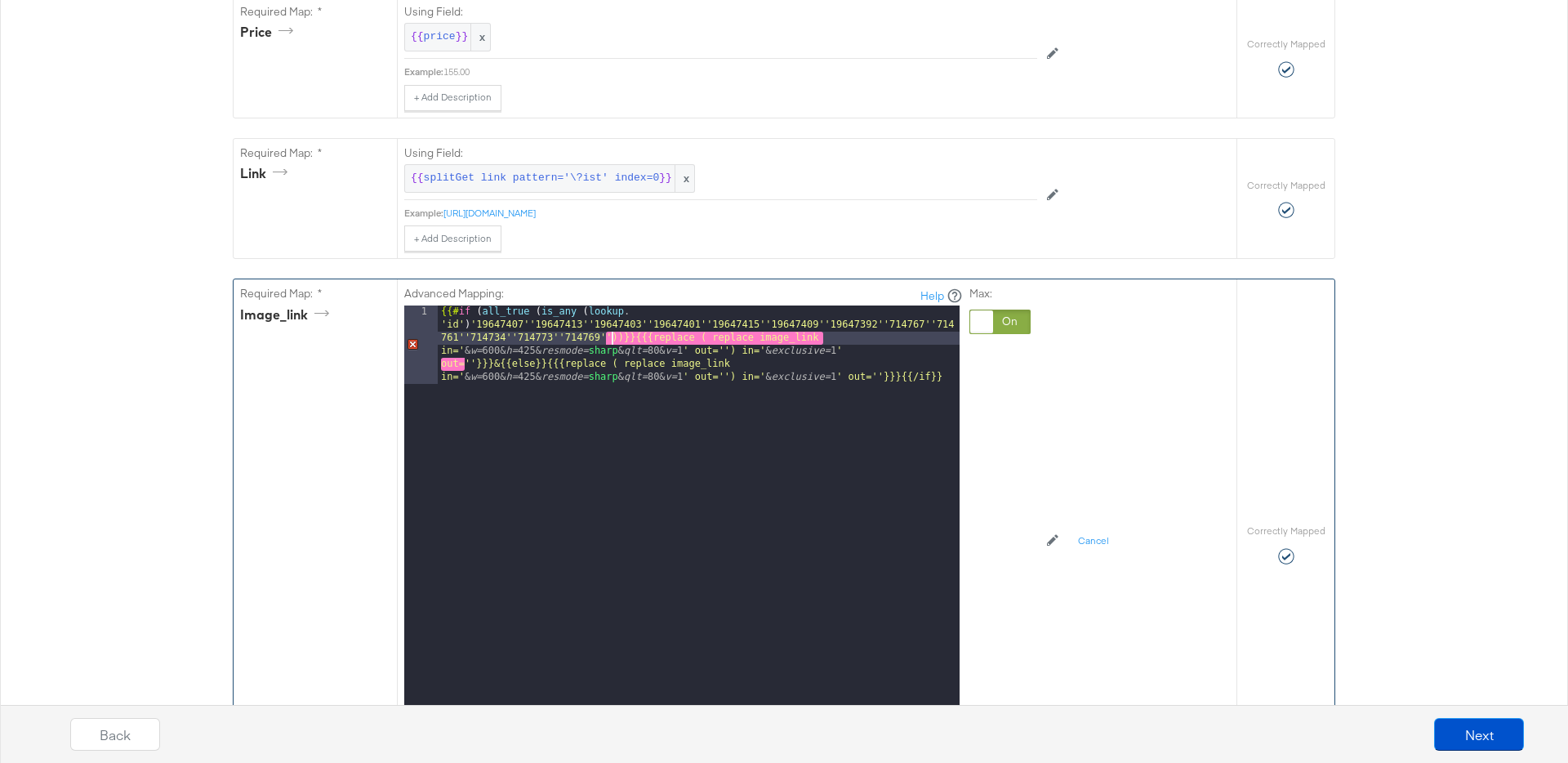
paste textarea
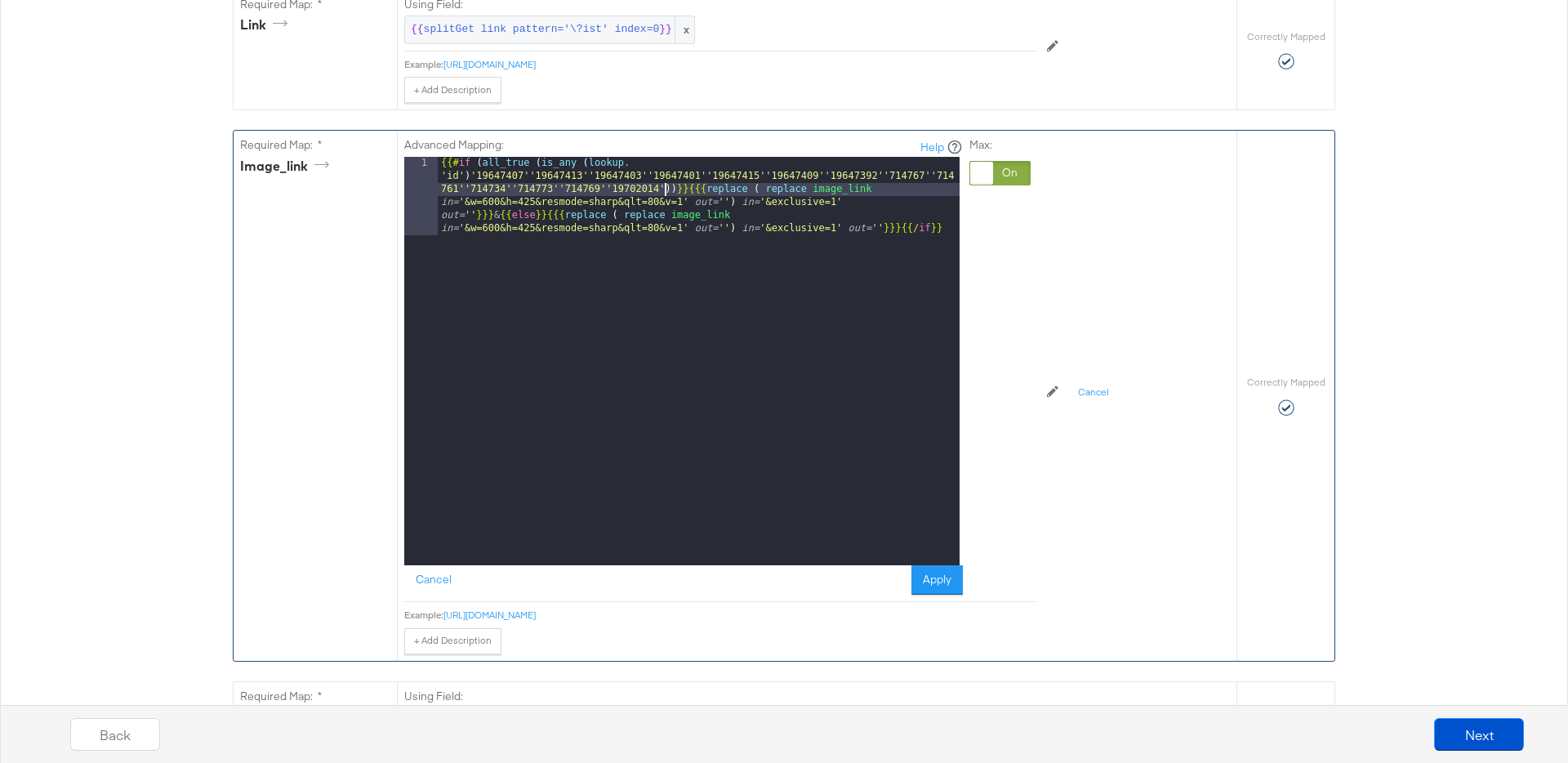
scroll to position [993, 0]
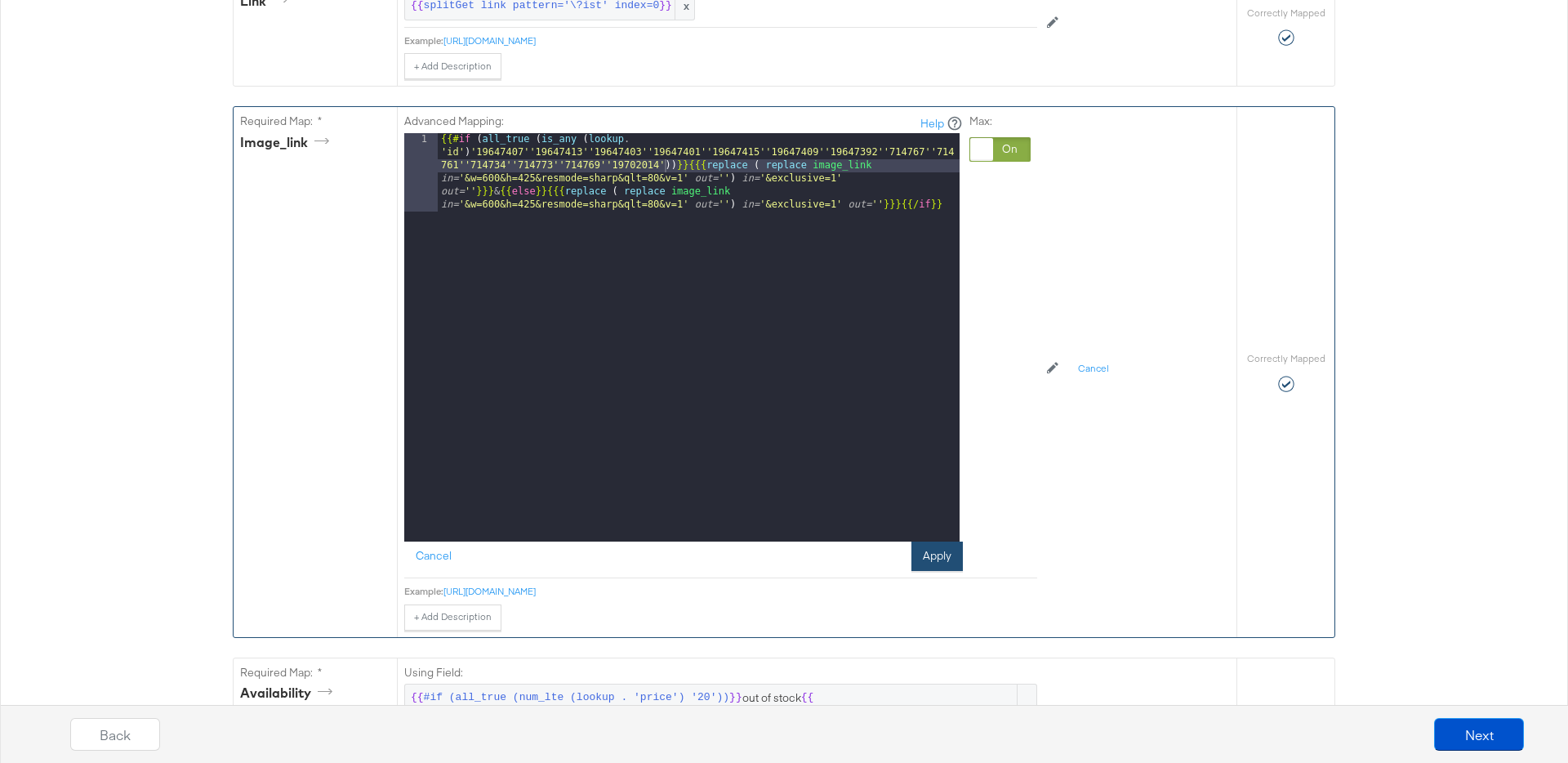
click at [933, 561] on button "Apply" at bounding box center [937, 555] width 51 height 29
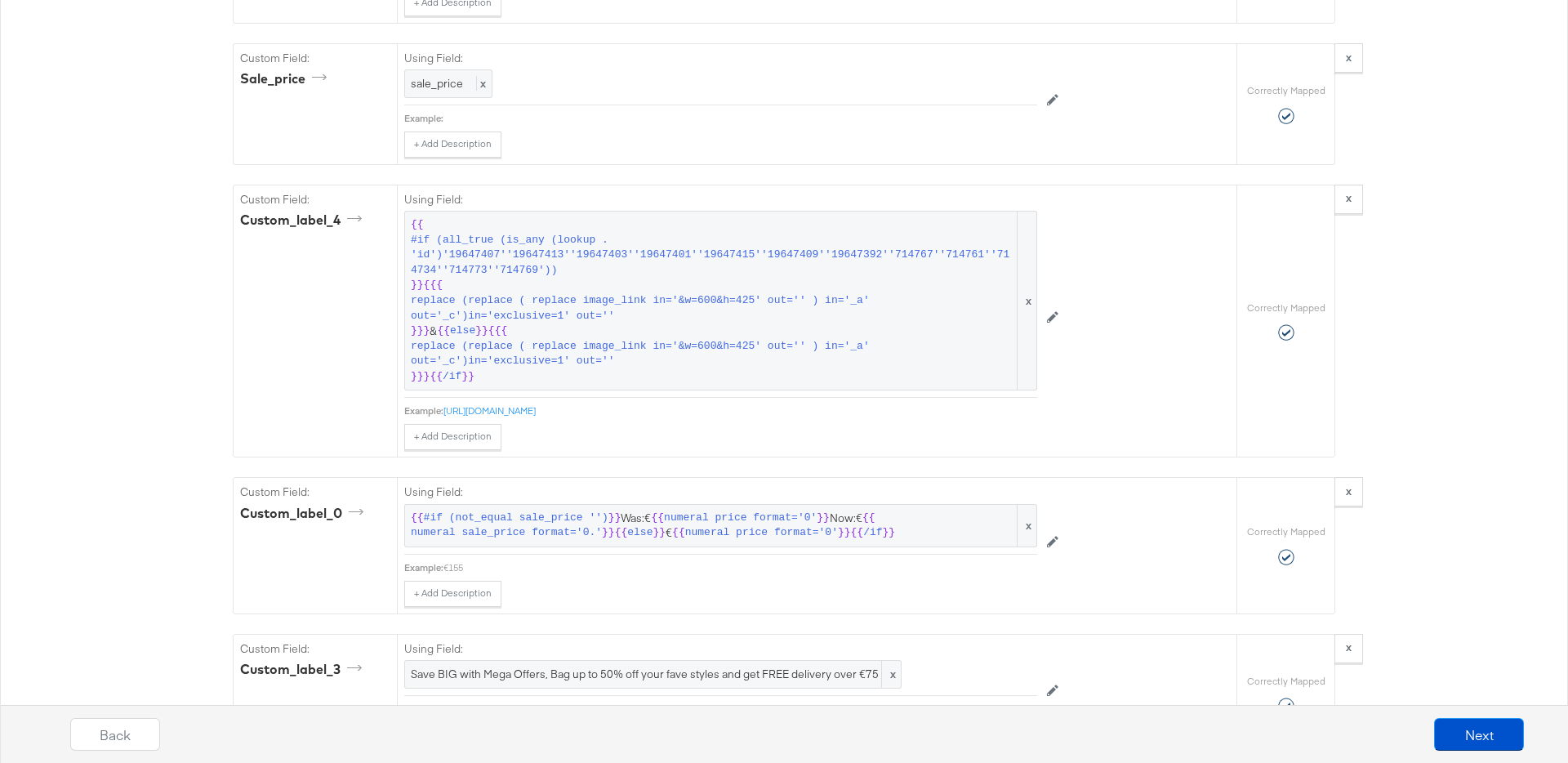
scroll to position [1911, 0]
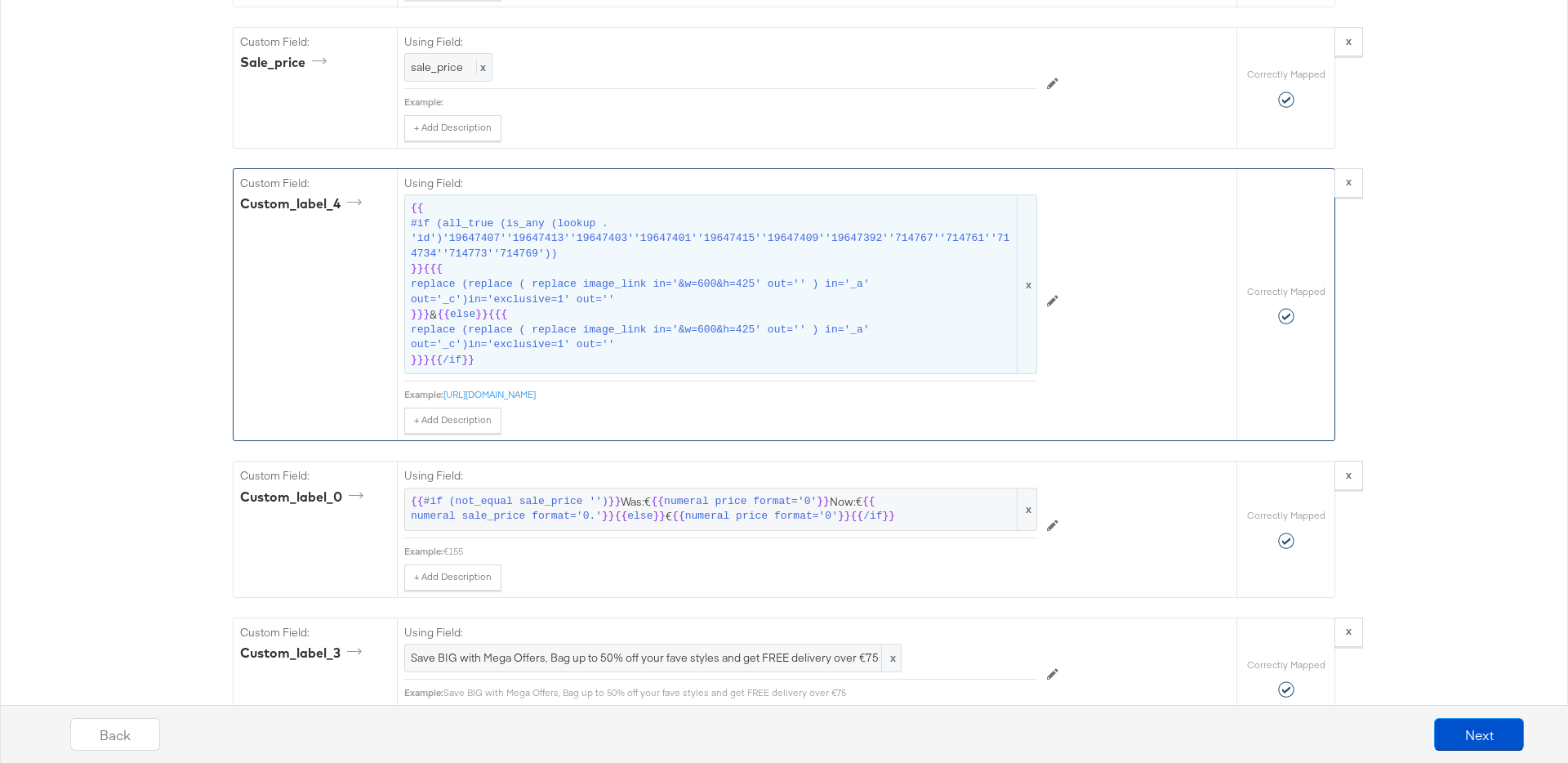
click at [584, 318] on span "{{ #if (all_true (is_any (lookup . 'id')'19647407''19647413''19647403''19647401…" at bounding box center [721, 284] width 620 height 167
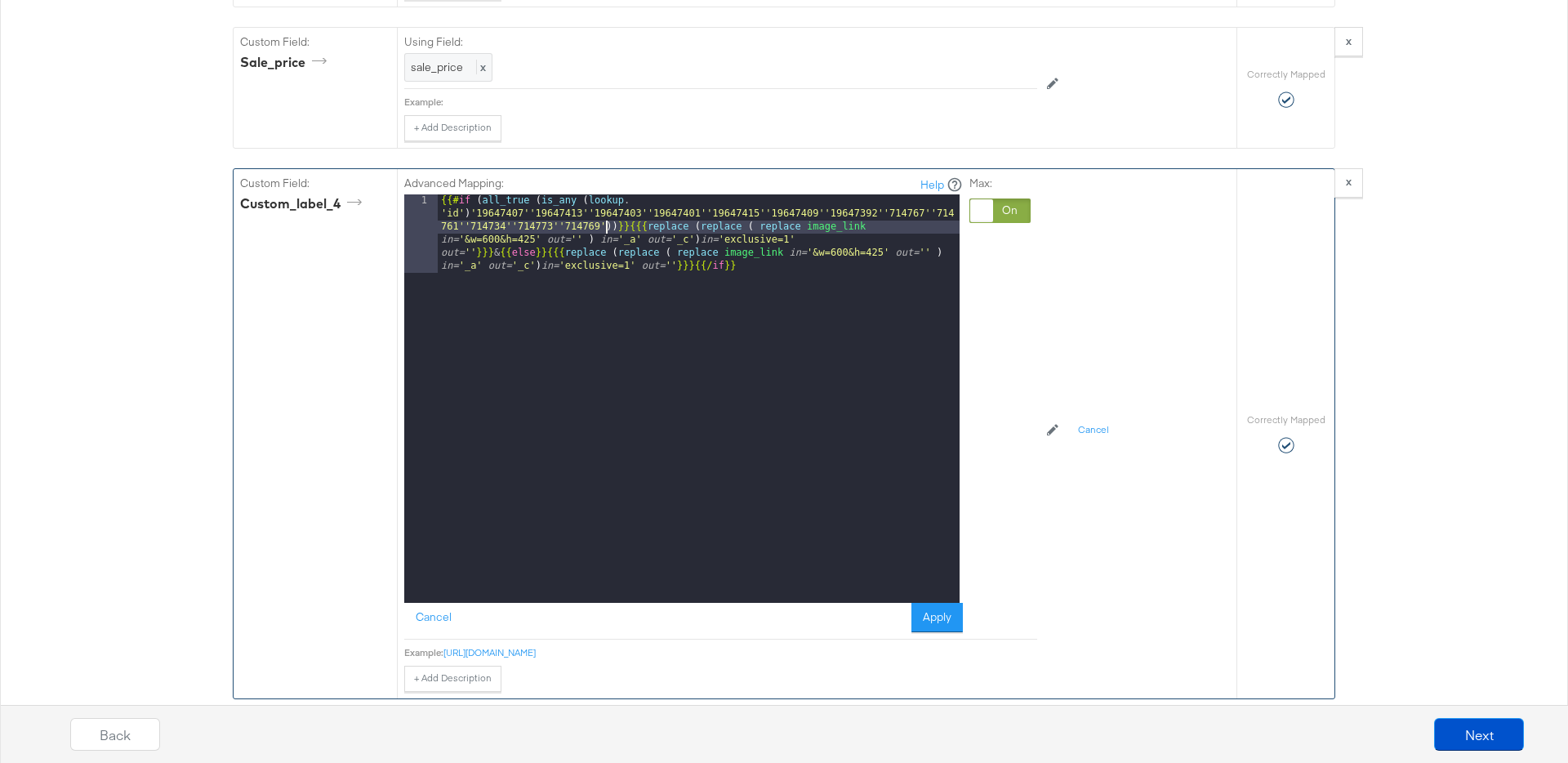
click at [606, 227] on div "{{# if ( all_true ( is_any ( lookup . 'id' ) '19647407''19647413''19647403''196…" at bounding box center [698, 477] width 522 height 565
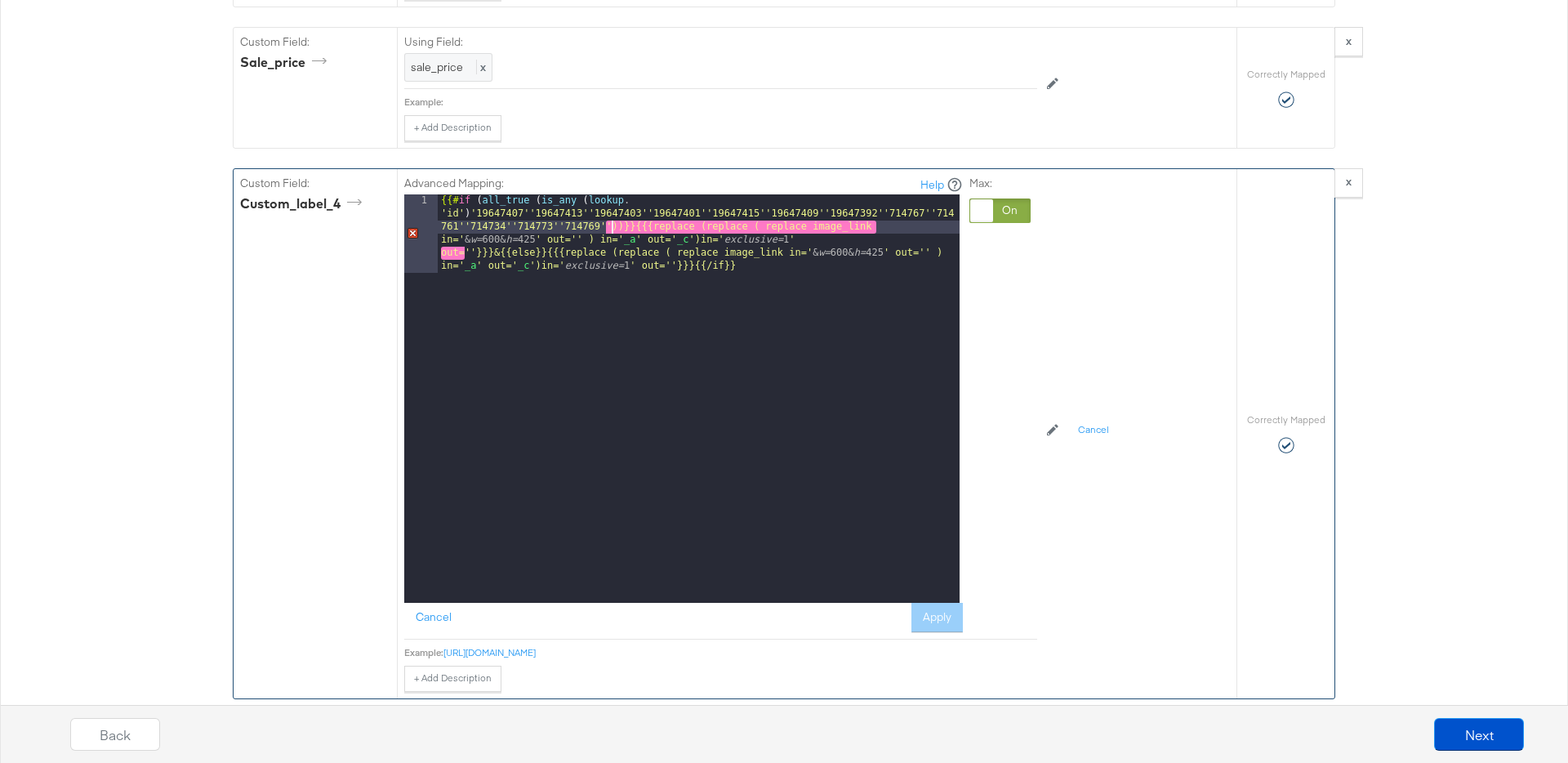
paste textarea
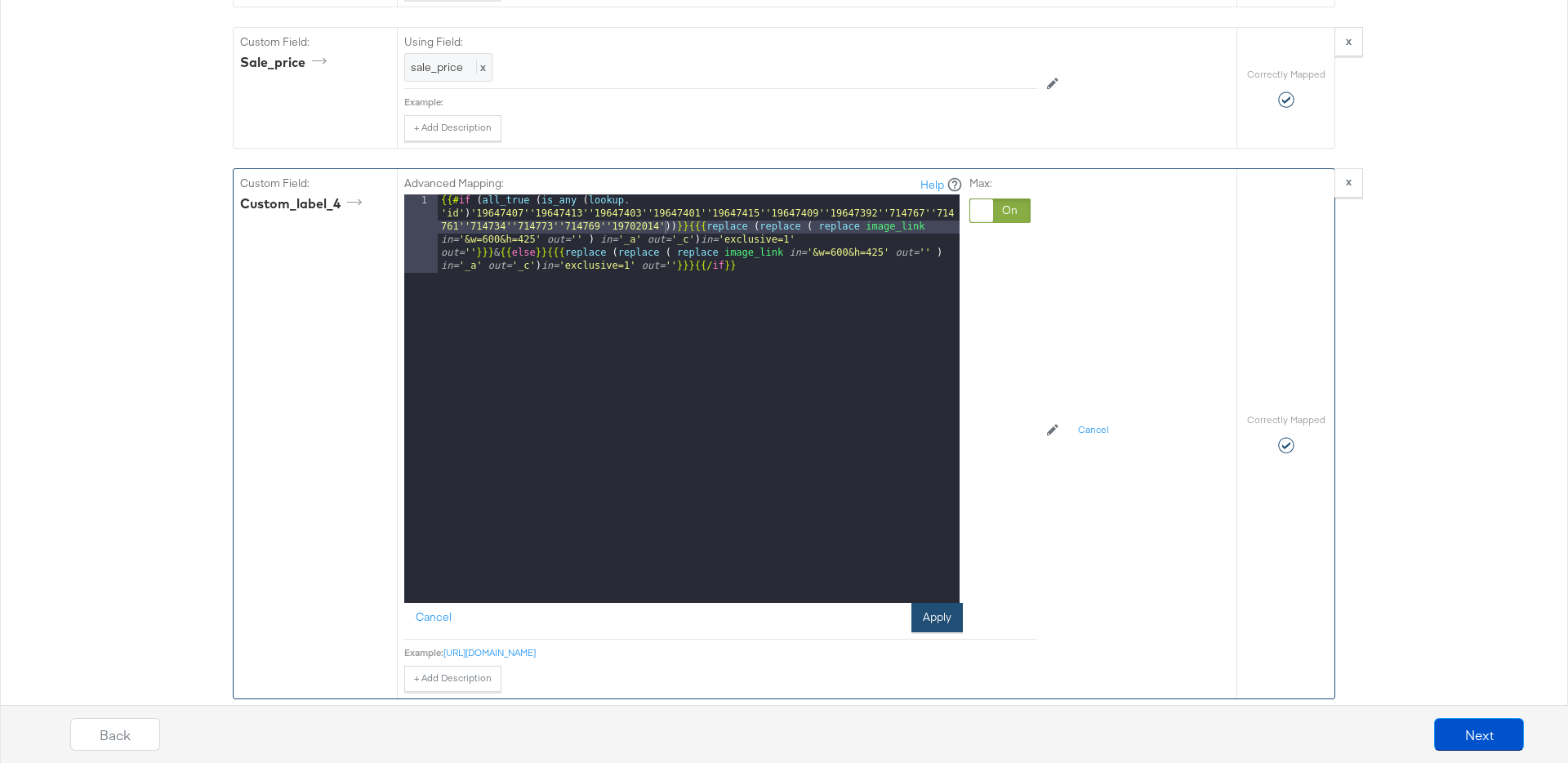
click at [940, 623] on button "Apply" at bounding box center [937, 617] width 51 height 29
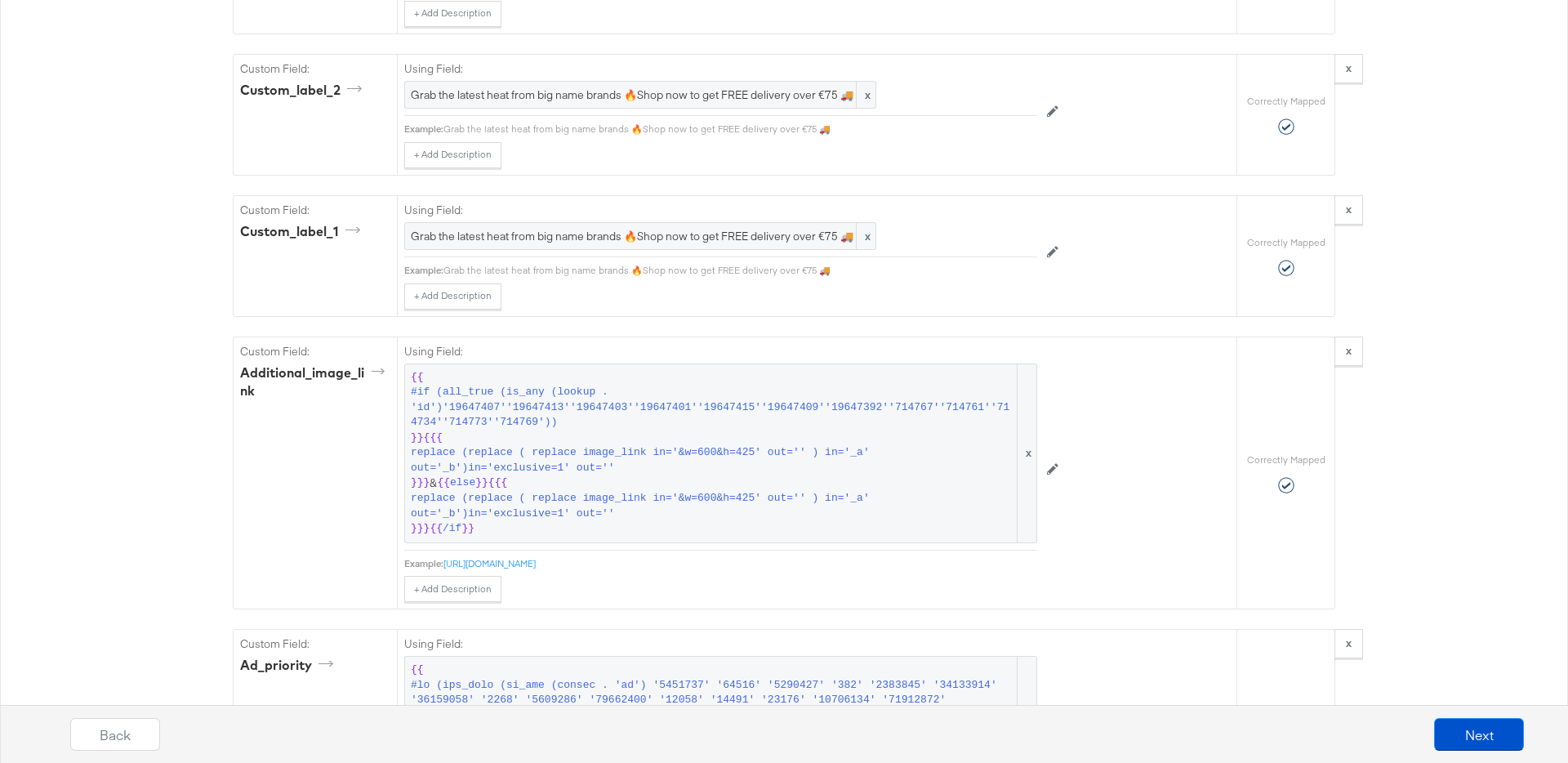
scroll to position [2618, 0]
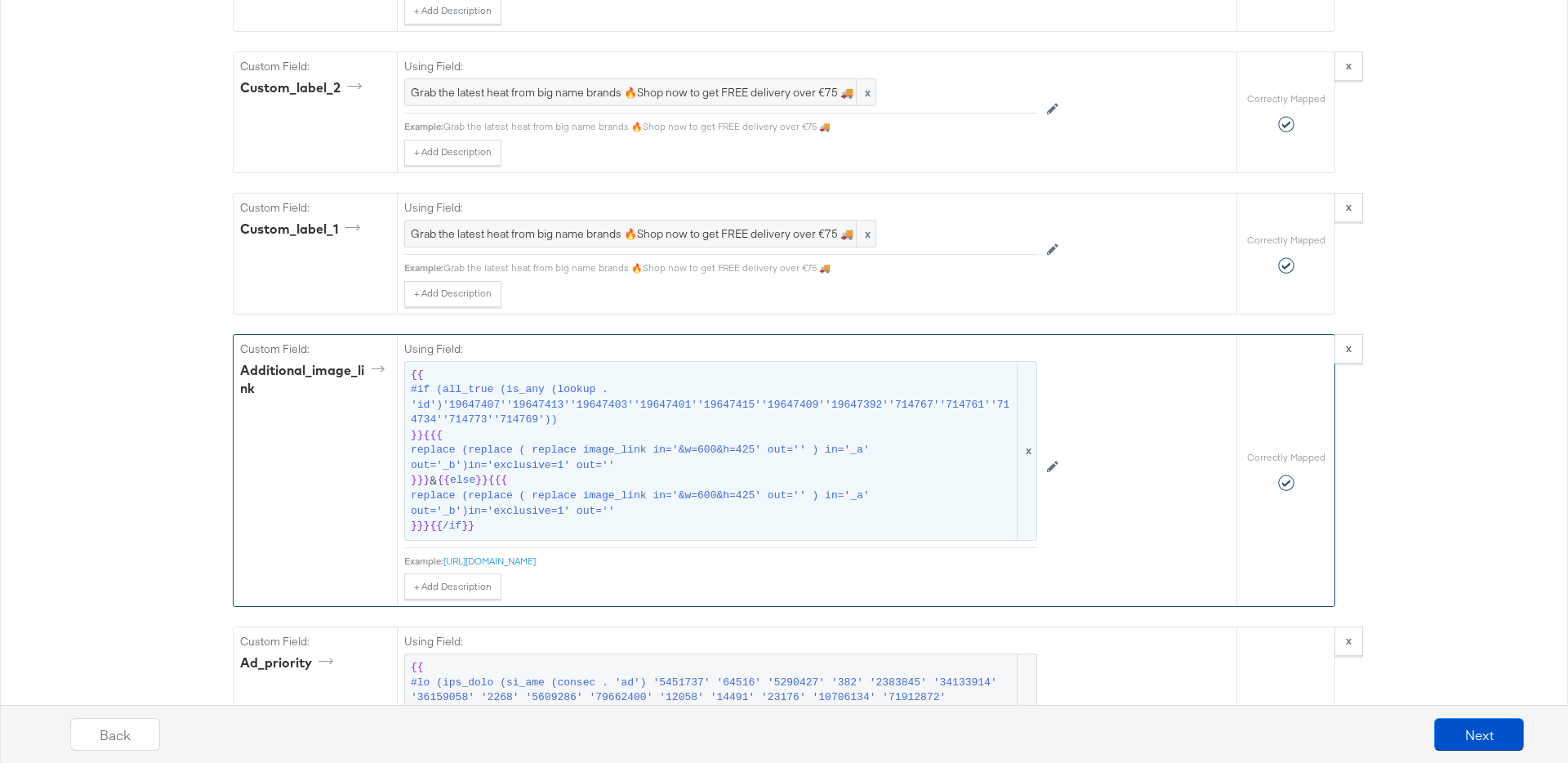
click at [773, 441] on span "{{ #if (all_true (is_any (lookup . 'id')'19647407''19647413''19647403''19647401…" at bounding box center [721, 451] width 620 height 167
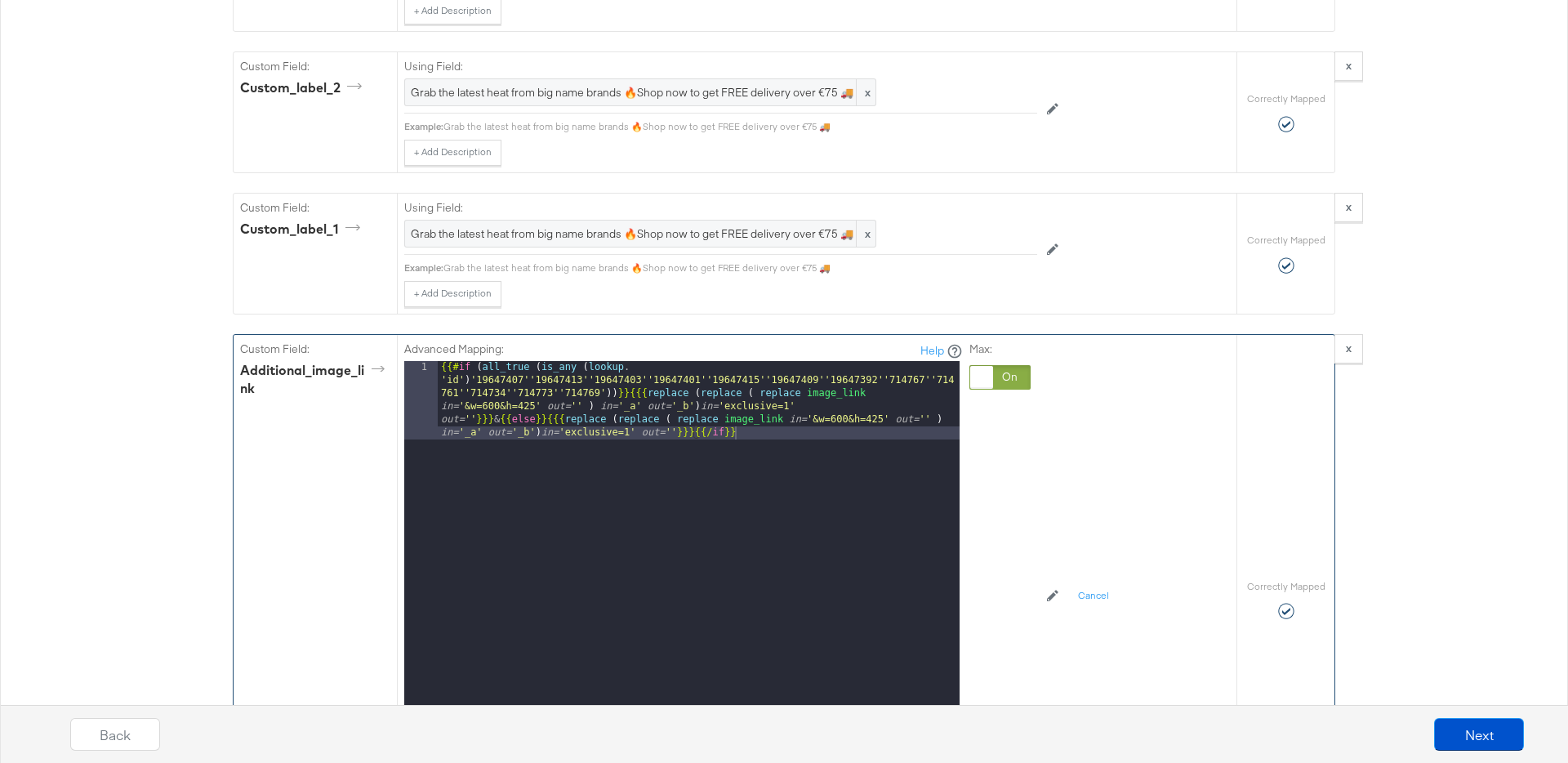
drag, startPoint x: 604, startPoint y: 389, endPoint x: 612, endPoint y: 393, distance: 8.9
click at [604, 389] on div "{{# if ( all_true ( is_any ( lookup . 'id' ) '19647407''19647413''19647403''196…" at bounding box center [698, 644] width 522 height 565
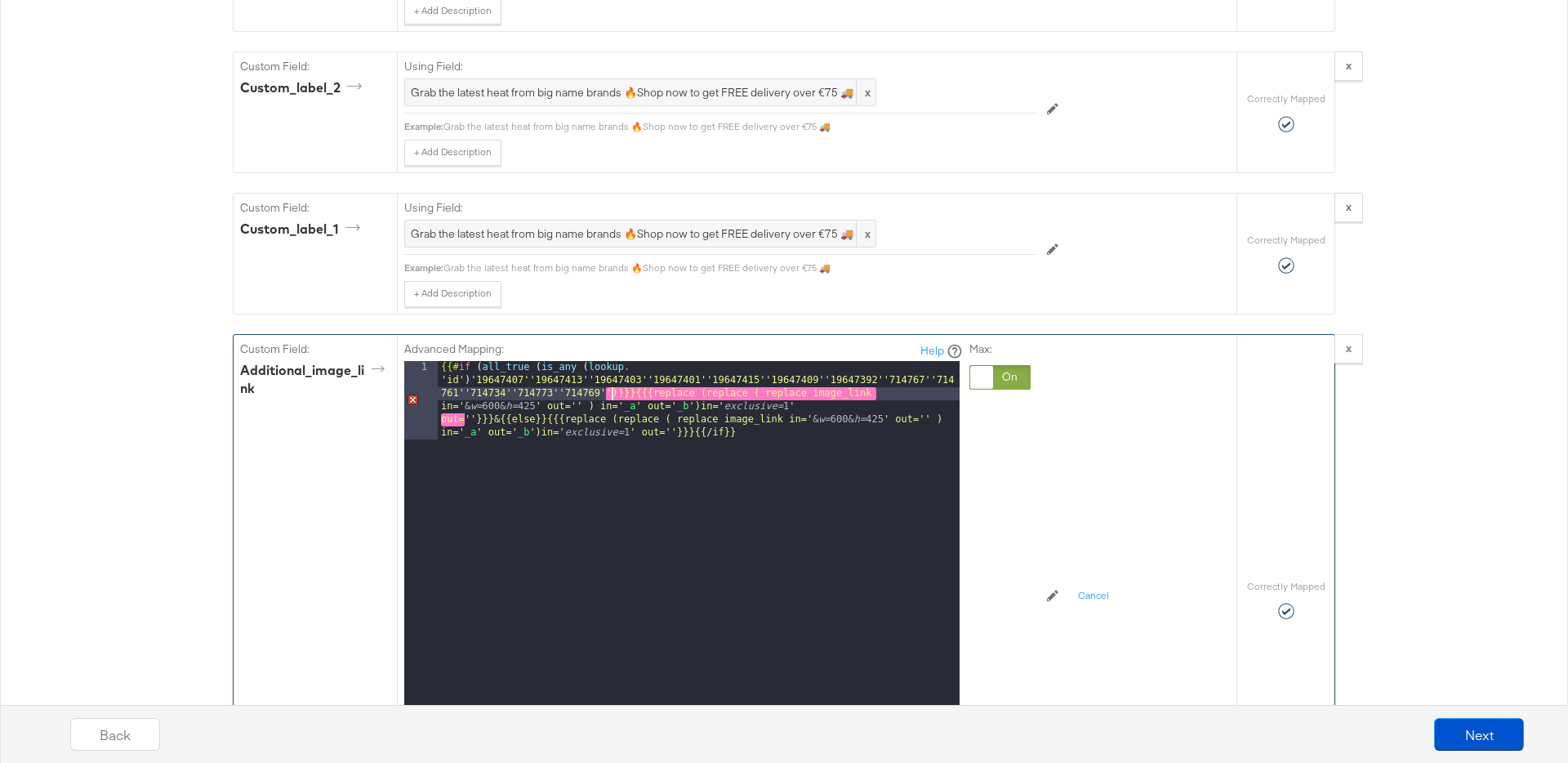
paste textarea
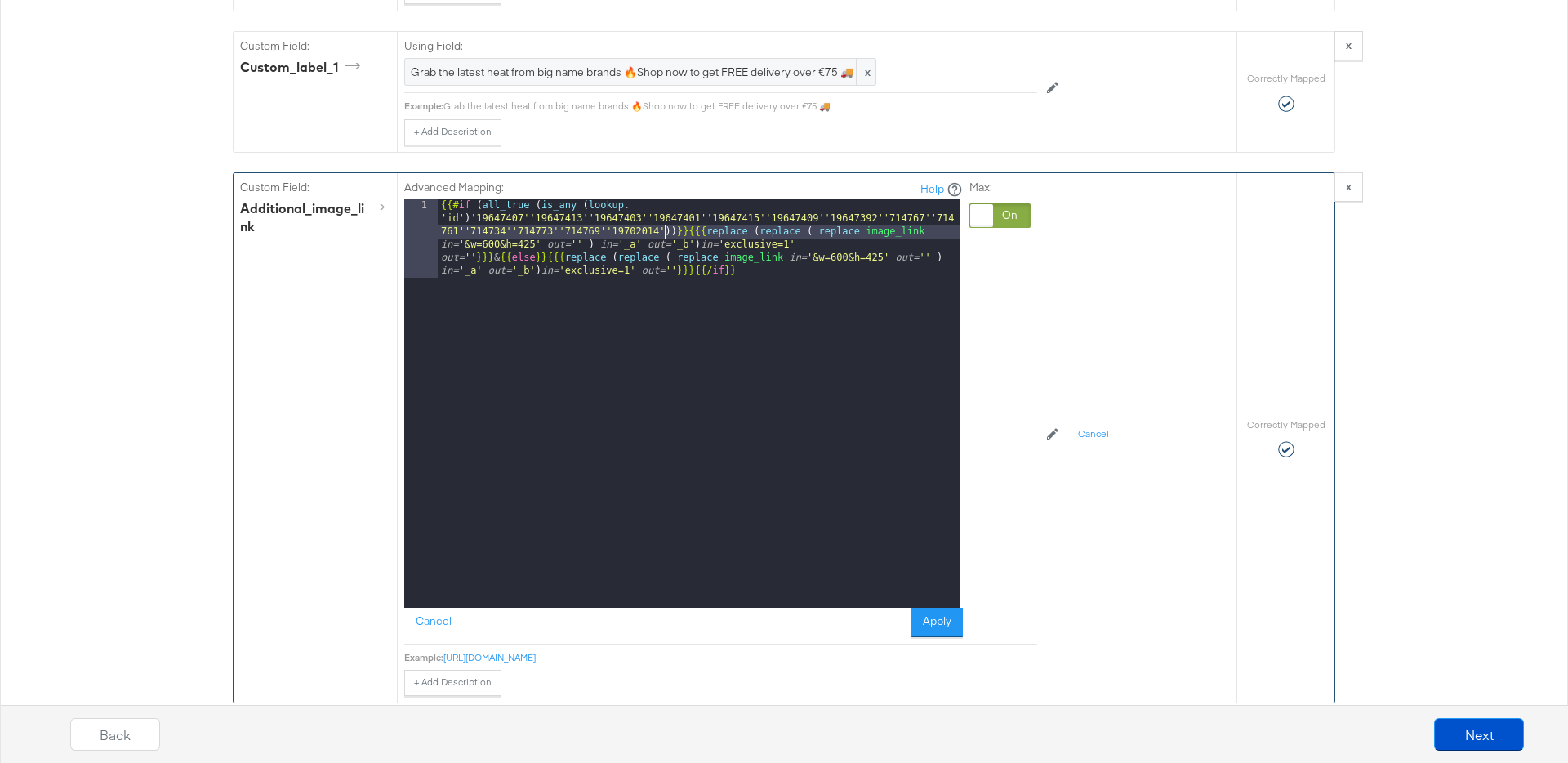
scroll to position [2781, 0]
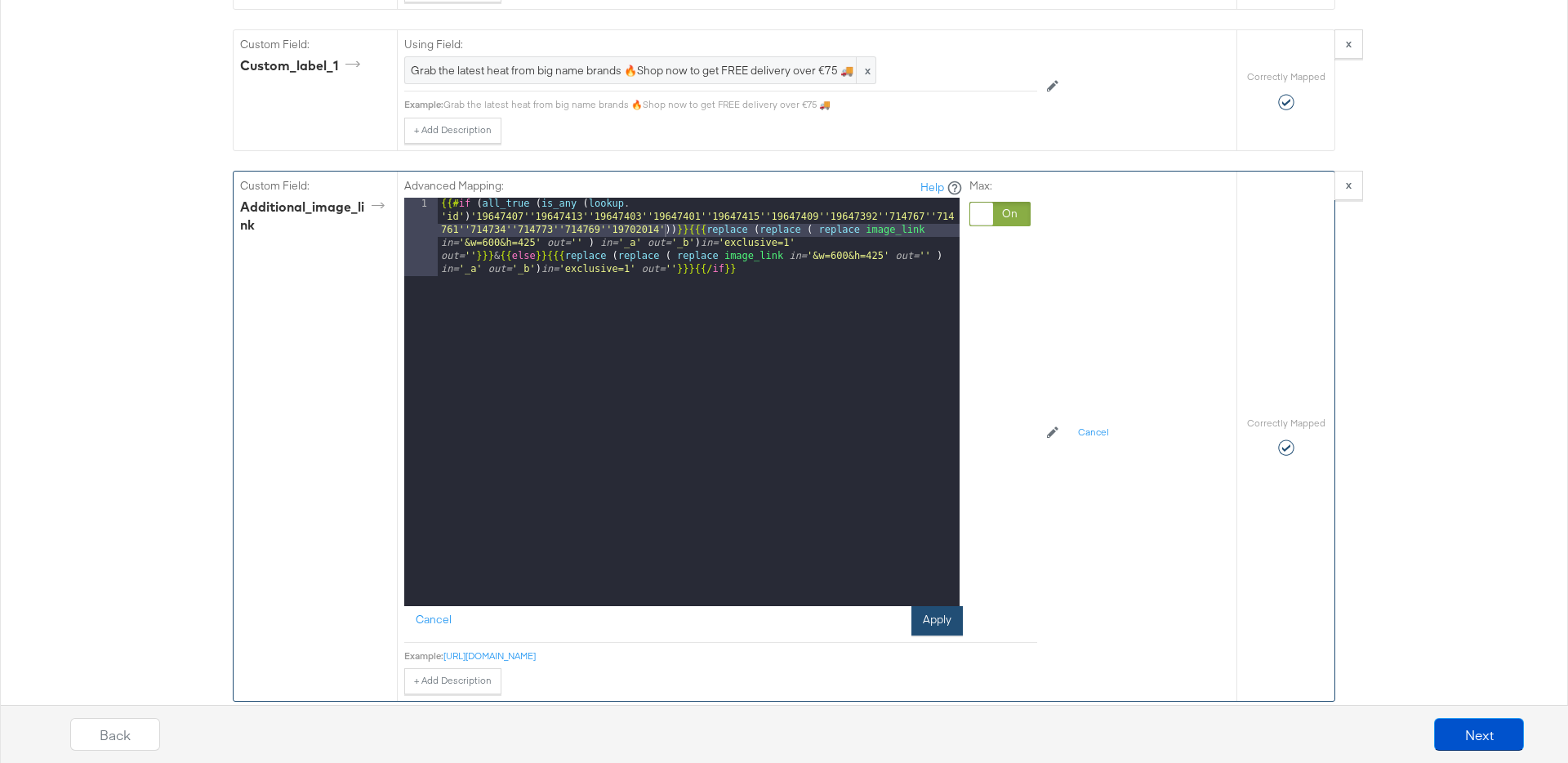
click at [943, 630] on button "Apply" at bounding box center [937, 621] width 51 height 29
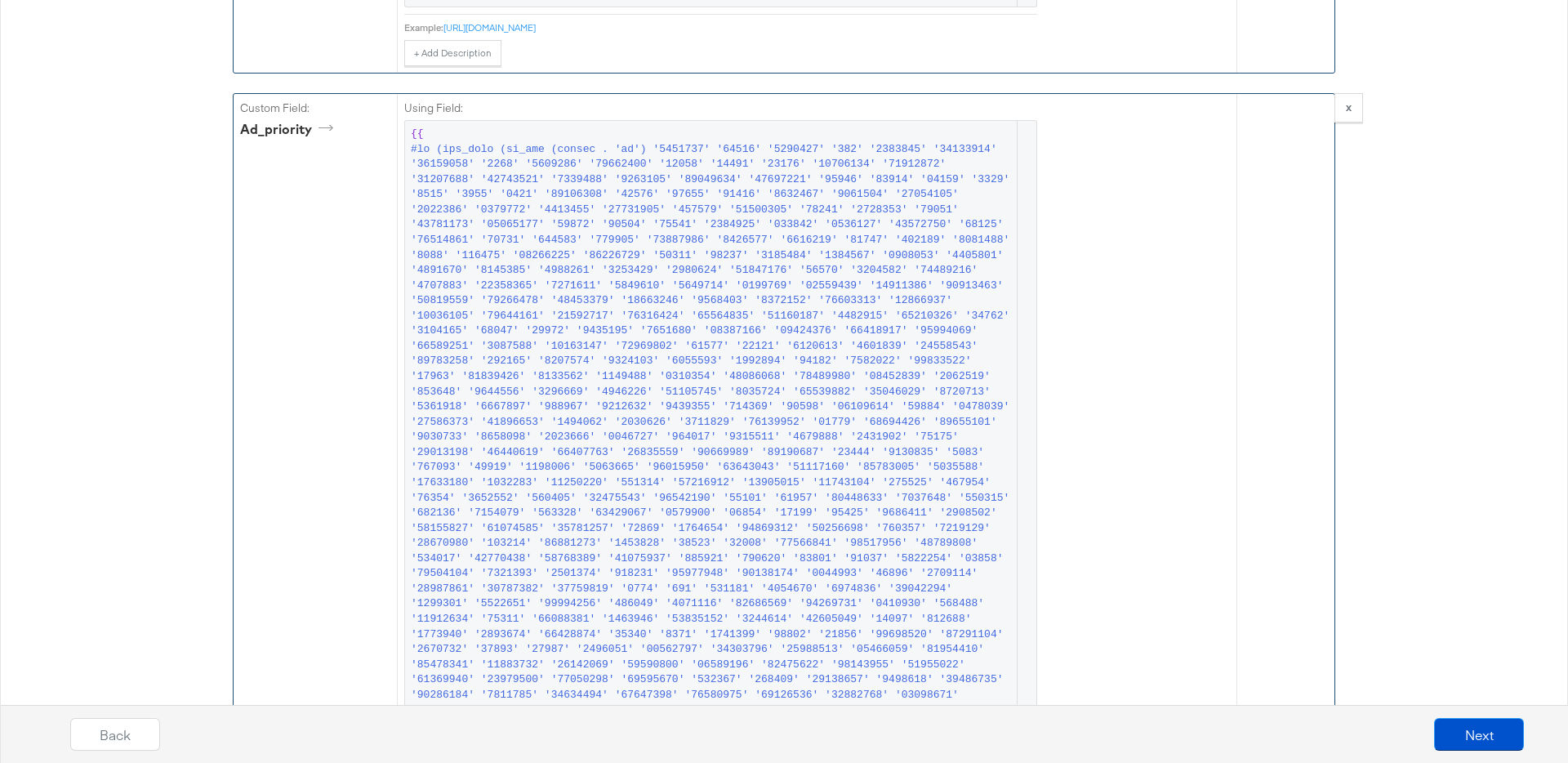
scroll to position [3257, 0]
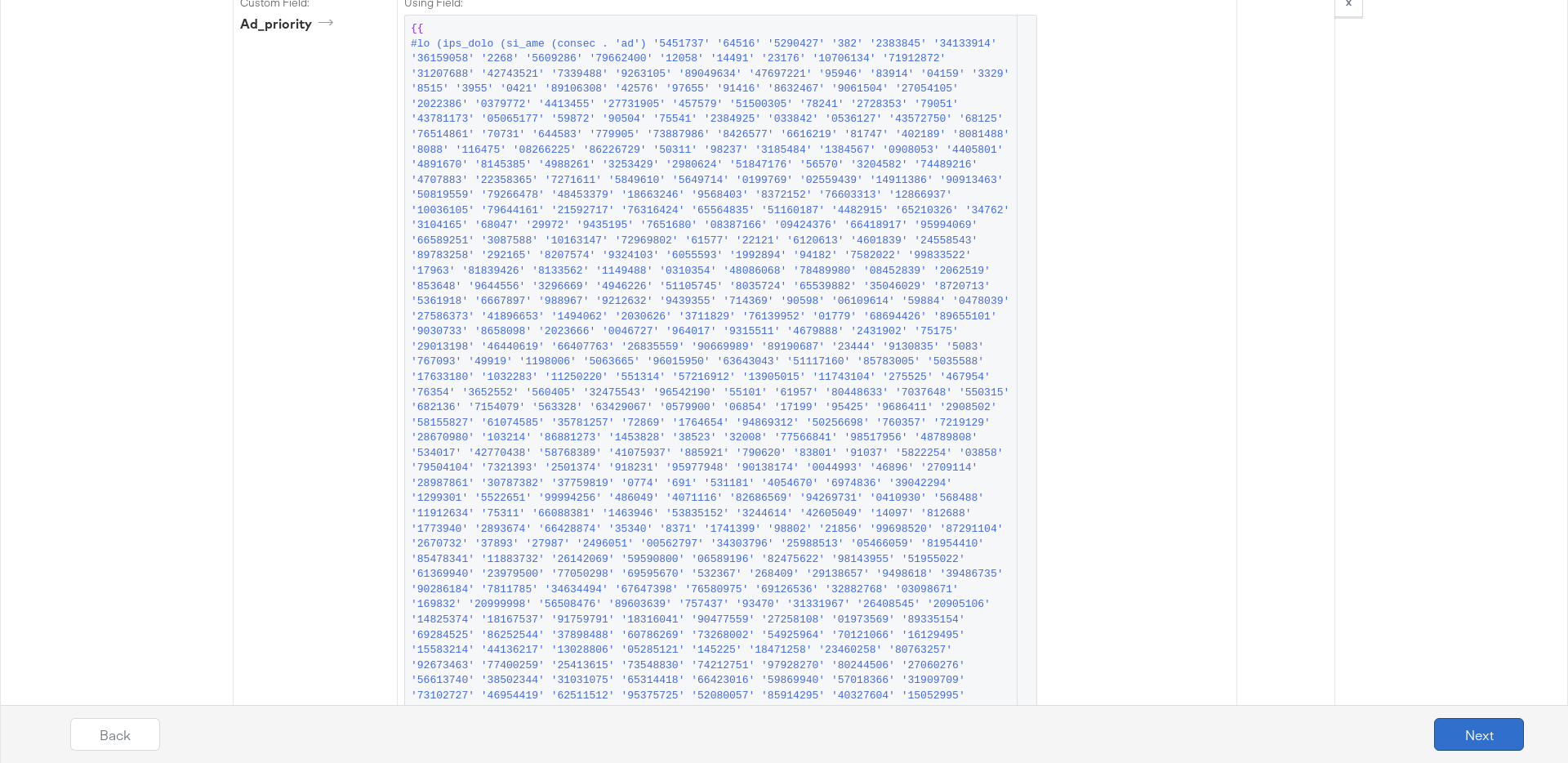
click at [1477, 736] on button "Next" at bounding box center [1478, 735] width 90 height 32
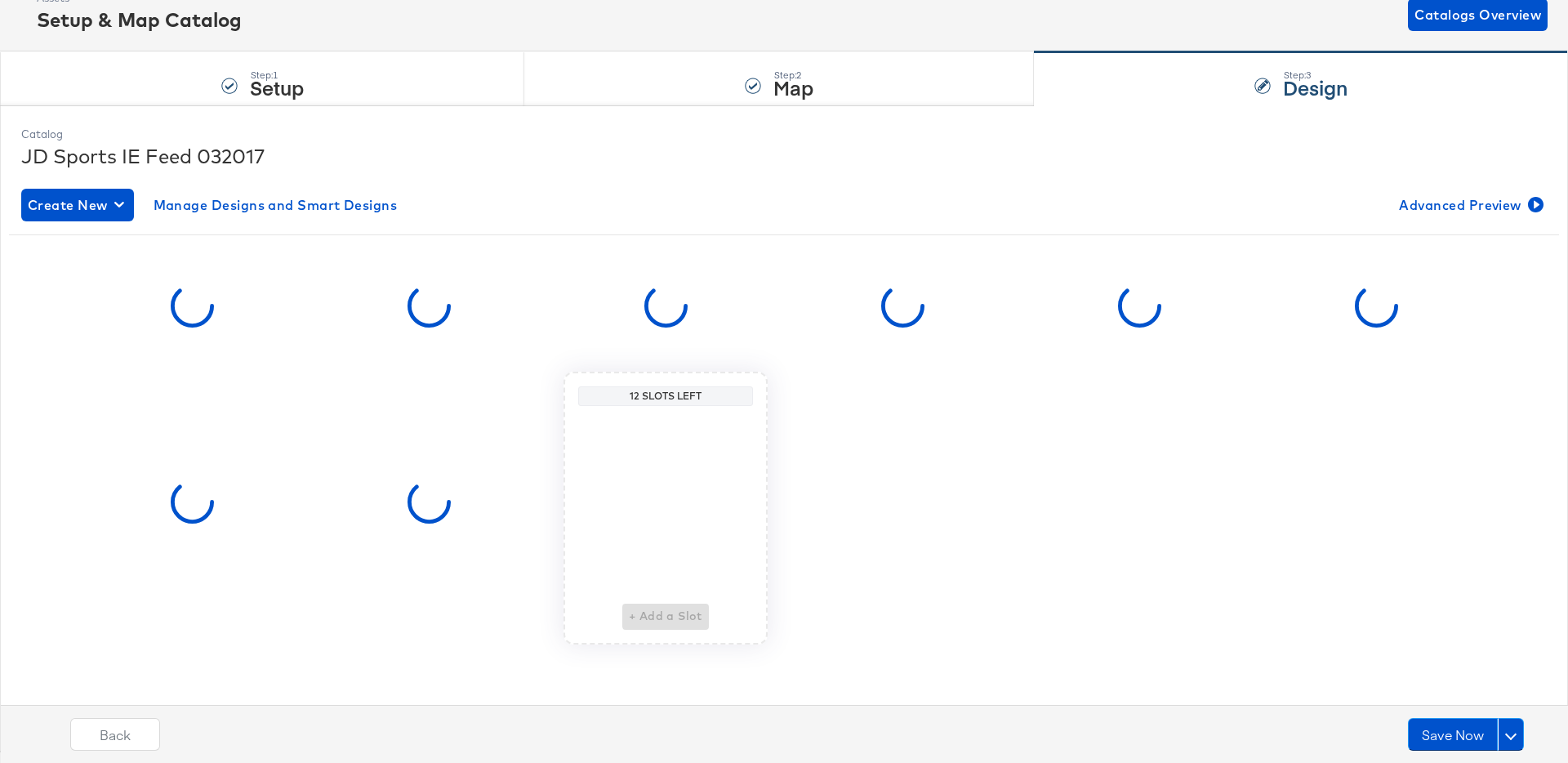
scroll to position [0, 0]
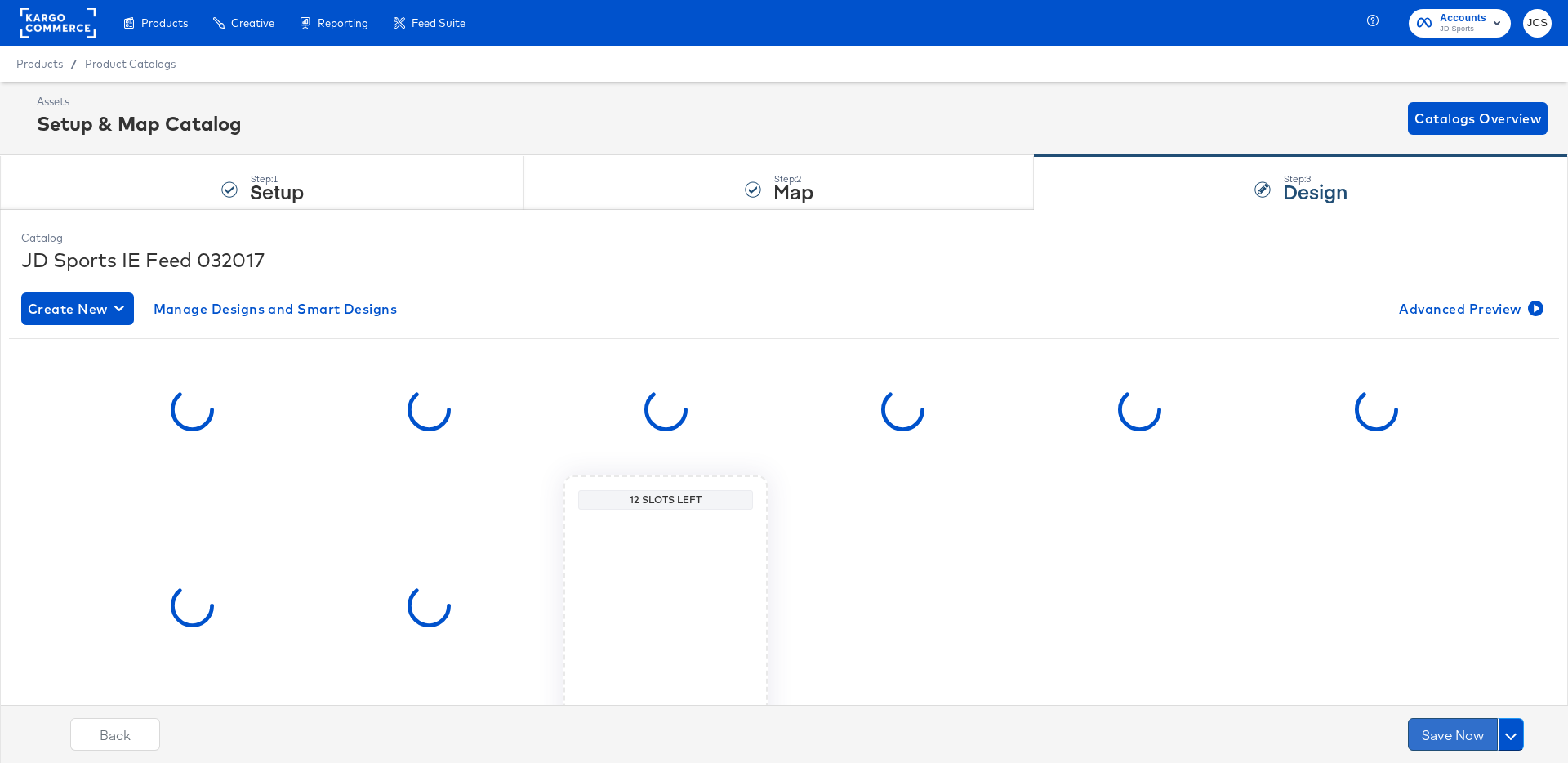
click at [1462, 738] on button "Save Now" at bounding box center [1452, 735] width 90 height 32
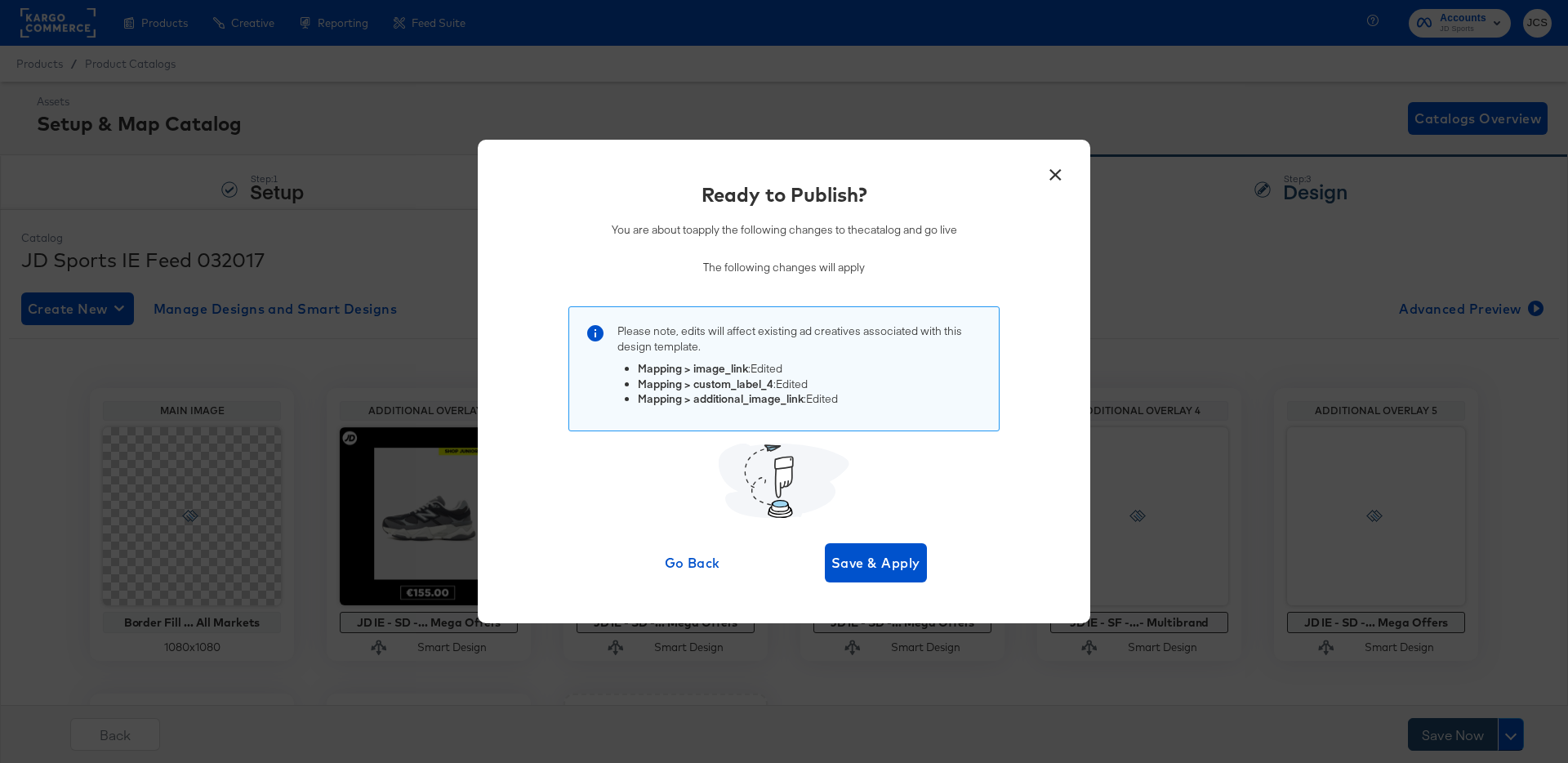
click at [1462, 738] on div "× Ready to Publish? You are about to apply the following changes to the catalog…" at bounding box center [784, 381] width 1568 height 763
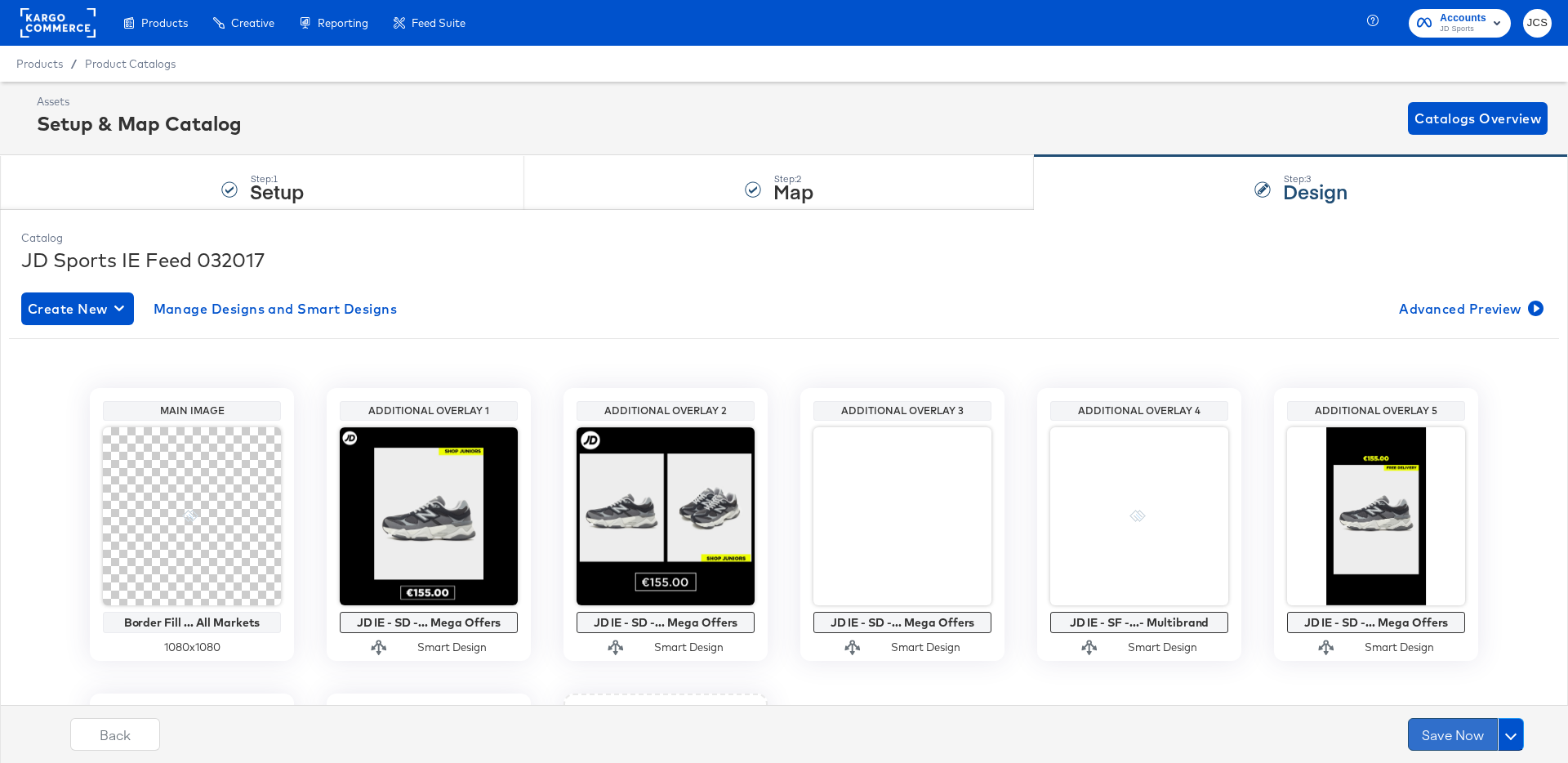
click at [1462, 738] on button "Save Now" at bounding box center [1452, 735] width 90 height 32
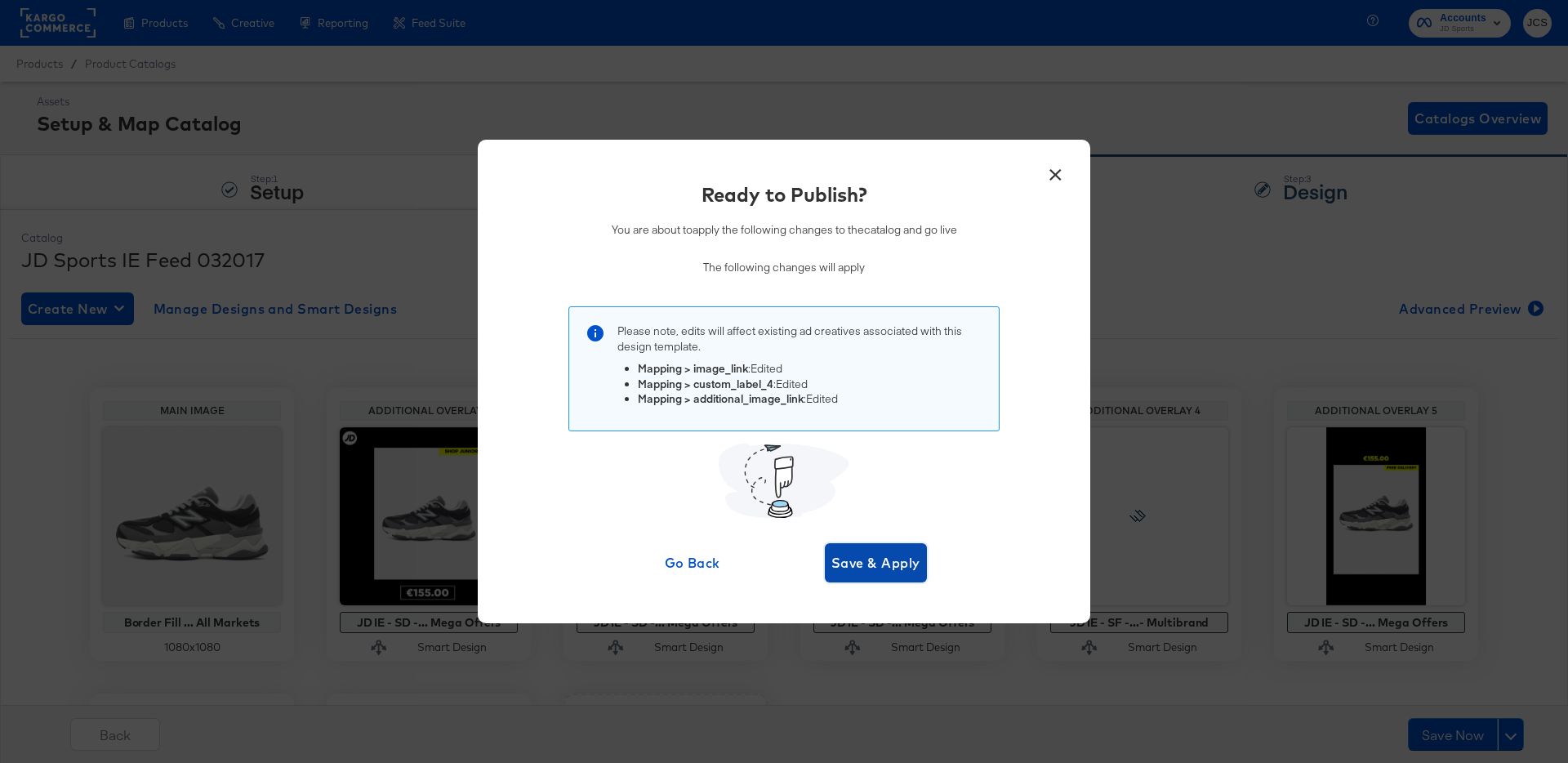
click at [867, 565] on span "Save & Apply" at bounding box center [875, 563] width 89 height 23
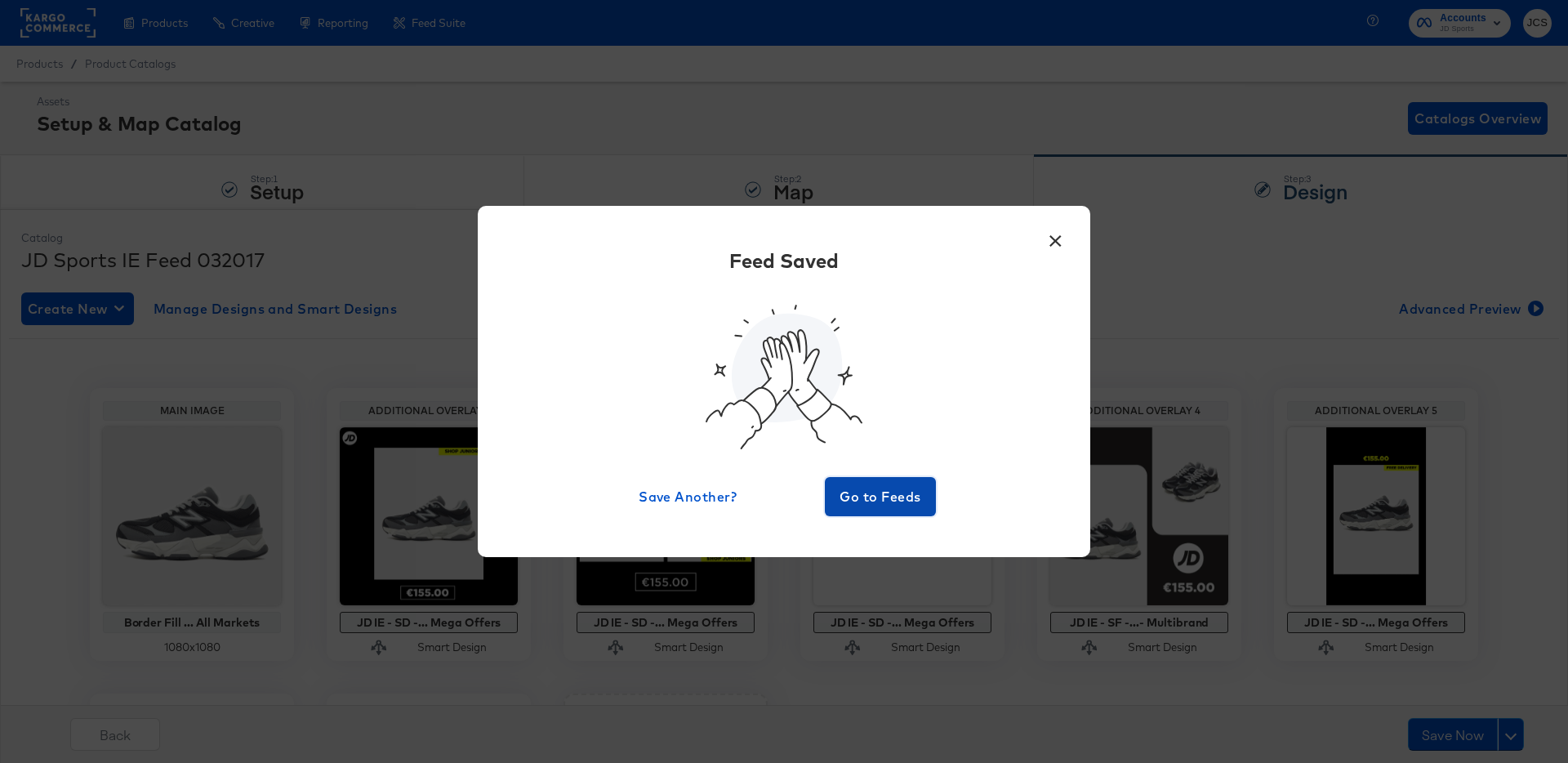
click at [877, 494] on span "Go to Feeds" at bounding box center [879, 497] width 98 height 23
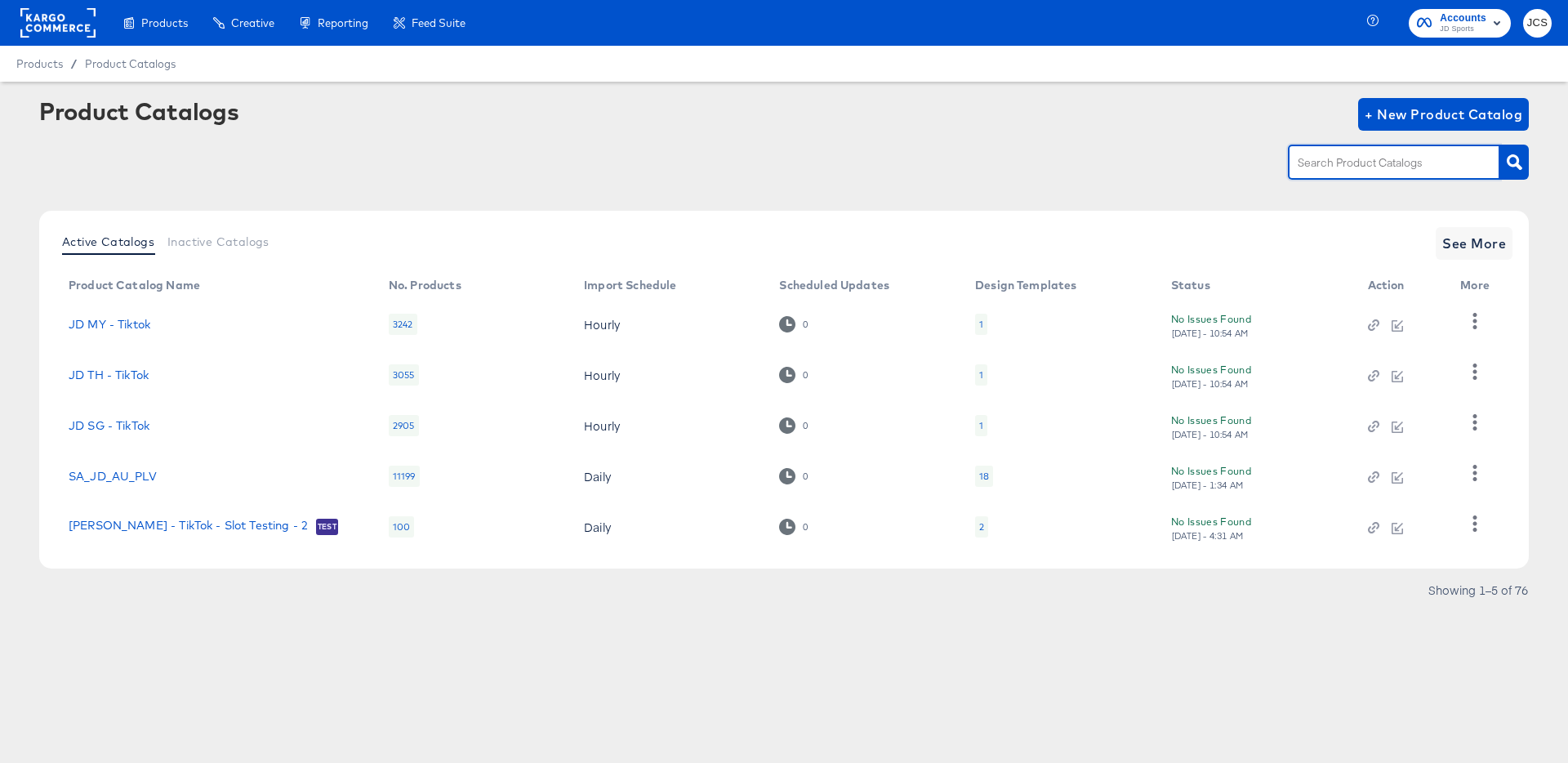
click at [1347, 164] on input "text" at bounding box center [1381, 163] width 174 height 19
click at [1376, 150] on div "sn" at bounding box center [1394, 162] width 212 height 34
click at [1341, 173] on div "sn" at bounding box center [1394, 162] width 212 height 34
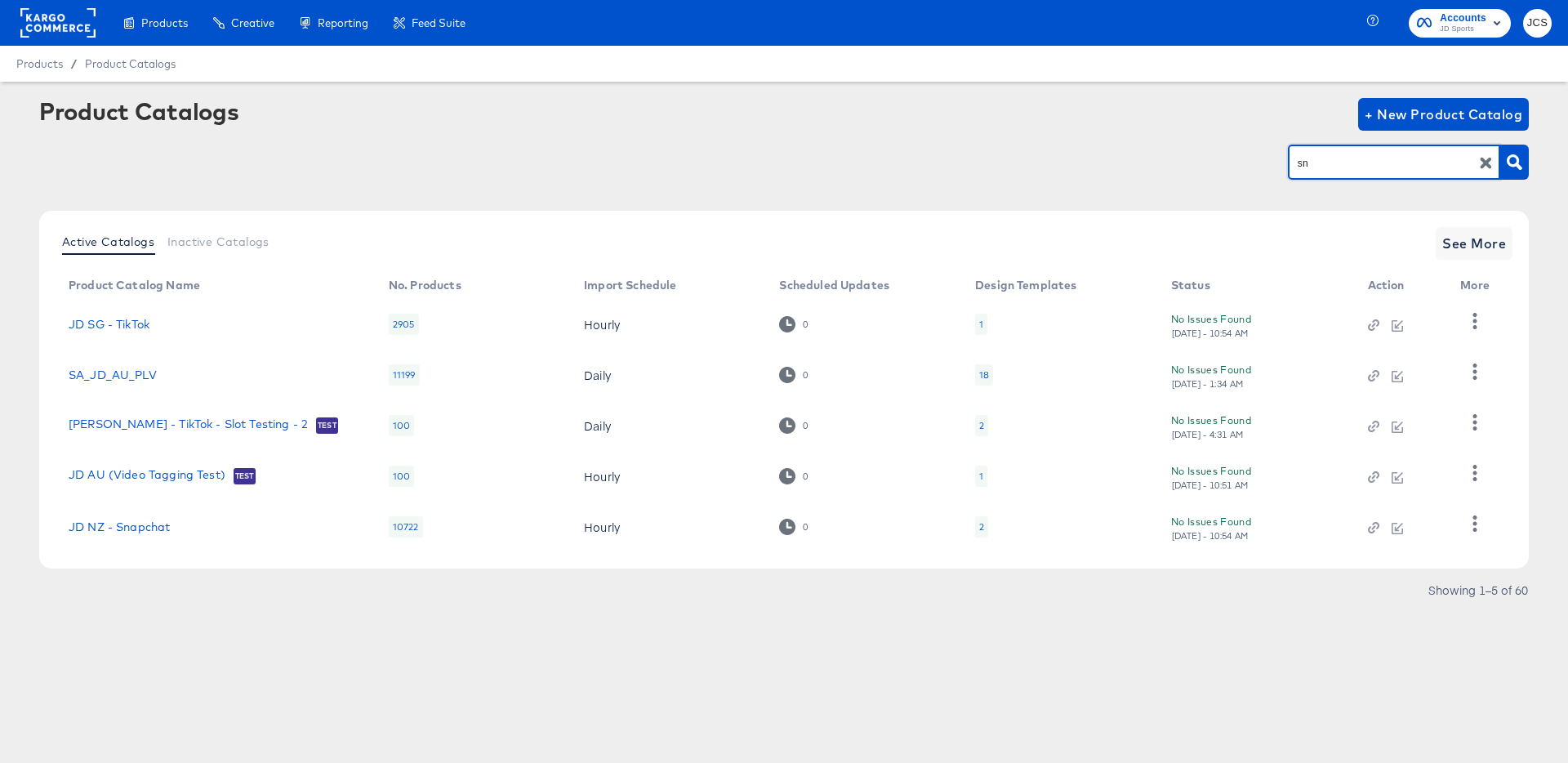
click at [1341, 173] on div "sn" at bounding box center [1394, 162] width 212 height 34
drag, startPoint x: 1287, startPoint y: 165, endPoint x: 1226, endPoint y: 163, distance: 61.0
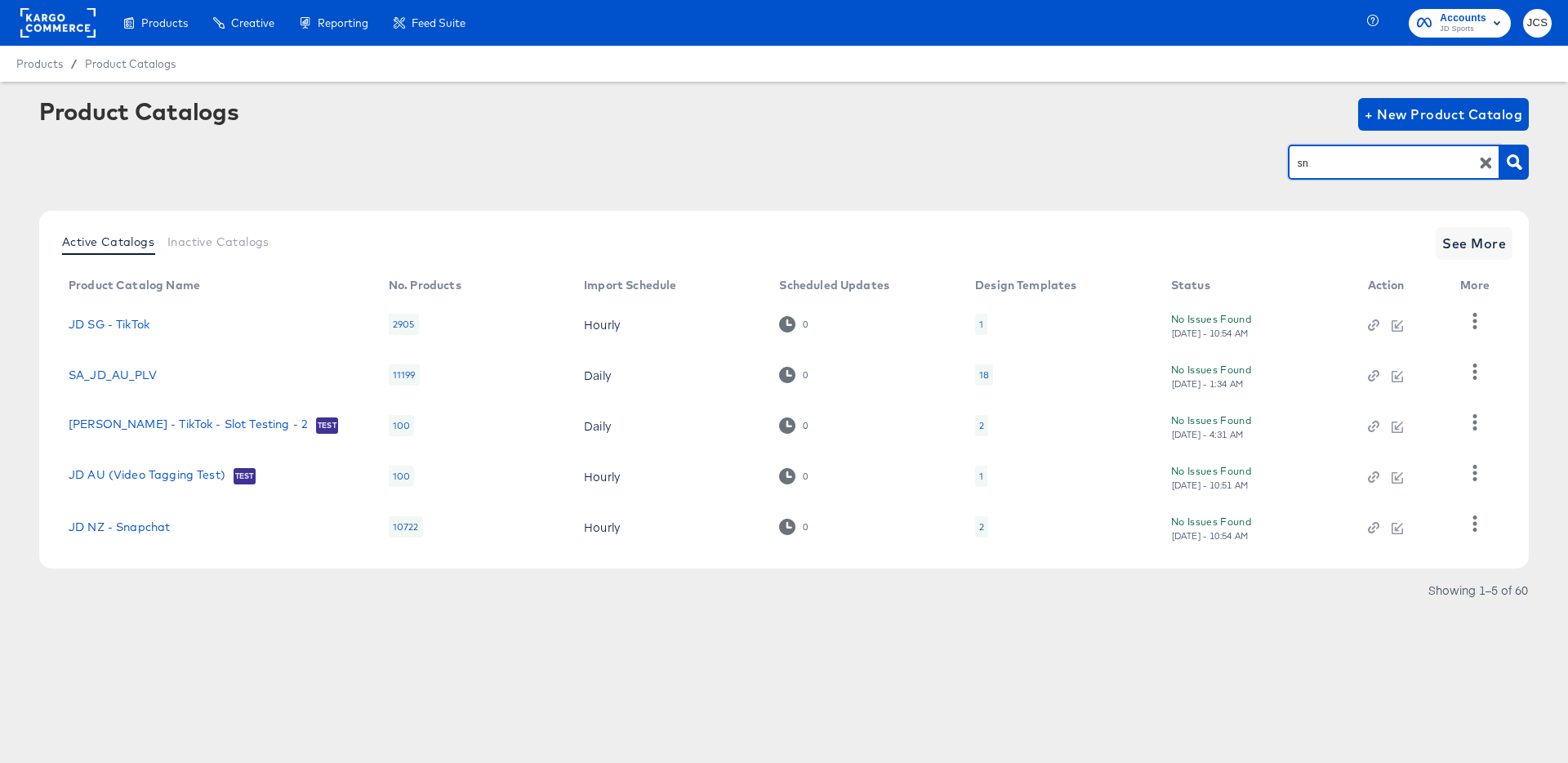
click at [1226, 163] on div "sn" at bounding box center [784, 162] width 1489 height 37
type input "ie"
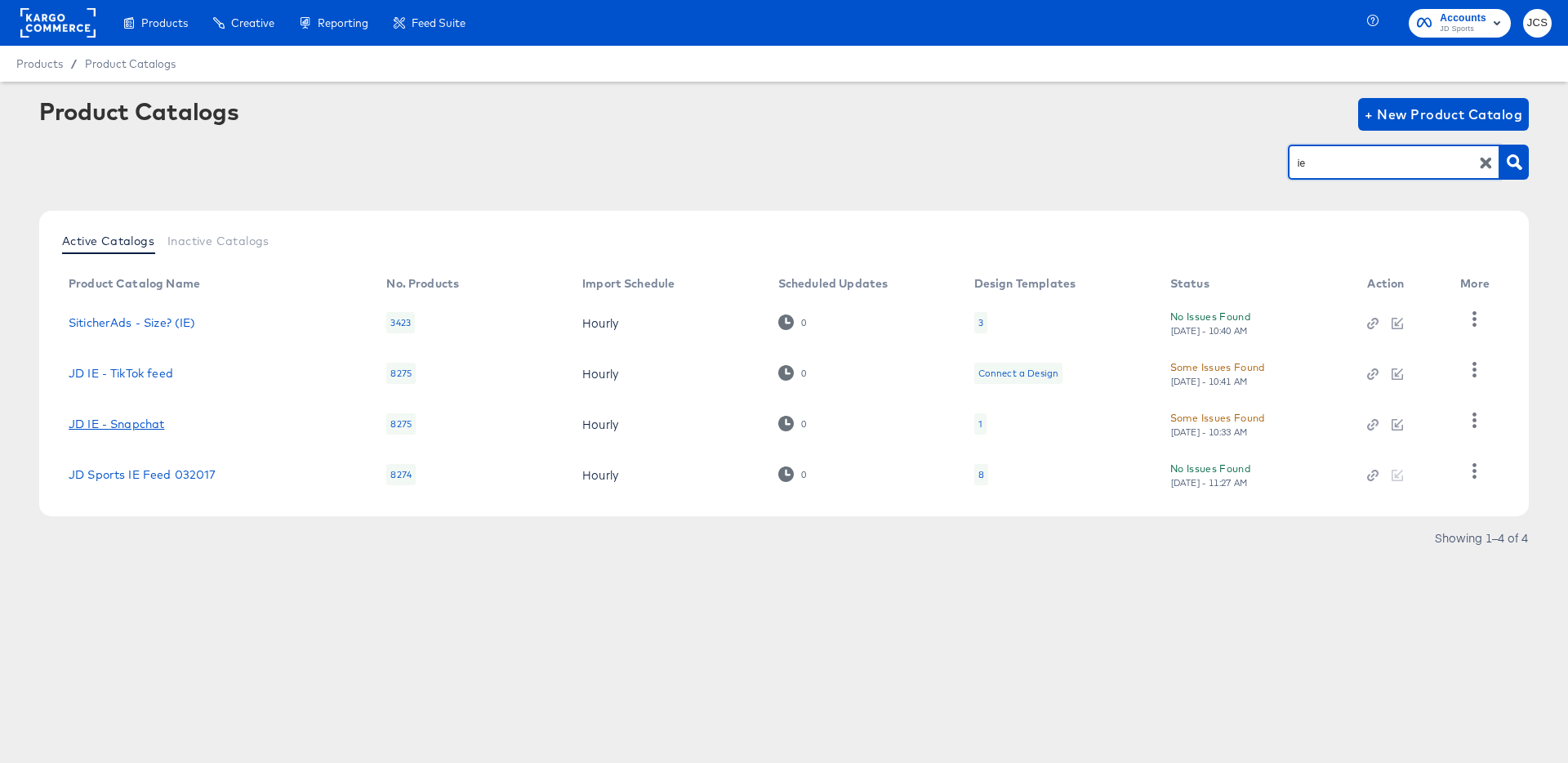
click at [139, 424] on link "JD IE - Snapchat" at bounding box center [116, 424] width 96 height 13
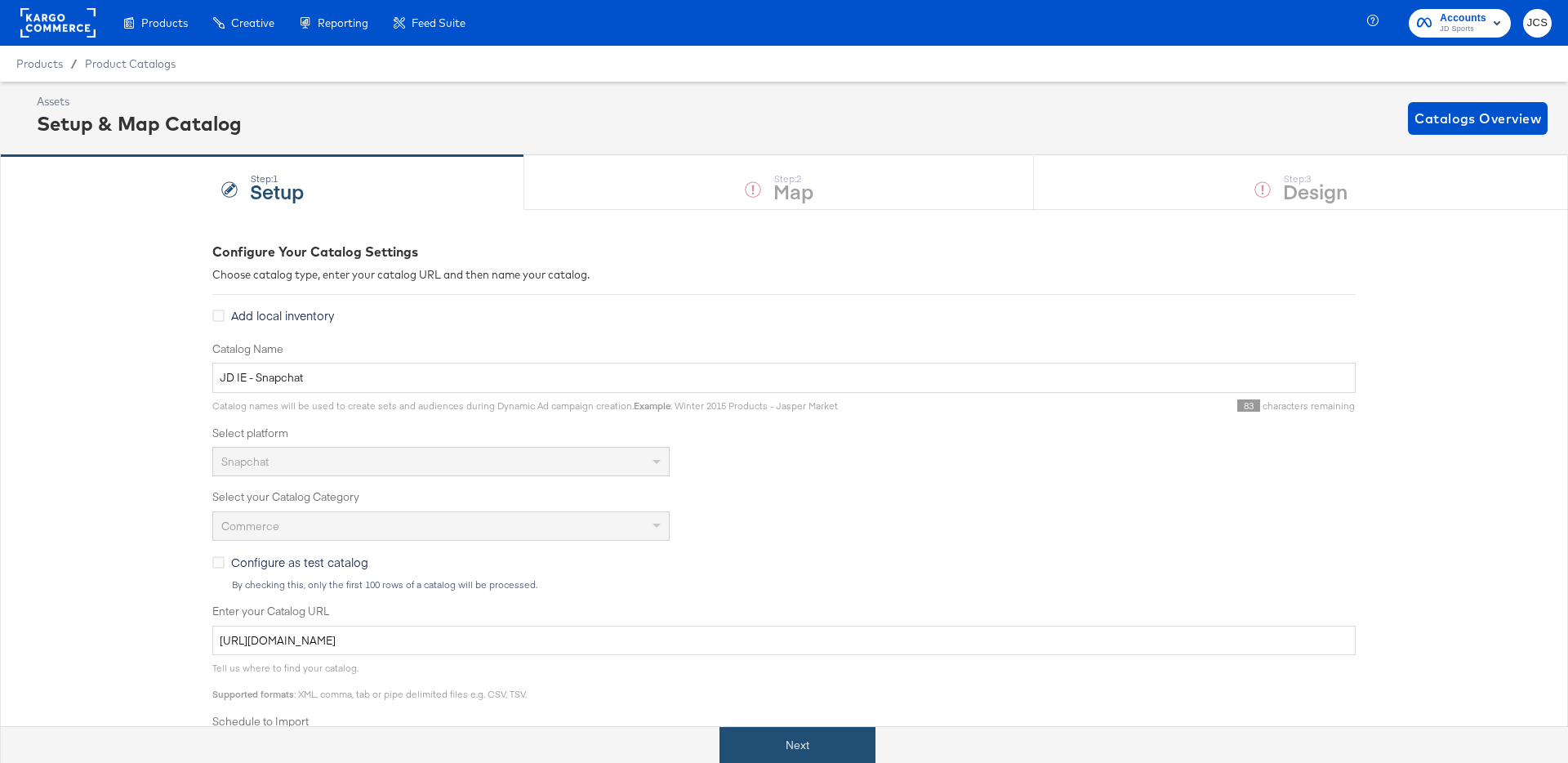
click at [766, 740] on button "Next" at bounding box center [797, 745] width 156 height 37
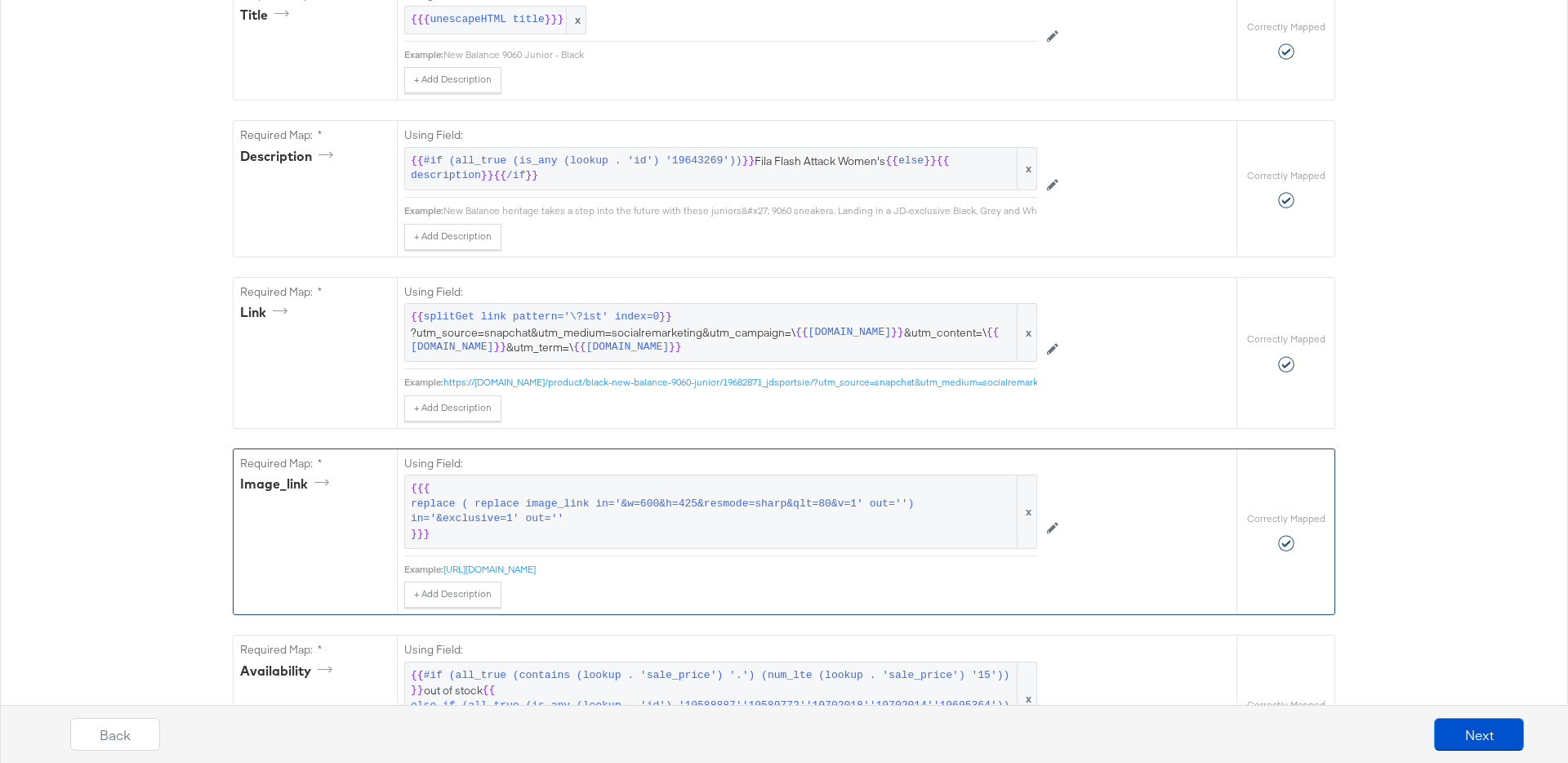
scroll to position [646, 0]
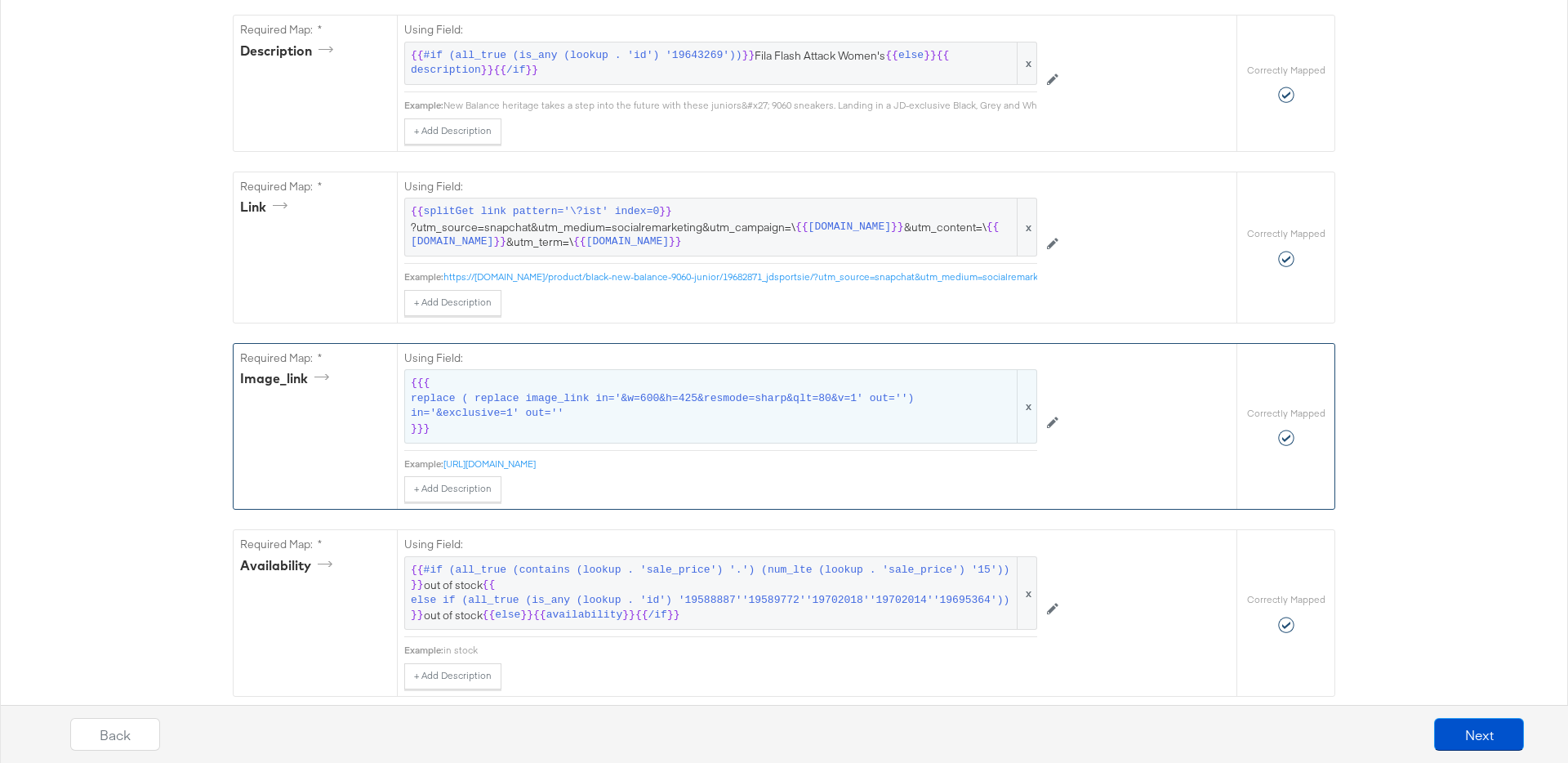
click at [563, 420] on span "replace ( replace image_link in='&w=600&h=425&resmode=sharp&qlt=80&v=1' out='')…" at bounding box center [712, 407] width 604 height 30
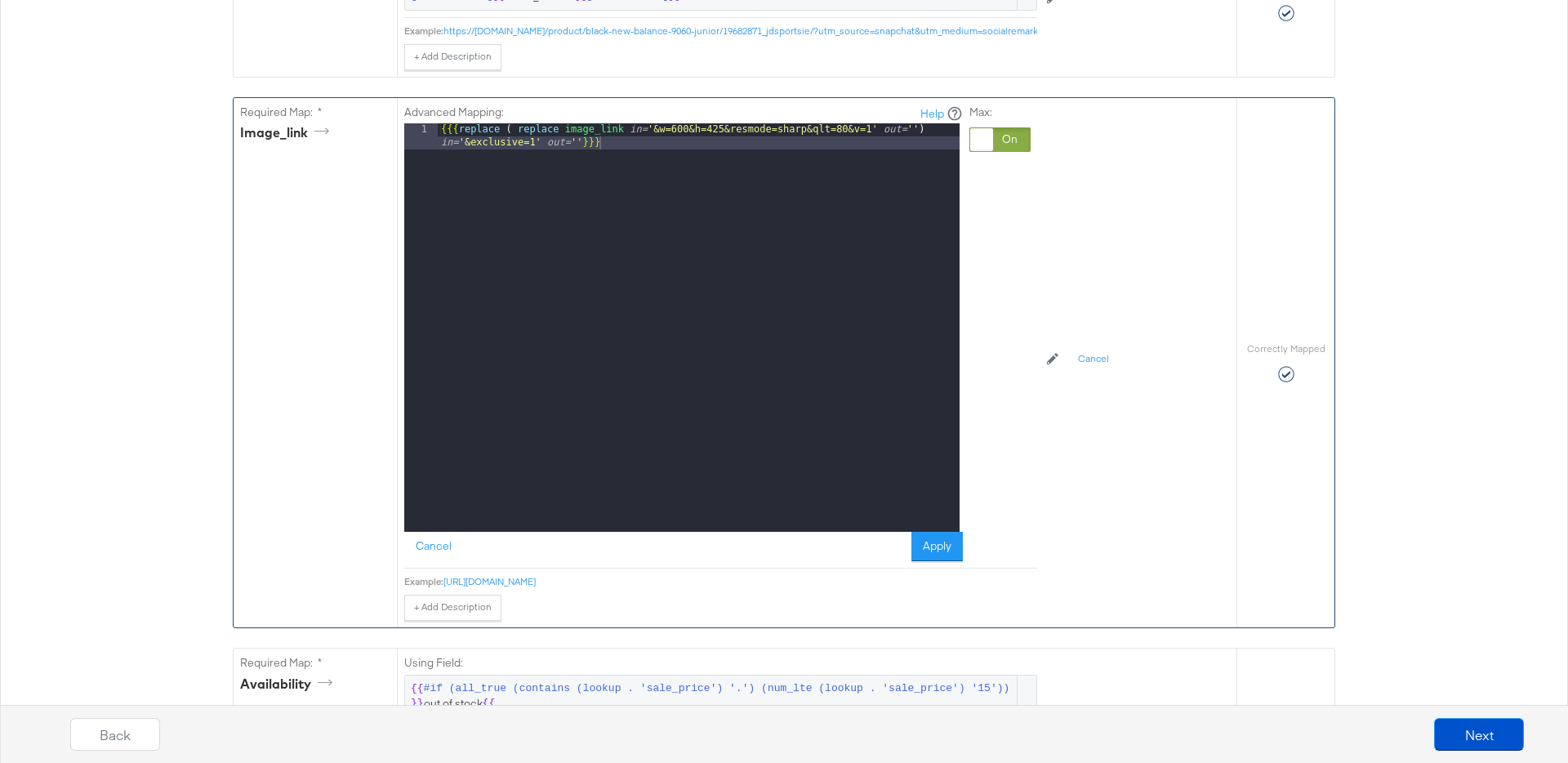
scroll to position [979, 0]
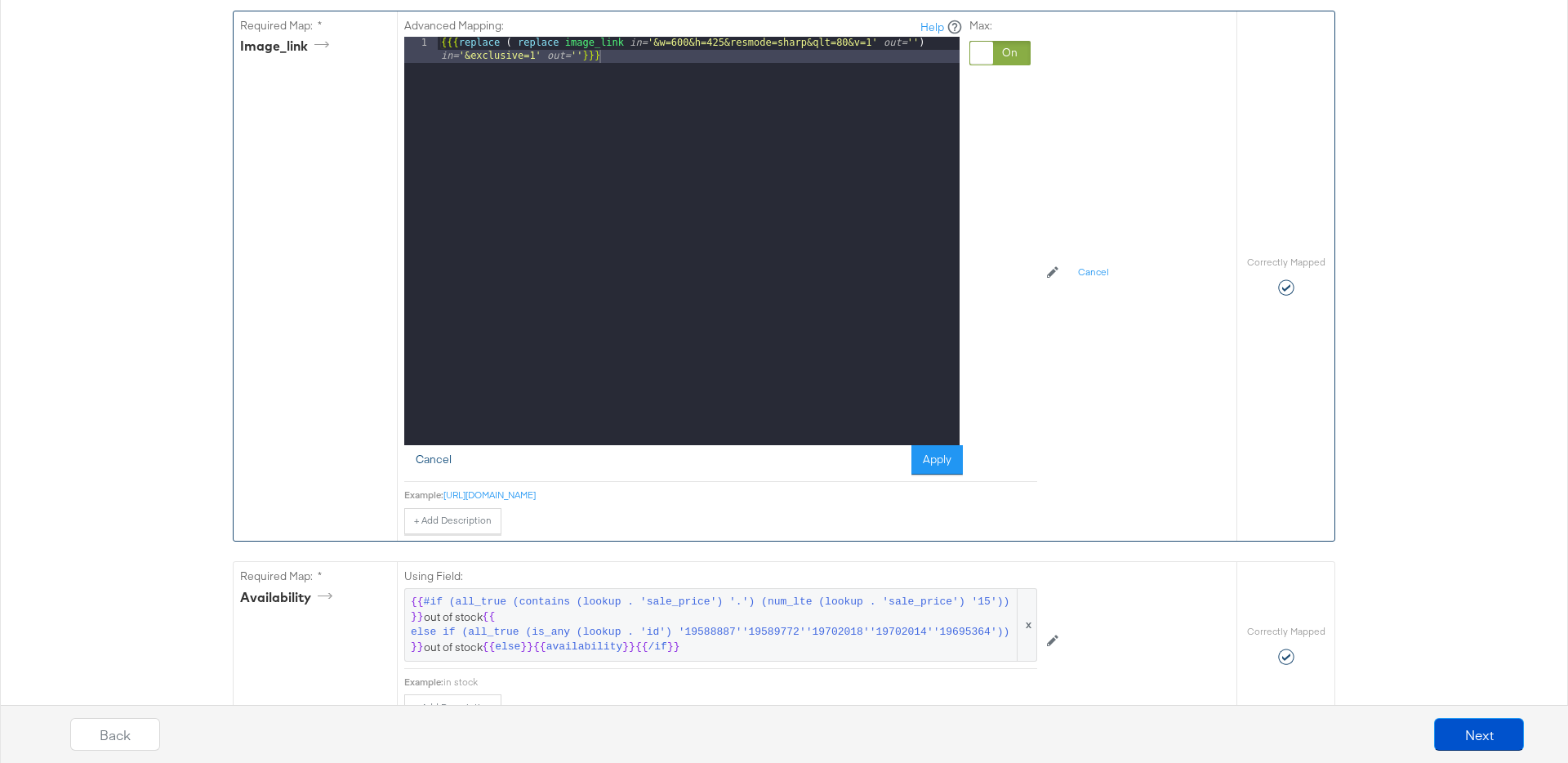
click at [435, 464] on button "Cancel" at bounding box center [434, 460] width 59 height 29
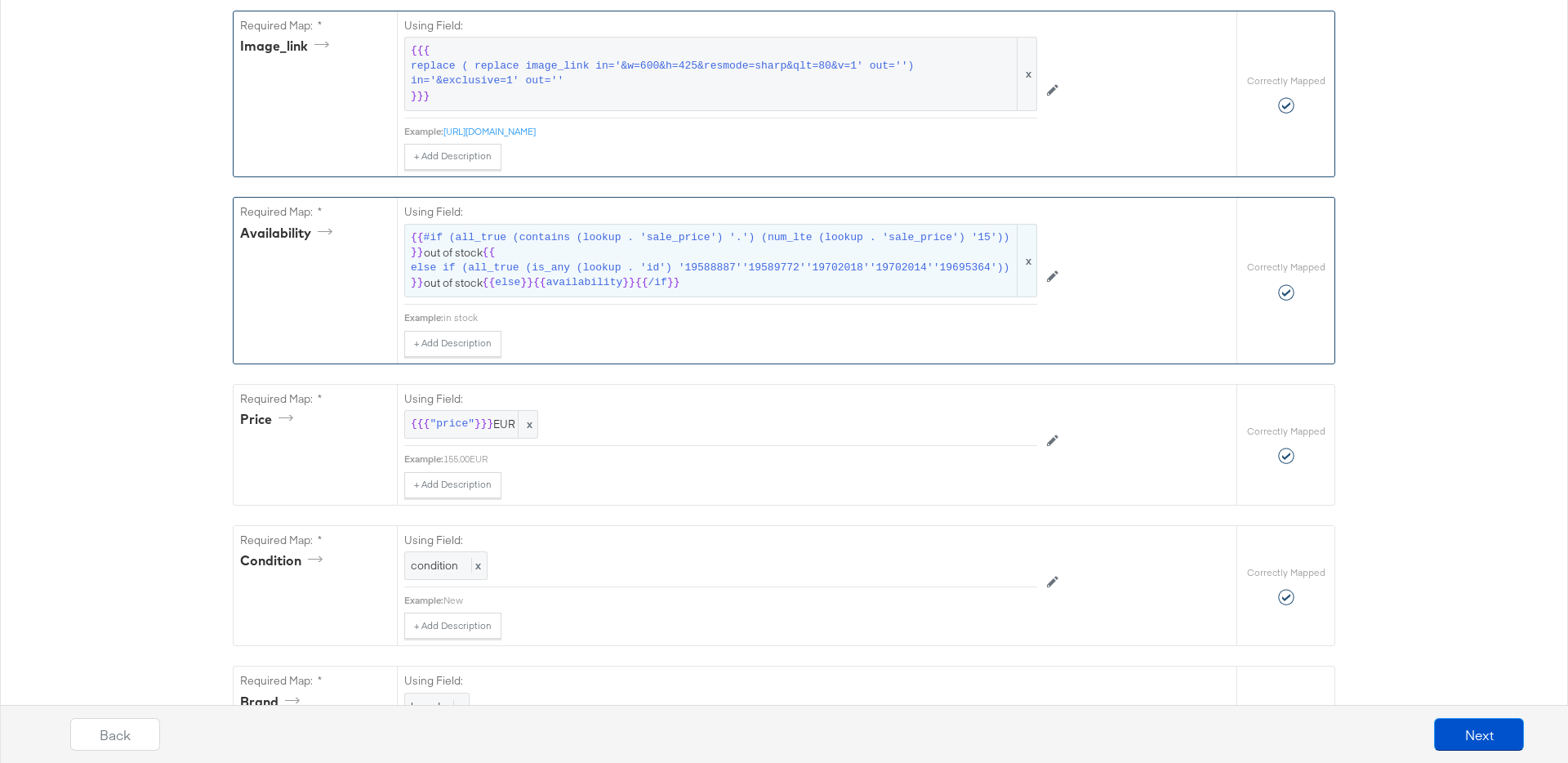
click at [723, 273] on span "else if (all_true (is_any (lookup . 'id') '19588887''19589772''19702018''197020…" at bounding box center [711, 268] width 599 height 15
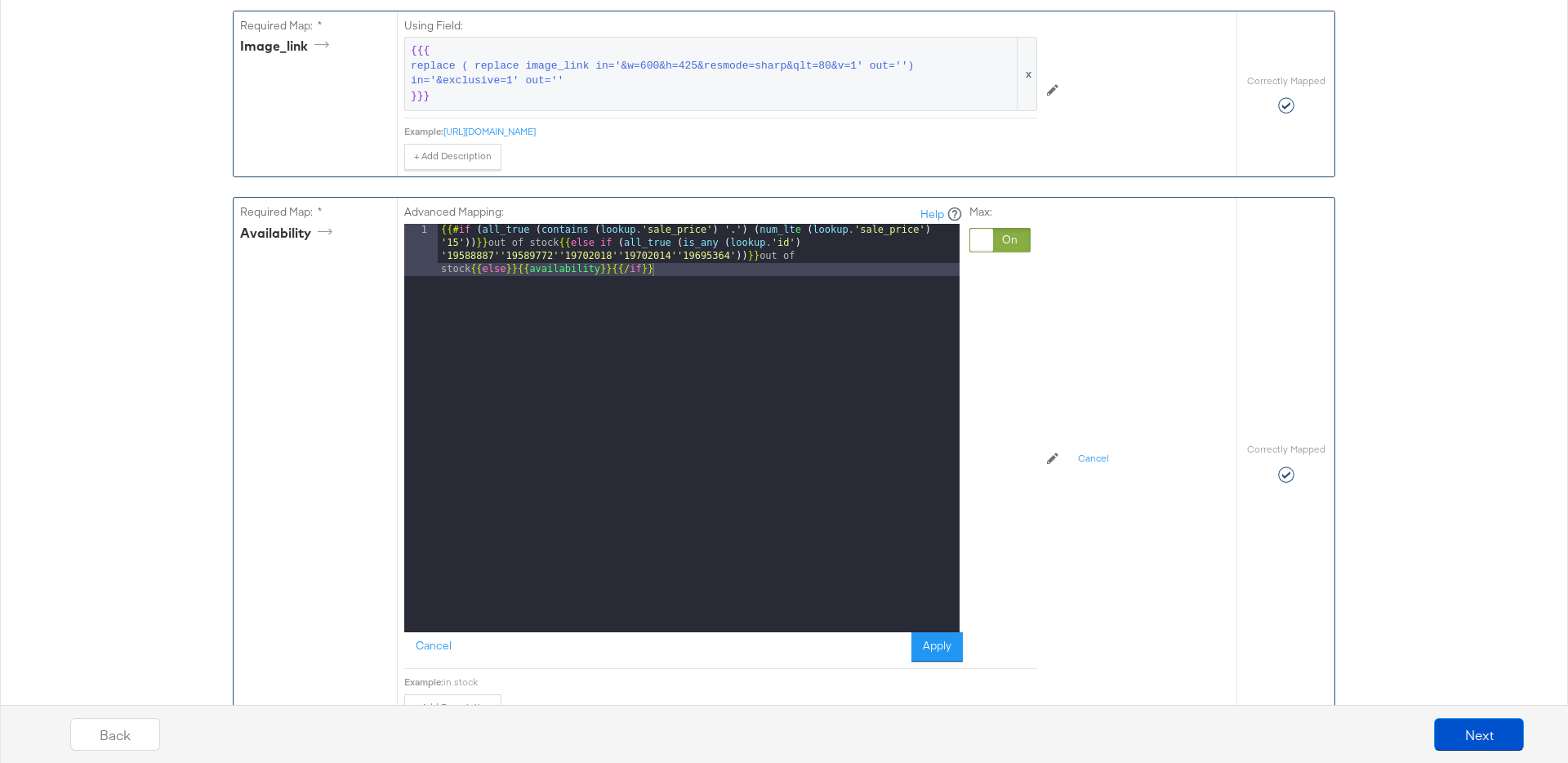
click at [728, 270] on div "{{# if ( all_true ( contains ( lookup . 'sale_price' ) '.' ) ( num_lt e ( looku…" at bounding box center [698, 480] width 522 height 513
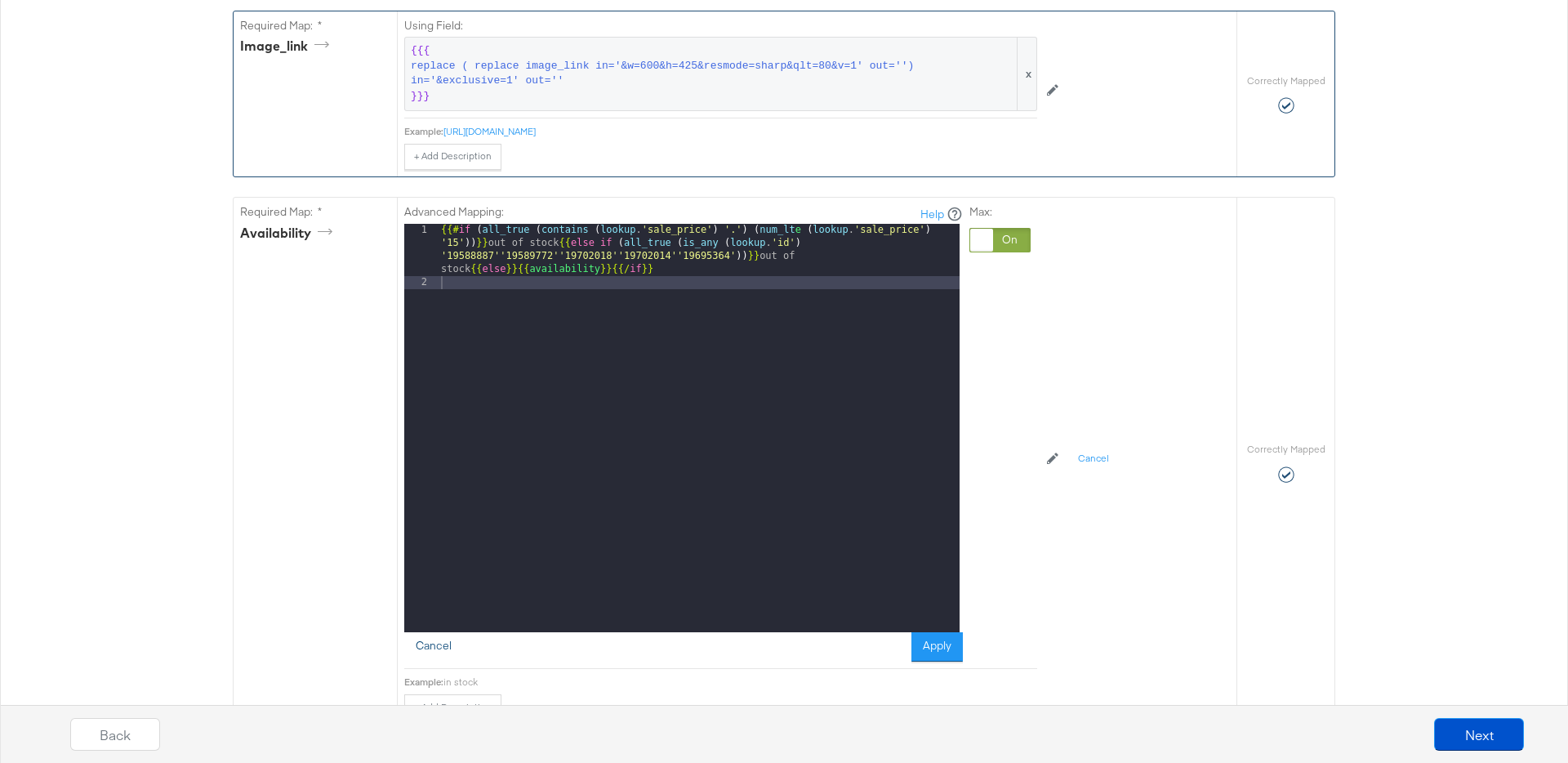
drag, startPoint x: 435, startPoint y: 647, endPoint x: 426, endPoint y: 640, distance: 11.4
click at [434, 647] on button "Cancel" at bounding box center [434, 646] width 59 height 29
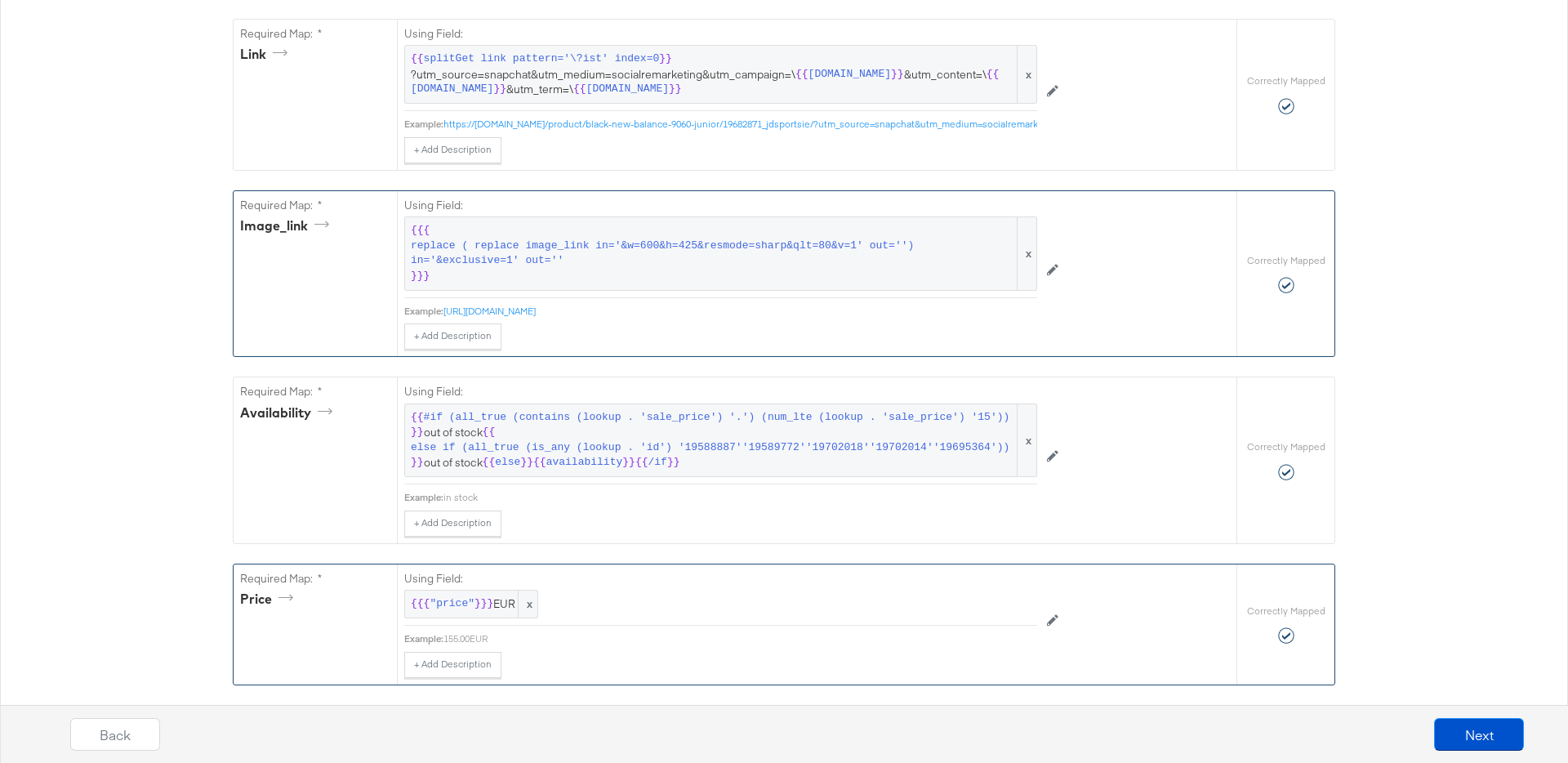
scroll to position [715, 0]
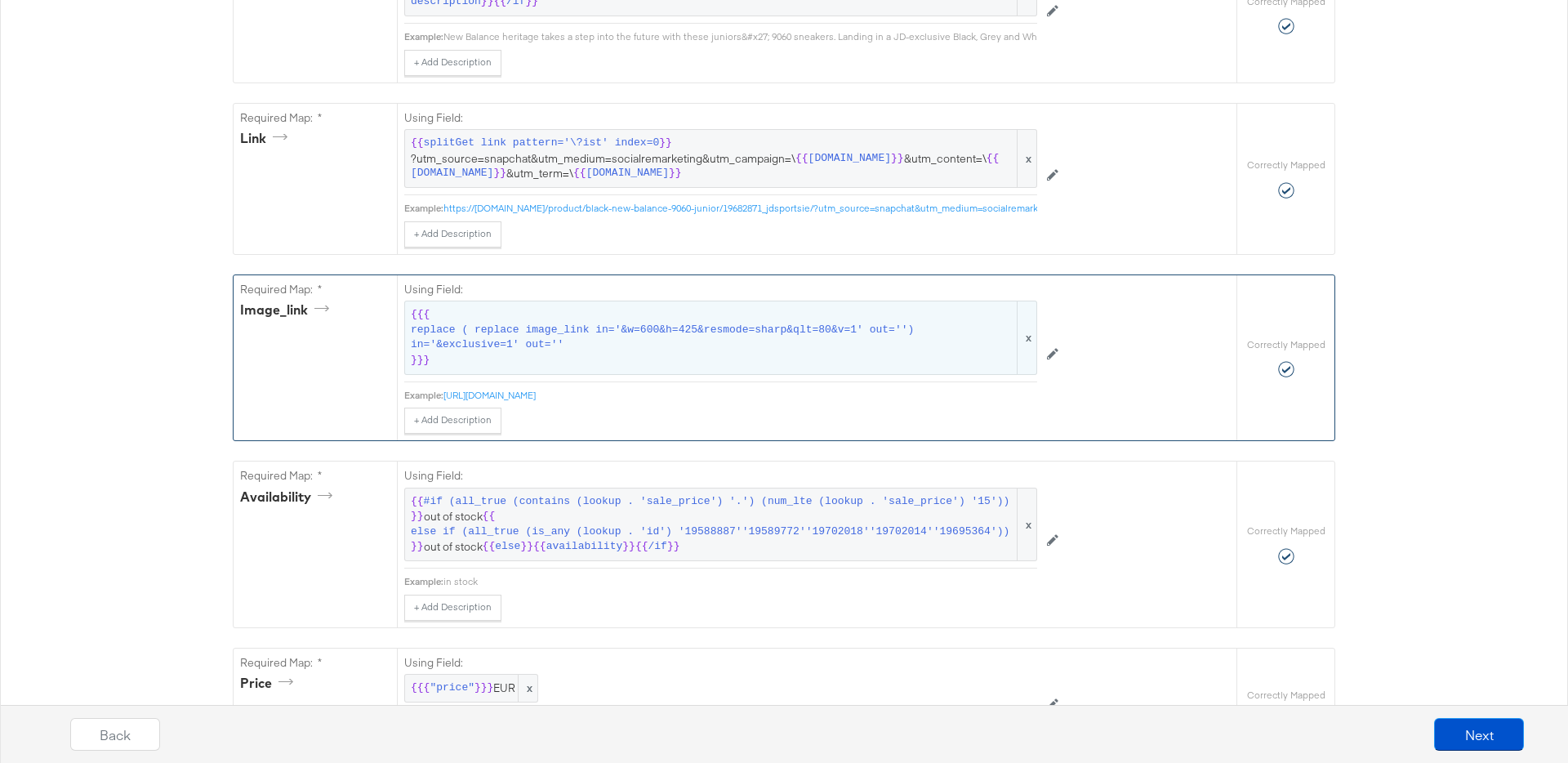
click at [517, 360] on span "{{{ replace ( replace image_link in='&w=600&h=425&resmode=sharp&qlt=80&v=1' out…" at bounding box center [721, 337] width 620 height 61
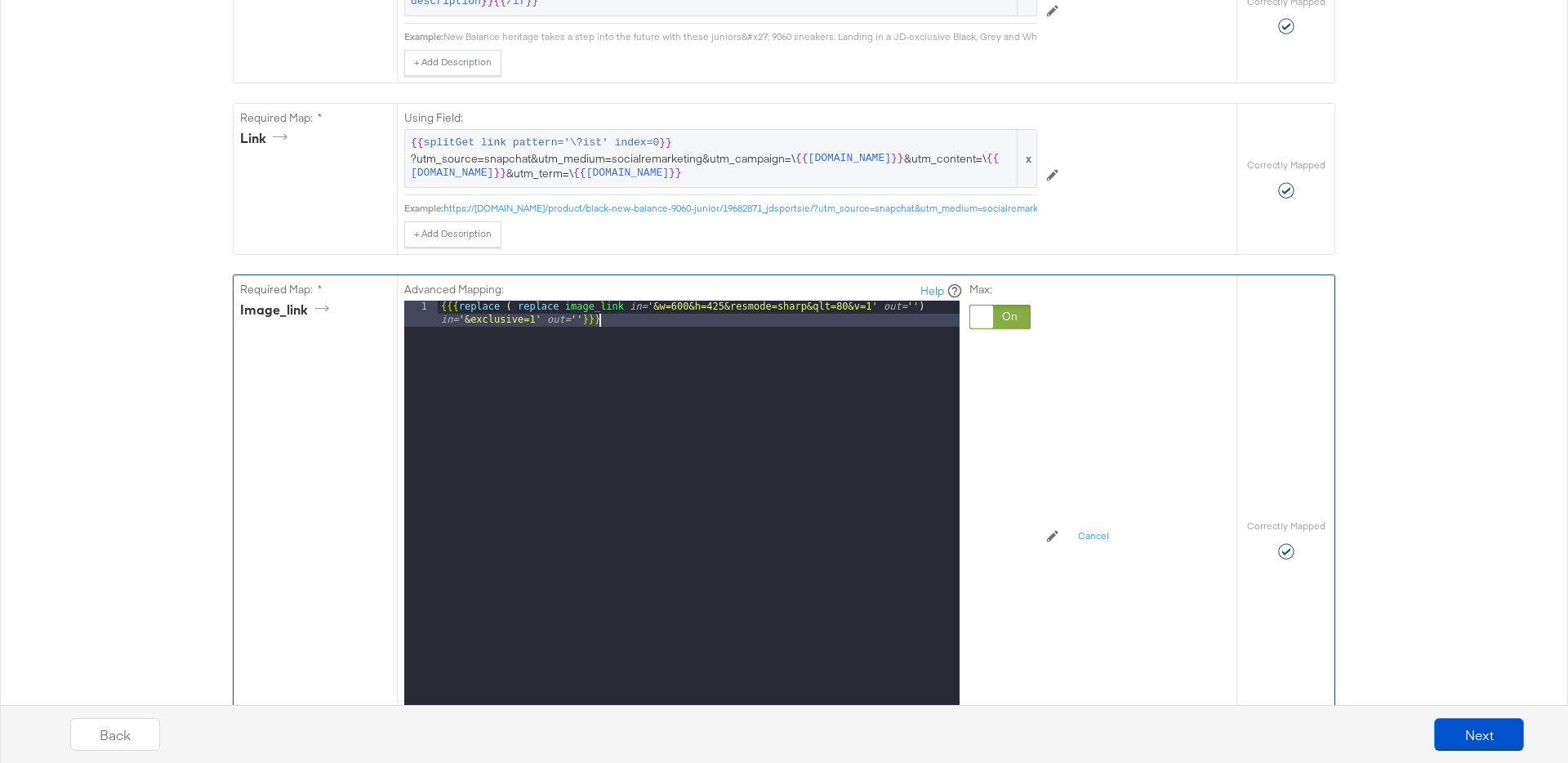
click at [654, 325] on div "{{{ replace ( replace image_link in= '&w=600&h=425&resmode=sharp&qlt=80&v=1' ou…" at bounding box center [698, 531] width 522 height 461
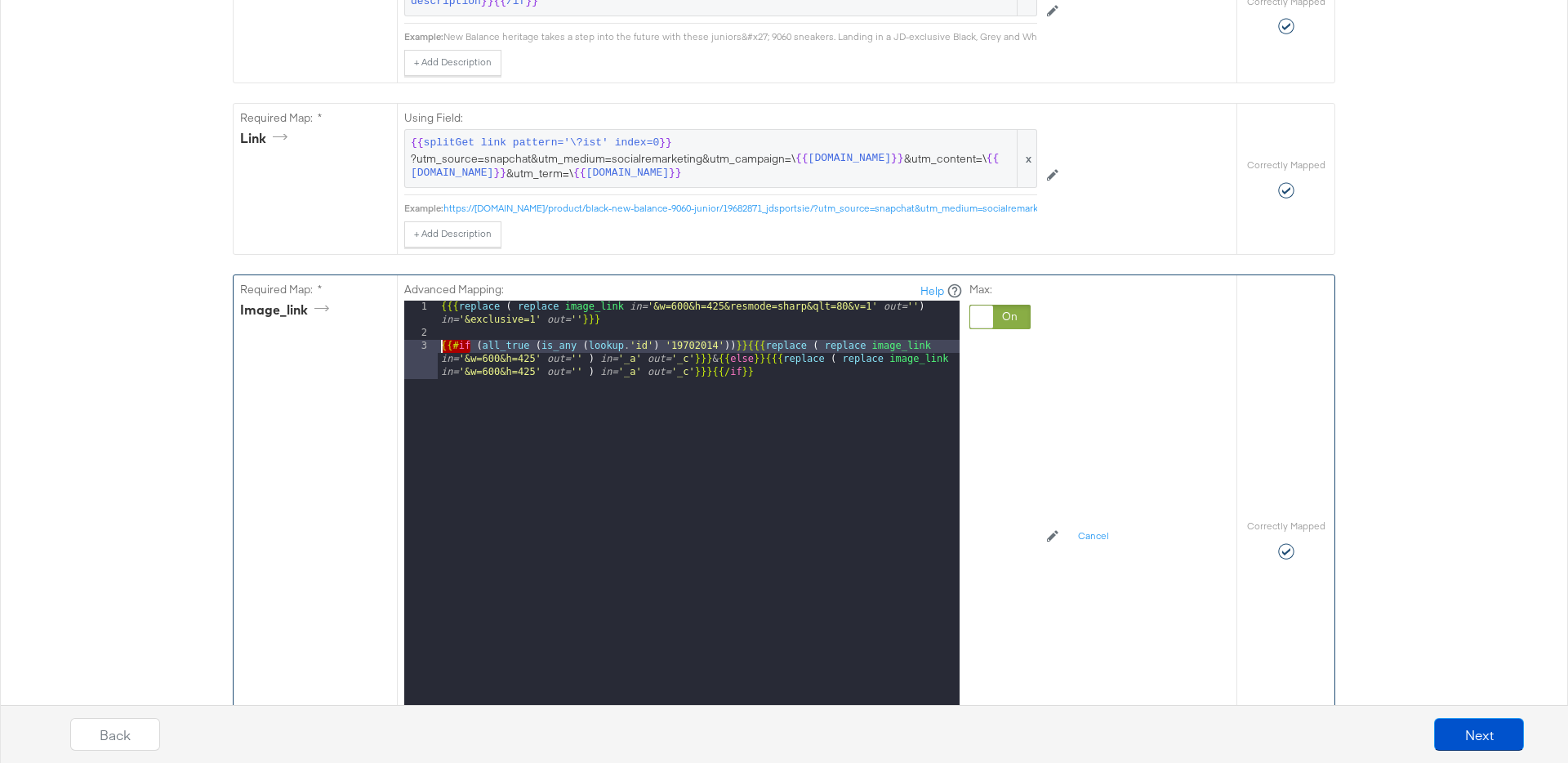
drag, startPoint x: 465, startPoint y: 345, endPoint x: 423, endPoint y: 345, distance: 42.0
click at [423, 345] on div "1 2 3 {{{ replace ( replace image_link in= '&w=600&h=425&resmode=sharp&qlt=80&v…" at bounding box center [682, 504] width 555 height 409
drag, startPoint x: 530, startPoint y: 346, endPoint x: 425, endPoint y: 343, distance: 105.0
click at [425, 343] on div "1 2 3 {{{ replace ( replace image_link in= '&w=600&h=425&resmode=sharp&qlt=80&v…" at bounding box center [682, 504] width 555 height 409
drag, startPoint x: 748, startPoint y: 346, endPoint x: 428, endPoint y: 343, distance: 320.0
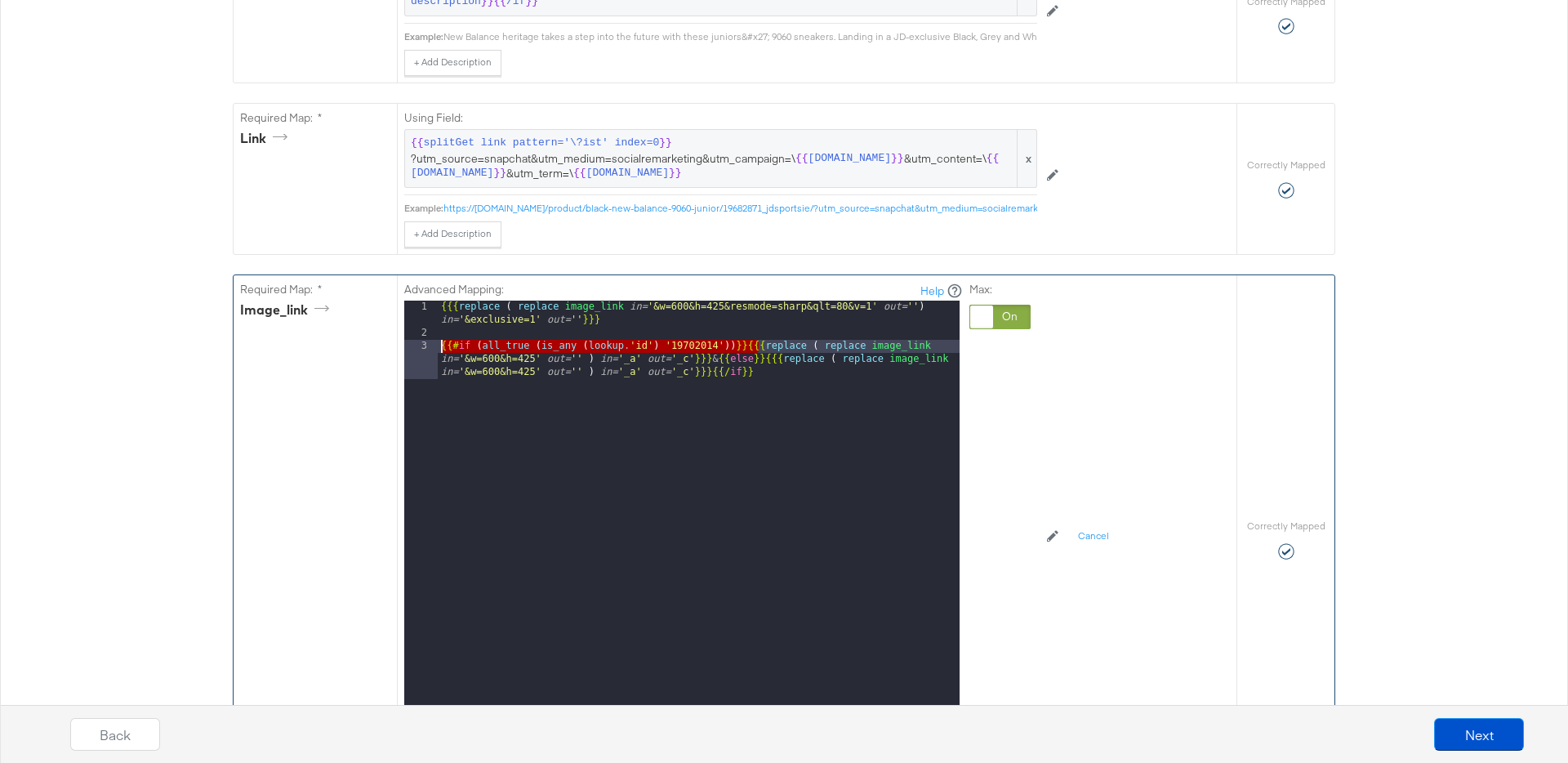
click at [428, 343] on div "1 2 3 {{{ replace ( replace image_link in= '&w=600&h=425&resmode=sharp&qlt=80&v…" at bounding box center [682, 504] width 555 height 409
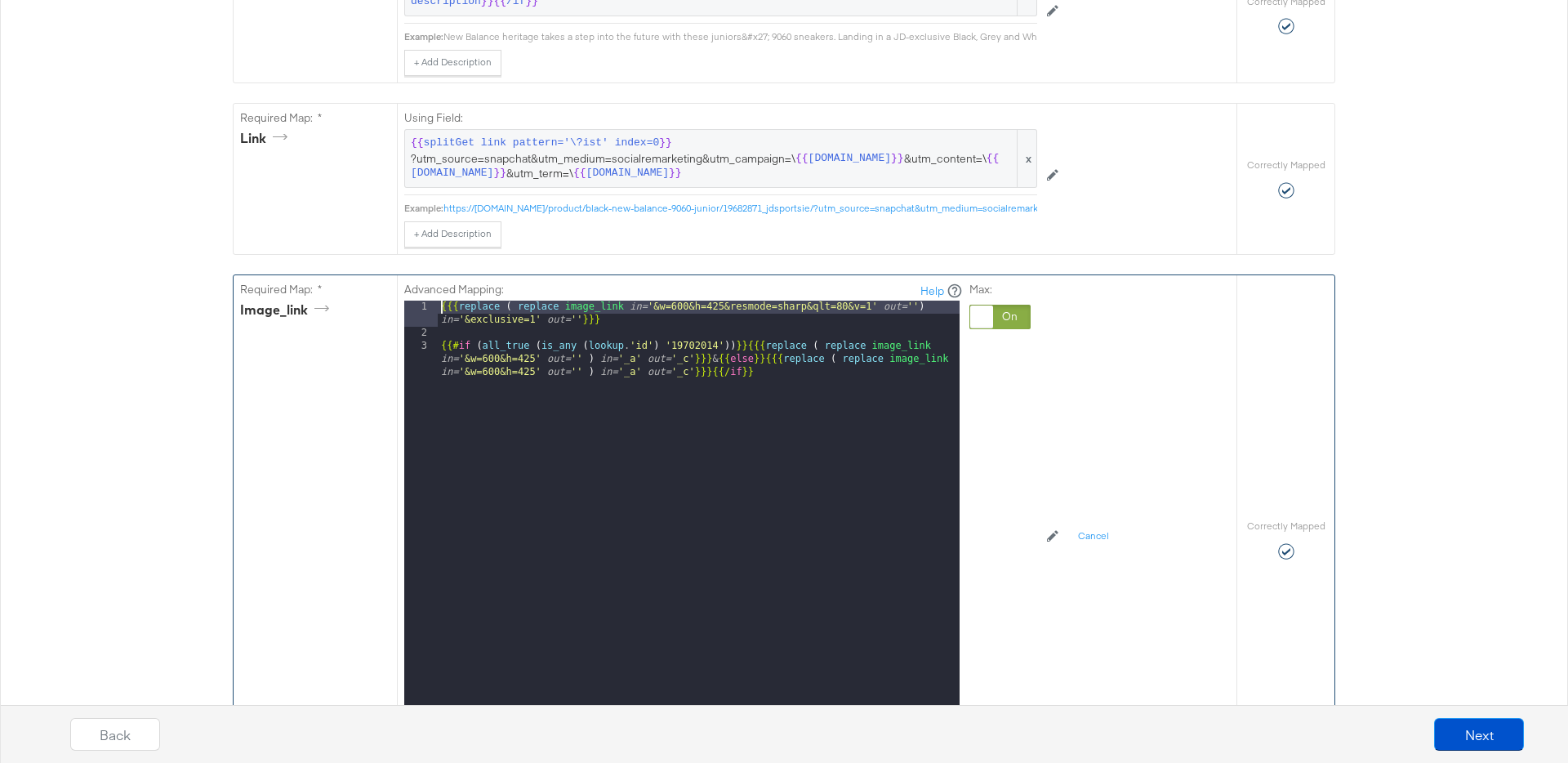
click at [441, 304] on div "{{{ replace ( replace image_link in= '&w=600&h=425&resmode=sharp&qlt=80&v=1' ou…" at bounding box center [698, 537] width 522 height 474
click at [910, 321] on div "{{# if ( all_true ( is_any ( lookup . 'id' ) '19702014' )) }} {{{ replace ( rep…" at bounding box center [698, 537] width 522 height 474
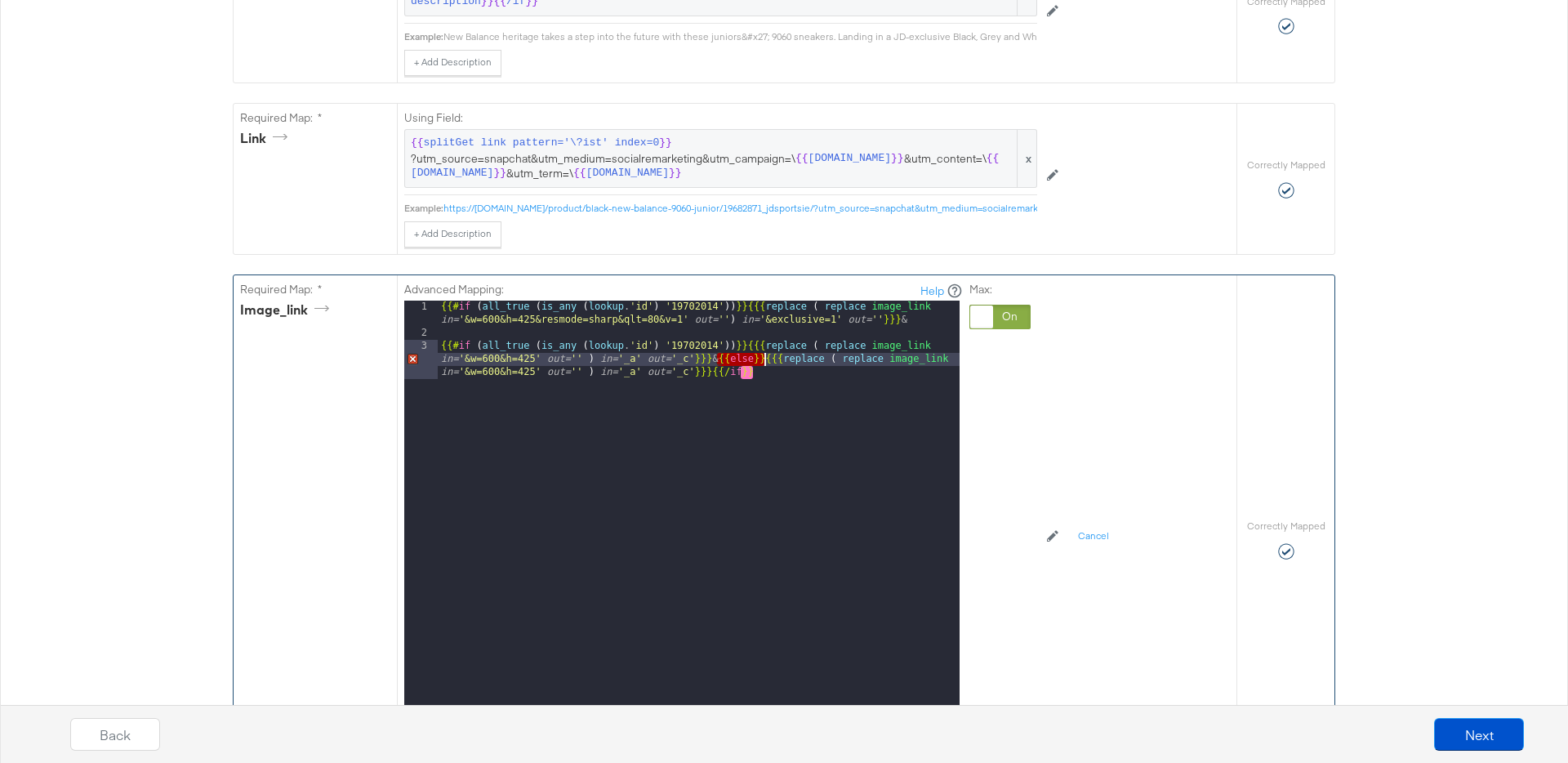
drag, startPoint x: 717, startPoint y: 359, endPoint x: 762, endPoint y: 358, distance: 45.0
click at [762, 358] on div "{{# if ( all_true ( is_any ( lookup . 'id' ) '19702014' )) }} {{{ replace ( rep…" at bounding box center [698, 537] width 522 height 474
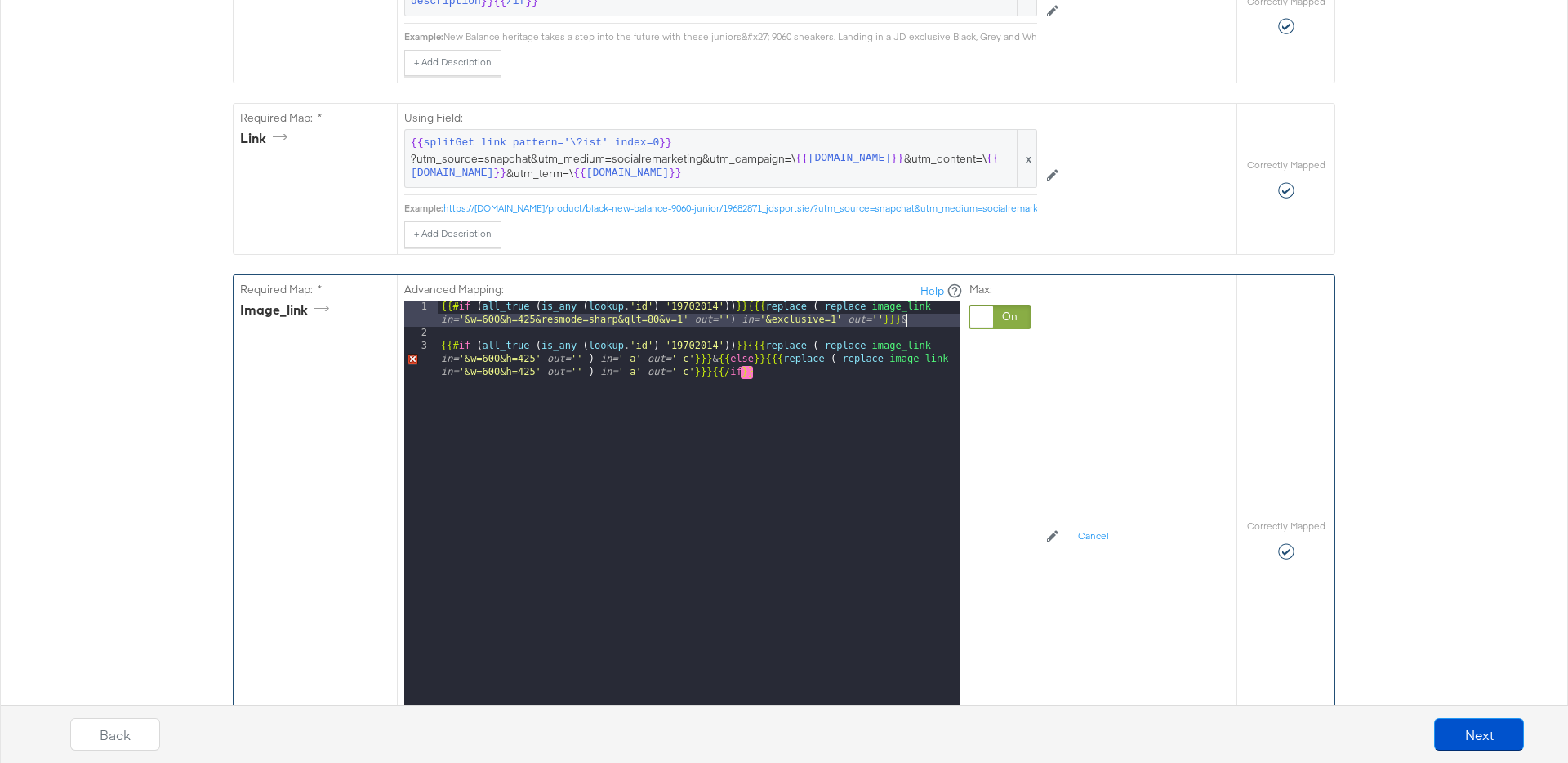
click at [920, 322] on div "{{# if ( all_true ( is_any ( lookup . 'id' ) '19702014' )) }} {{{ replace ( rep…" at bounding box center [698, 537] width 522 height 474
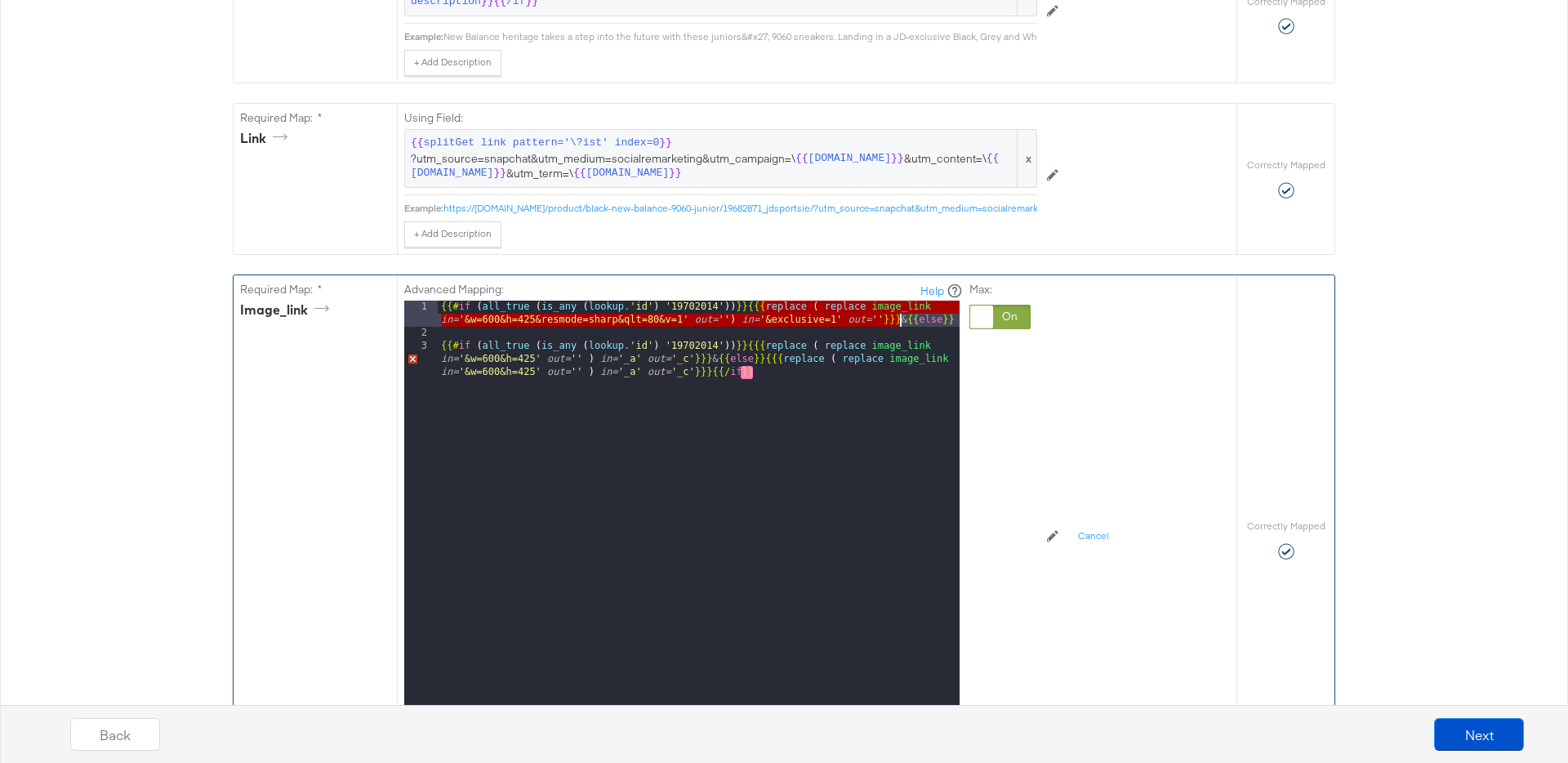
drag, startPoint x: 759, startPoint y: 307, endPoint x: 898, endPoint y: 318, distance: 139.4
click at [898, 318] on div "{{# if ( all_true ( is_any ( lookup . 'id' ) '19702014' )) }} {{{ replace ( rep…" at bounding box center [698, 537] width 522 height 474
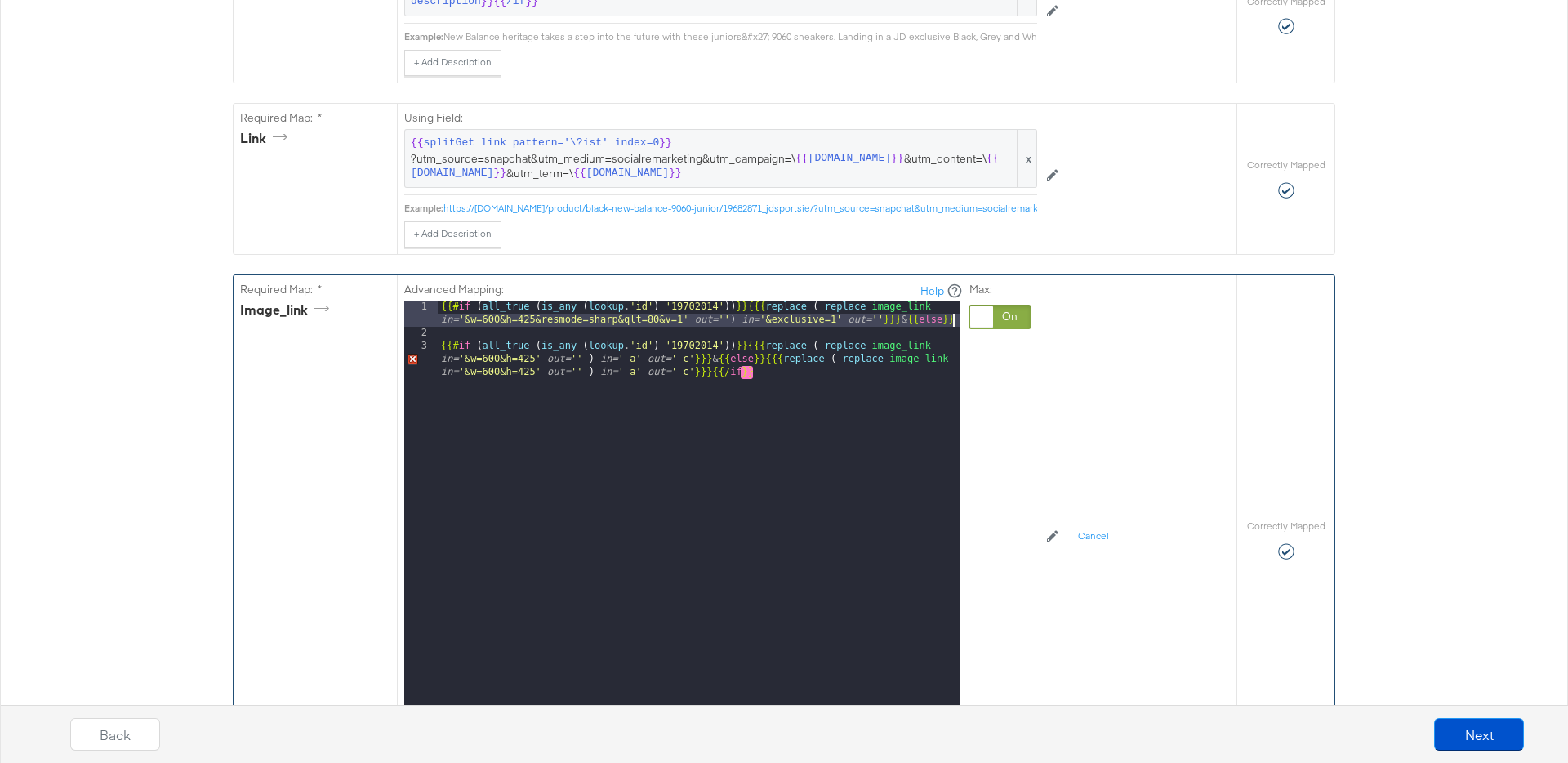
click at [955, 320] on div "{{# if ( all_true ( is_any ( lookup . 'id' ) '19702014' )) }} {{{ replace ( rep…" at bounding box center [698, 537] width 522 height 474
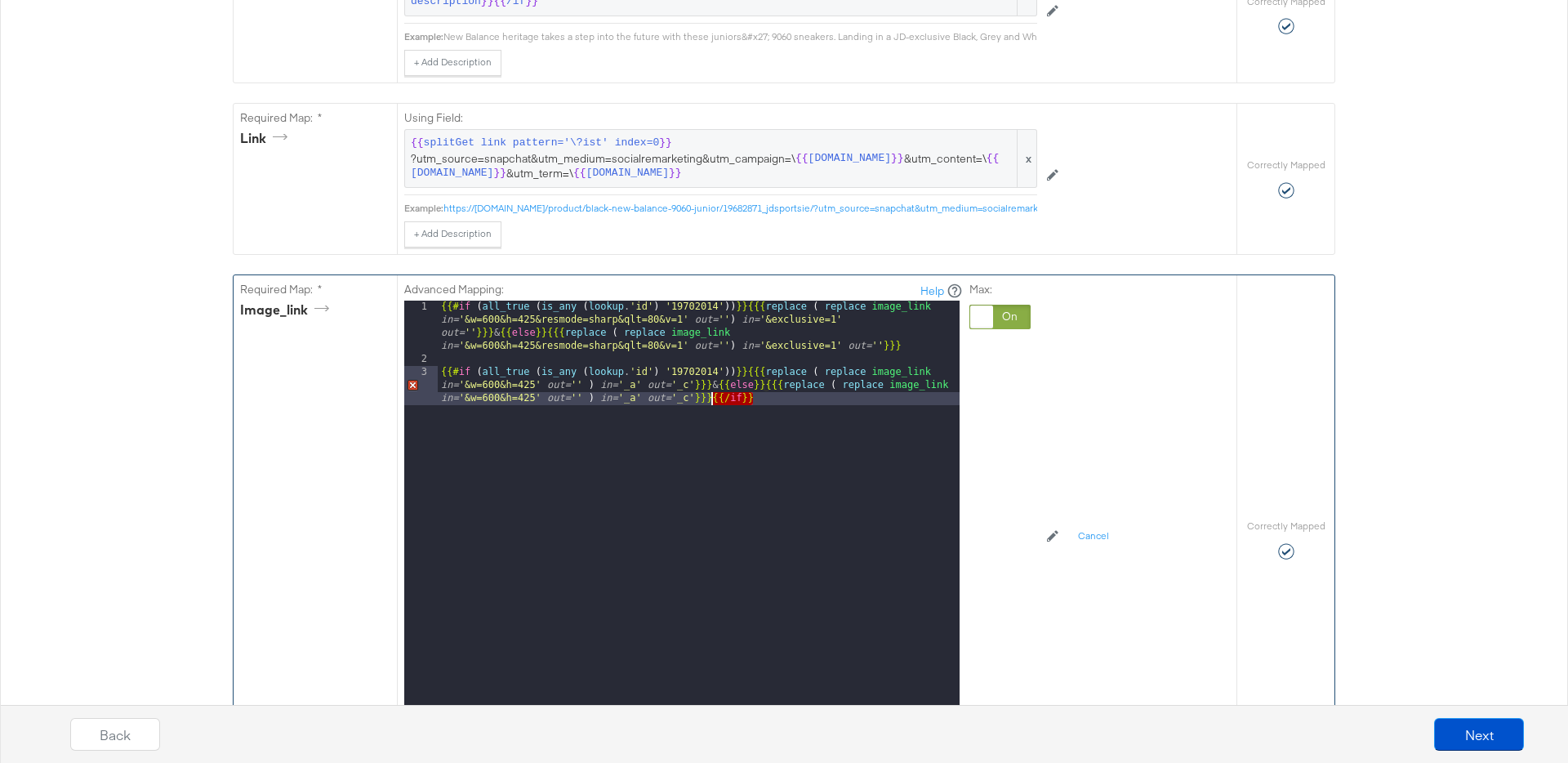
drag, startPoint x: 764, startPoint y: 399, endPoint x: 712, endPoint y: 399, distance: 52.0
click at [712, 399] on div "{{# if ( all_true ( is_any ( lookup . 'id' ) '19702014' )) }} {{{ replace ( rep…" at bounding box center [698, 550] width 522 height 500
click at [916, 347] on div "{{# if ( all_true ( is_any ( lookup . 'id' ) '19702014' )) }} {{{ replace ( rep…" at bounding box center [698, 550] width 522 height 500
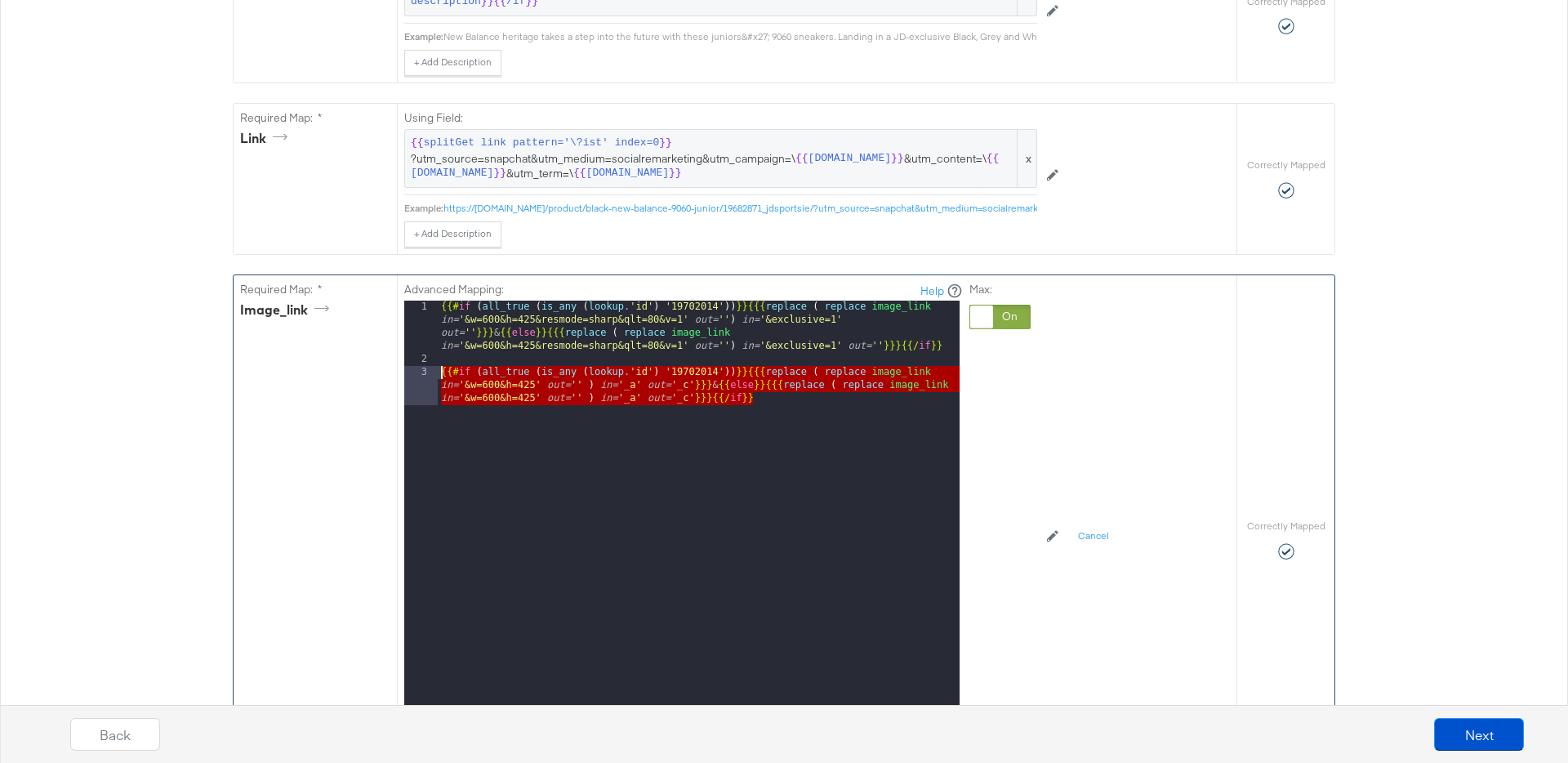
drag, startPoint x: 768, startPoint y: 401, endPoint x: 437, endPoint y: 373, distance: 332.2
click at [437, 373] on div "1 2 3 {{# if ( all_true ( is_any ( lookup . 'id' ) '19702014' )) }} {{{ replace…" at bounding box center [682, 504] width 555 height 409
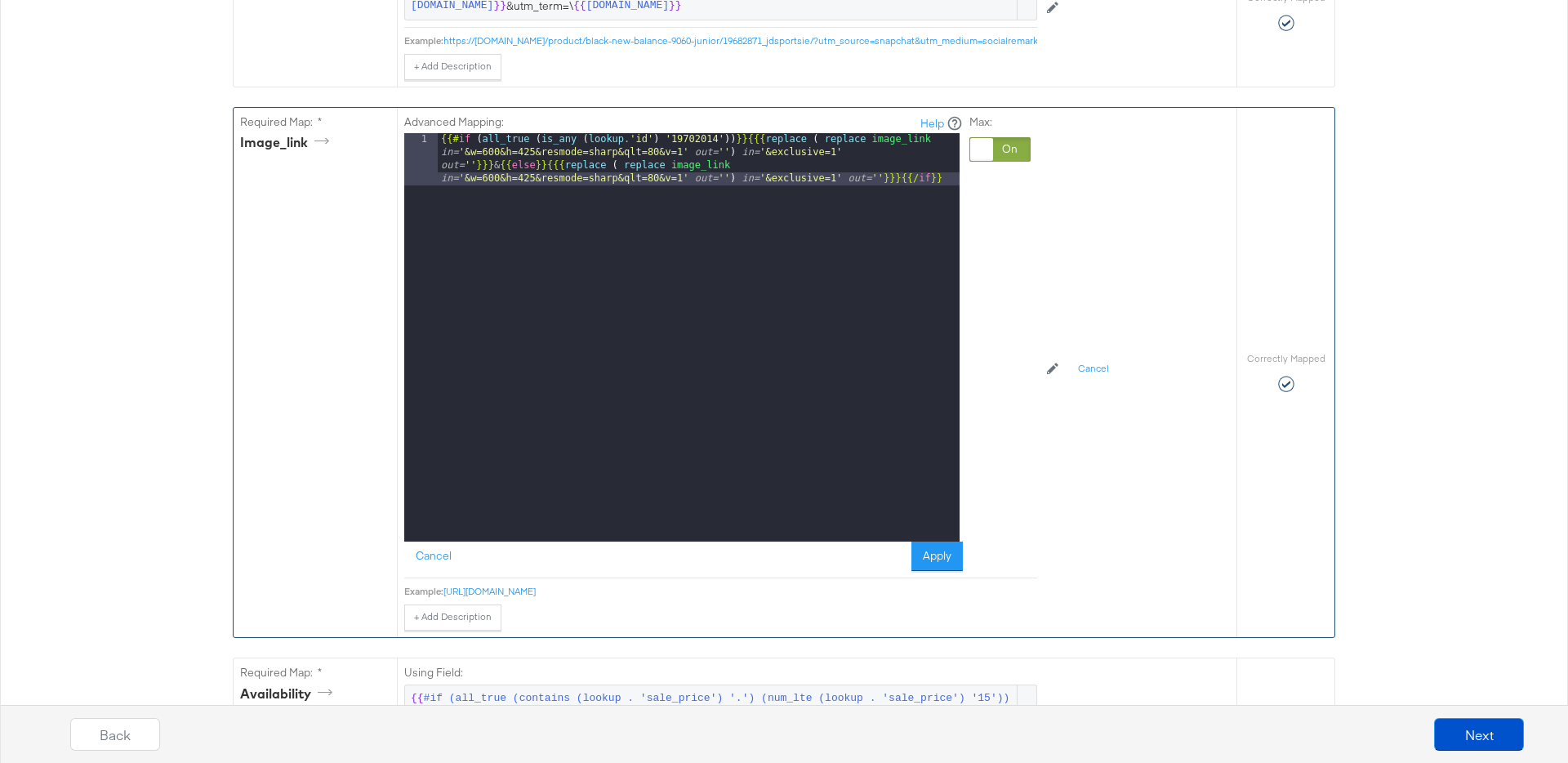
scroll to position [888, 0]
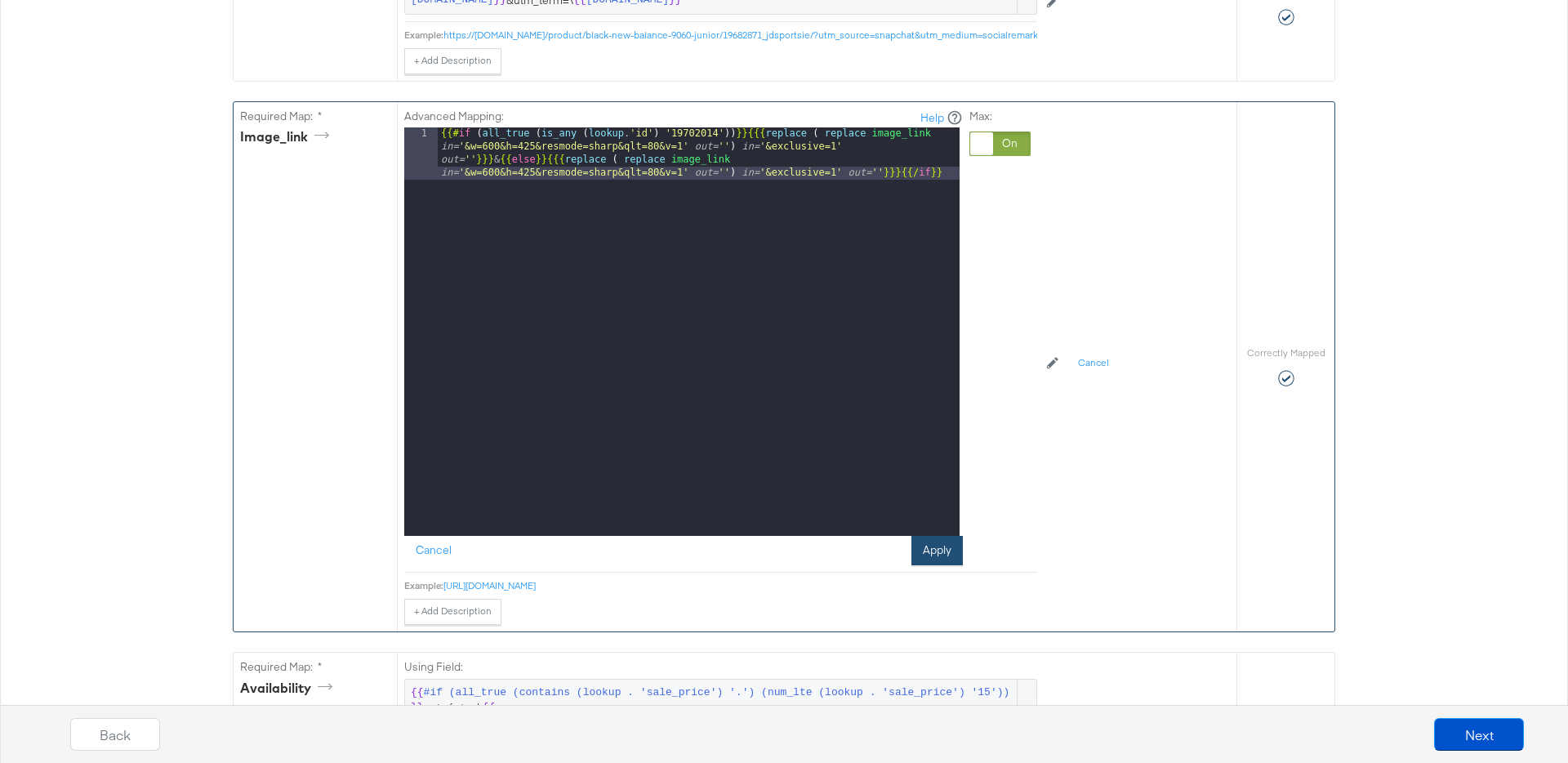
click at [930, 542] on button "Apply" at bounding box center [937, 550] width 51 height 29
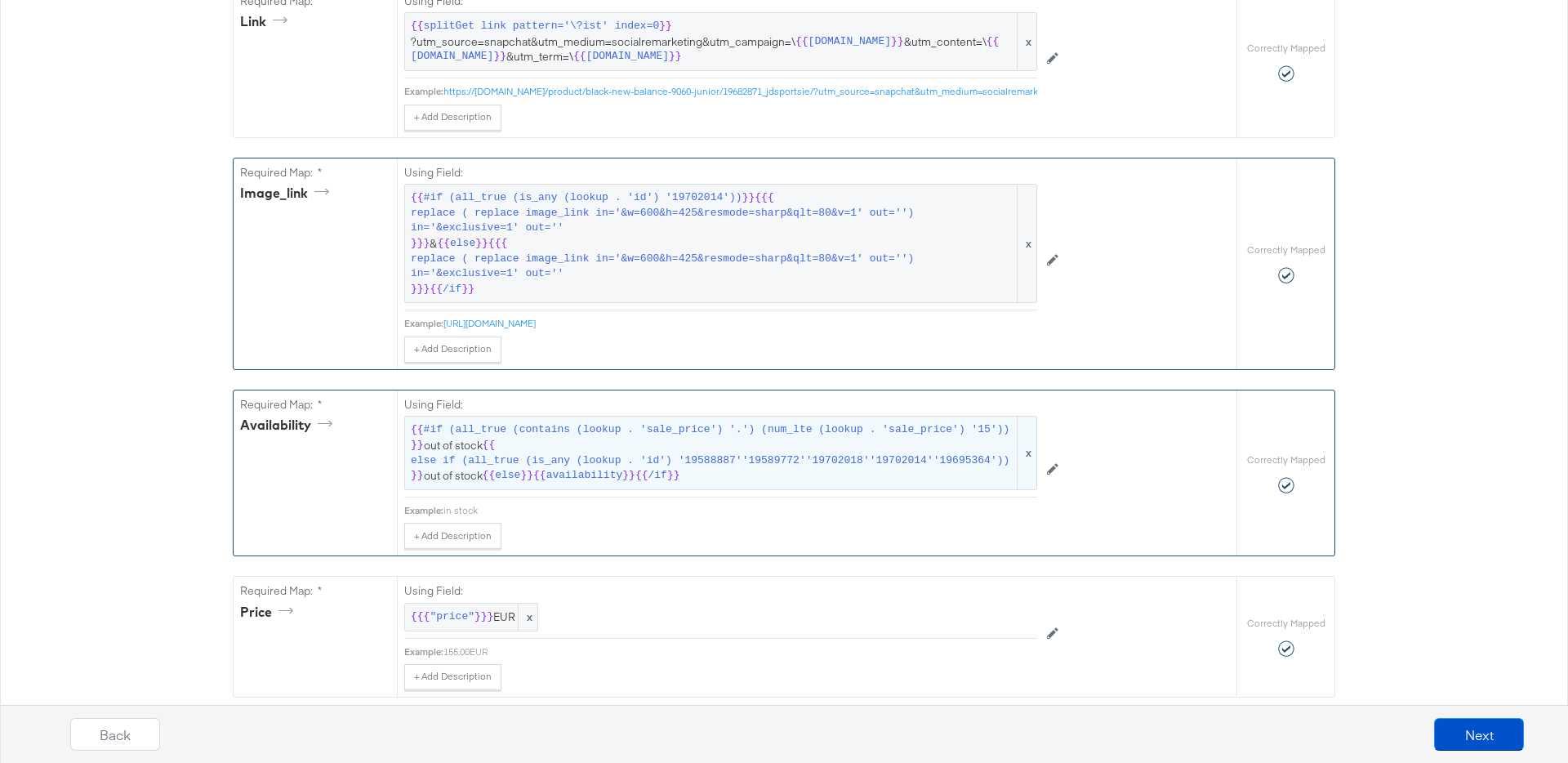
scroll to position [818, 0]
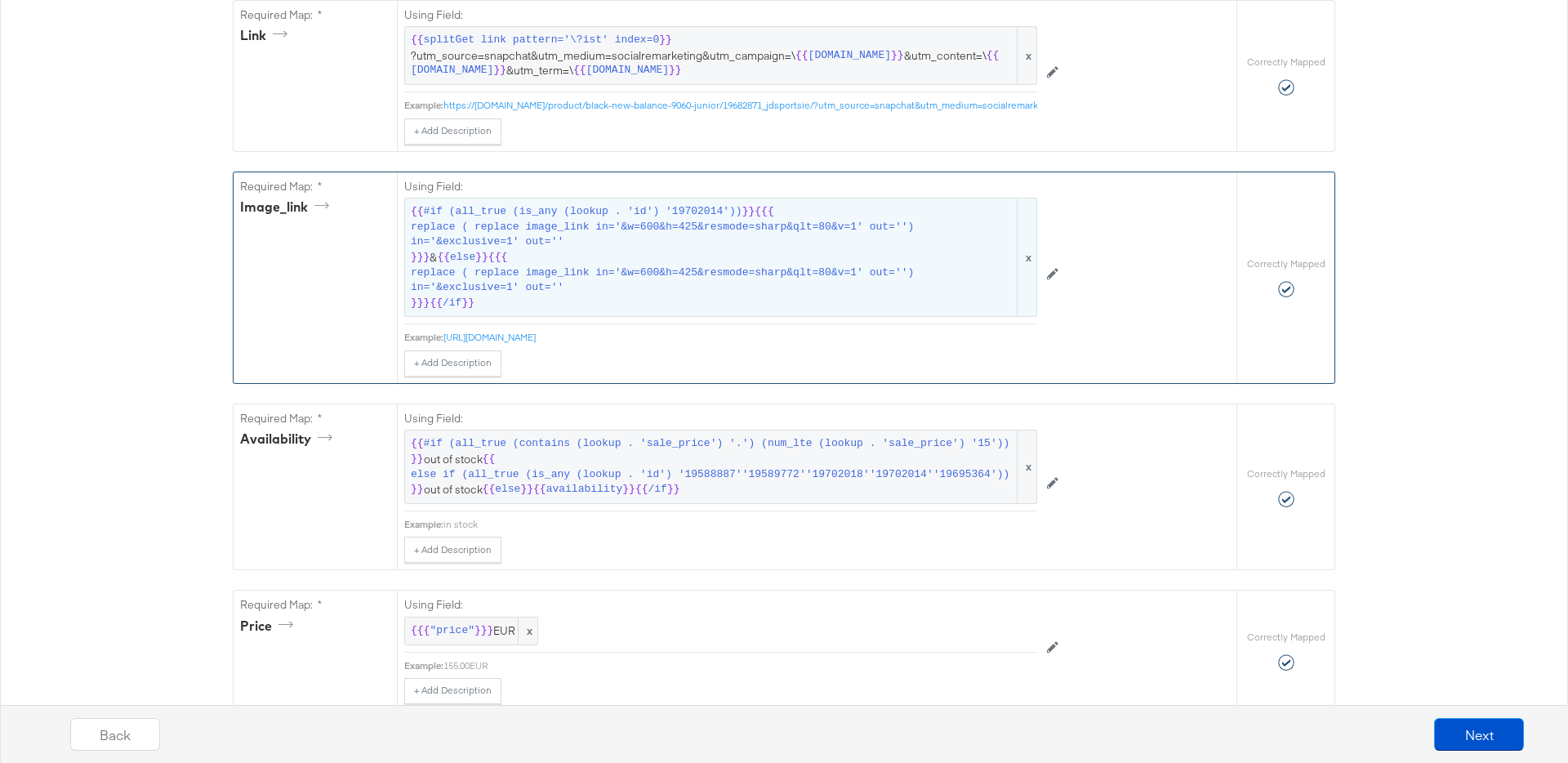
click at [767, 270] on span "replace ( replace image_link in='&w=600&h=425&resmode=sharp&qlt=80&v=1' out='')…" at bounding box center [712, 281] width 604 height 30
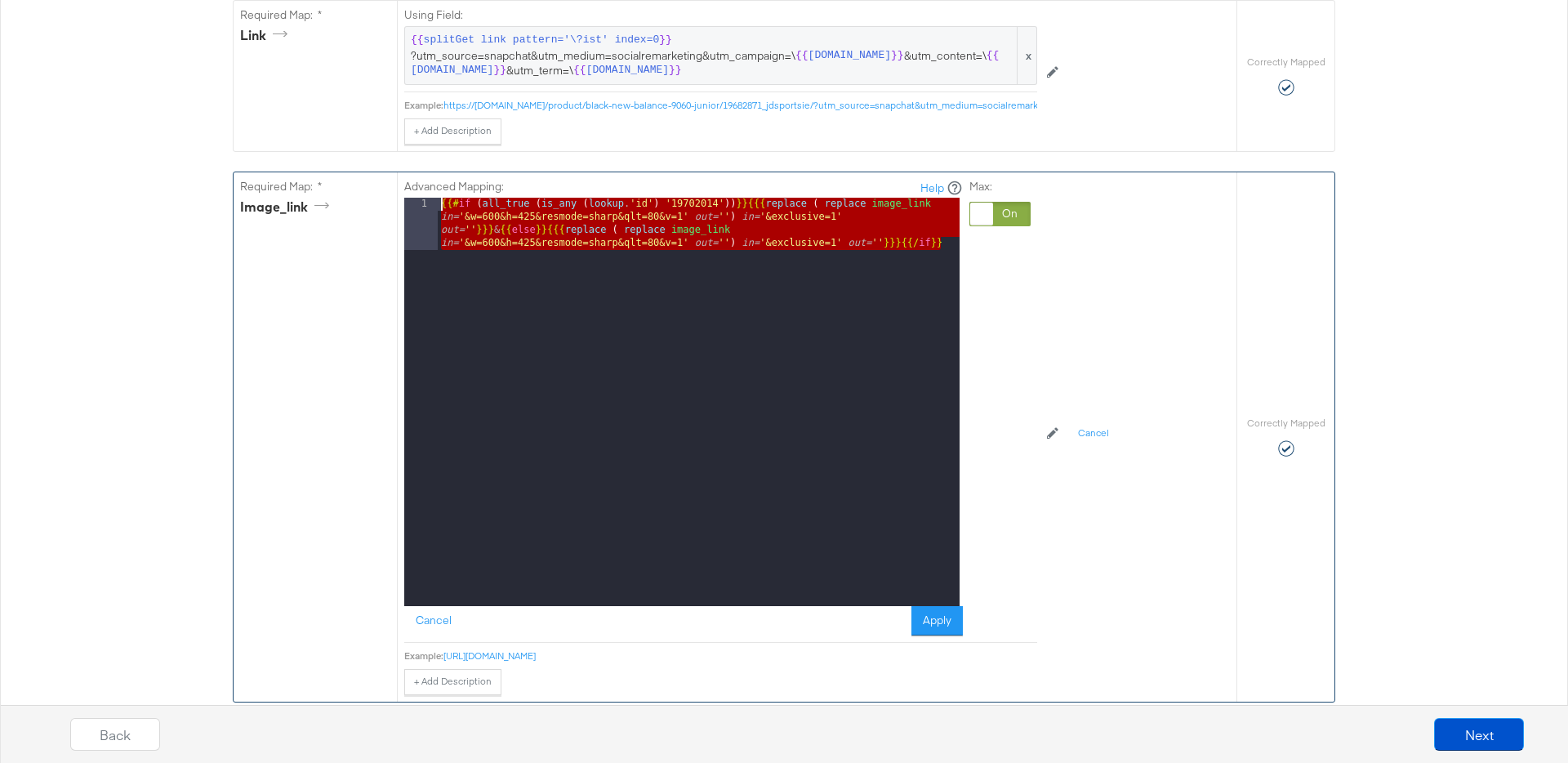
drag, startPoint x: 955, startPoint y: 240, endPoint x: 419, endPoint y: 199, distance: 537.6
click at [419, 199] on div "1 {{# if ( all_true ( is_any ( lookup . 'id' ) '19702014' )) }} {{{ replace ( r…" at bounding box center [682, 402] width 555 height 409
click at [442, 625] on button "Cancel" at bounding box center [434, 621] width 59 height 29
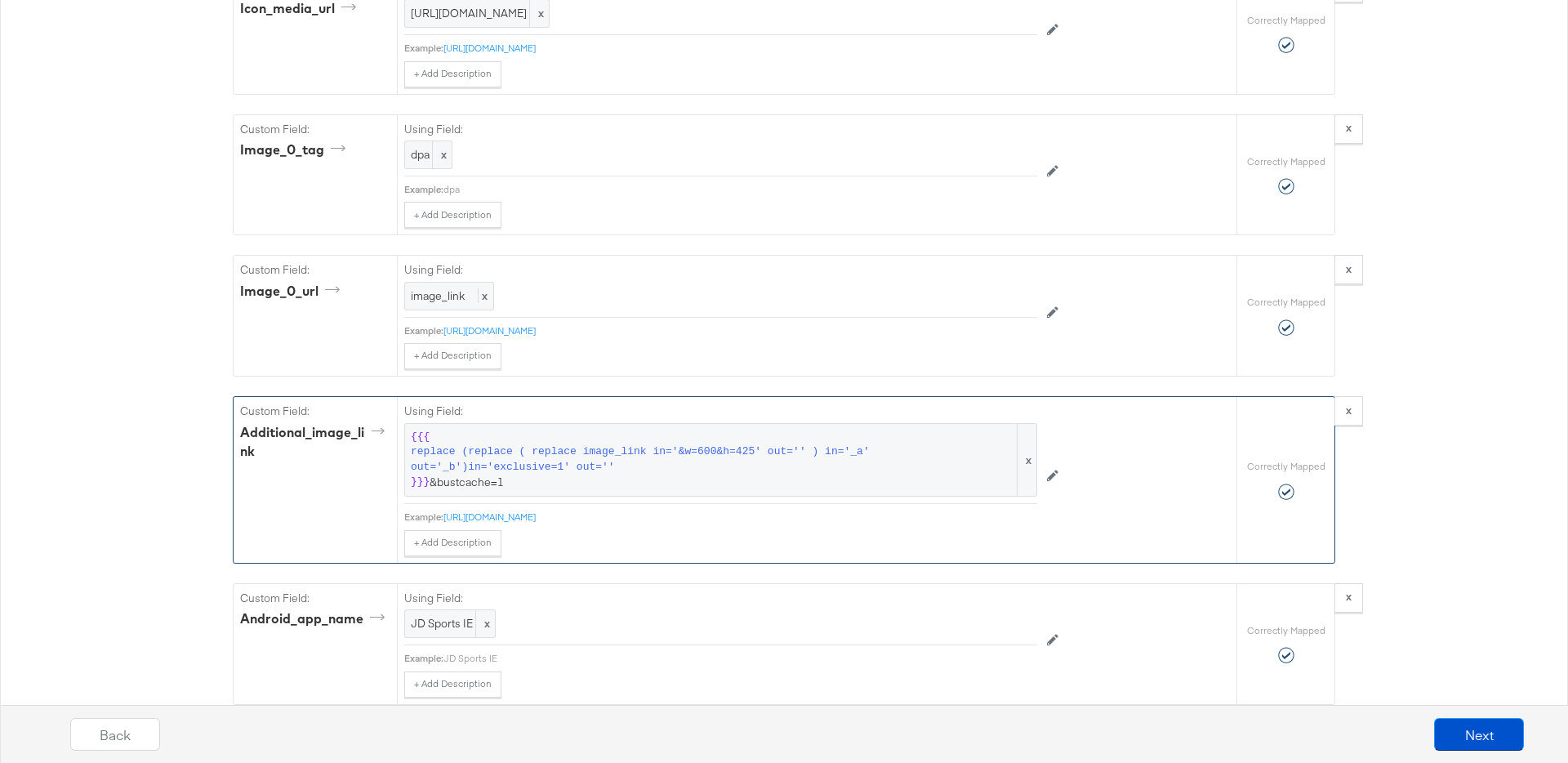
scroll to position [2009, 0]
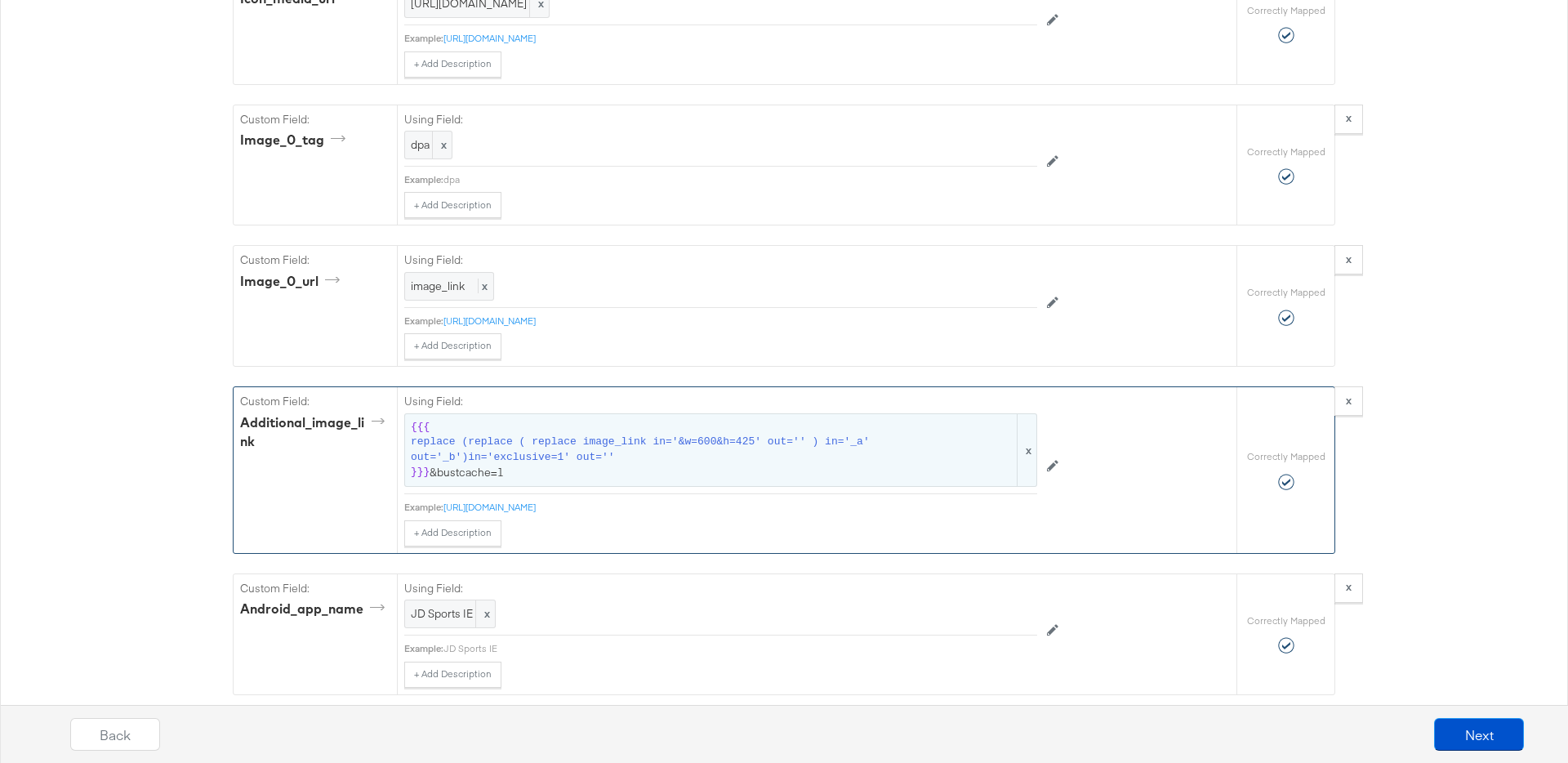
click at [463, 455] on span "replace (replace ( replace image_link in='&w=600&h=425' out='' ) in='_a' out='_…" at bounding box center [712, 450] width 604 height 30
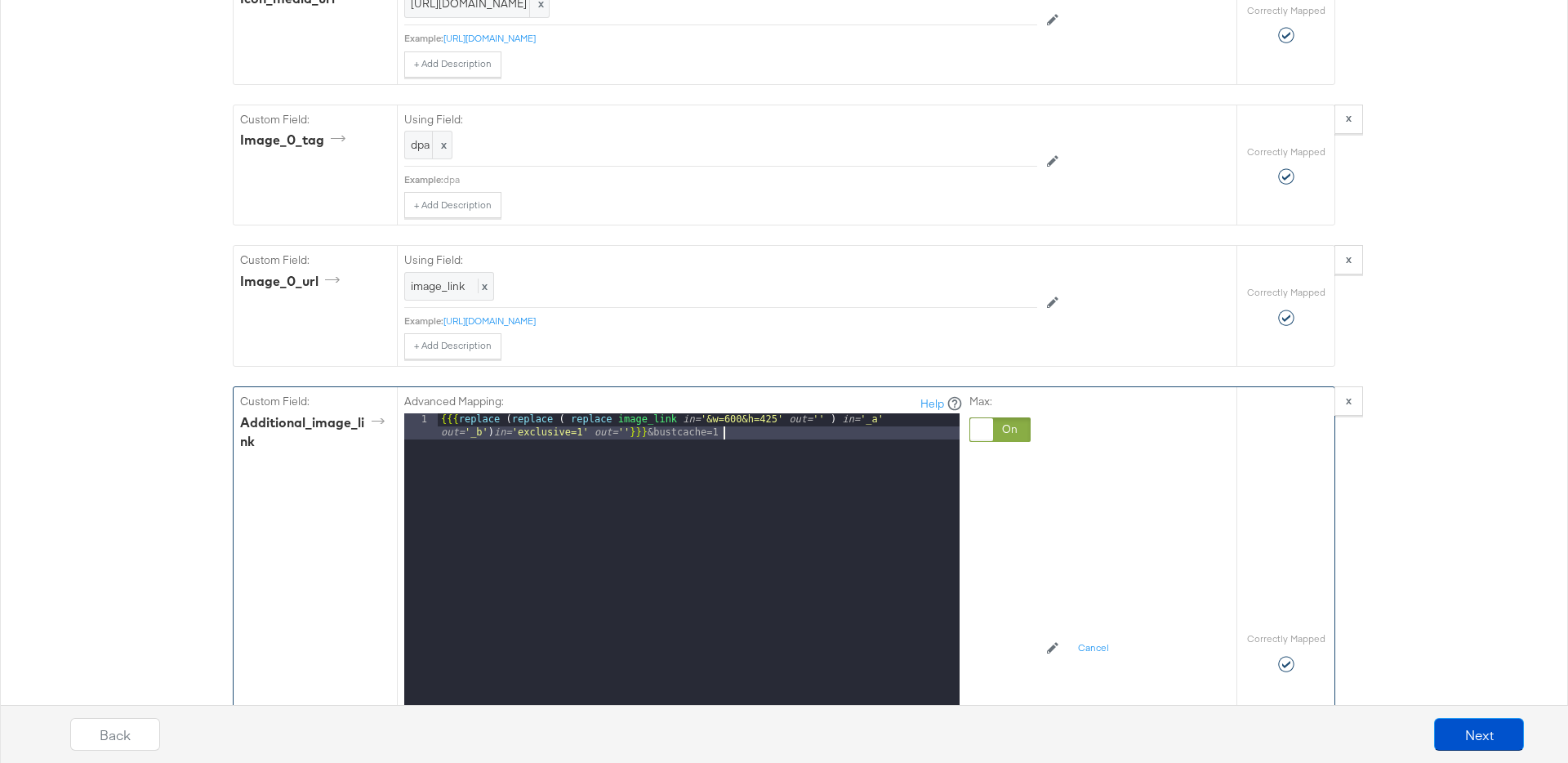
click at [750, 438] on div "{{{ replace ( replace ( replace image_link in= '&w=600&h=425' out= '' ) in= '_a…" at bounding box center [698, 644] width 522 height 461
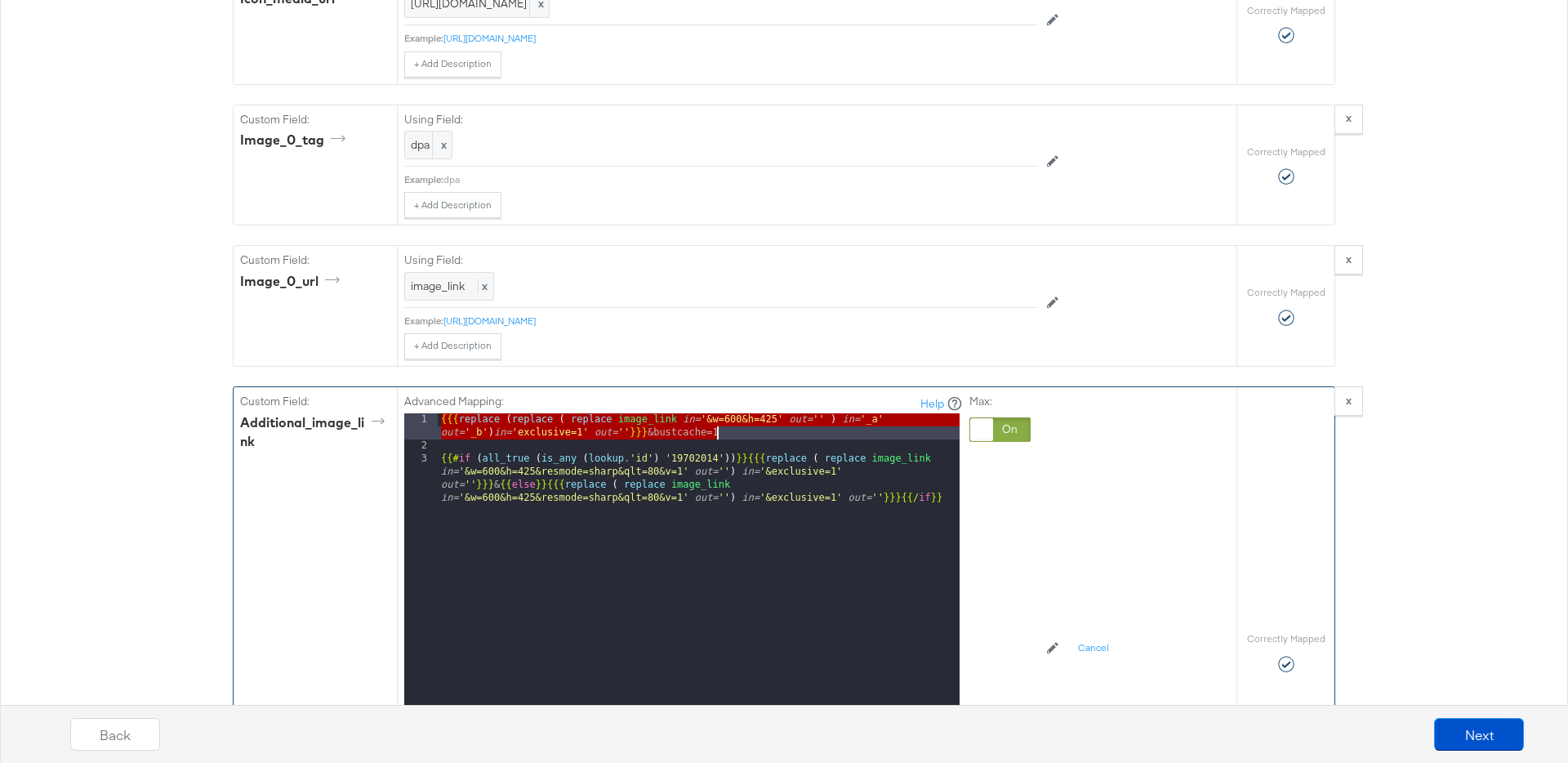
drag, startPoint x: 440, startPoint y: 417, endPoint x: 726, endPoint y: 432, distance: 286.4
click at [726, 432] on div "{{{ replace ( replace ( replace image_link in= '&w=600&h=425' out= '' ) in= '_a…" at bounding box center [698, 657] width 522 height 487
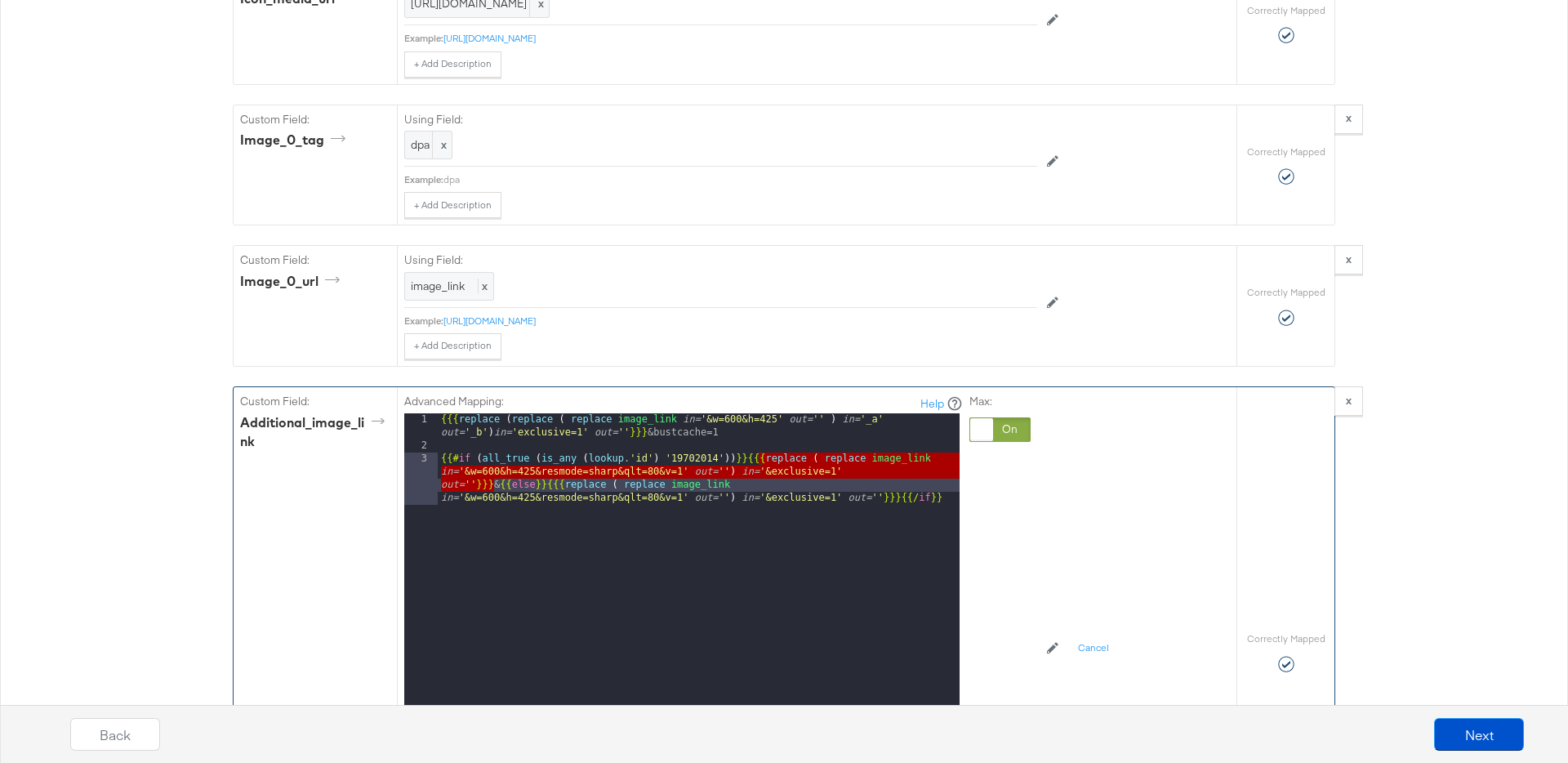
drag, startPoint x: 760, startPoint y: 459, endPoint x: 497, endPoint y: 487, distance: 264.5
click at [494, 482] on div "{{{ replace ( replace ( replace image_link in= '&w=600&h=425' out= '' ) in= '_a…" at bounding box center [698, 657] width 522 height 487
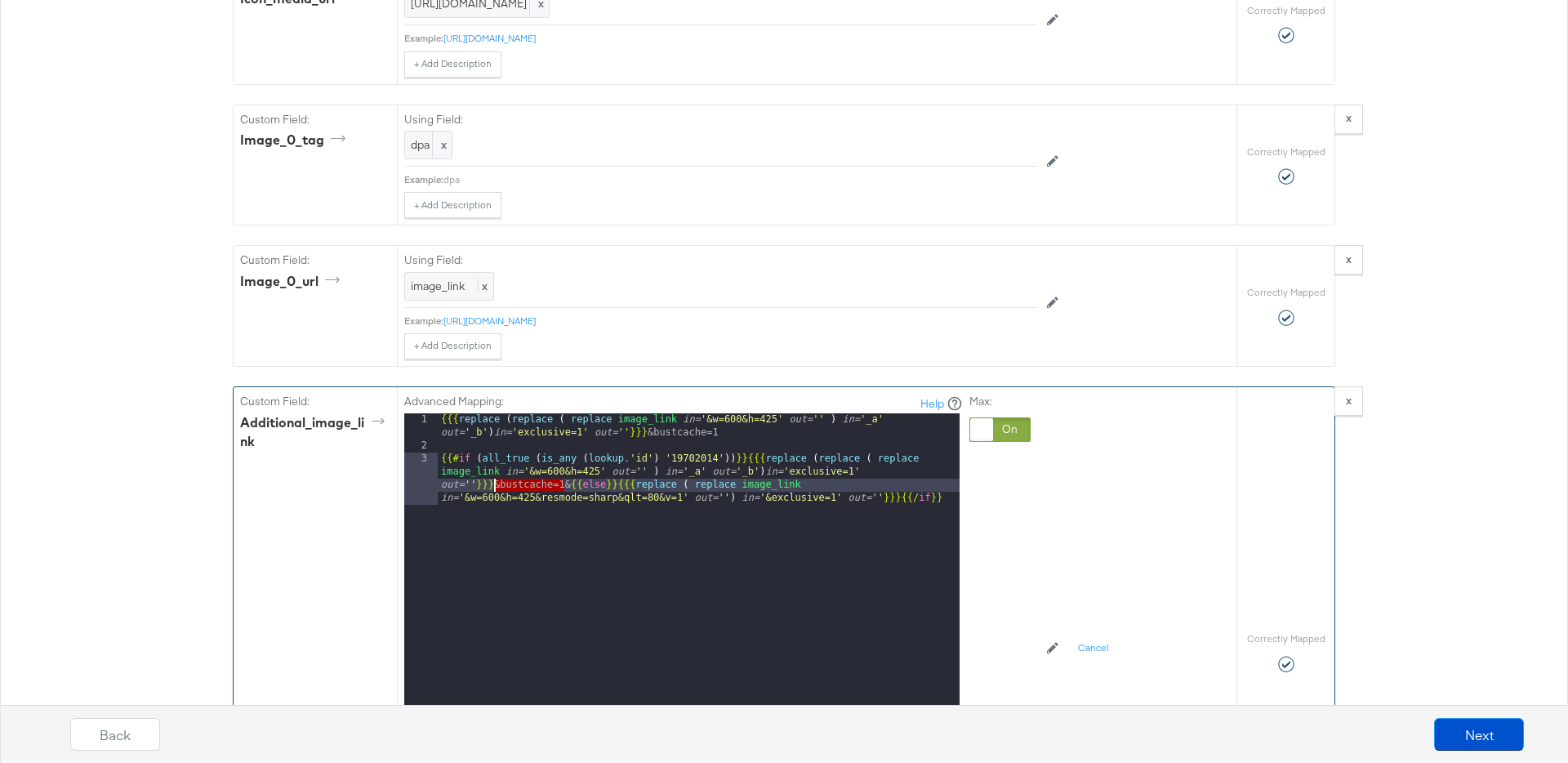
click at [496, 485] on div "{{{ replace ( replace ( replace image_link in= '&w=600&h=425' out= '' ) in= '_a…" at bounding box center [698, 657] width 522 height 487
click at [758, 459] on div "{{{ replace ( replace ( replace image_link in= '&w=600&h=425' out= '' ) in= '_a…" at bounding box center [698, 657] width 522 height 487
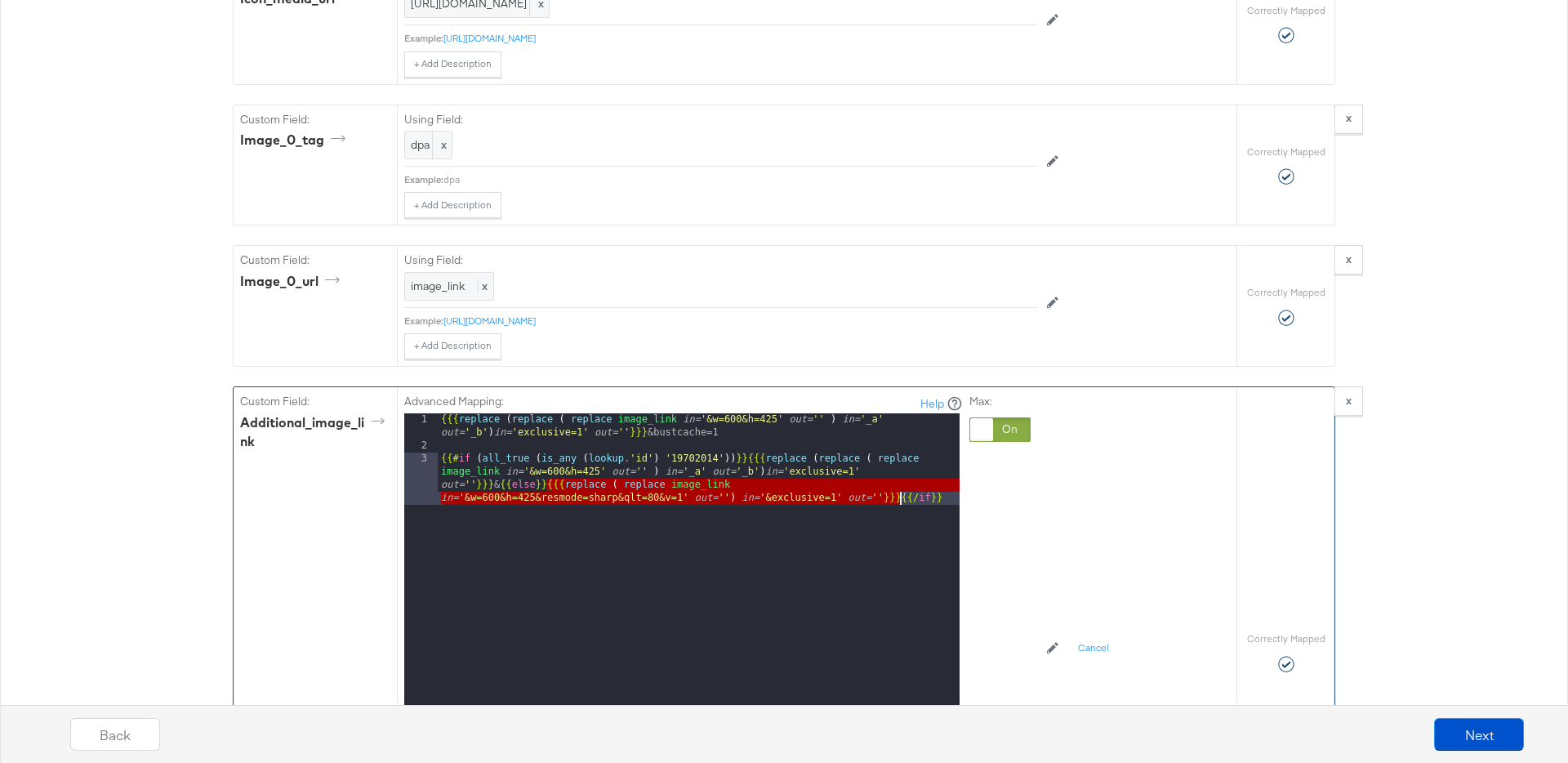
drag, startPoint x: 548, startPoint y: 484, endPoint x: 897, endPoint y: 495, distance: 349.2
click at [897, 495] on div "{{{ replace ( replace ( replace image_link in= '&w=600&h=425' out= '' ) in= '_a…" at bounding box center [698, 657] width 522 height 487
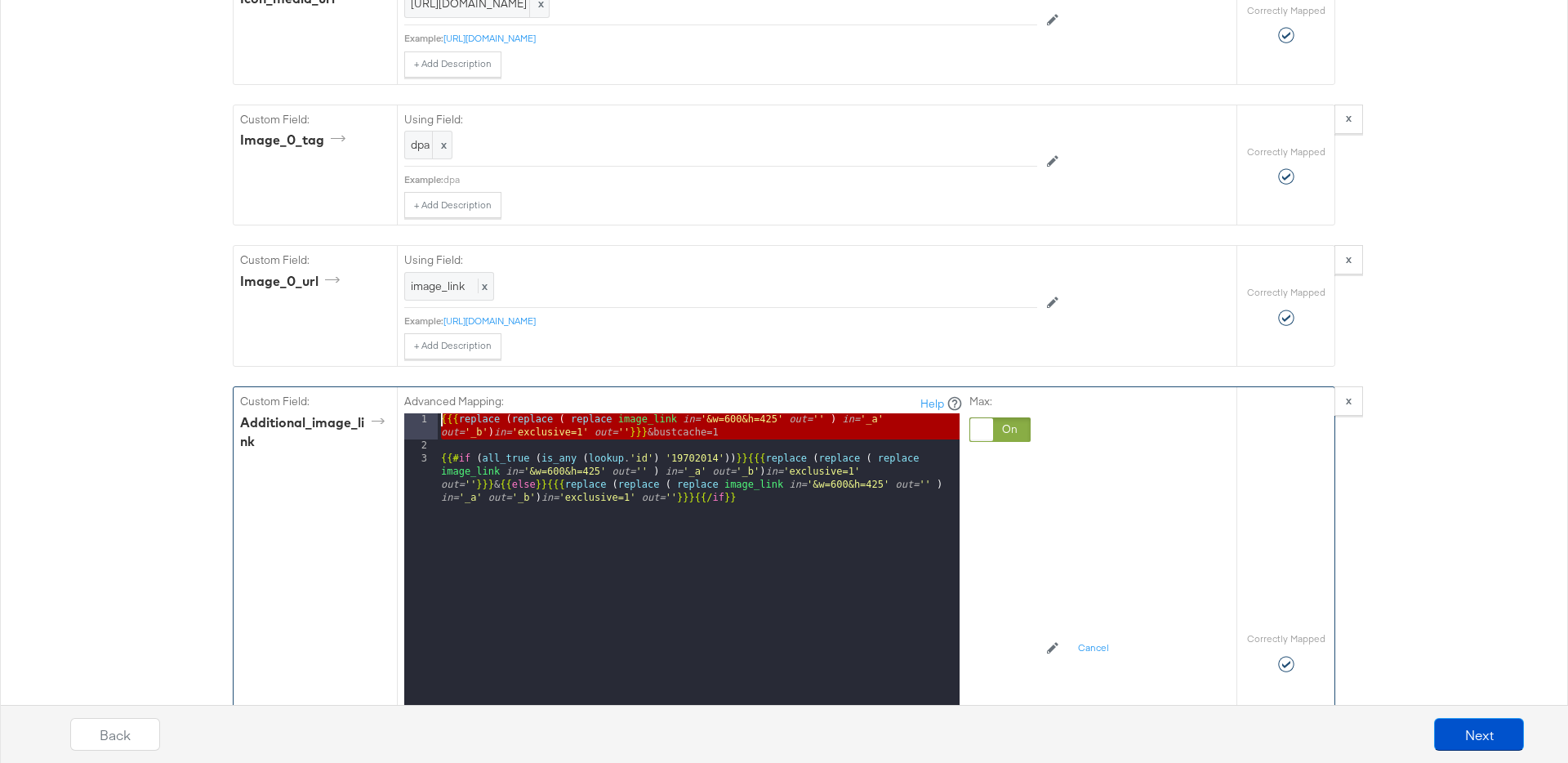
drag, startPoint x: 438, startPoint y: 439, endPoint x: 390, endPoint y: 400, distance: 61.8
click at [390, 400] on div "Custom Field: additional_image_link Advanced Mapping: Help 1 2 3 {{{ replace ( …" at bounding box center [735, 652] width 1002 height 530
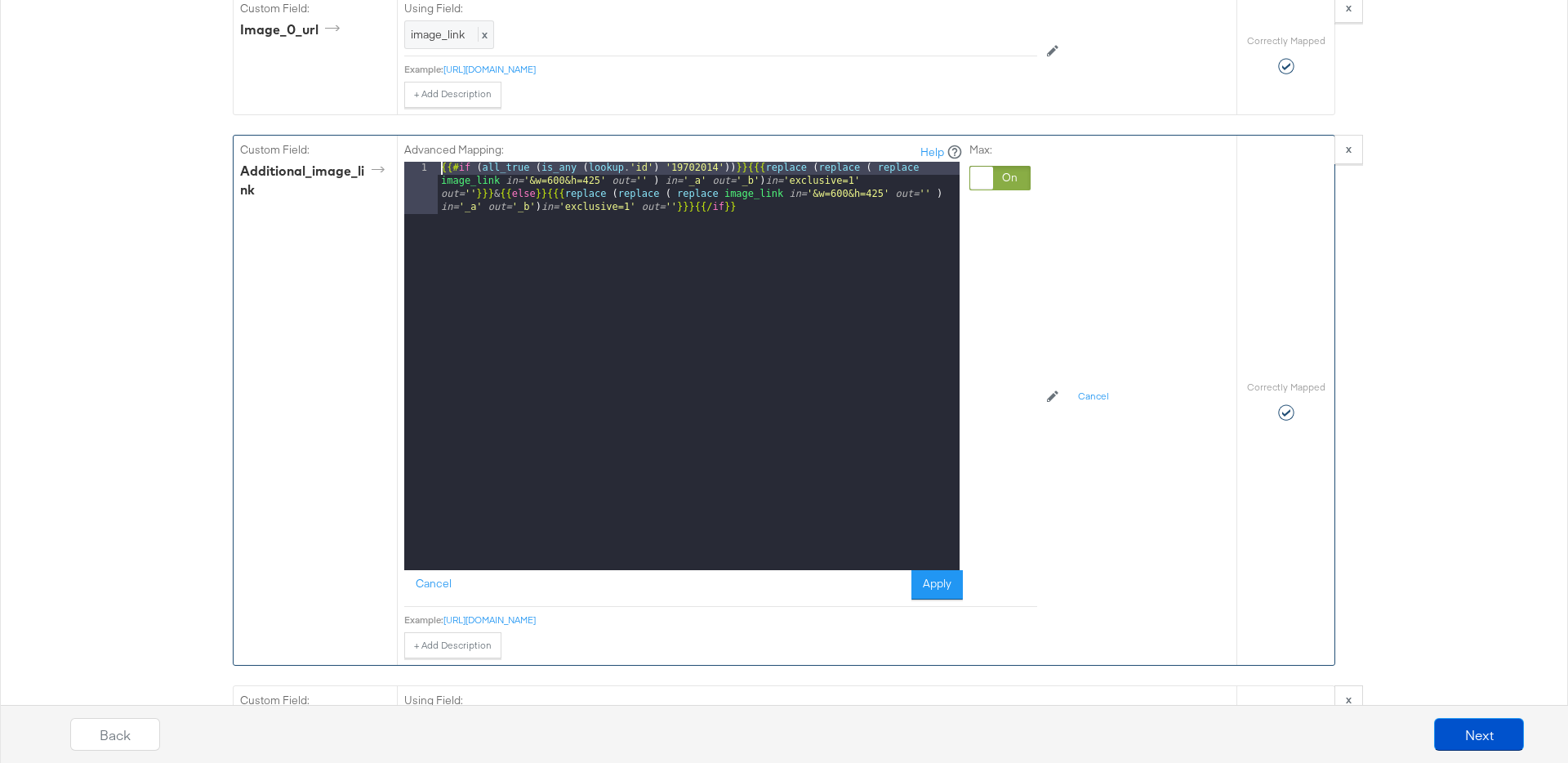
scroll to position [2293, 0]
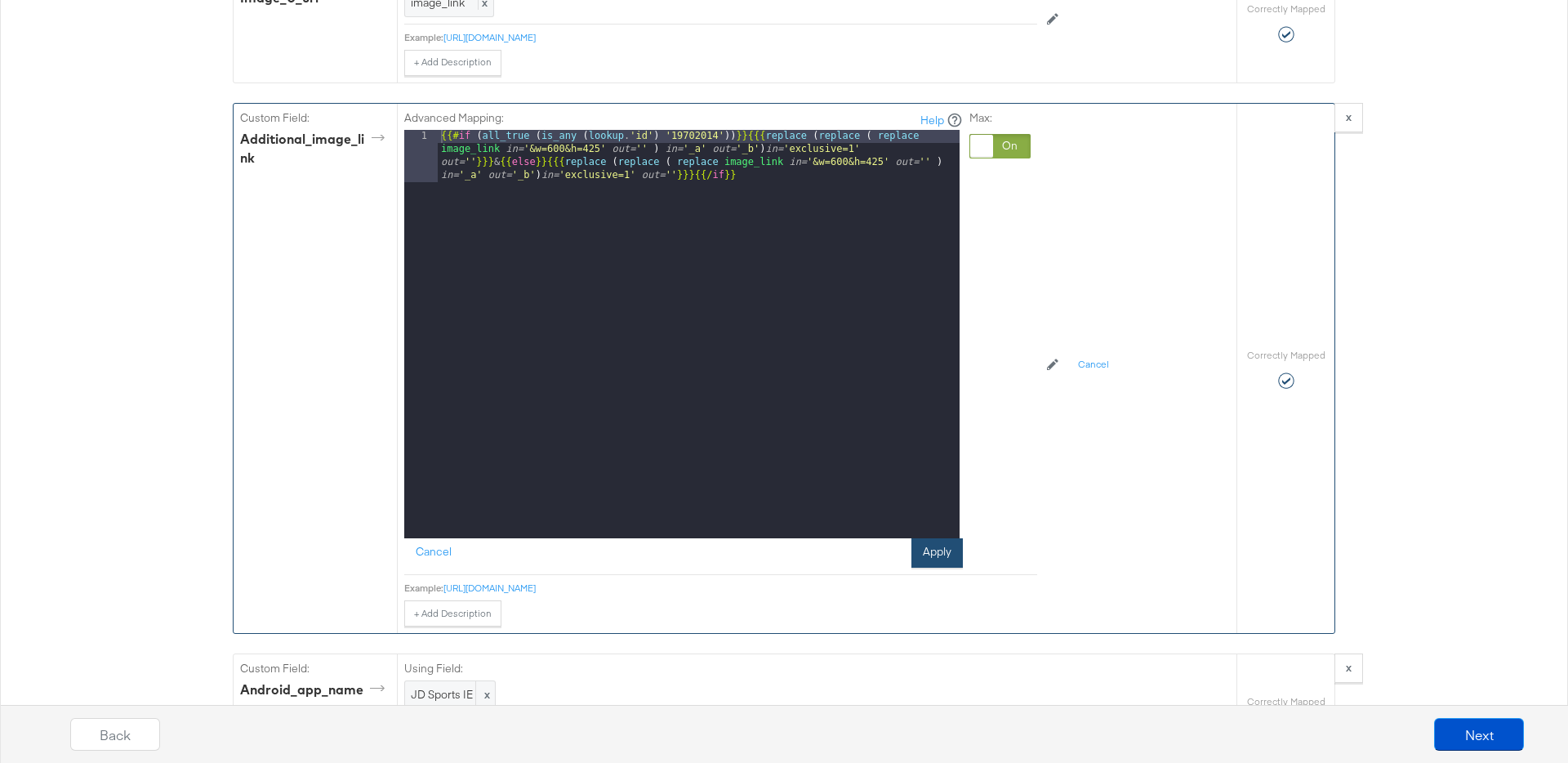
click at [941, 551] on button "Apply" at bounding box center [937, 553] width 51 height 29
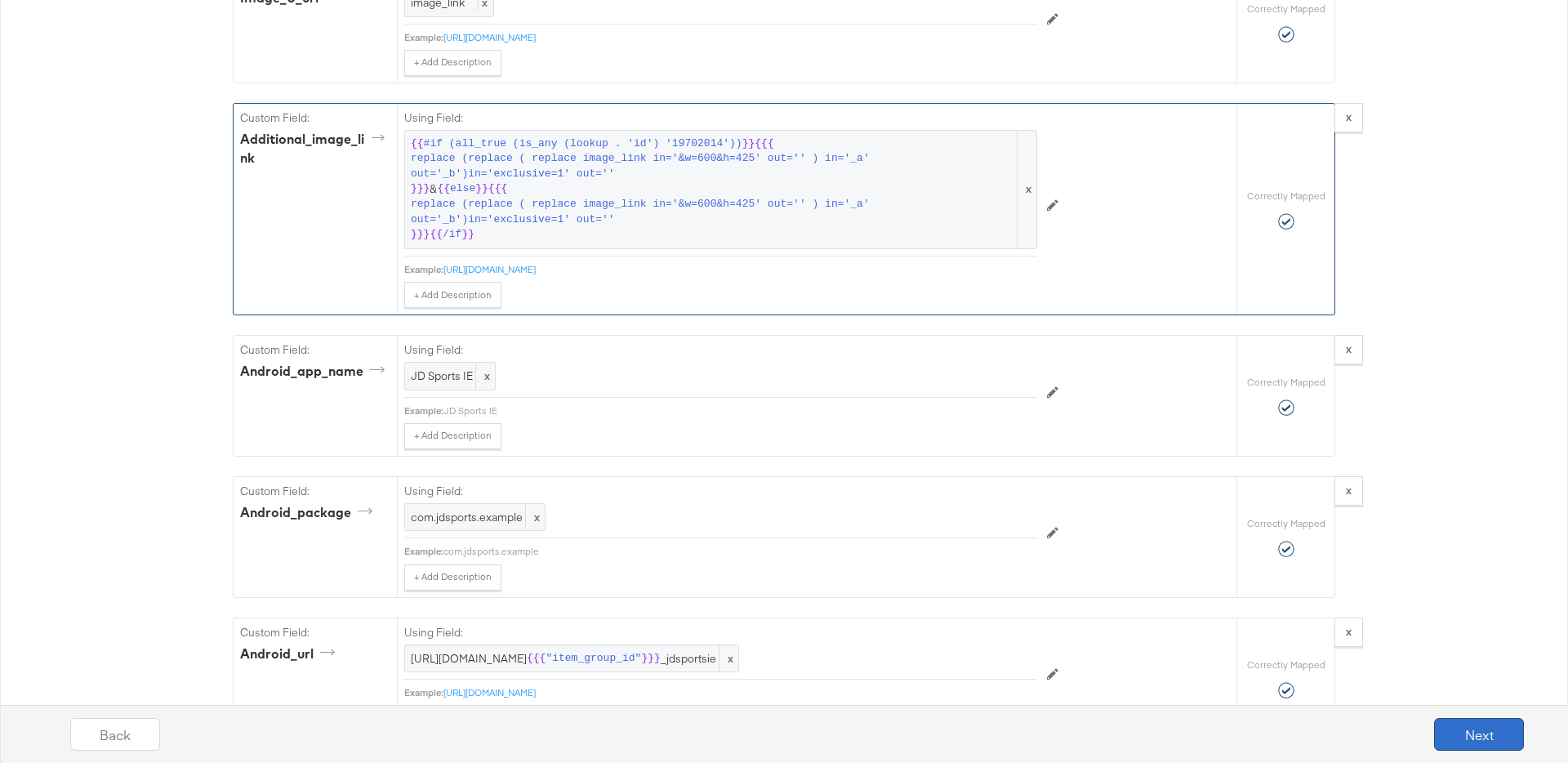
click at [1469, 737] on button "Next" at bounding box center [1478, 735] width 90 height 32
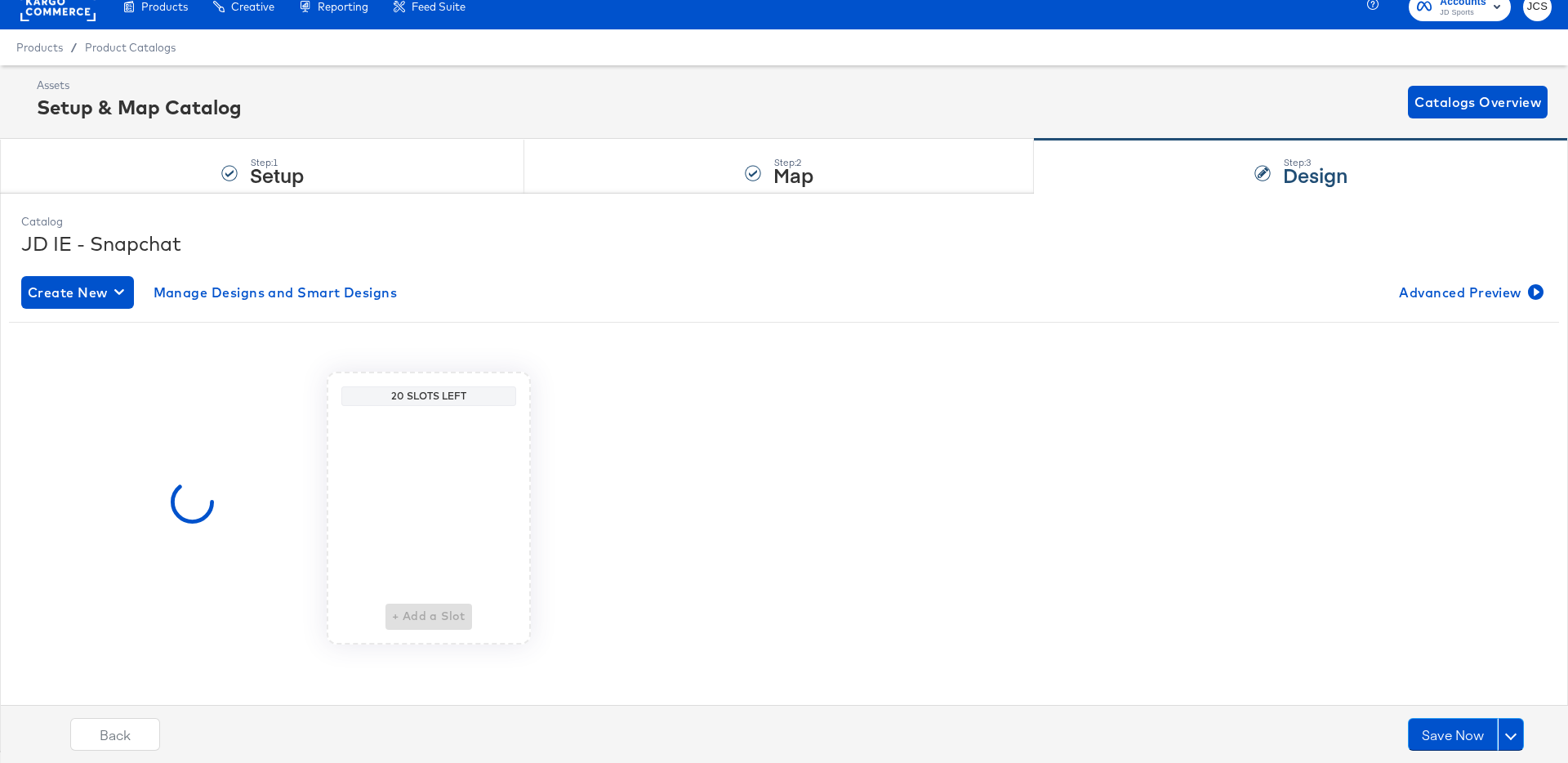
scroll to position [0, 0]
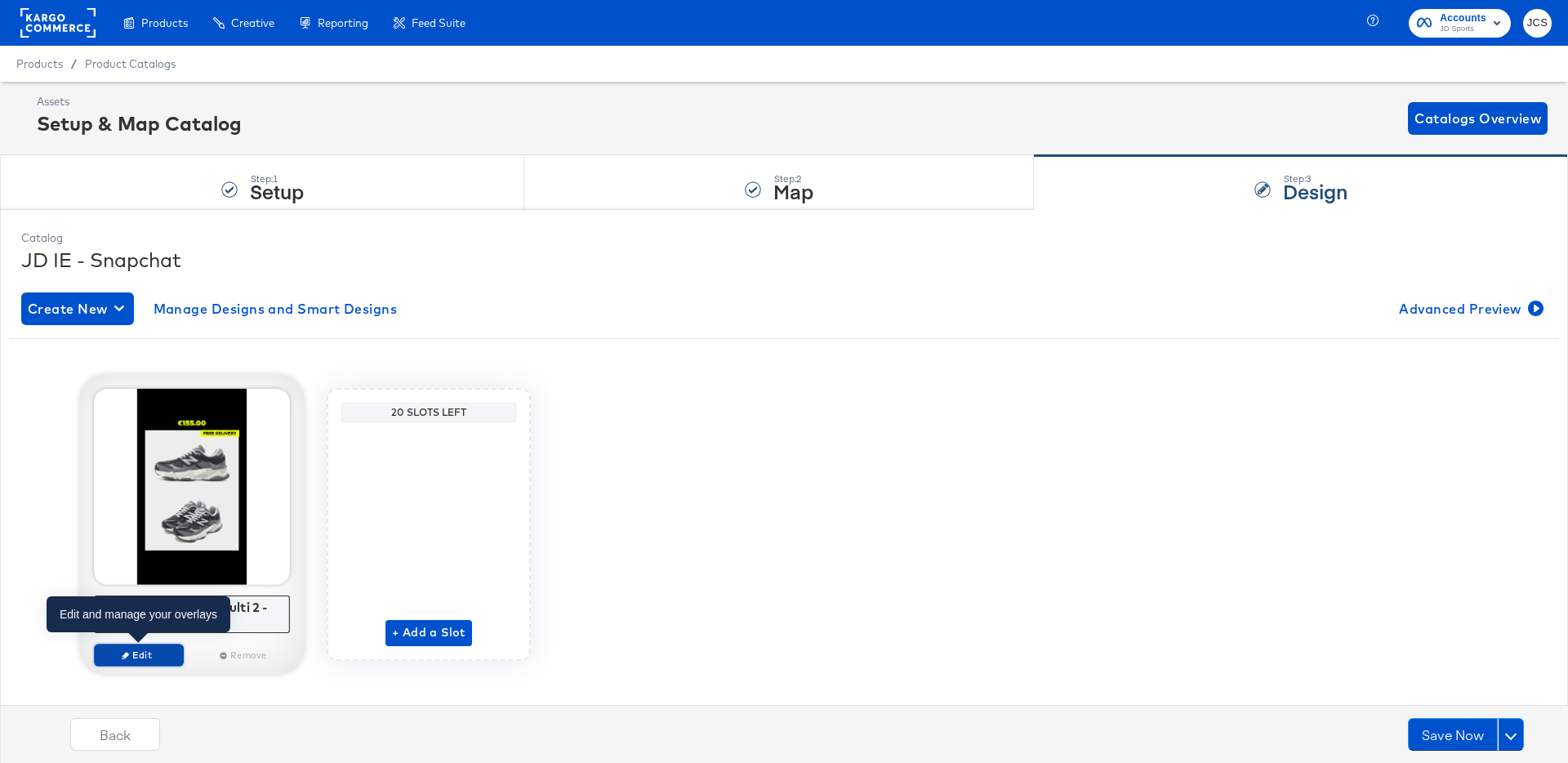
click at [156, 663] on button "Edit" at bounding box center [138, 655] width 90 height 23
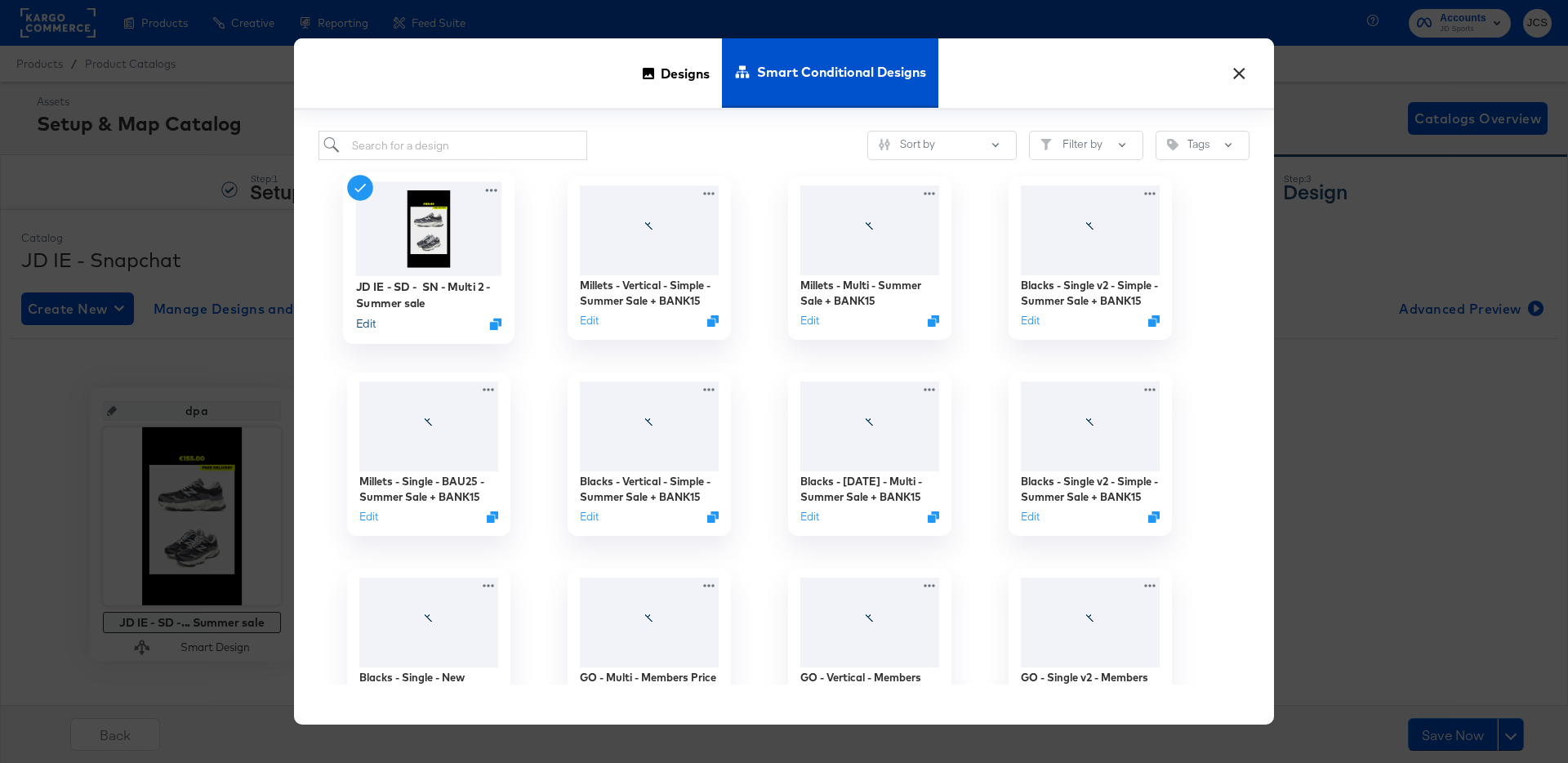
click at [366, 322] on button "Edit" at bounding box center [366, 324] width 20 height 15
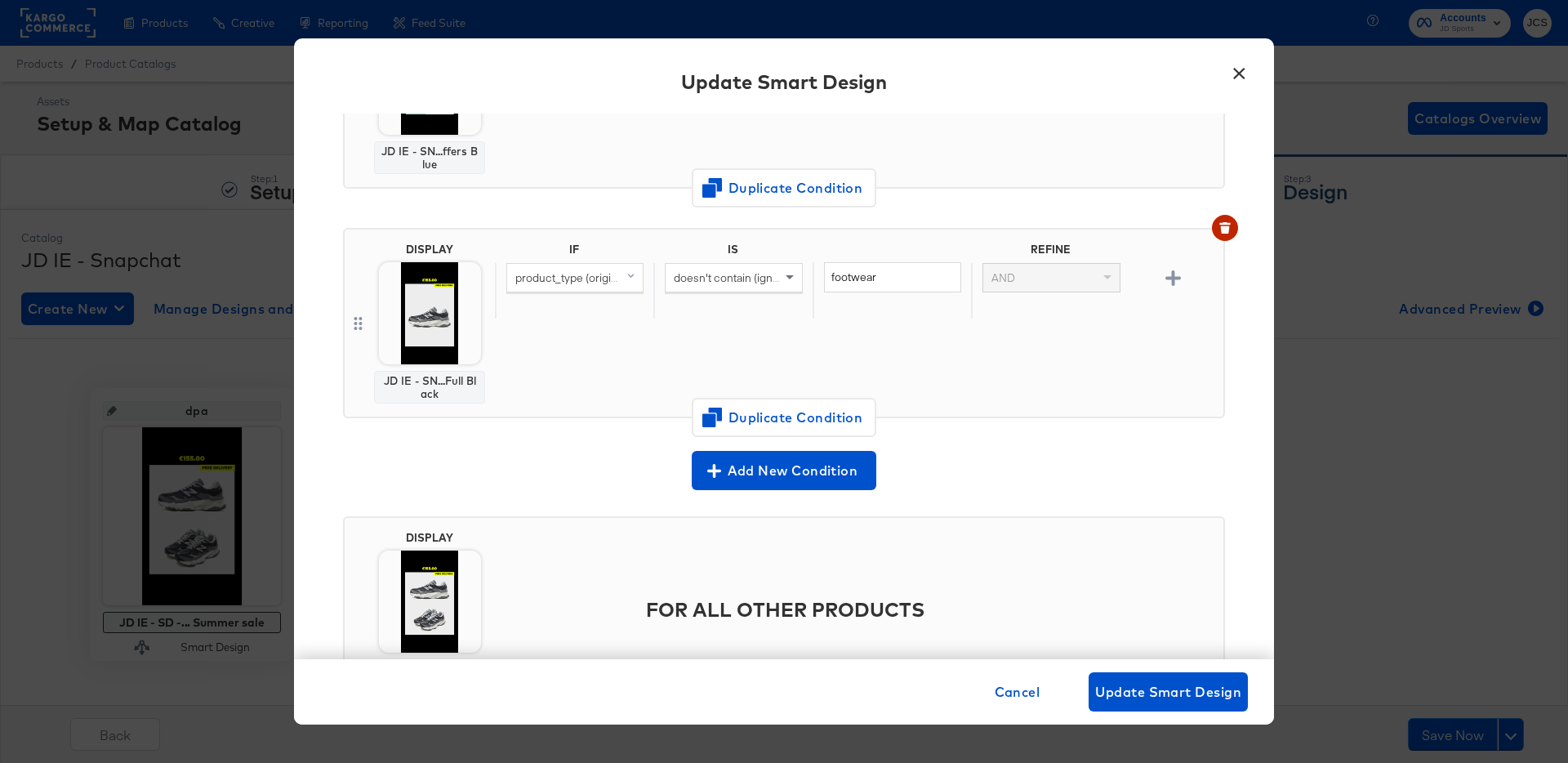
scroll to position [261, 0]
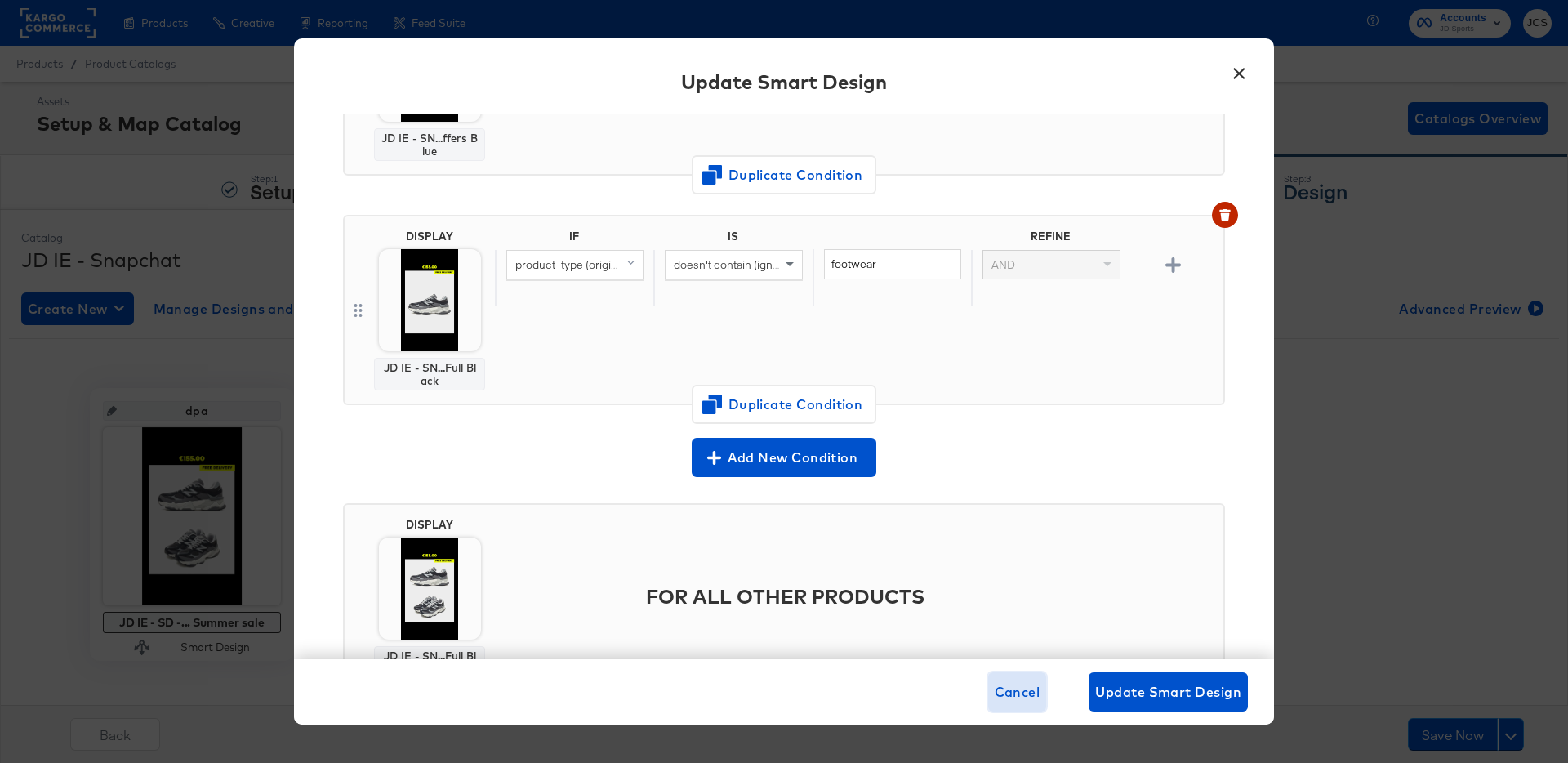
click at [1017, 693] on span "Cancel" at bounding box center [1018, 692] width 45 height 23
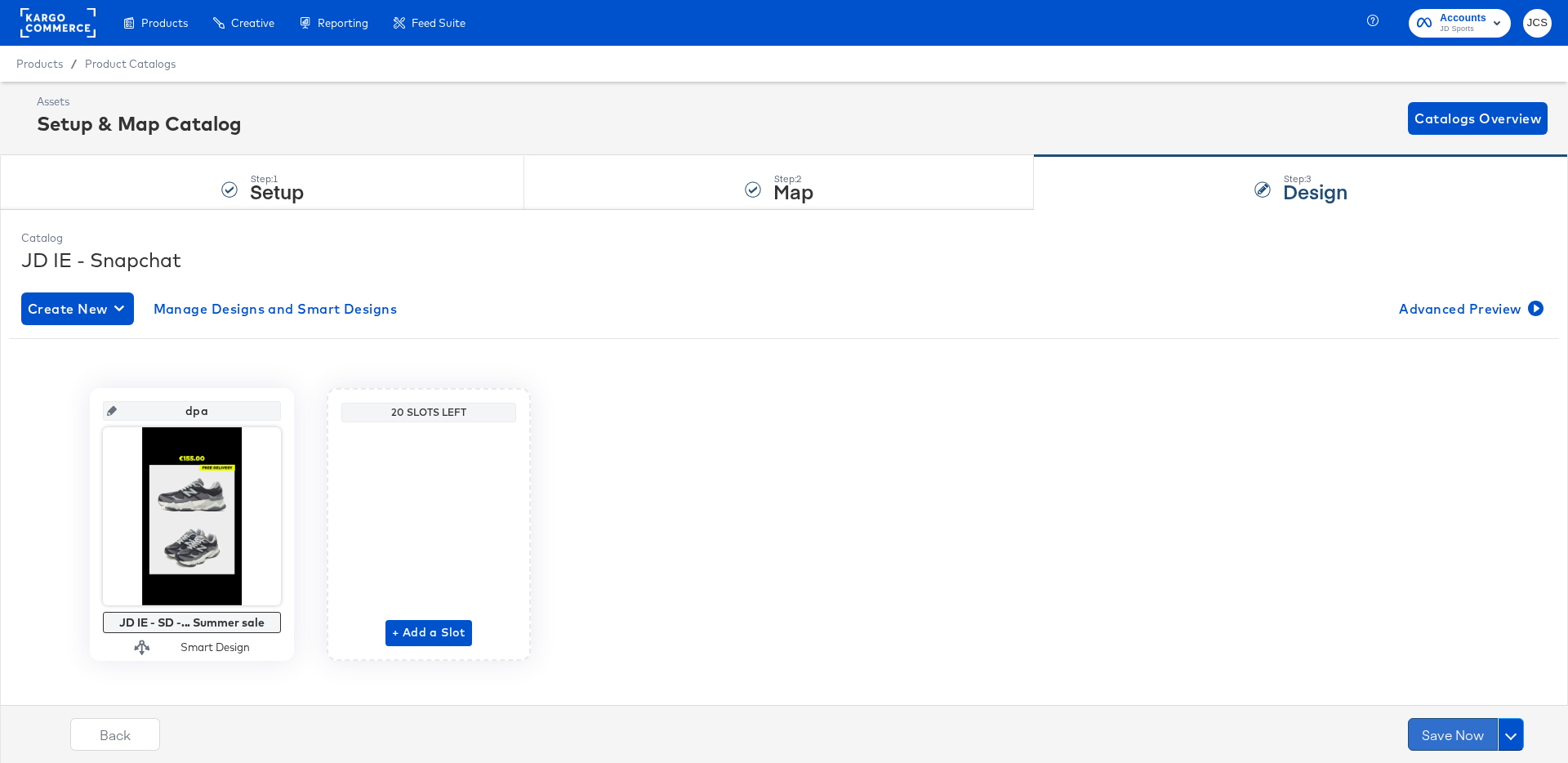
click at [1448, 742] on button "Save Now" at bounding box center [1452, 735] width 90 height 32
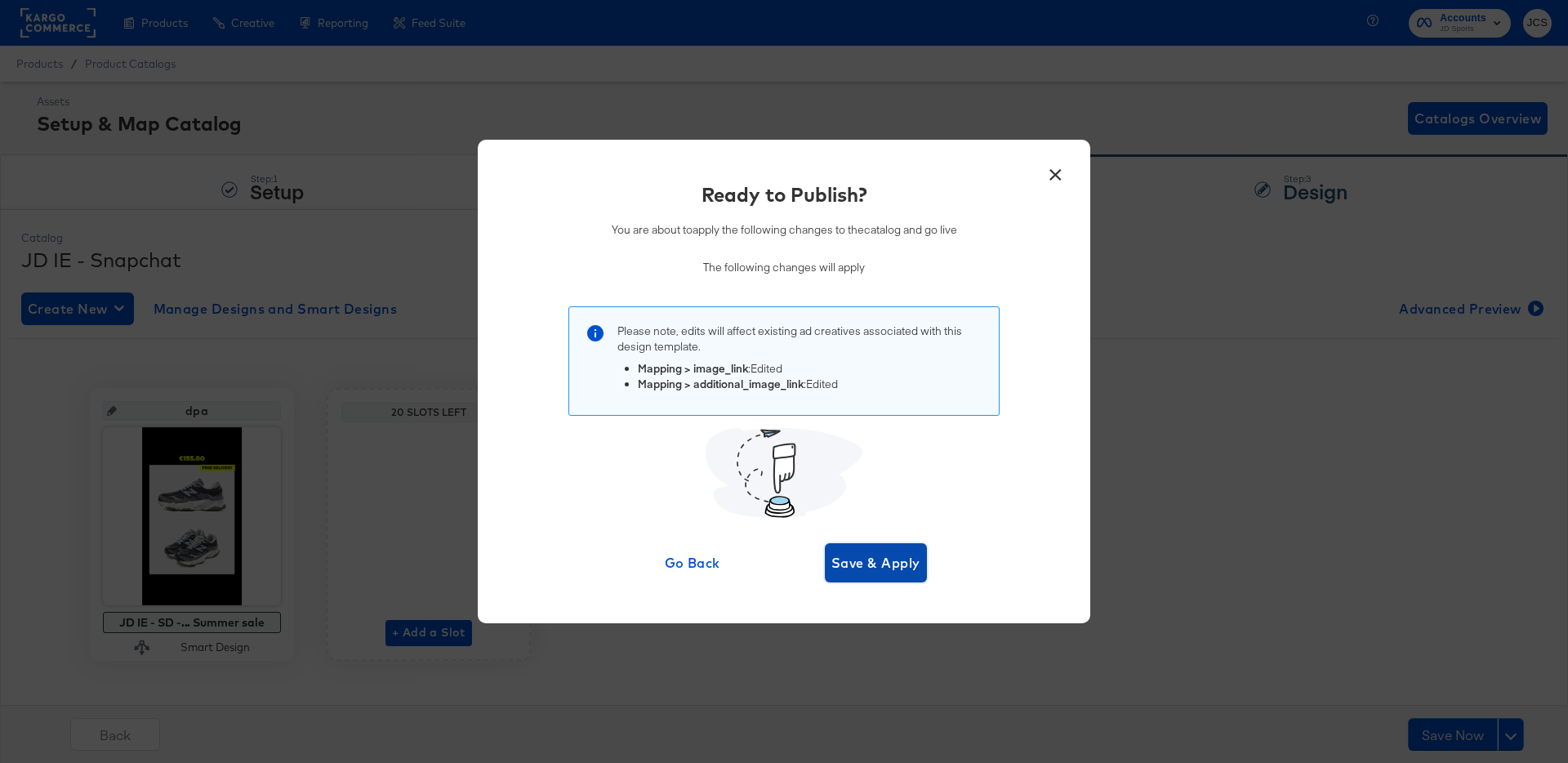
click at [862, 564] on span "Save & Apply" at bounding box center [875, 563] width 89 height 23
